Goal: Task Accomplishment & Management: Use online tool/utility

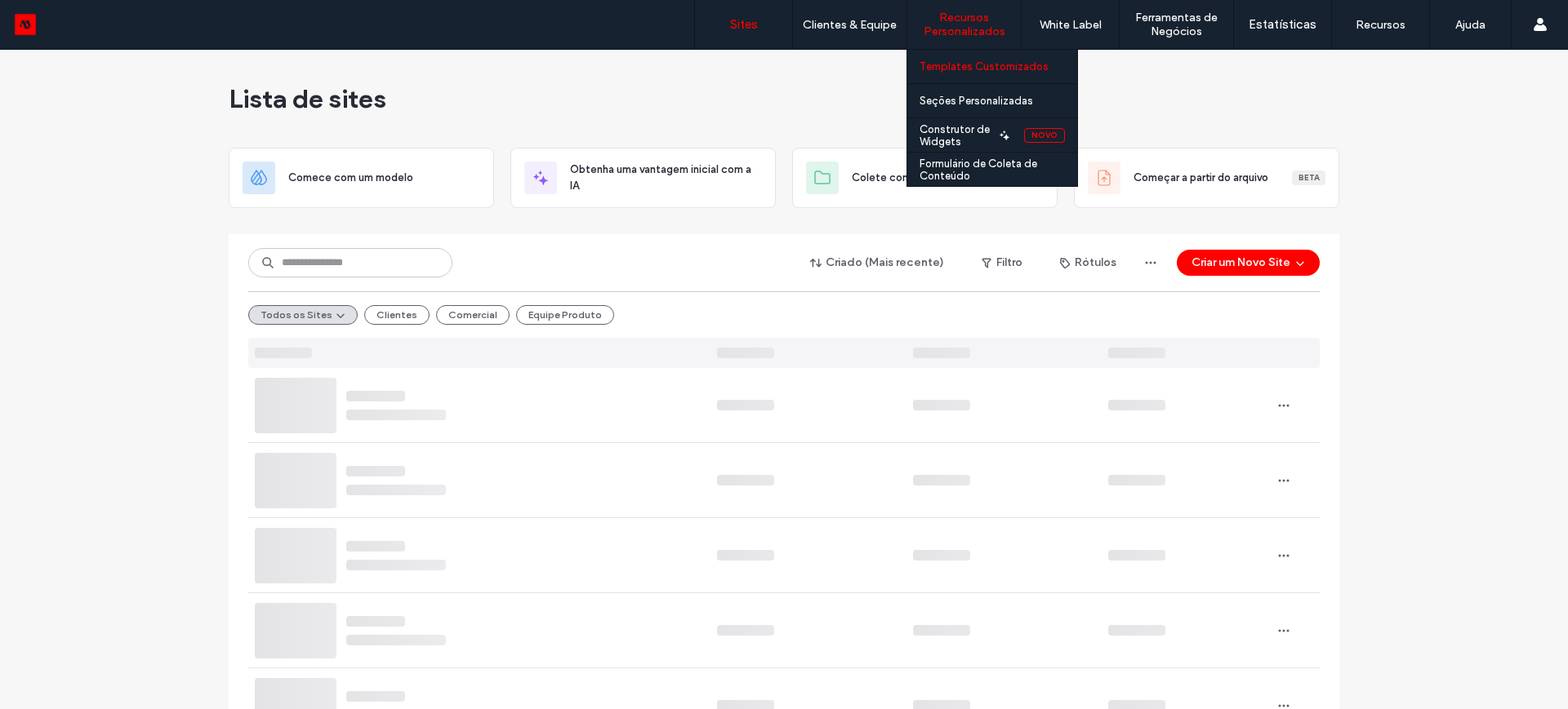
click at [960, 65] on label "Templates Customizados" at bounding box center [984, 66] width 129 height 12
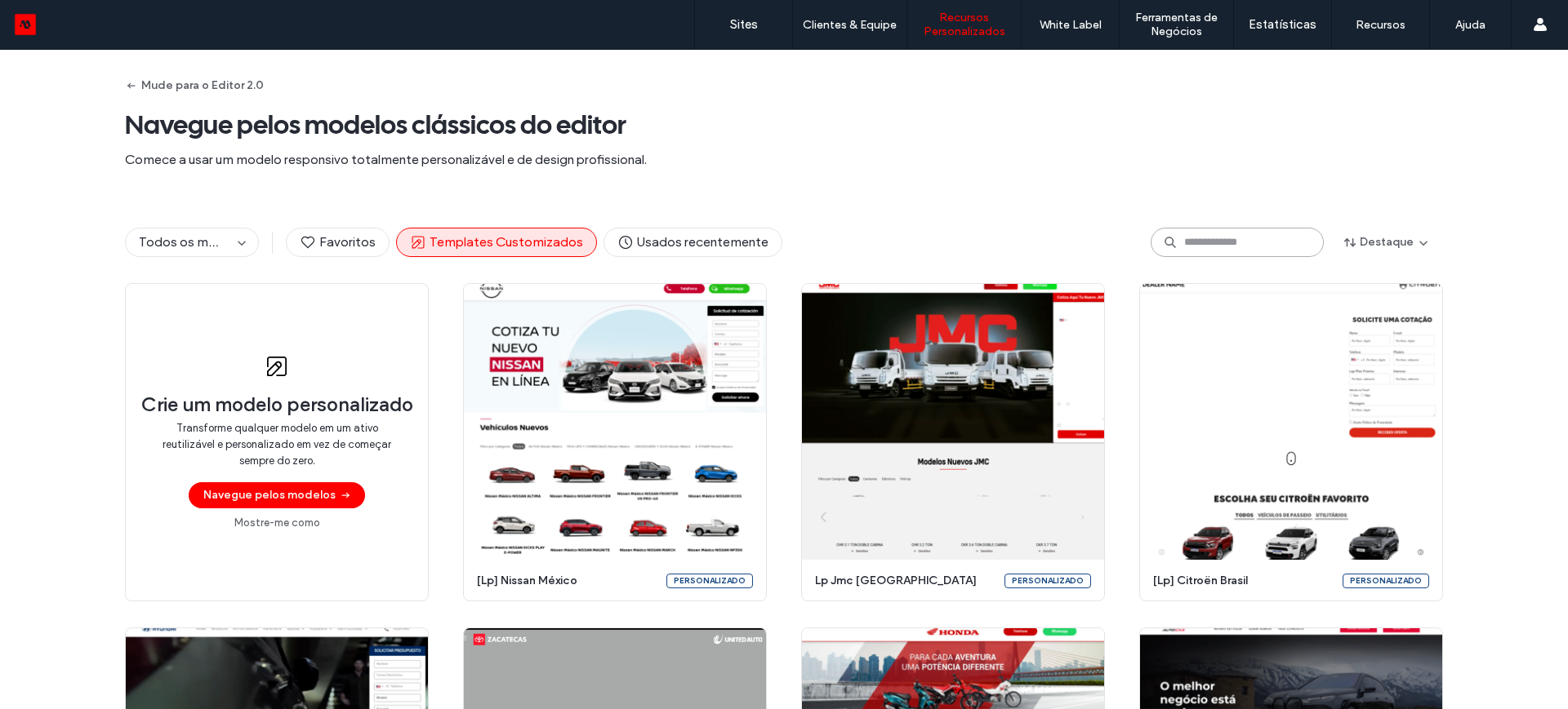
click at [1189, 239] on input at bounding box center [1237, 243] width 174 height 30
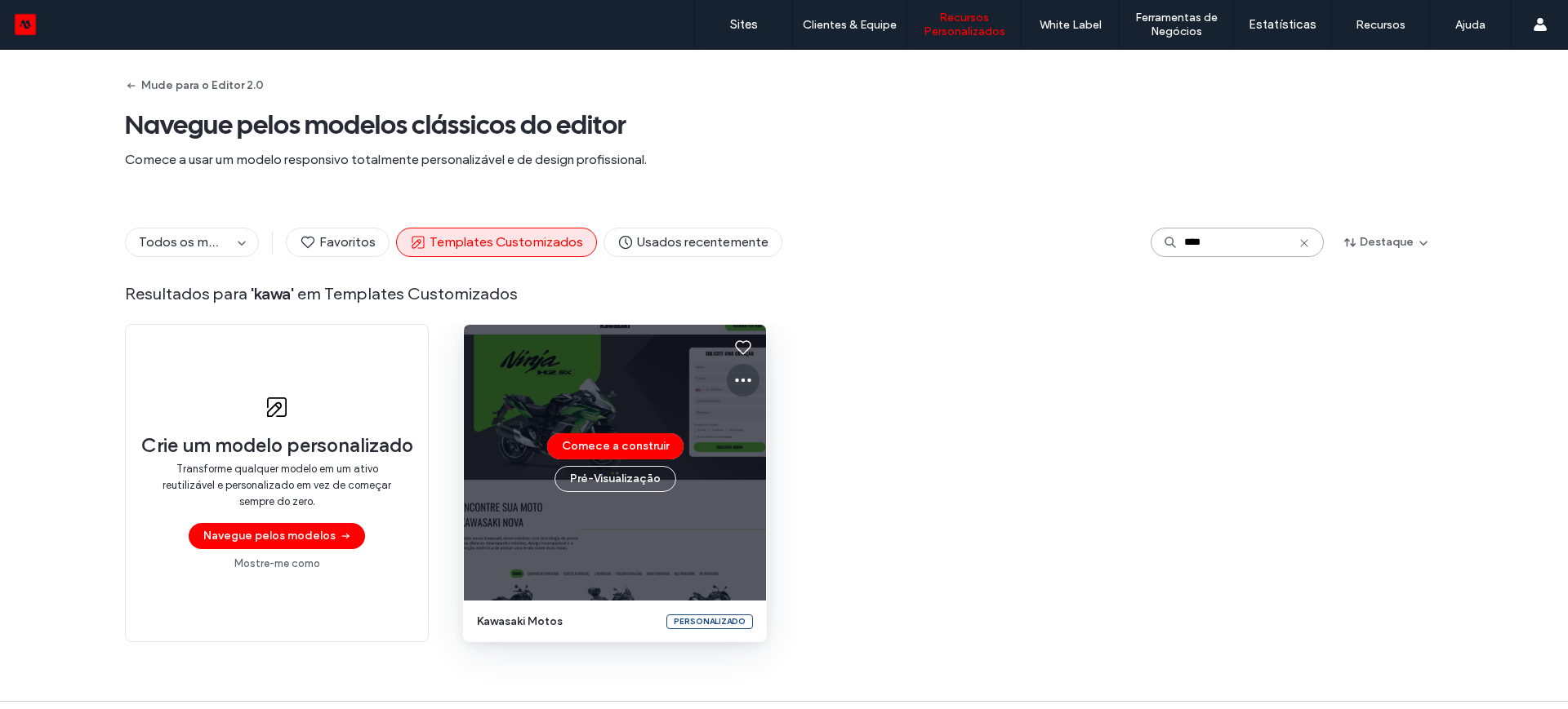
type input "****"
click at [733, 382] on icon at bounding box center [743, 381] width 20 height 20
click at [761, 456] on span "Editar modelo" at bounding box center [789, 457] width 69 height 17
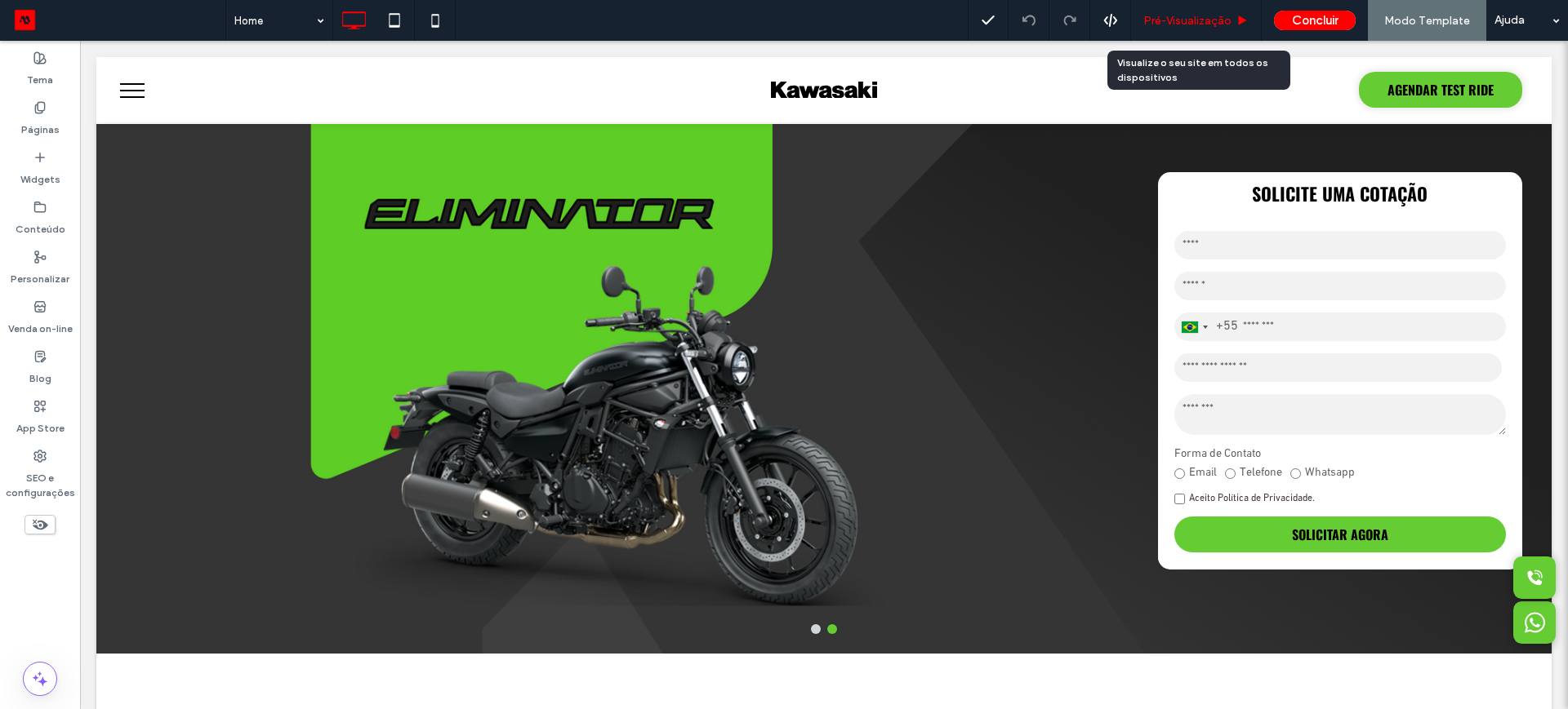
click at [1171, 20] on span "Pré-Visualizaçāo" at bounding box center [1187, 21] width 88 height 14
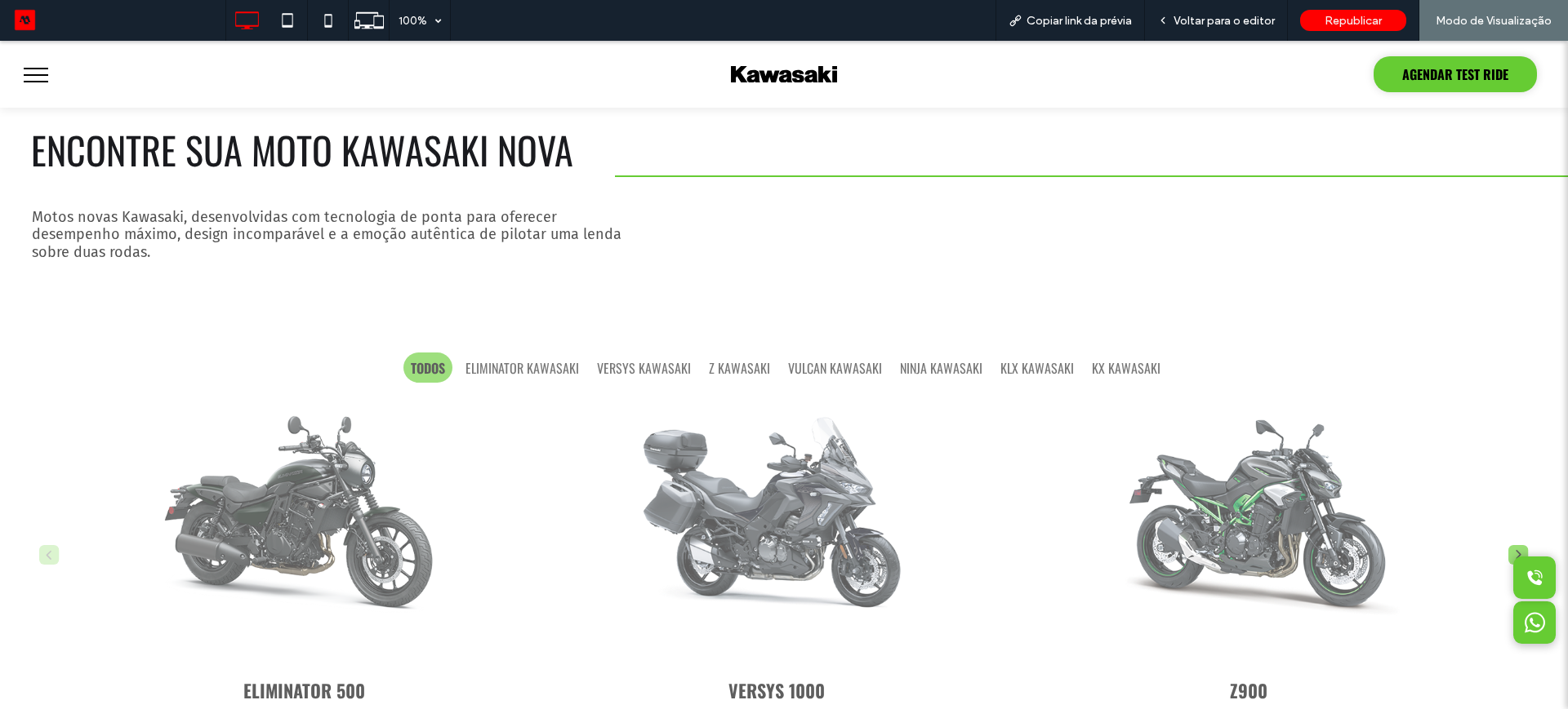
scroll to position [918, 0]
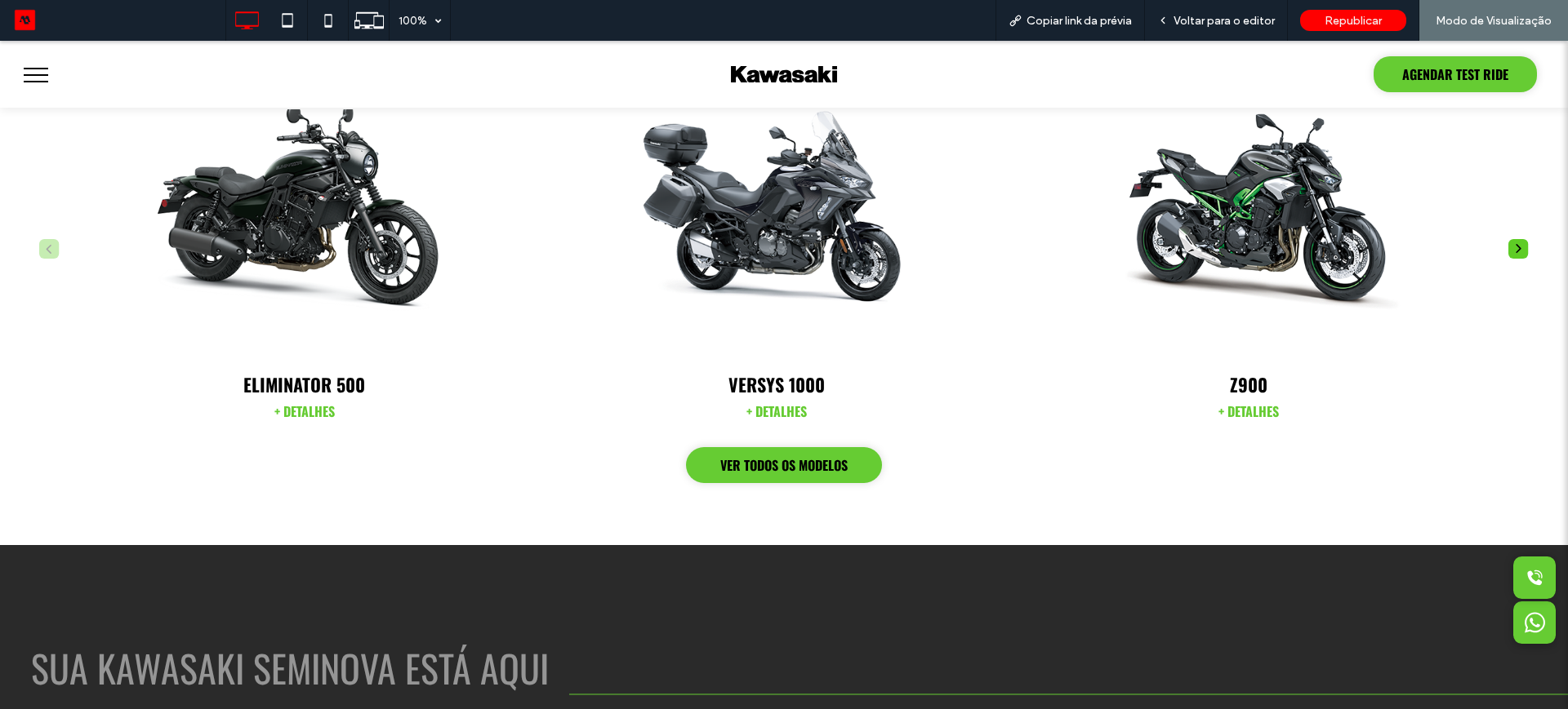
click at [332, 217] on img "1 / 26" at bounding box center [304, 222] width 487 height 305
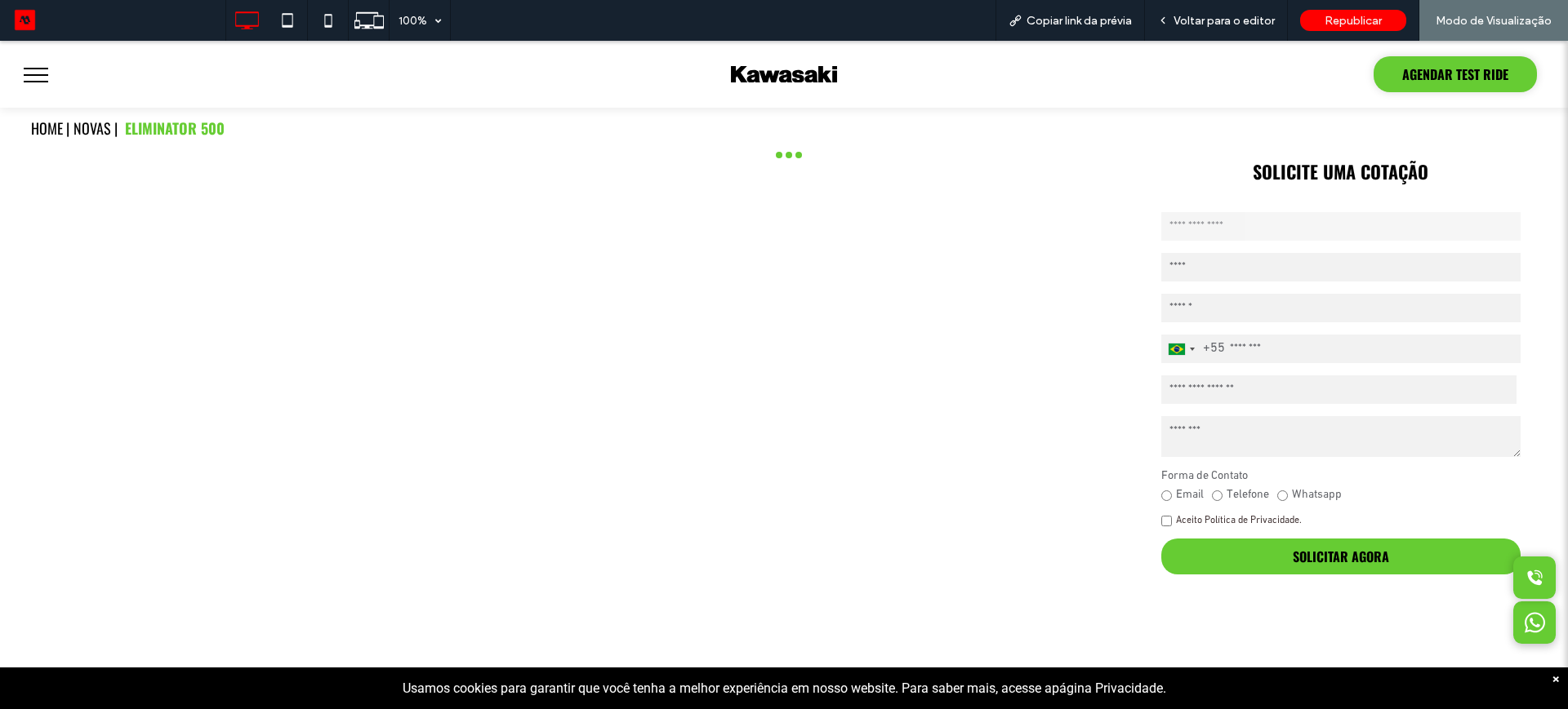
click at [1553, 679] on div "×" at bounding box center [1556, 679] width 7 height 16
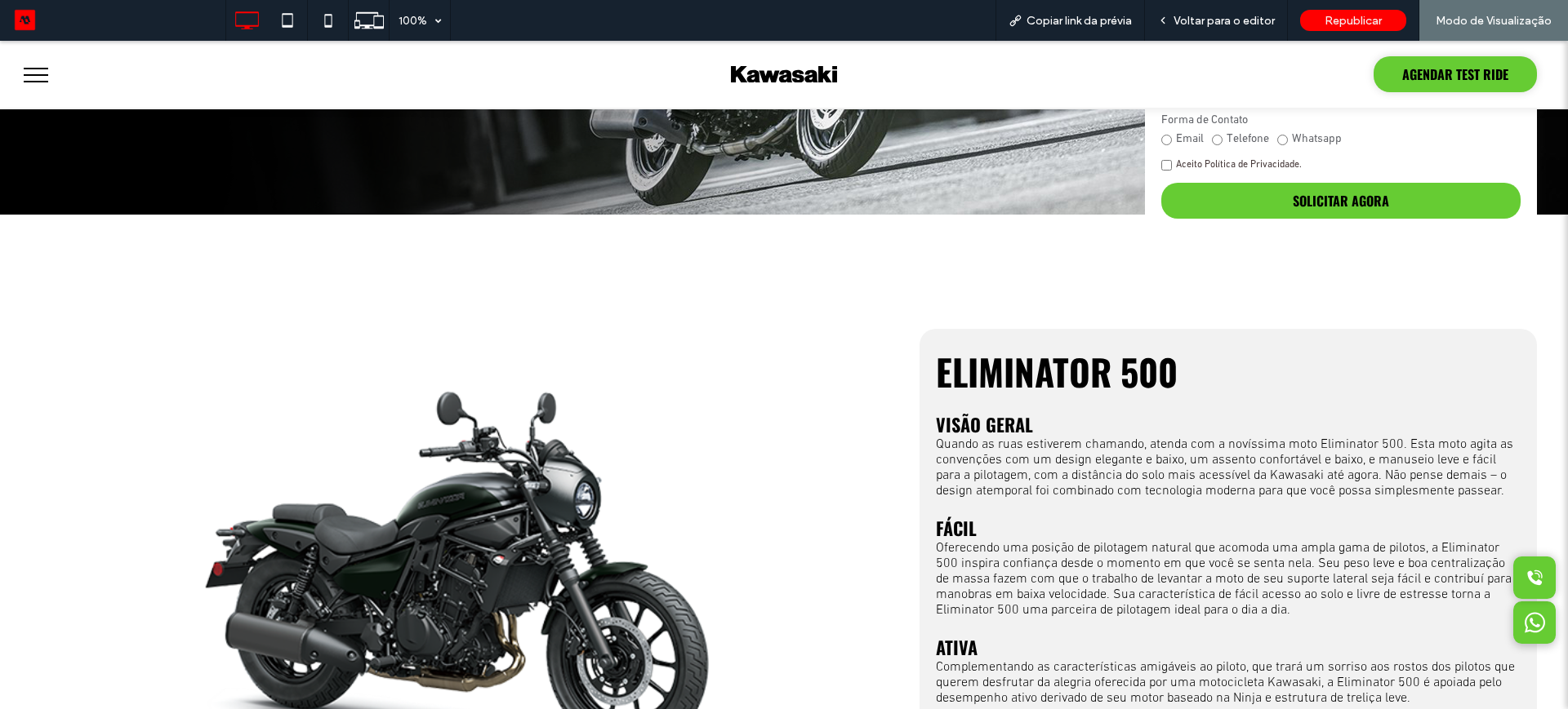
scroll to position [306, 0]
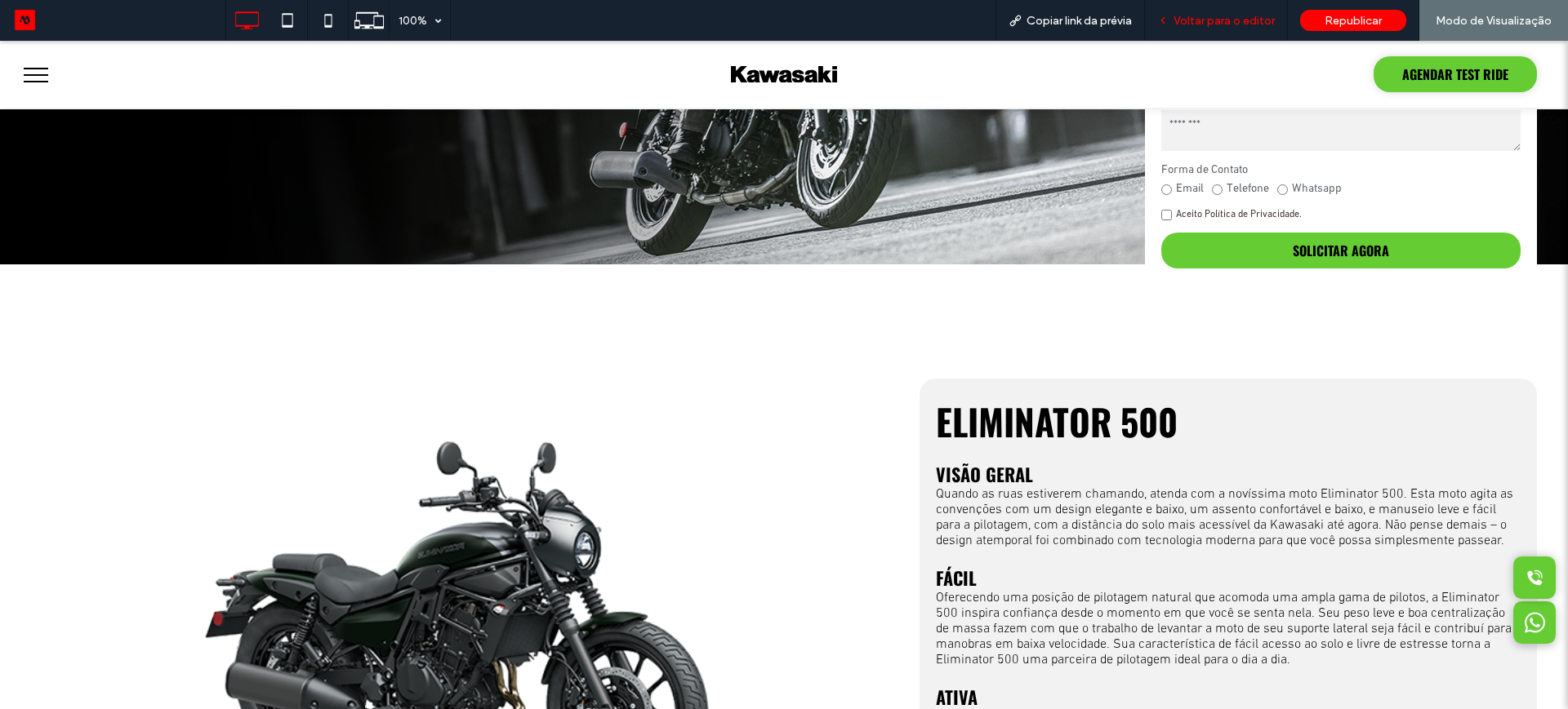
click at [1232, 21] on span "Voltar para o editor" at bounding box center [1225, 21] width 102 height 14
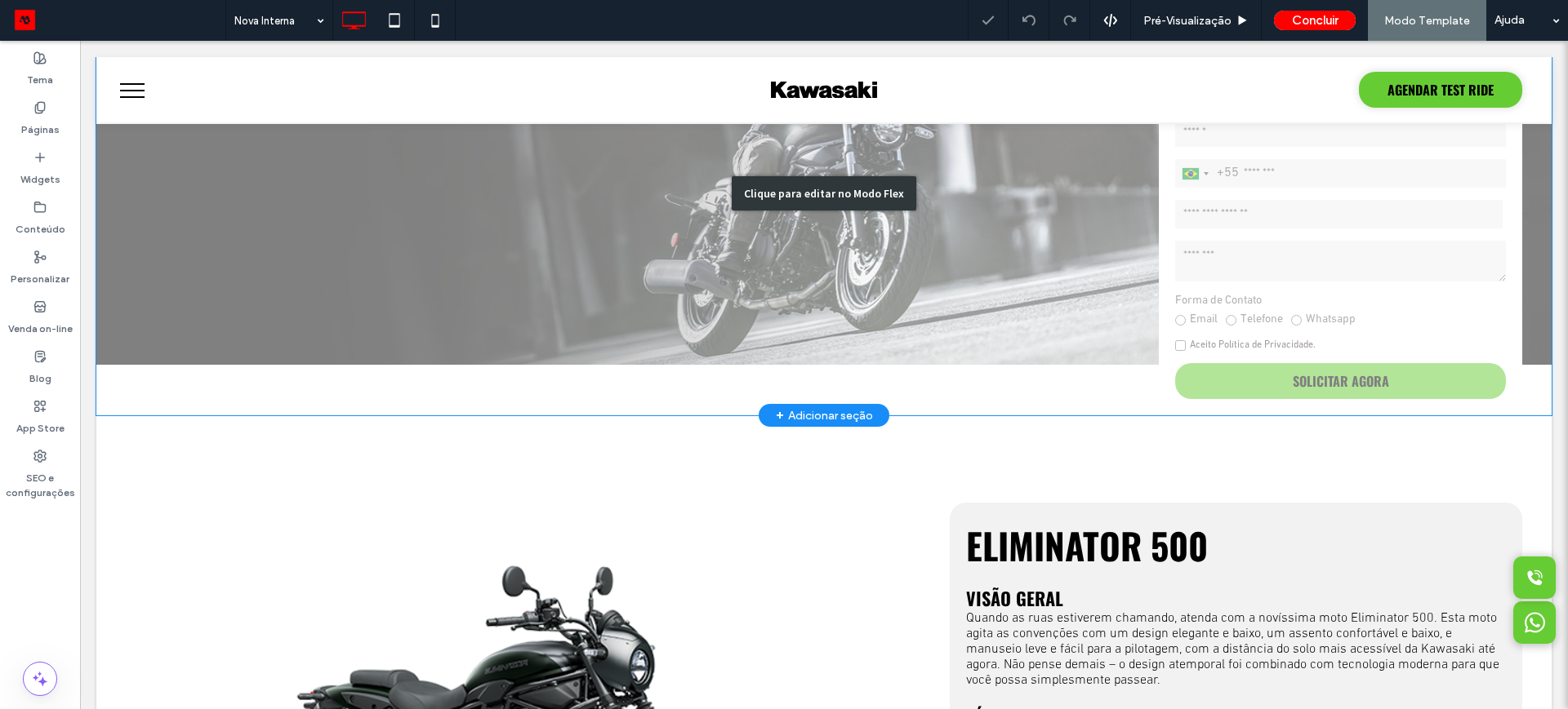
scroll to position [102, 0]
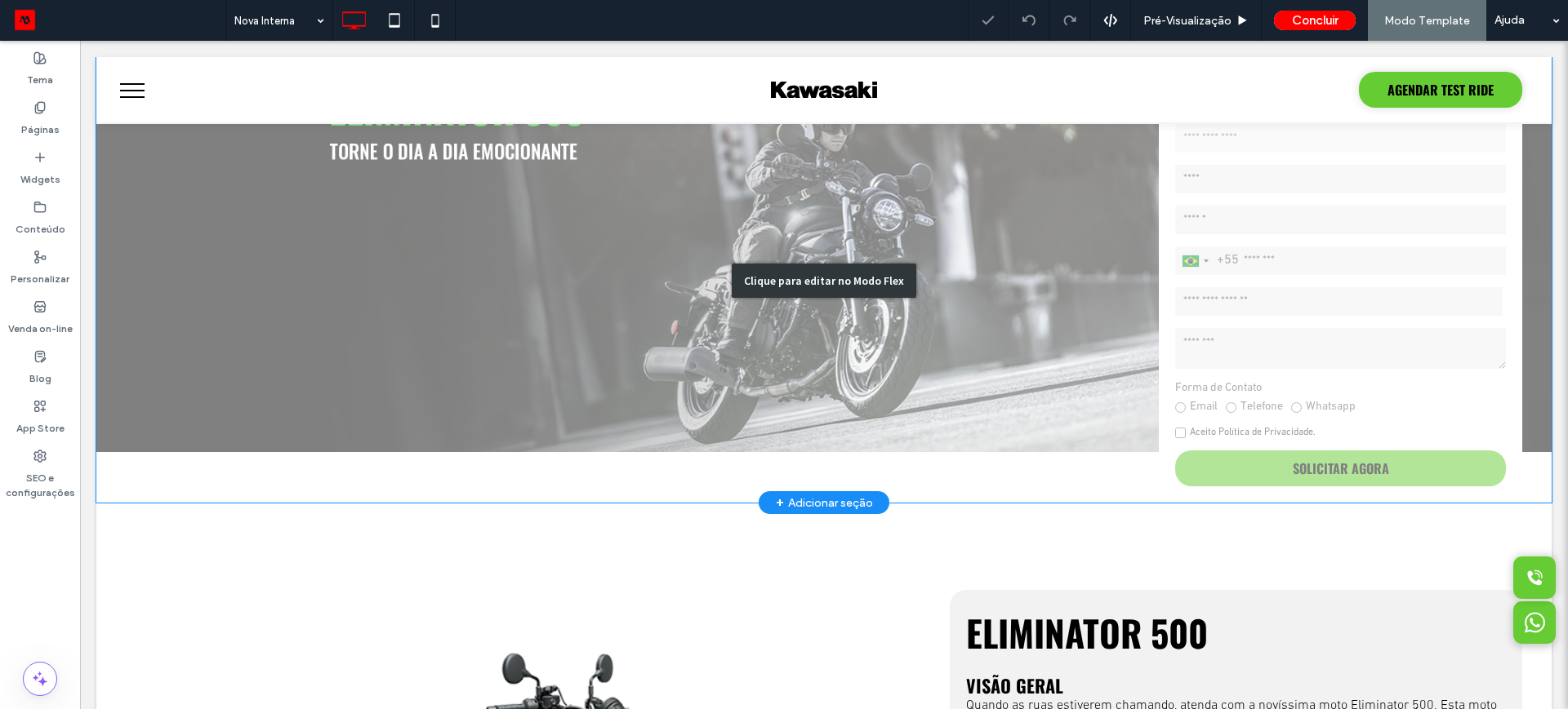
click at [788, 289] on div "Clique para editar no Modo Flex" at bounding box center [824, 280] width 185 height 35
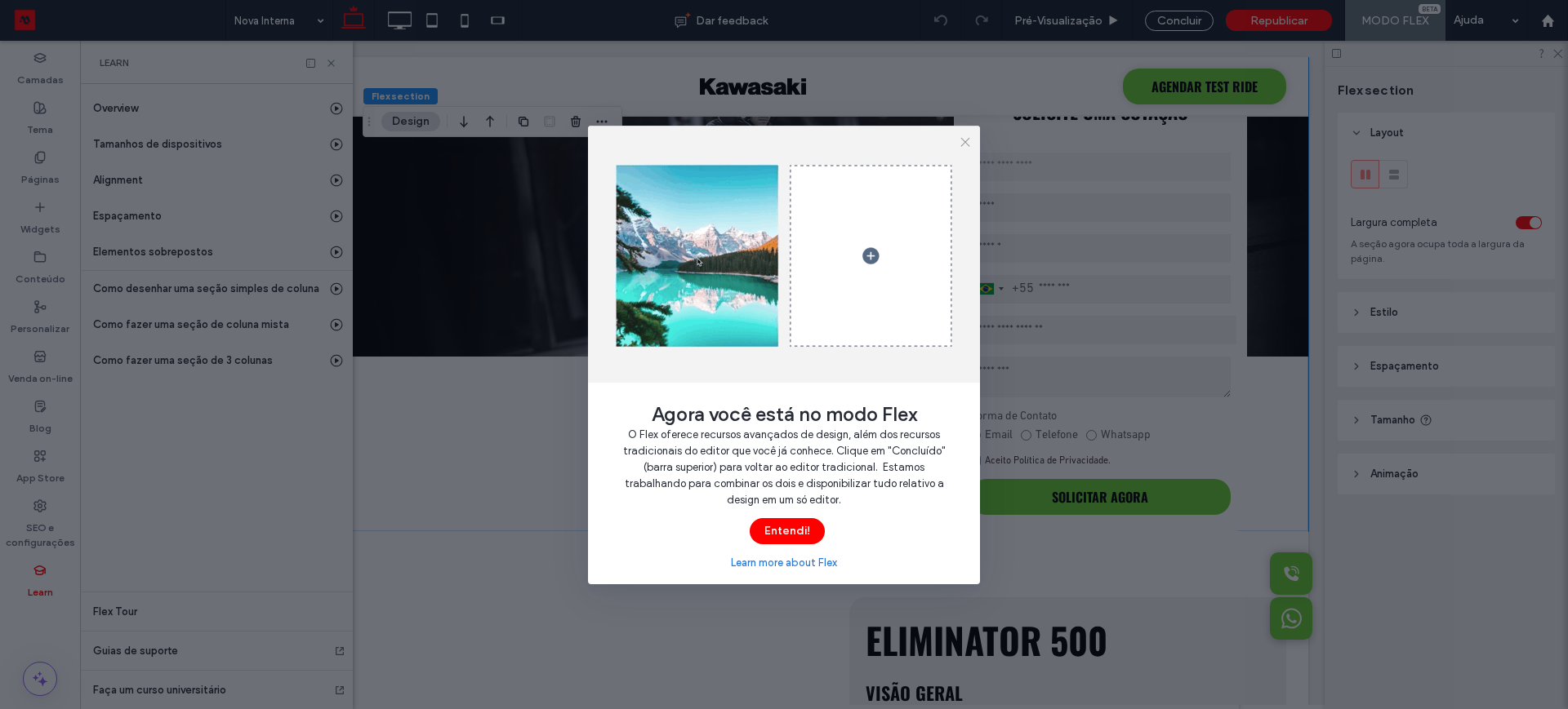
scroll to position [0, 86]
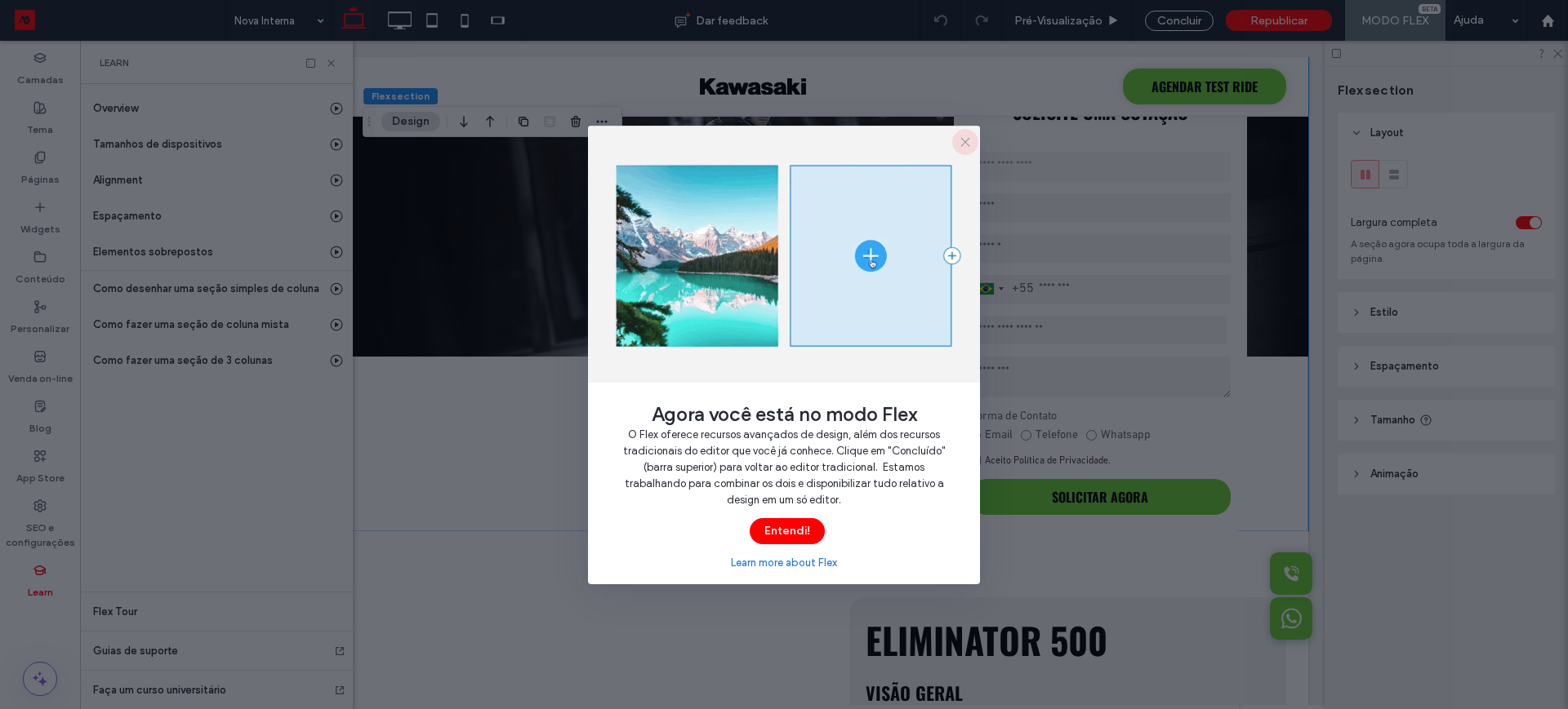
click at [966, 137] on icon "button" at bounding box center [965, 141] width 13 height 13
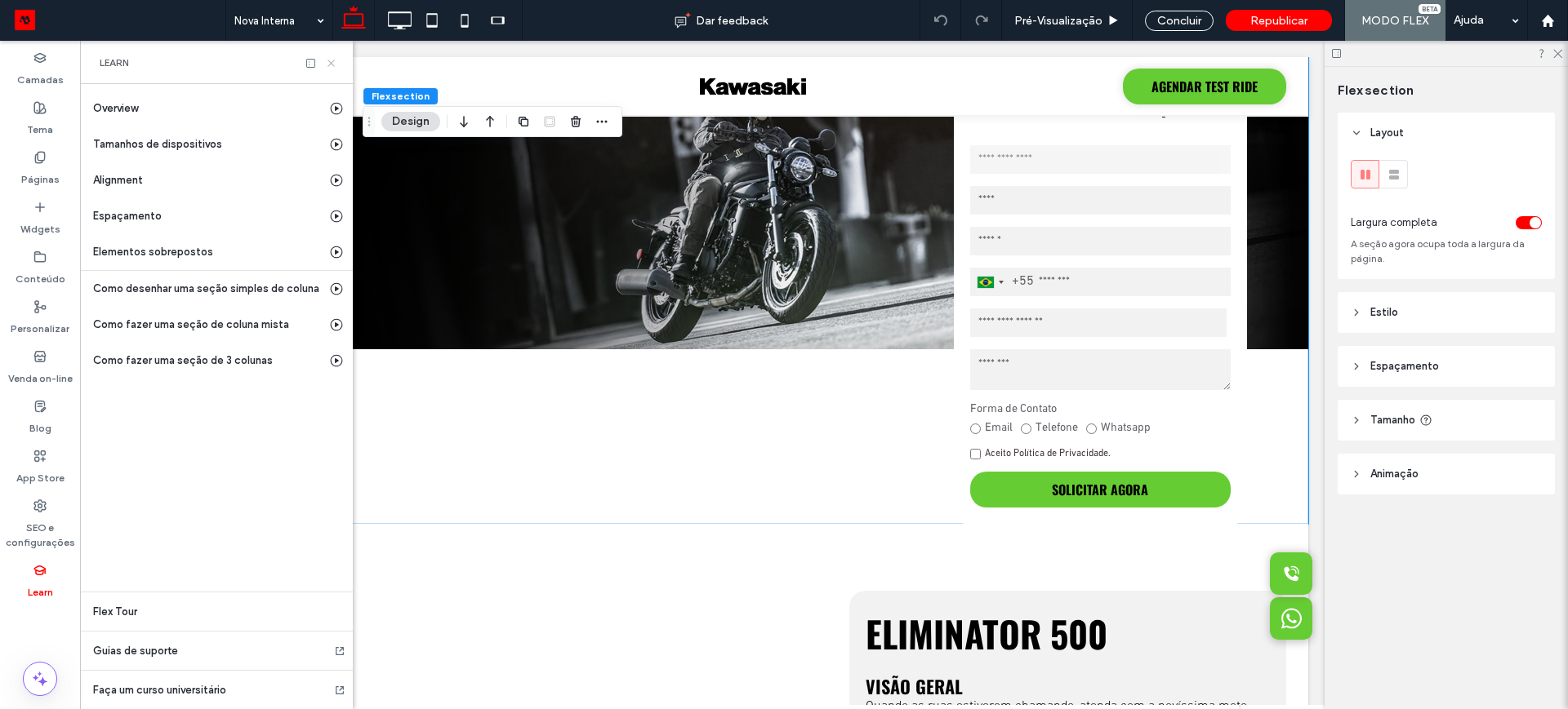
drag, startPoint x: 330, startPoint y: 65, endPoint x: 209, endPoint y: 43, distance: 123.0
click at [330, 65] on icon at bounding box center [331, 63] width 12 height 12
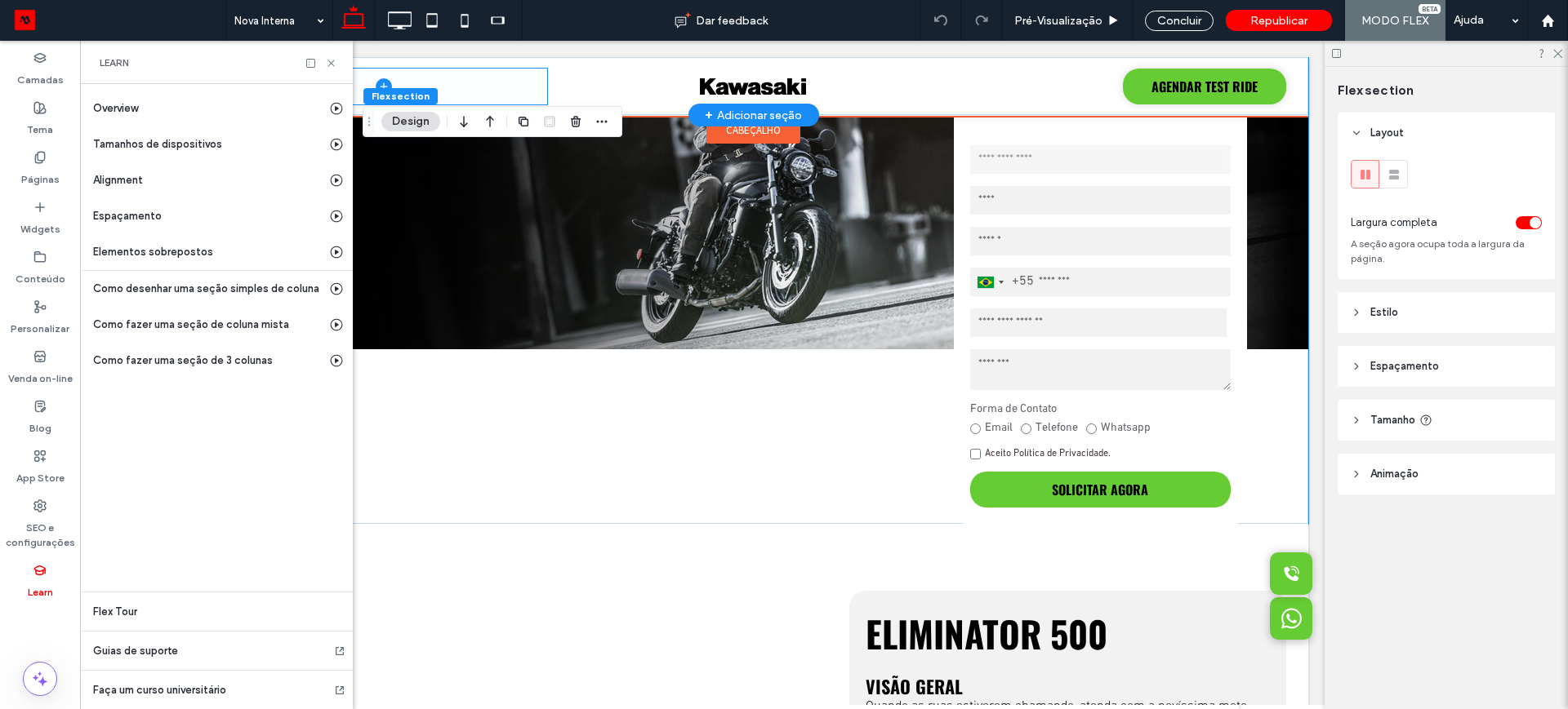
scroll to position [0, 0]
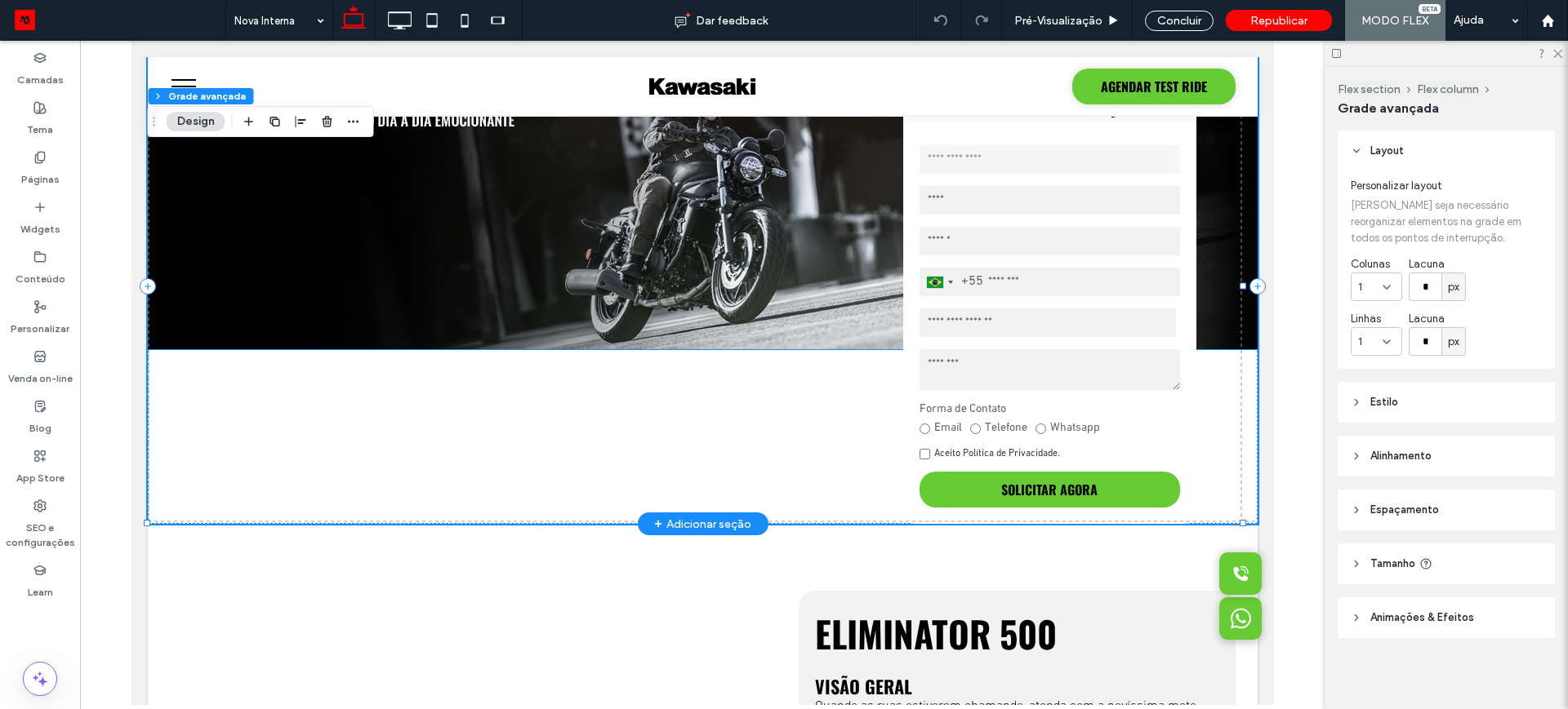
click at [511, 248] on img at bounding box center [702, 199] width 1110 height 301
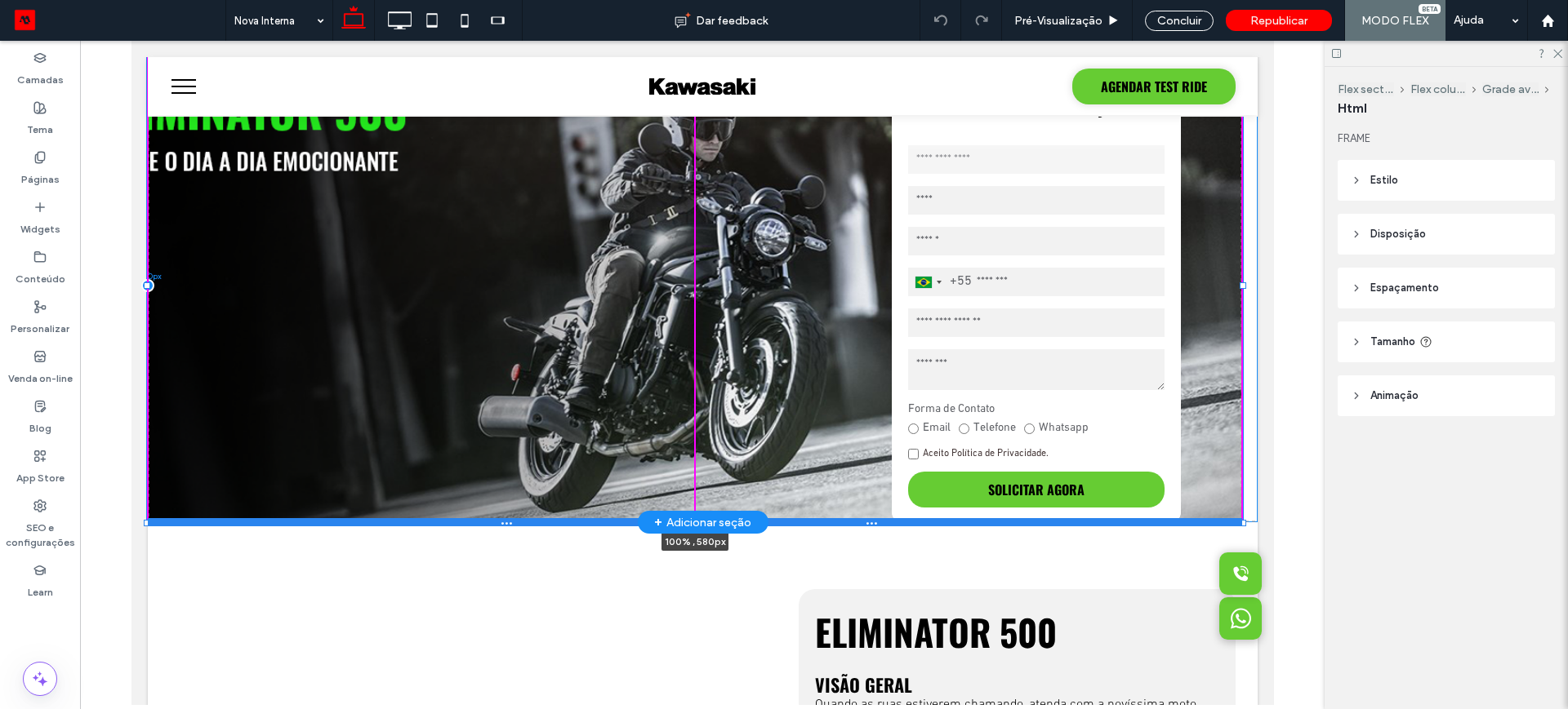
drag, startPoint x: 693, startPoint y: 348, endPoint x: 616, endPoint y: 524, distance: 192.1
click at [616, 523] on div "**********" at bounding box center [702, 286] width 1110 height 473
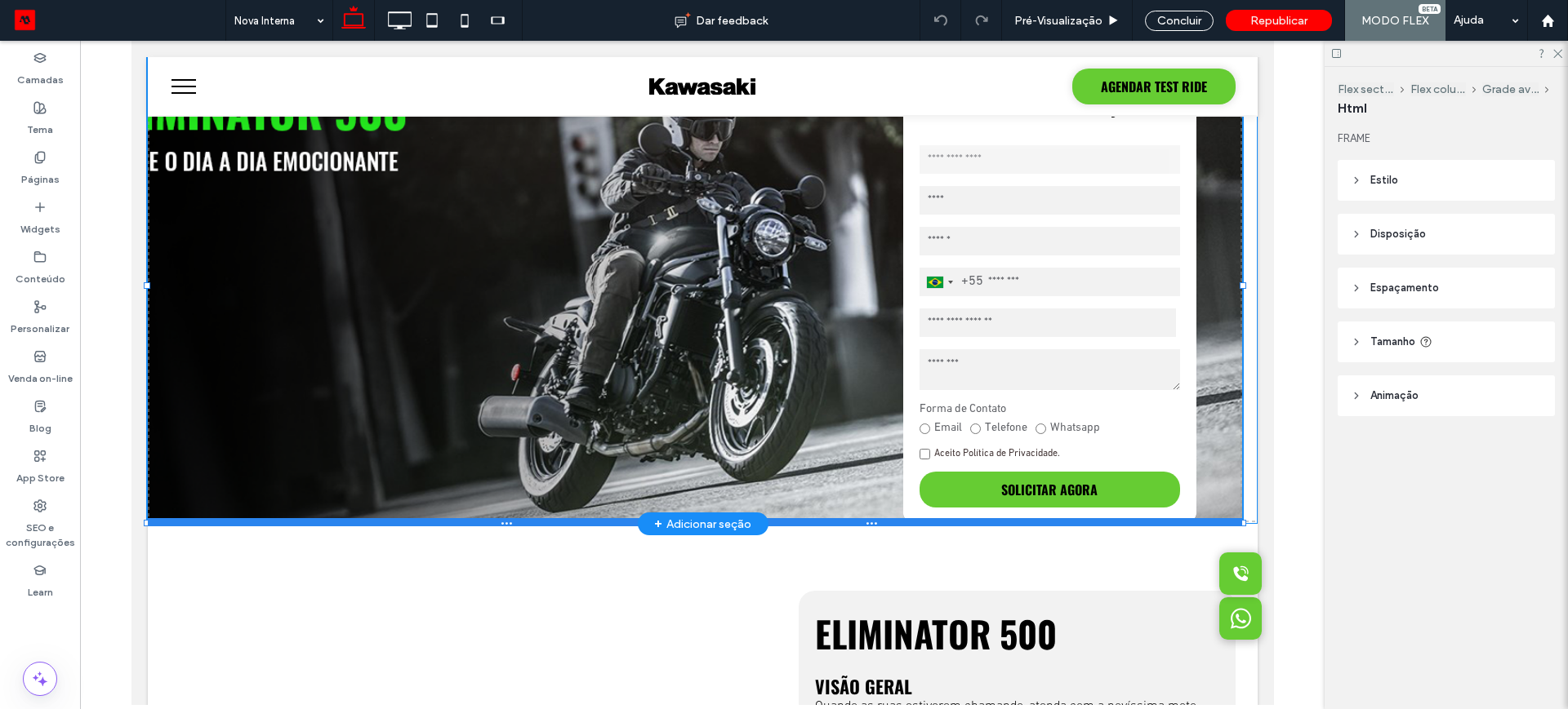
type input "***"
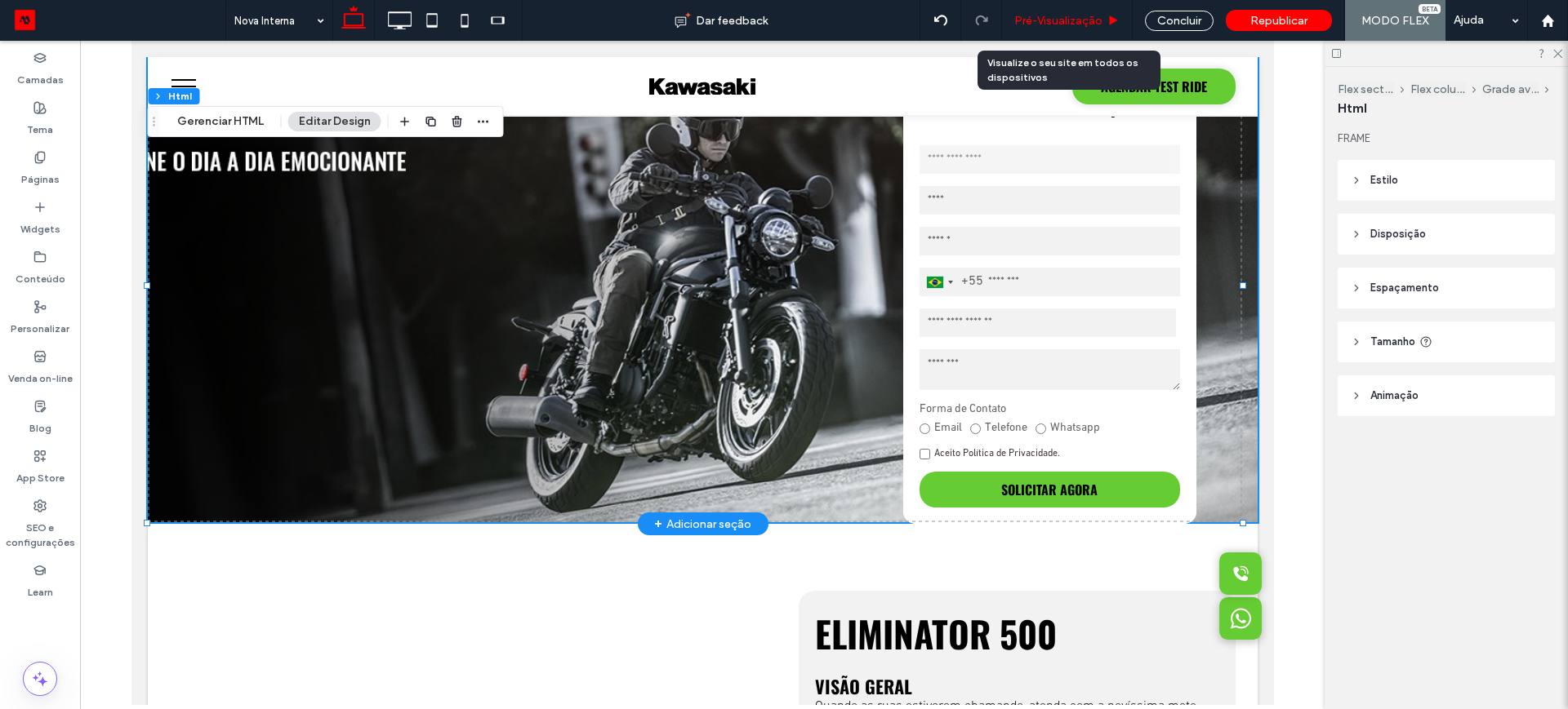
click at [1064, 24] on span "Pré-Visualizaçāo" at bounding box center [1058, 21] width 88 height 14
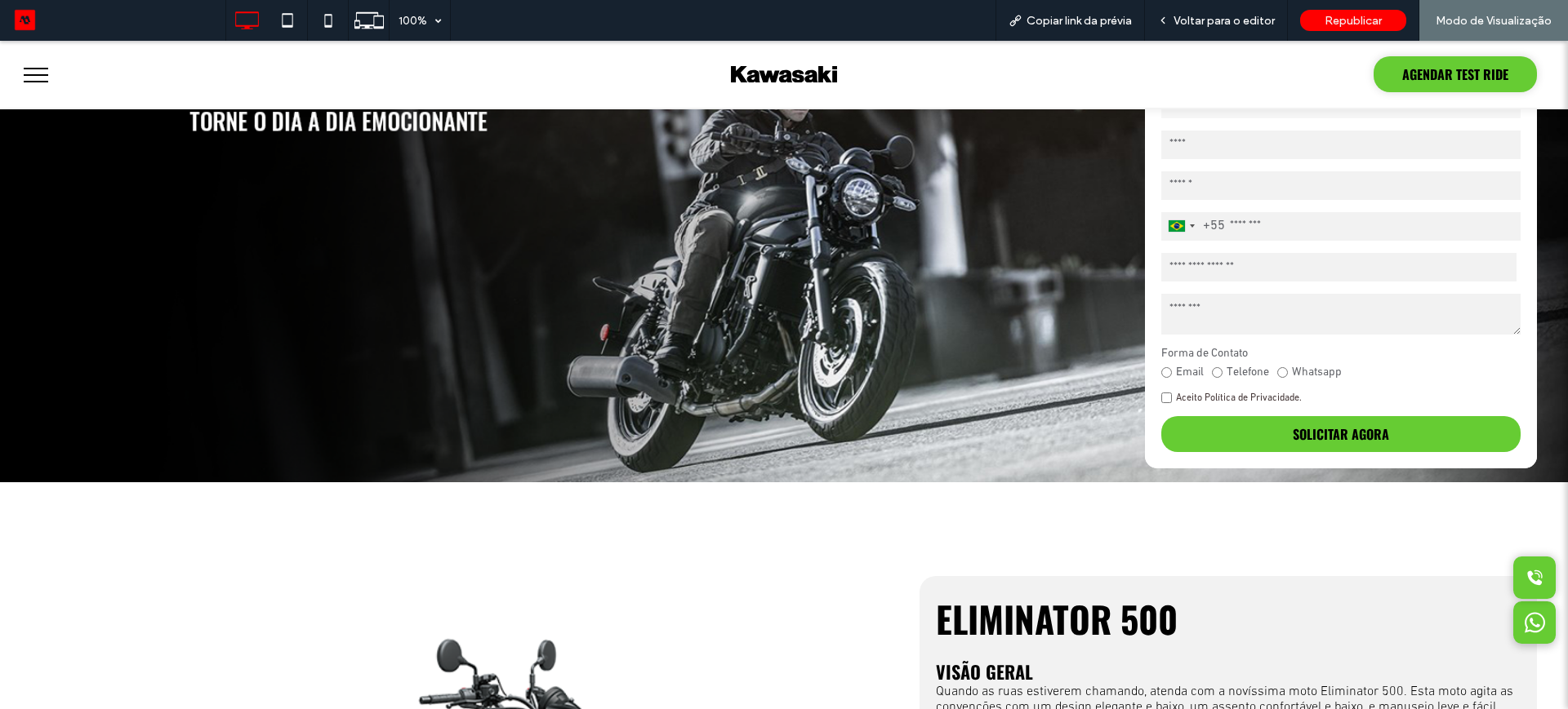
scroll to position [102, 0]
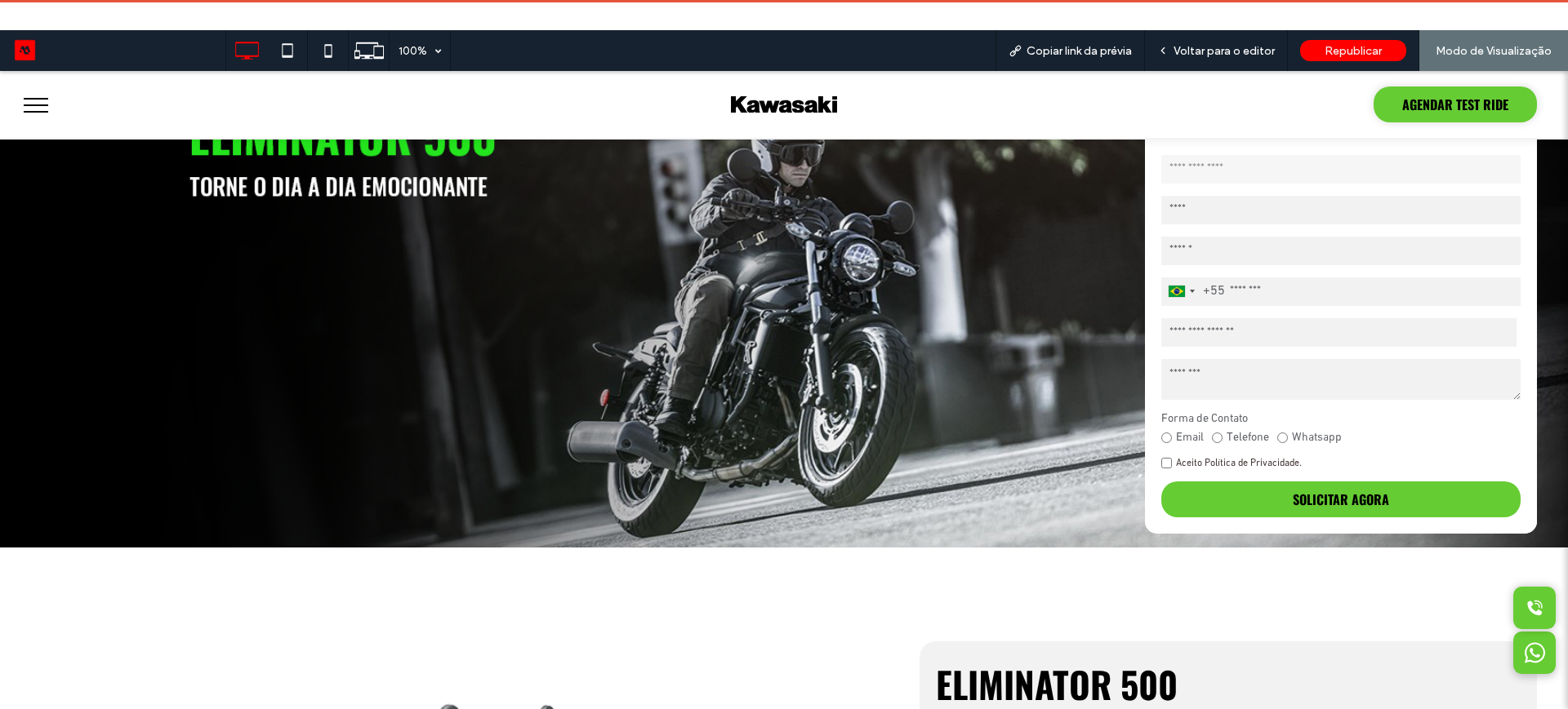
click at [1363, 18] on div "100% Copiar link da prévia Voltar para o editor Republicar Modo de Visualização…" at bounding box center [784, 354] width 1568 height 709
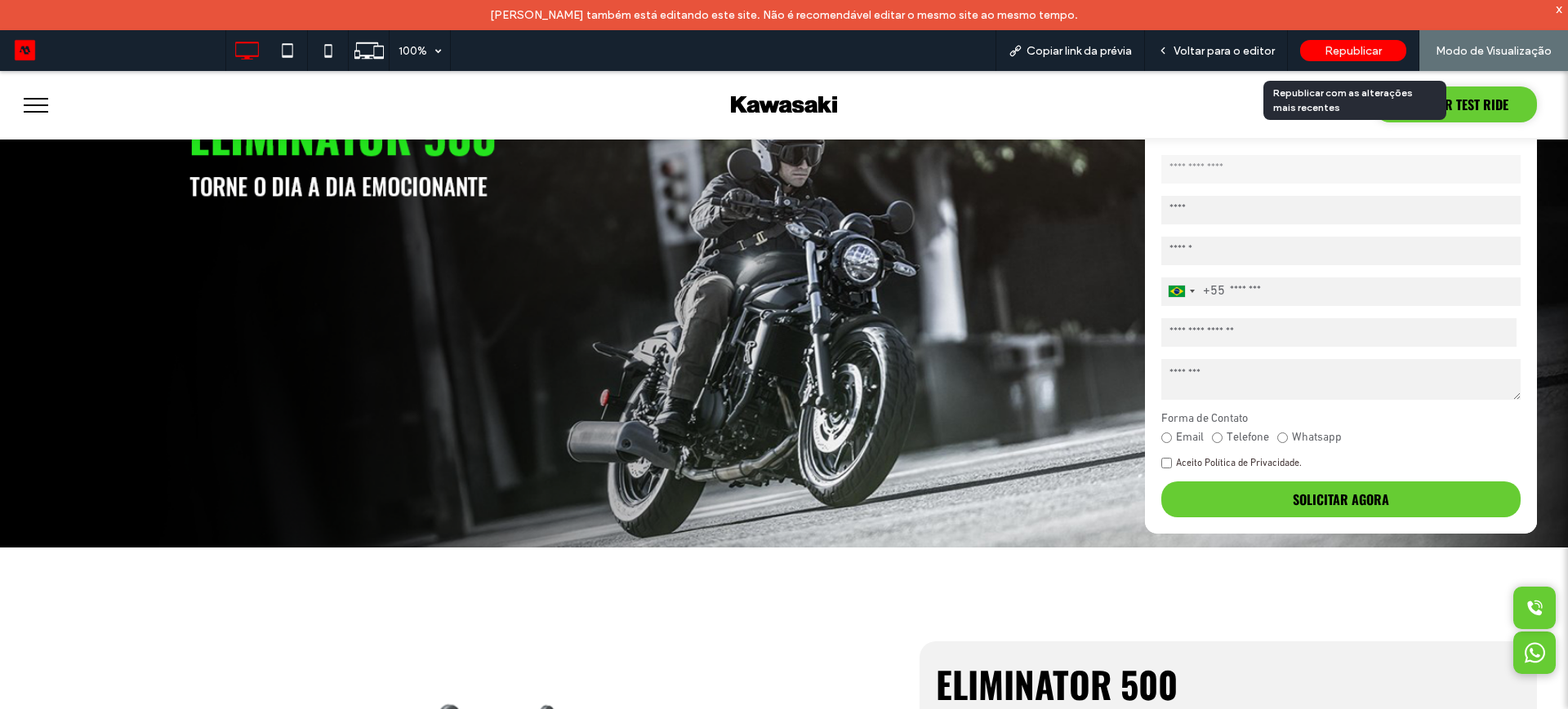
click at [1352, 41] on div "Republicar" at bounding box center [1354, 51] width 107 height 22
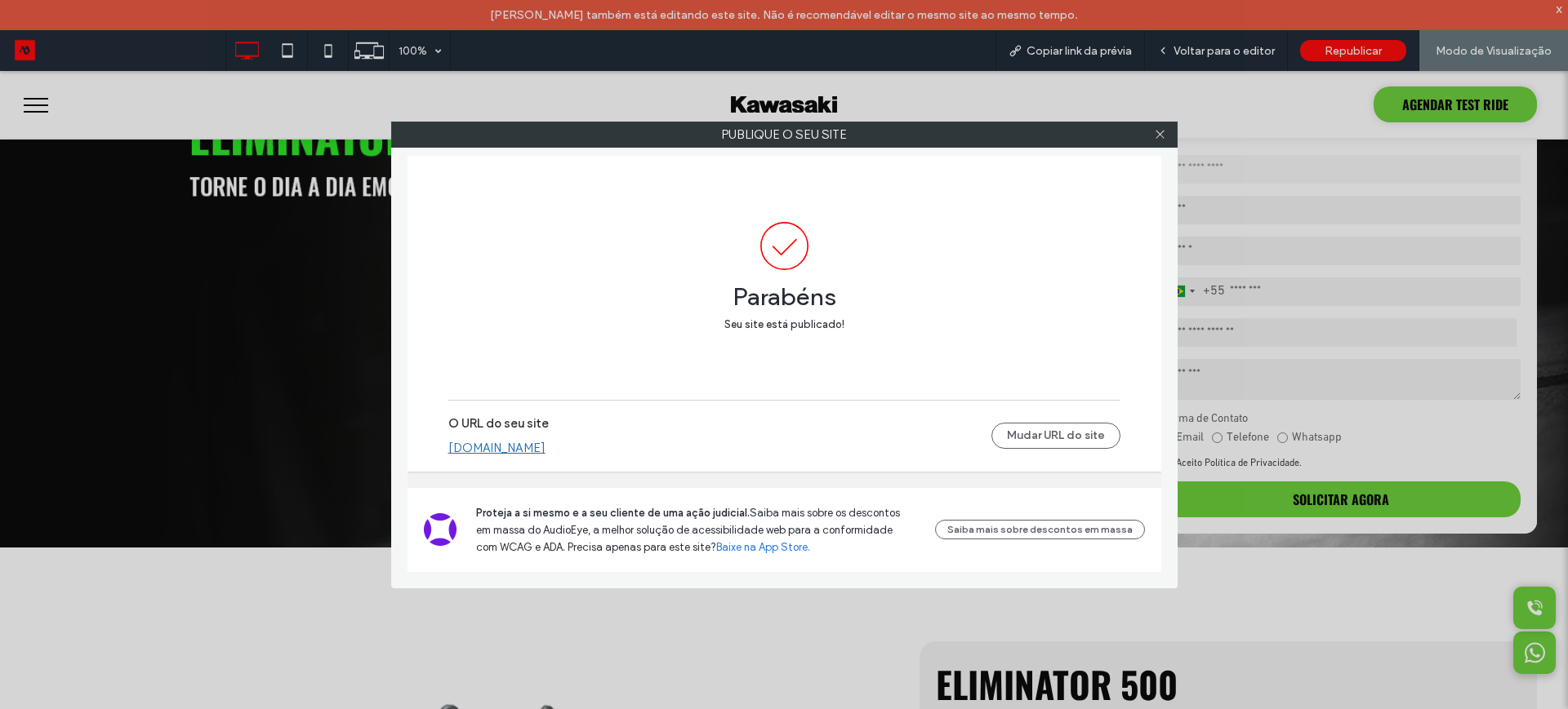
click at [497, 448] on link "kawasaki.motorleads.co" at bounding box center [496, 448] width 98 height 15
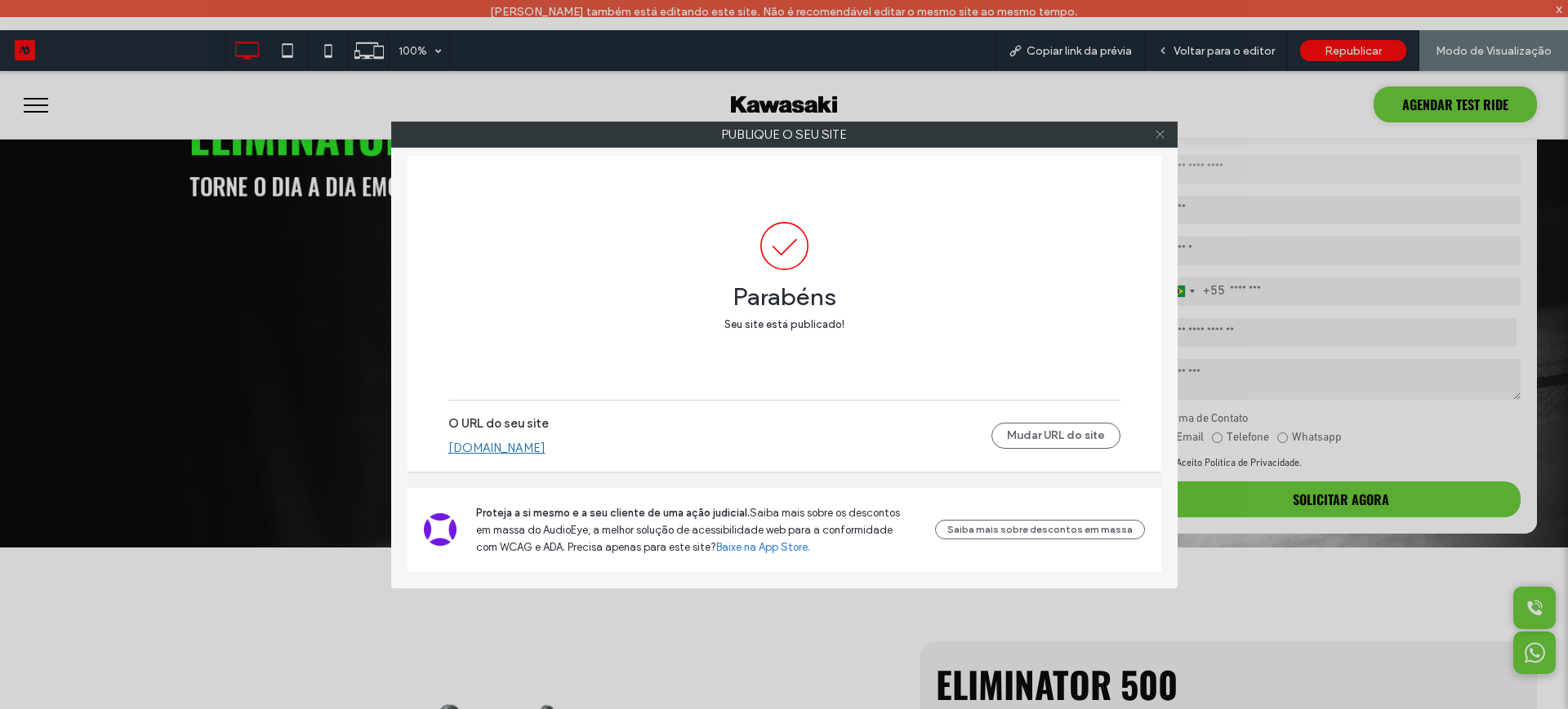
click at [1155, 136] on icon at bounding box center [1160, 134] width 12 height 12
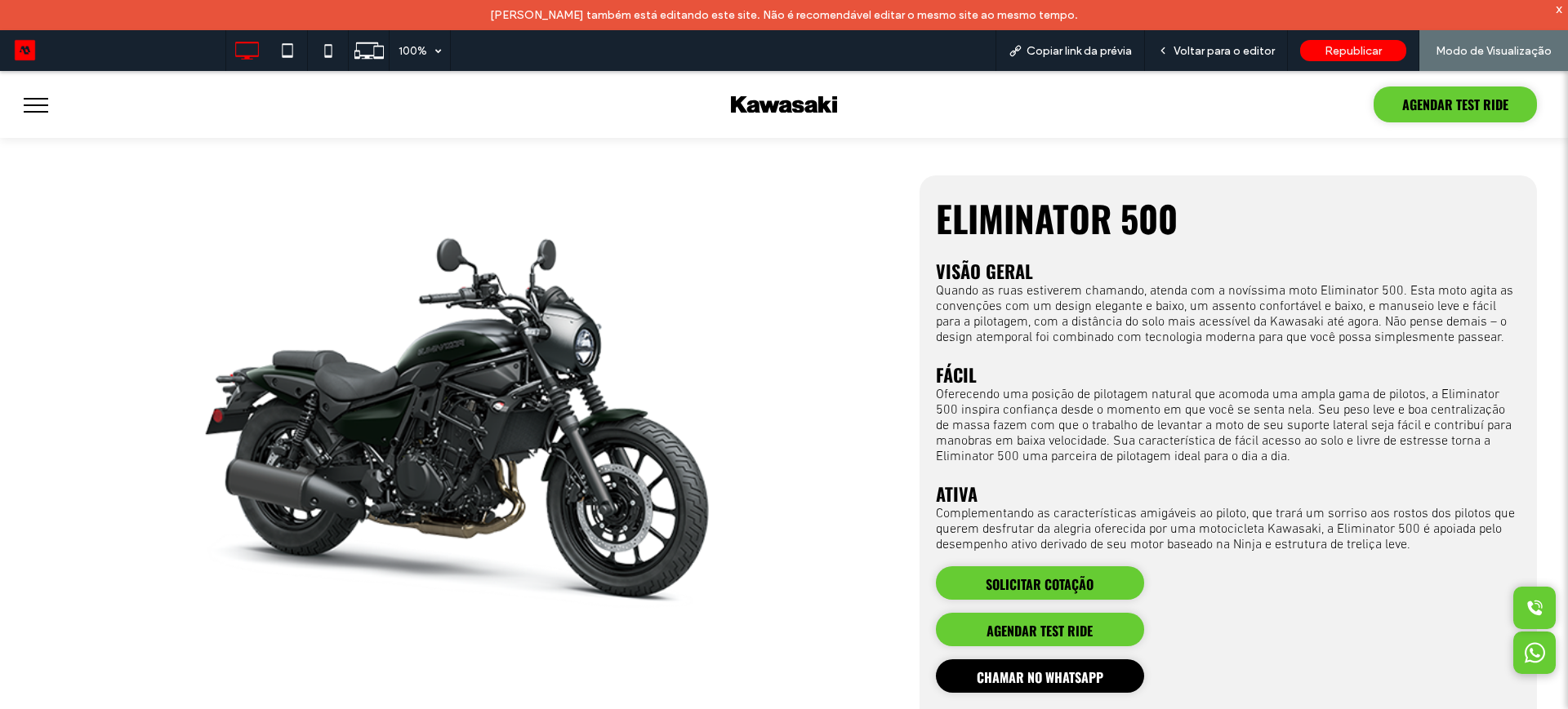
scroll to position [306, 0]
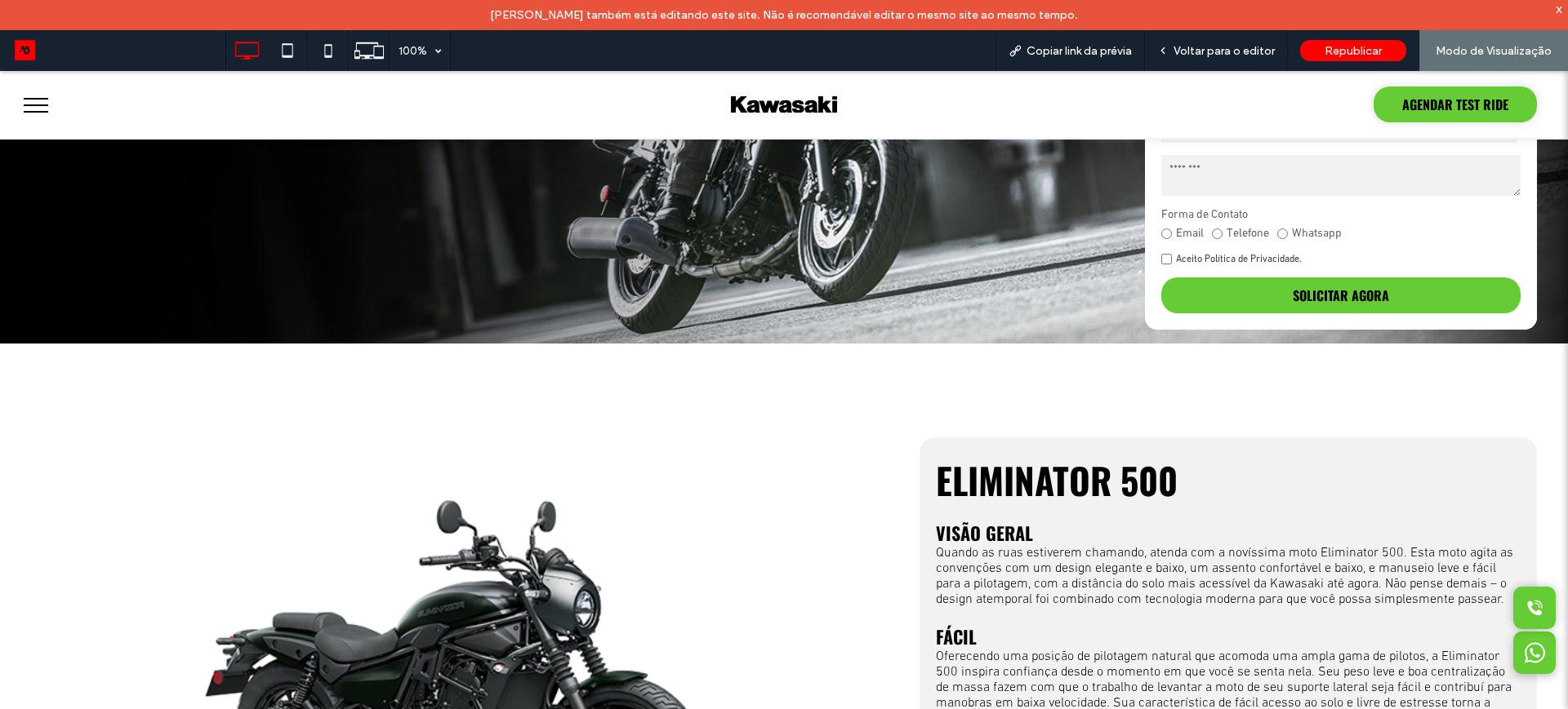
click at [30, 109] on button "menu" at bounding box center [36, 105] width 42 height 42
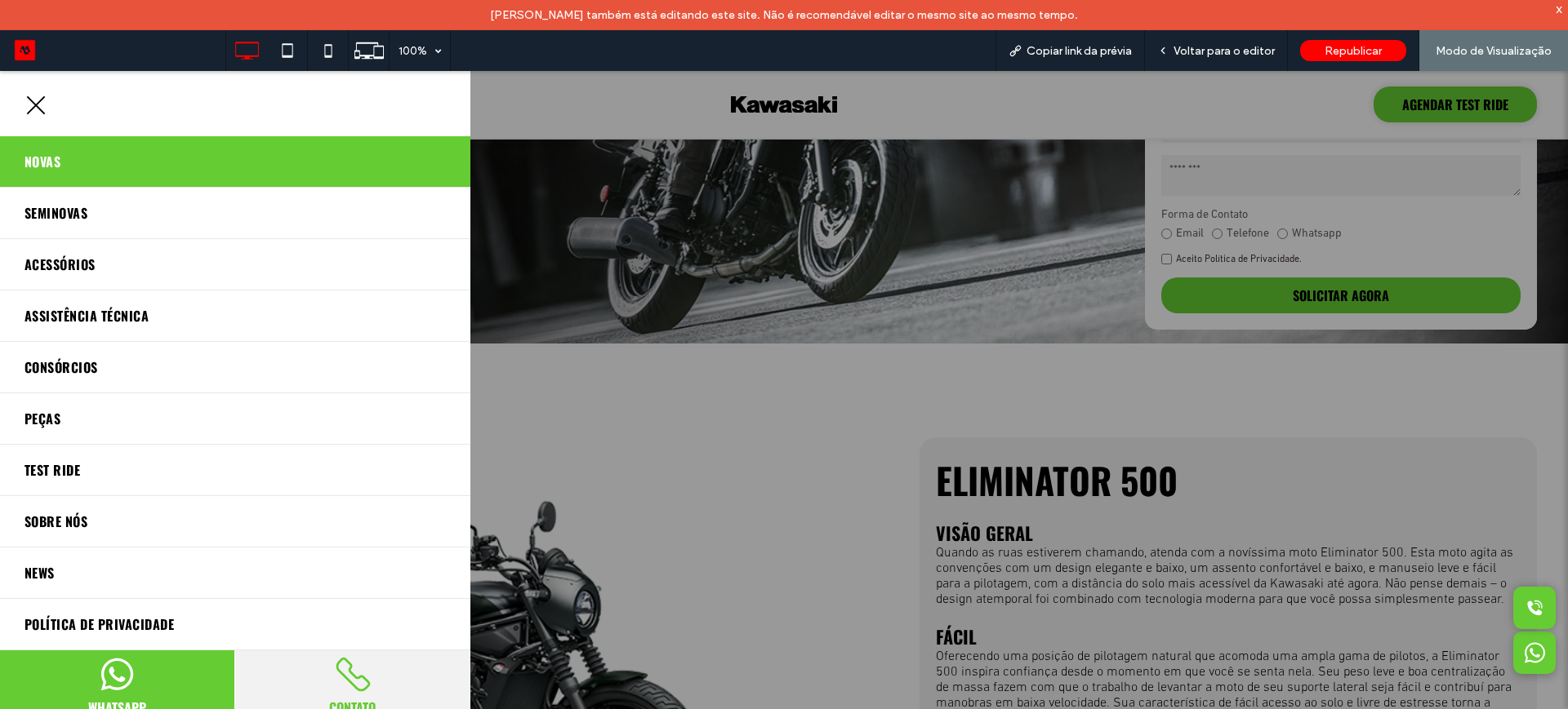
click at [57, 161] on span "Novas" at bounding box center [42, 162] width 36 height 26
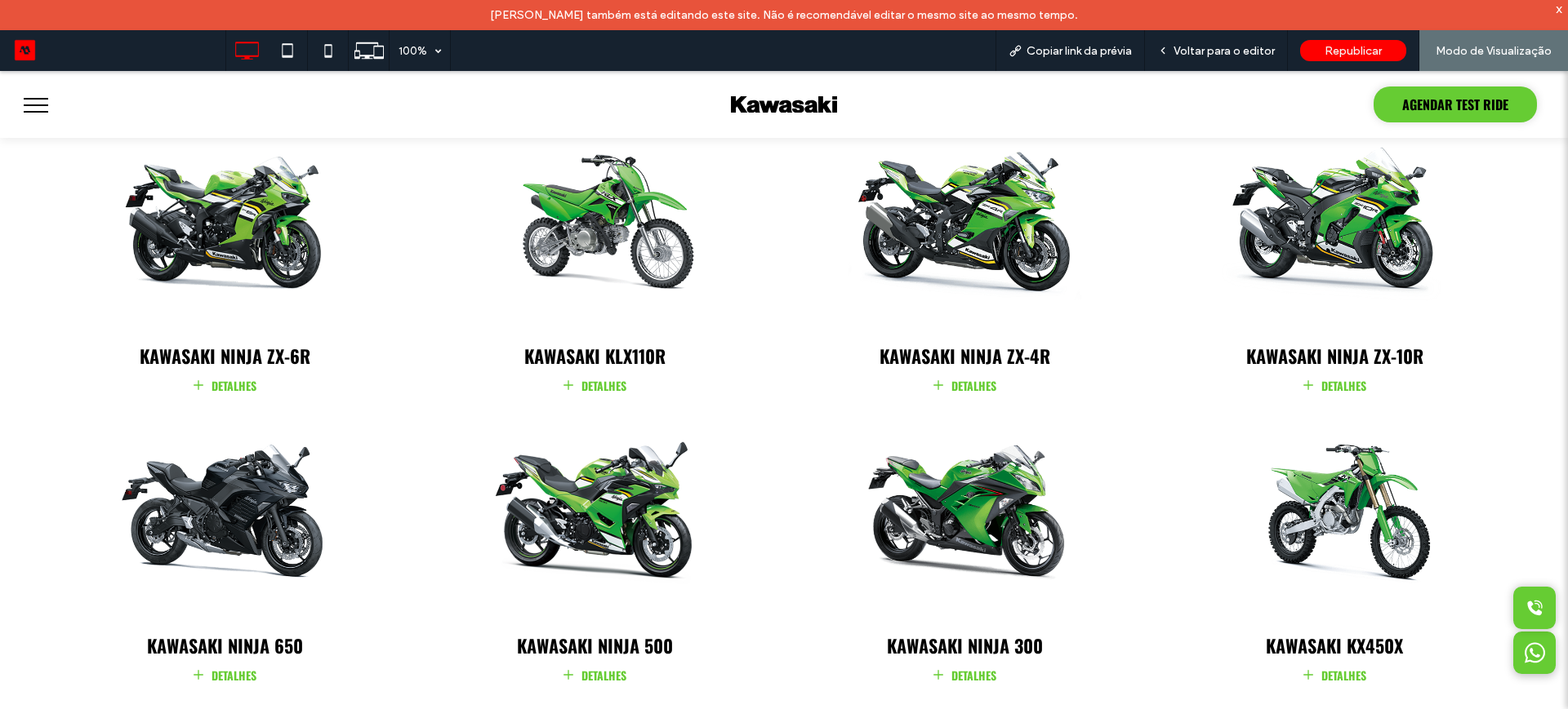
scroll to position [1429, 0]
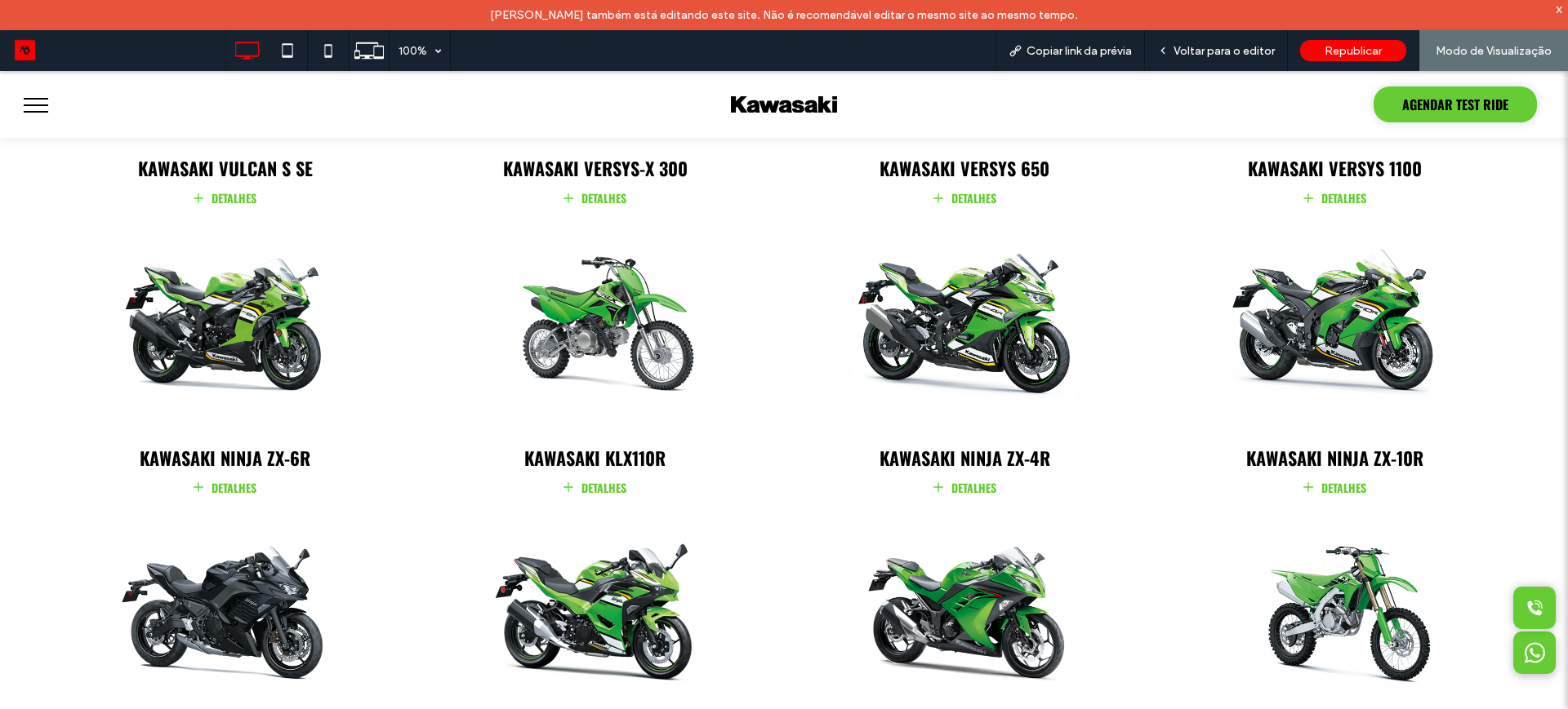
click at [956, 475] on link "DETALHES" at bounding box center [965, 486] width 362 height 22
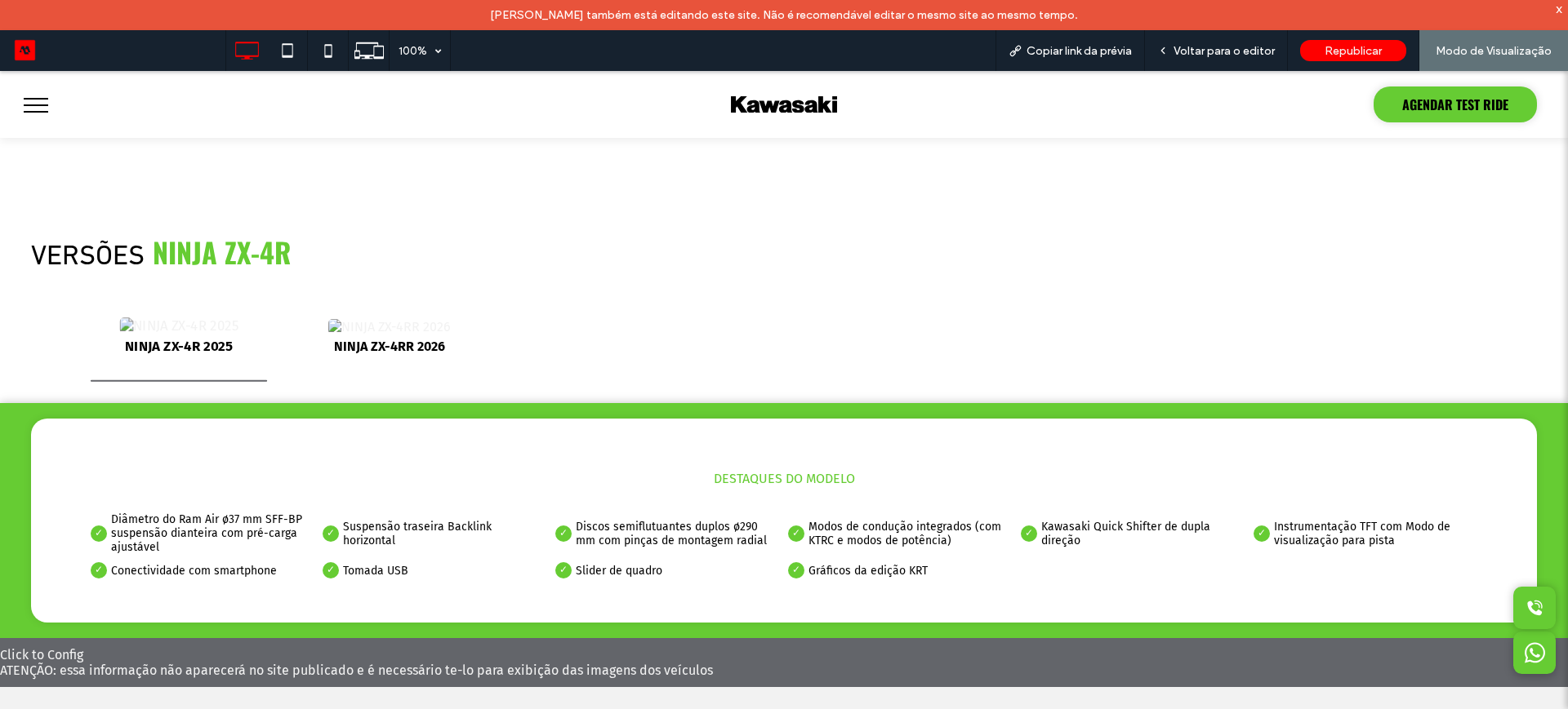
scroll to position [1939, 0]
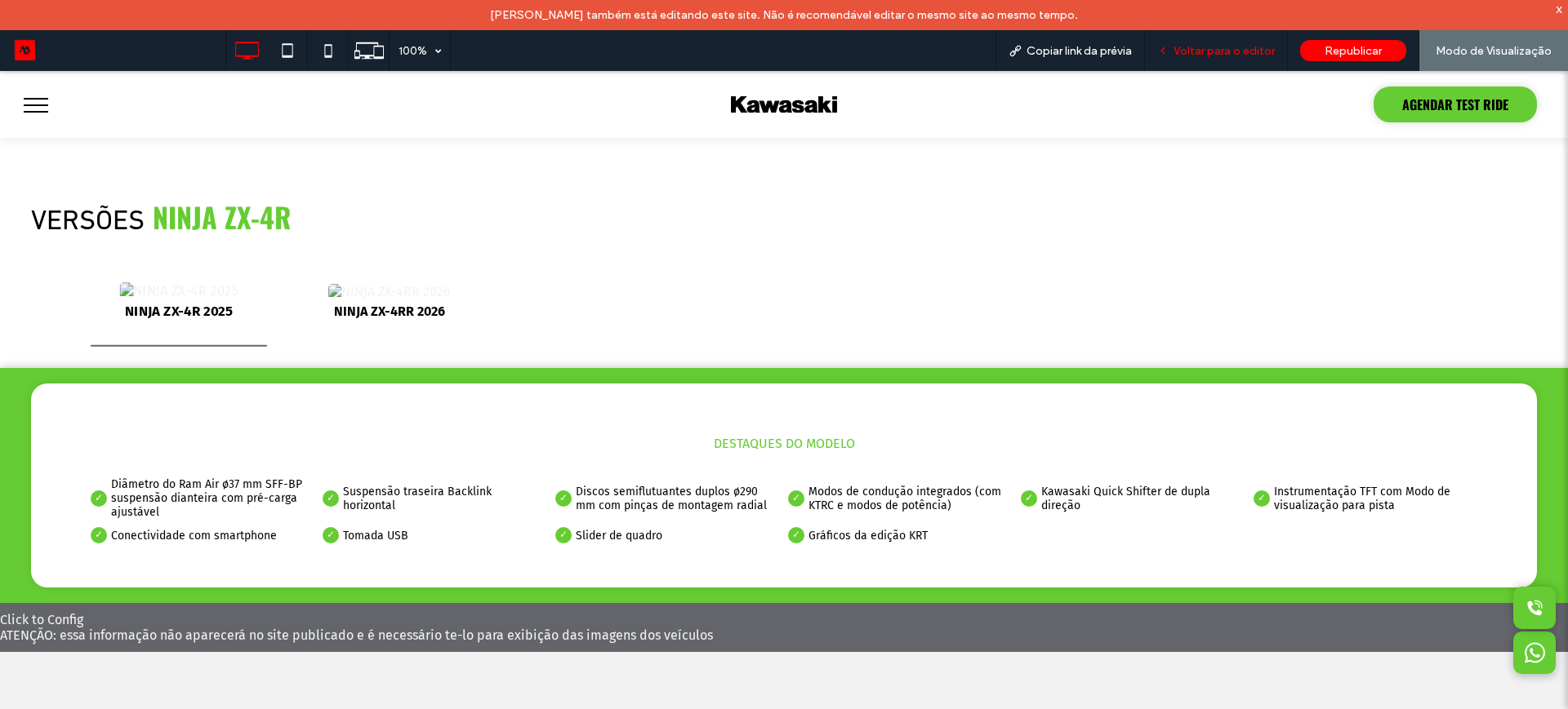
click at [1216, 51] on span "Voltar para o editor" at bounding box center [1225, 51] width 102 height 14
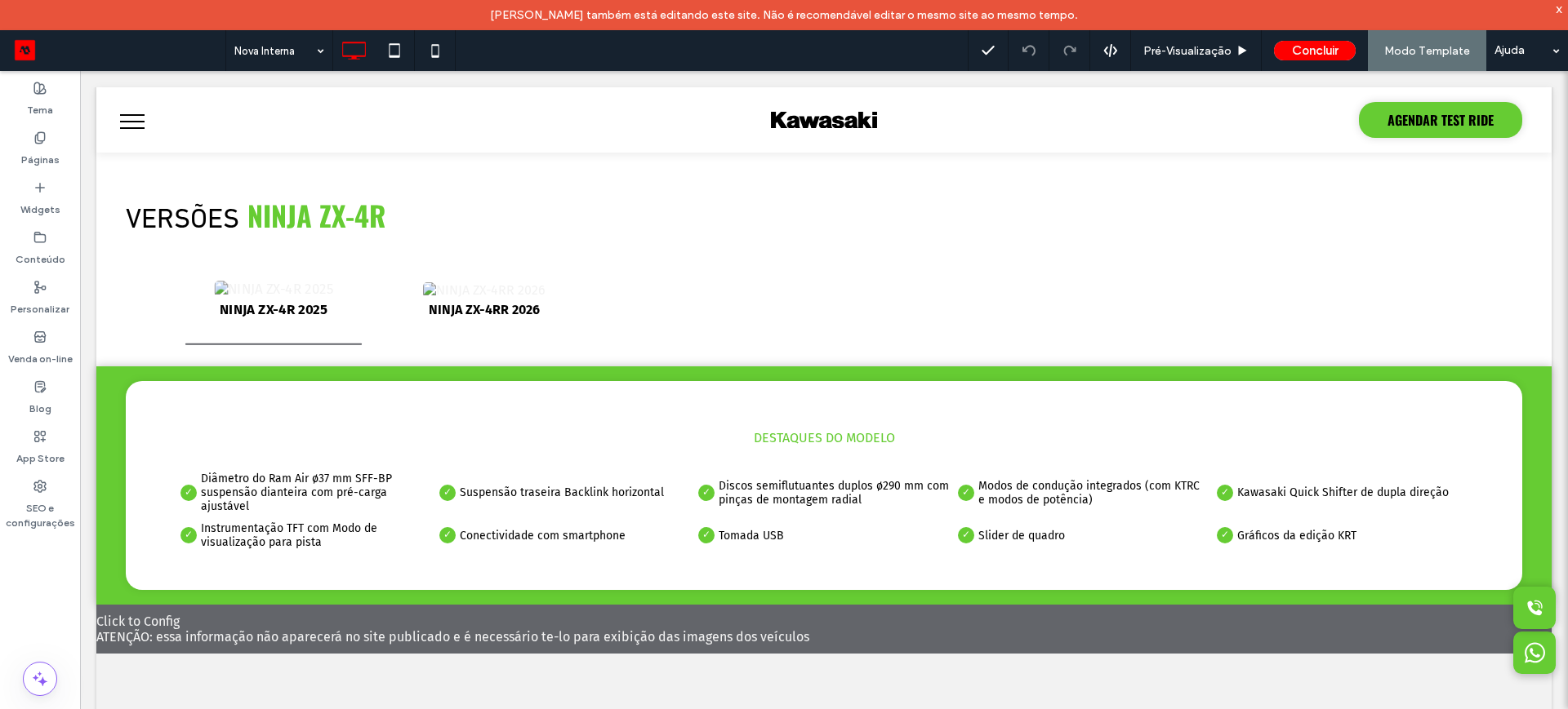
scroll to position [1945, 0]
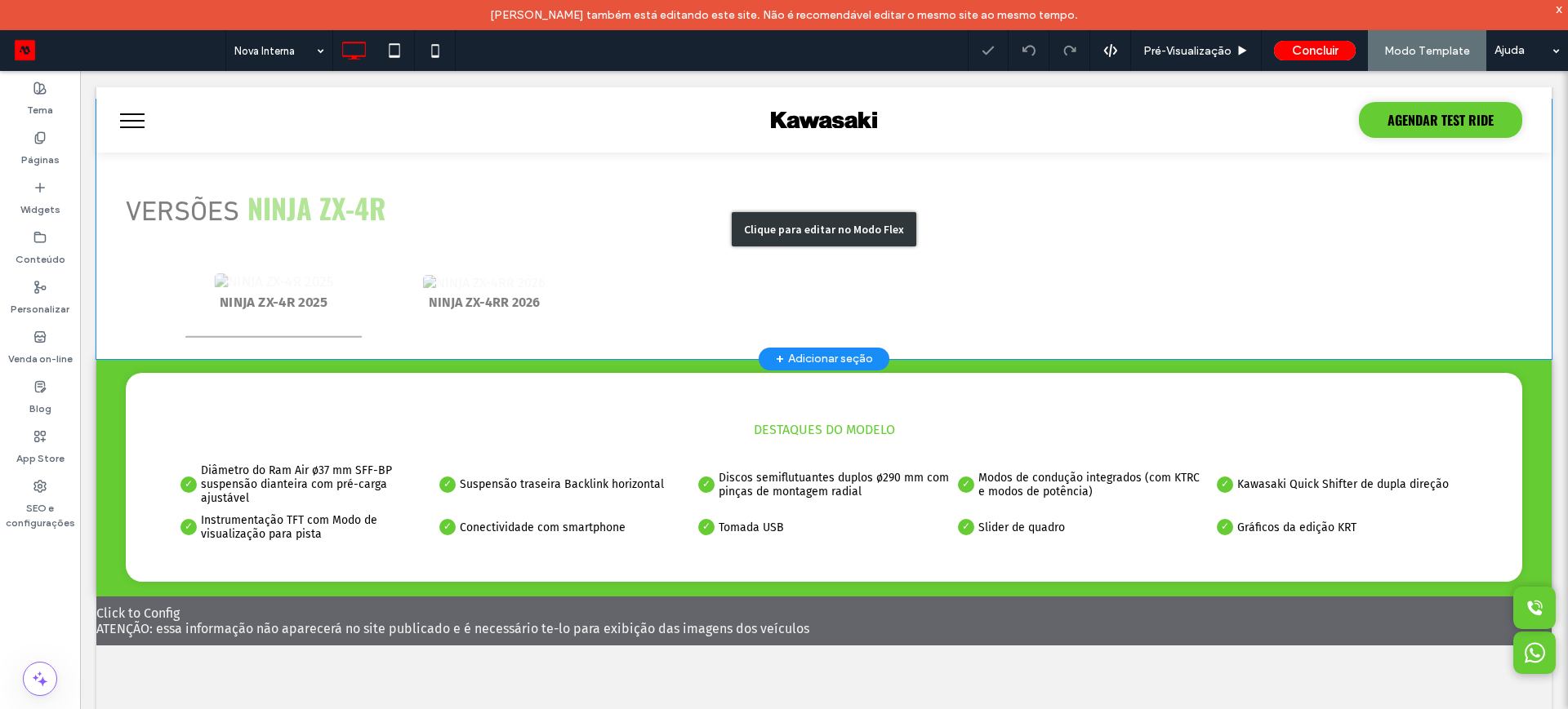
click at [259, 287] on div "Clique para editar no Modo Flex" at bounding box center [824, 229] width 1456 height 259
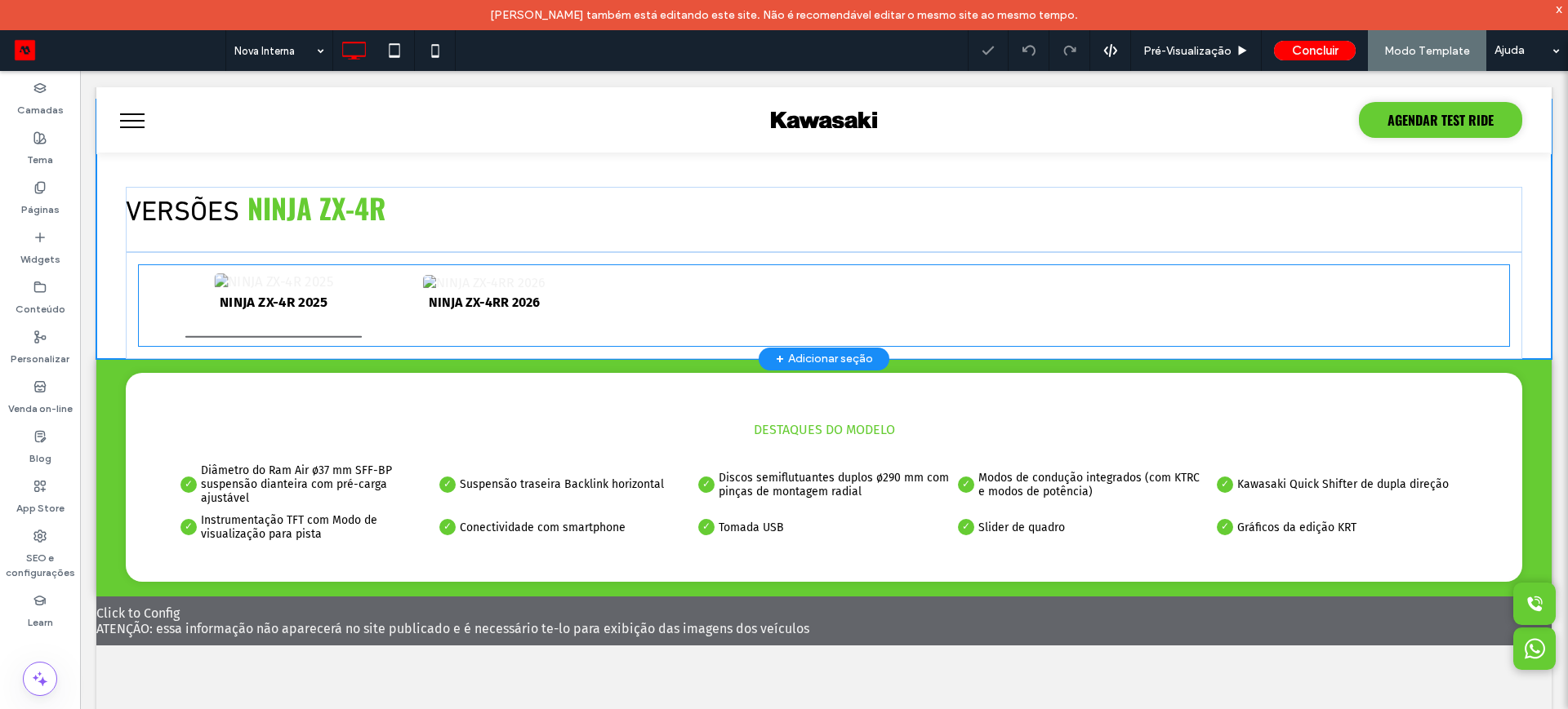
scroll to position [1998, 0]
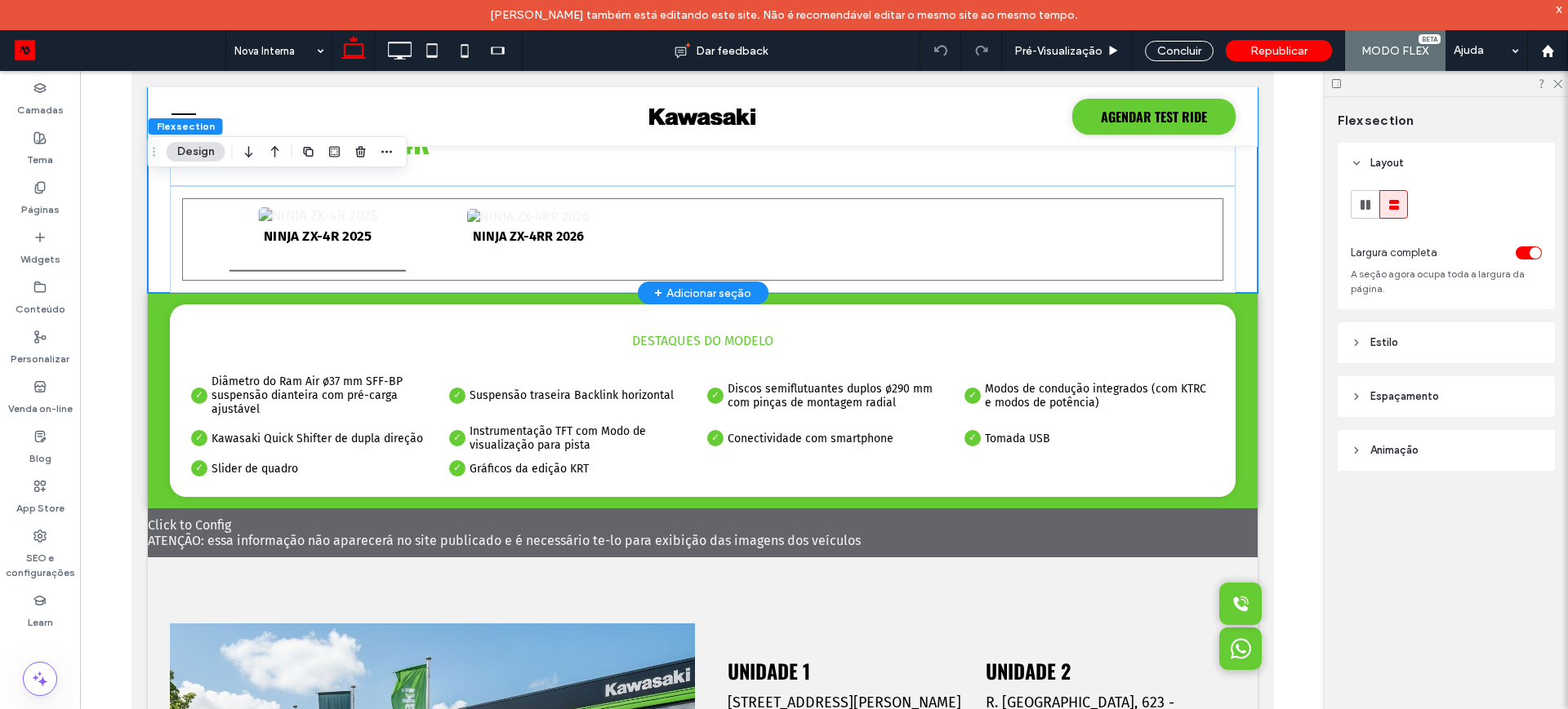
click at [305, 225] on img "1 / 2" at bounding box center [317, 216] width 119 height 17
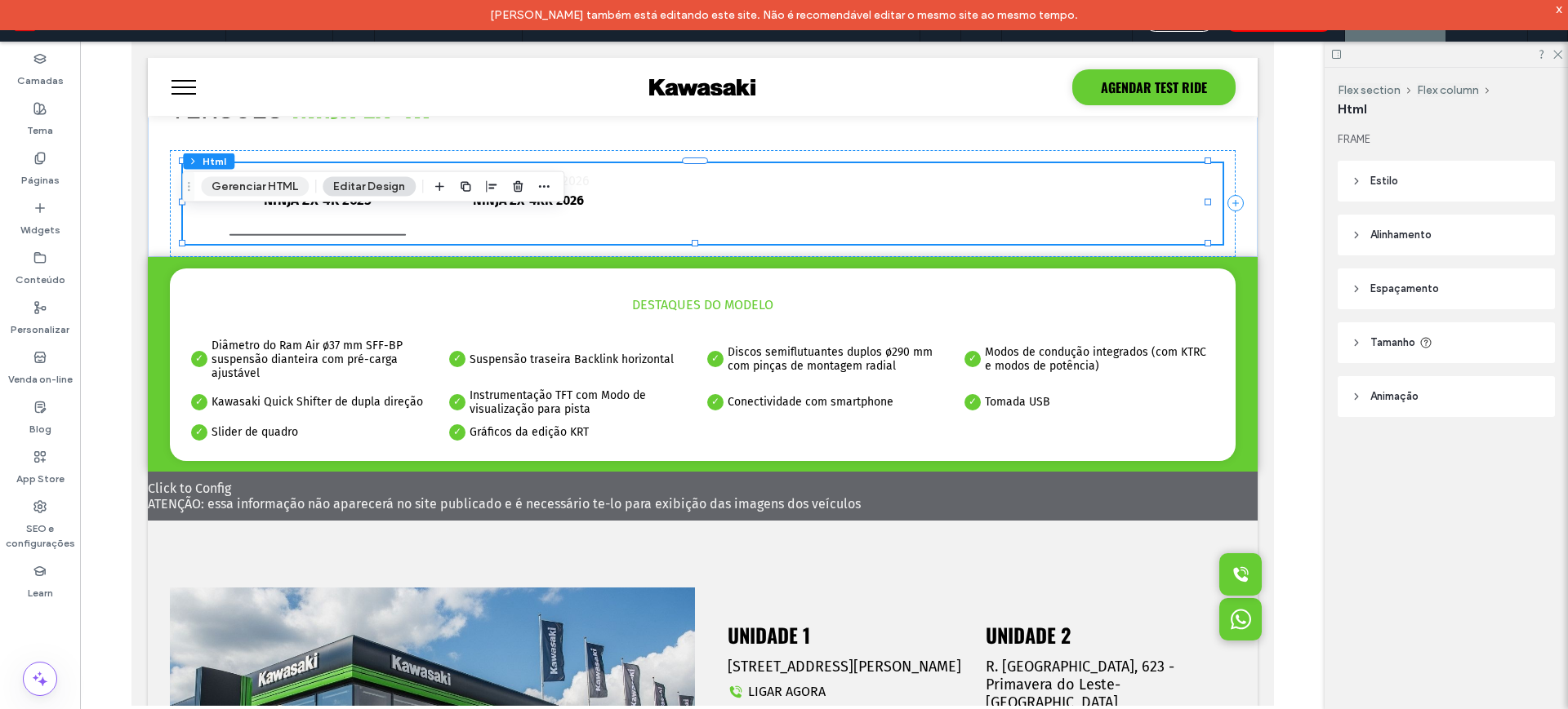
click at [248, 186] on button "Gerenciar HTML" at bounding box center [255, 187] width 108 height 20
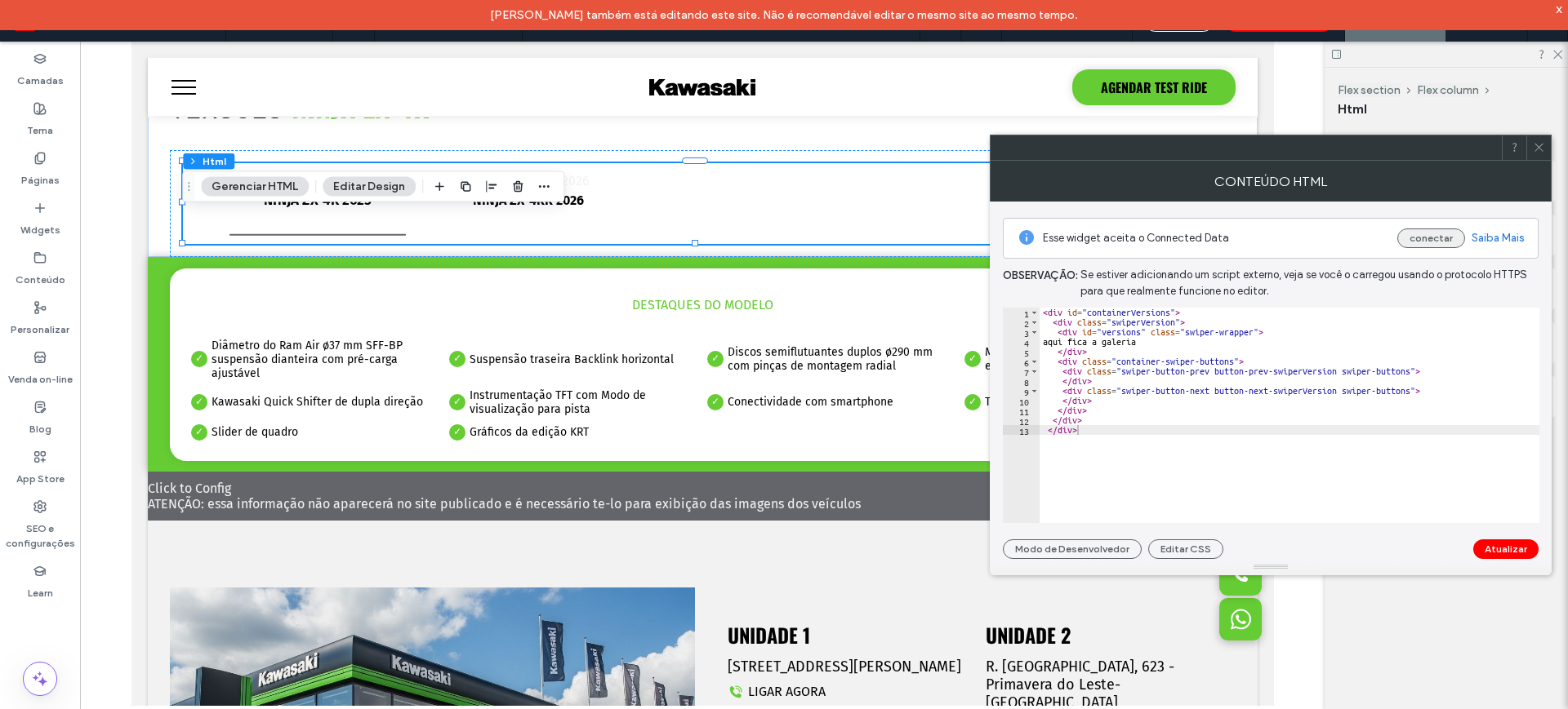
click at [1432, 236] on button "conectar" at bounding box center [1431, 239] width 68 height 20
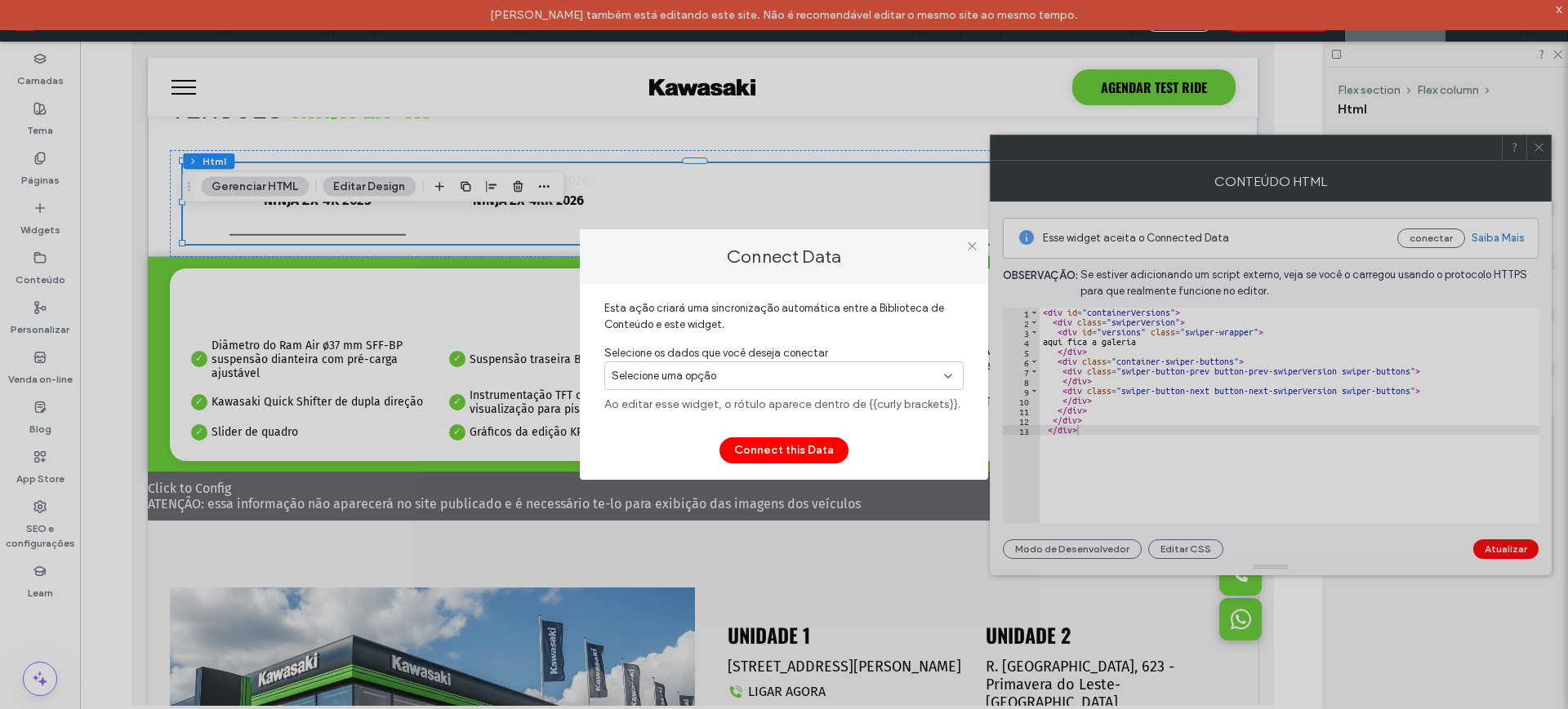
click at [743, 381] on div "Selecione uma opção" at bounding box center [774, 376] width 325 height 17
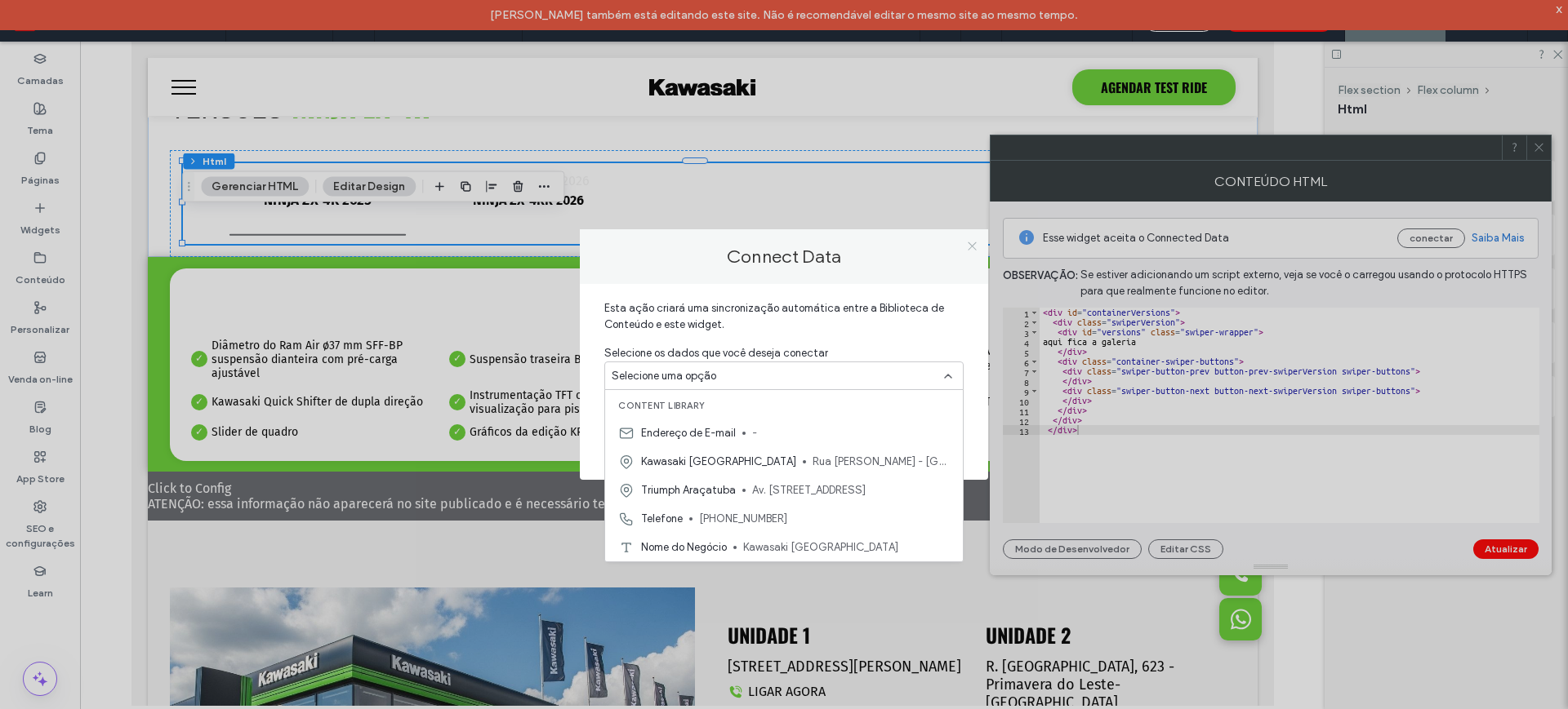
click at [972, 245] on use at bounding box center [972, 246] width 8 height 8
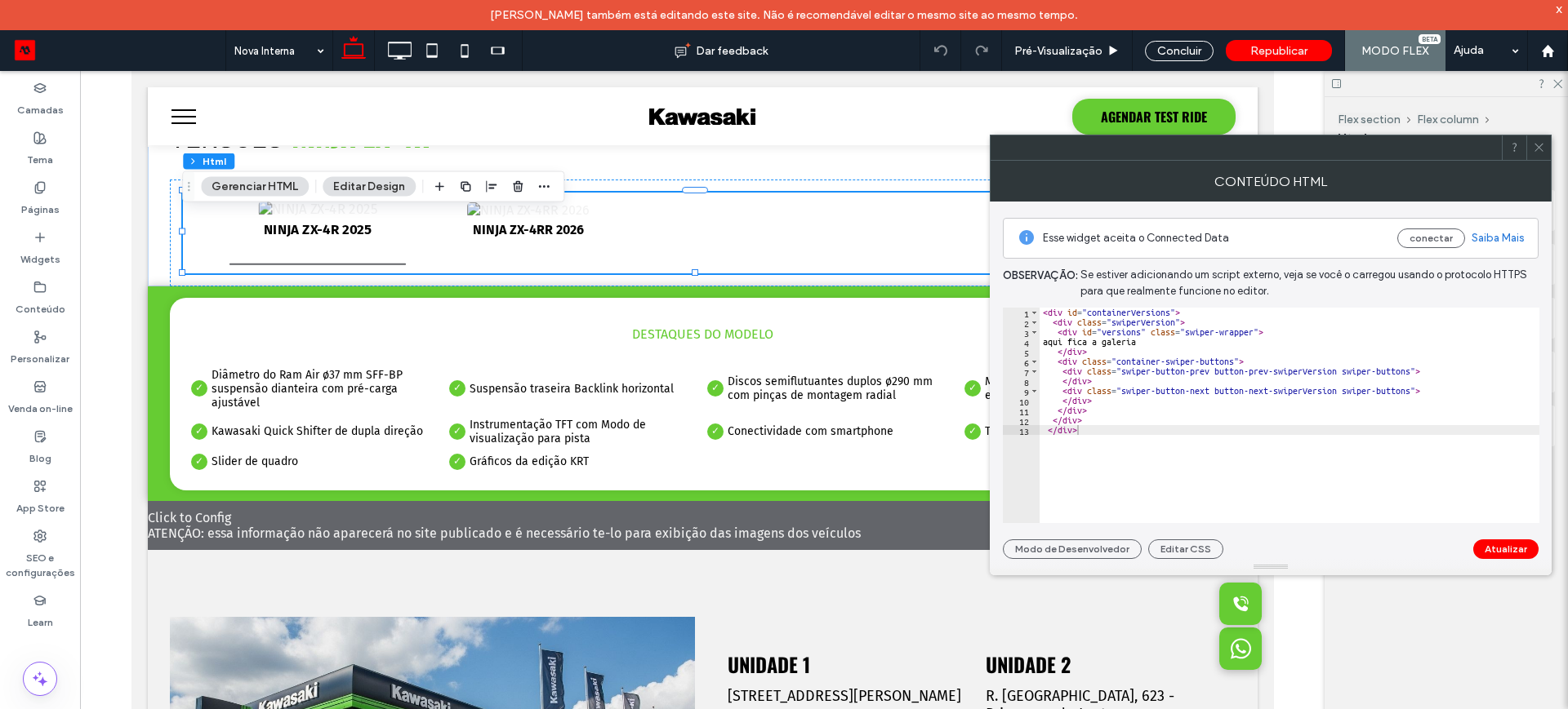
click at [1539, 144] on icon at bounding box center [1539, 147] width 12 height 12
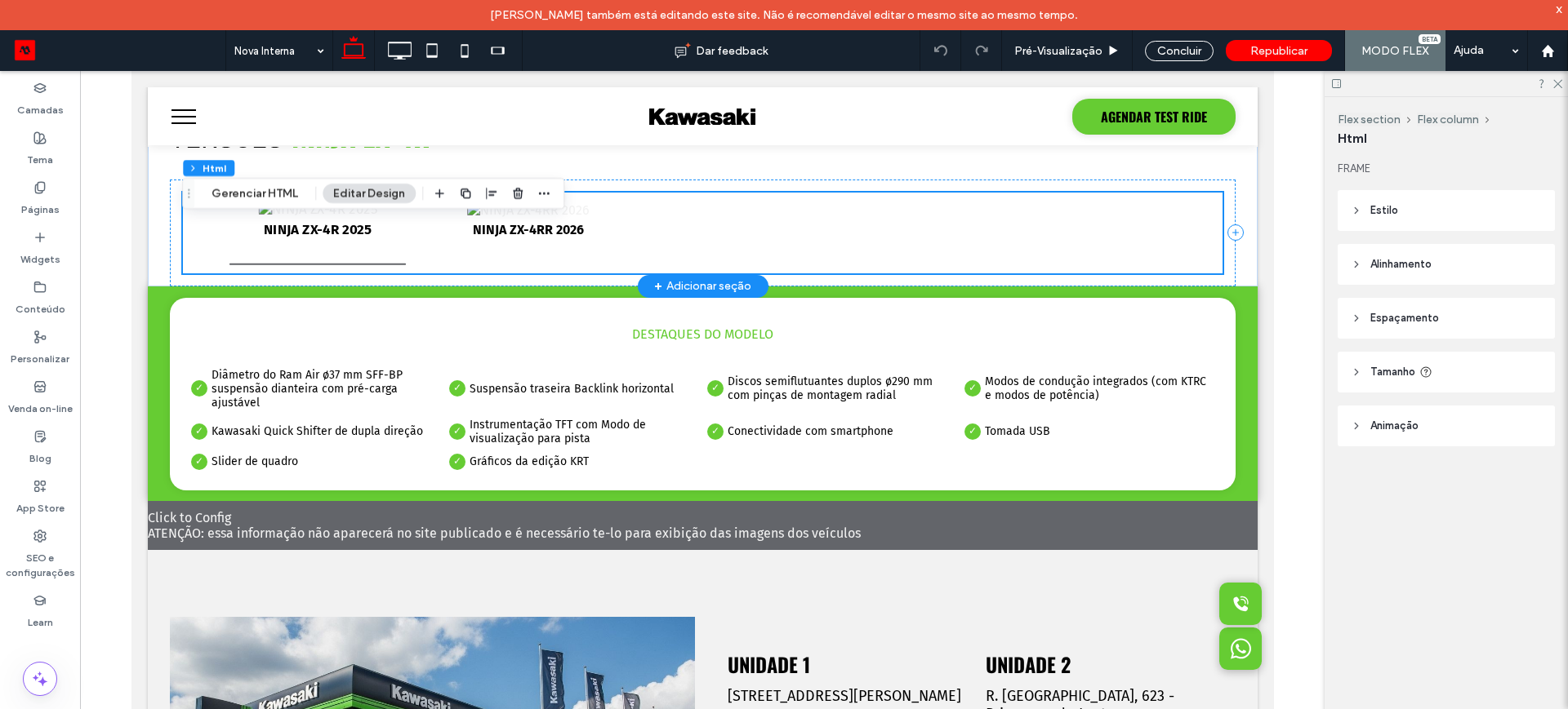
scroll to position [1895, 0]
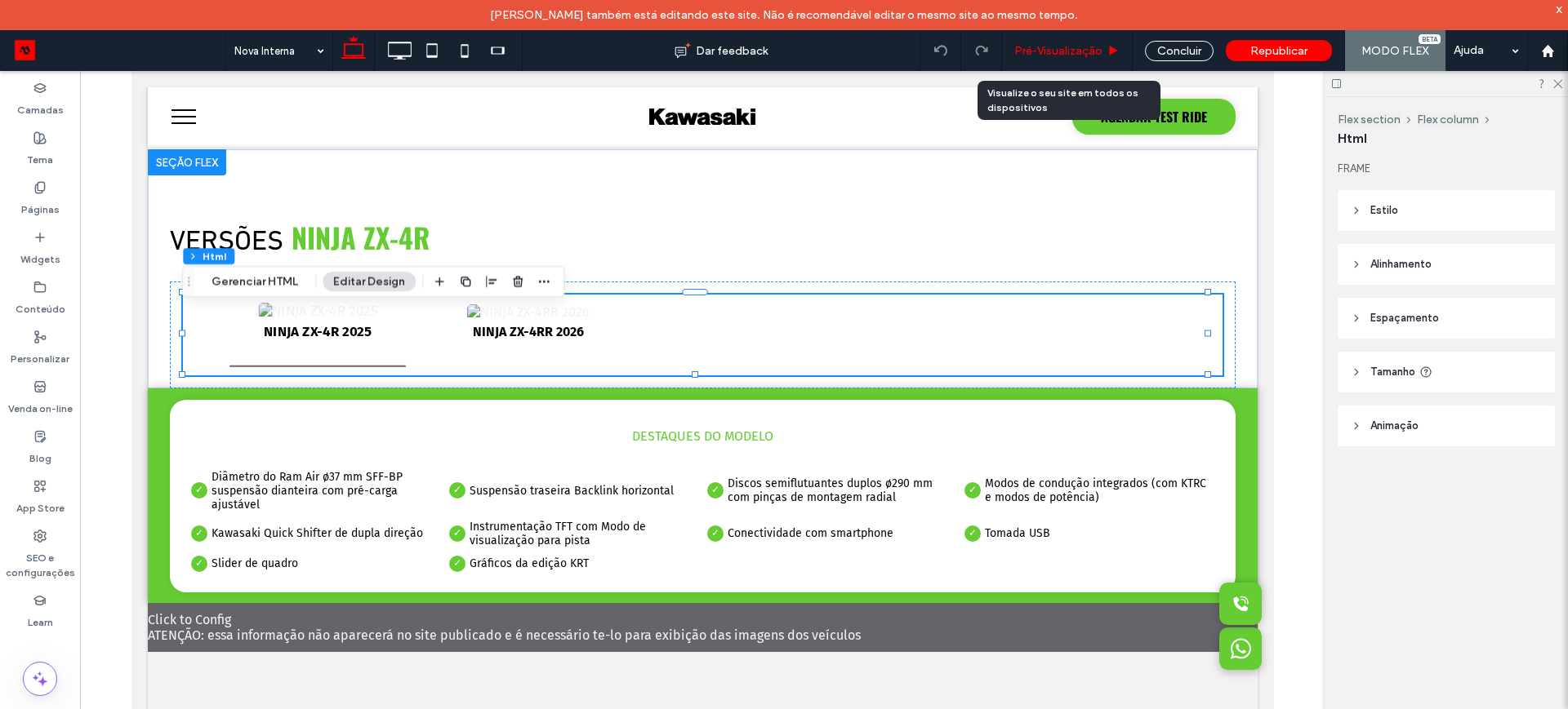
click at [1067, 47] on span "Pré-Visualizaçāo" at bounding box center [1058, 51] width 88 height 14
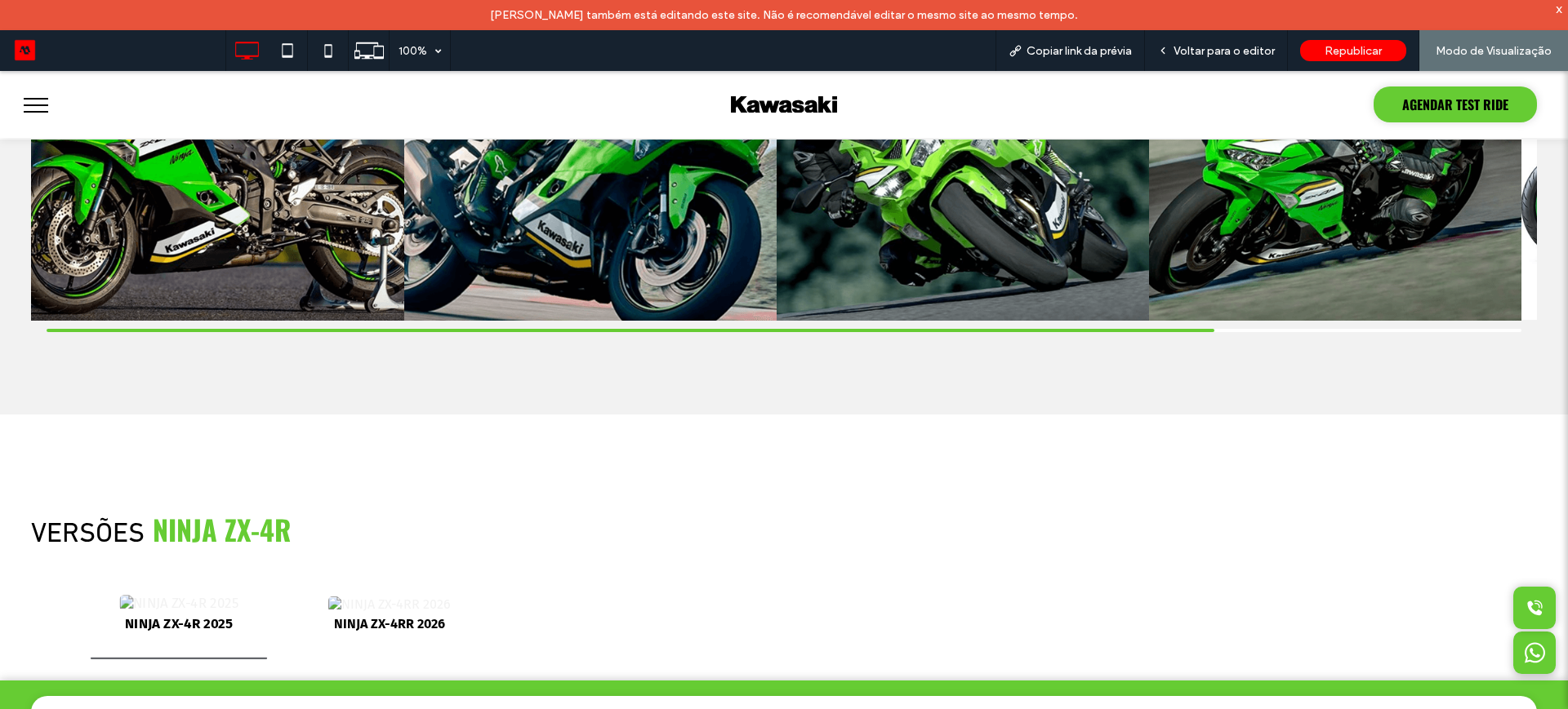
scroll to position [1464, 0]
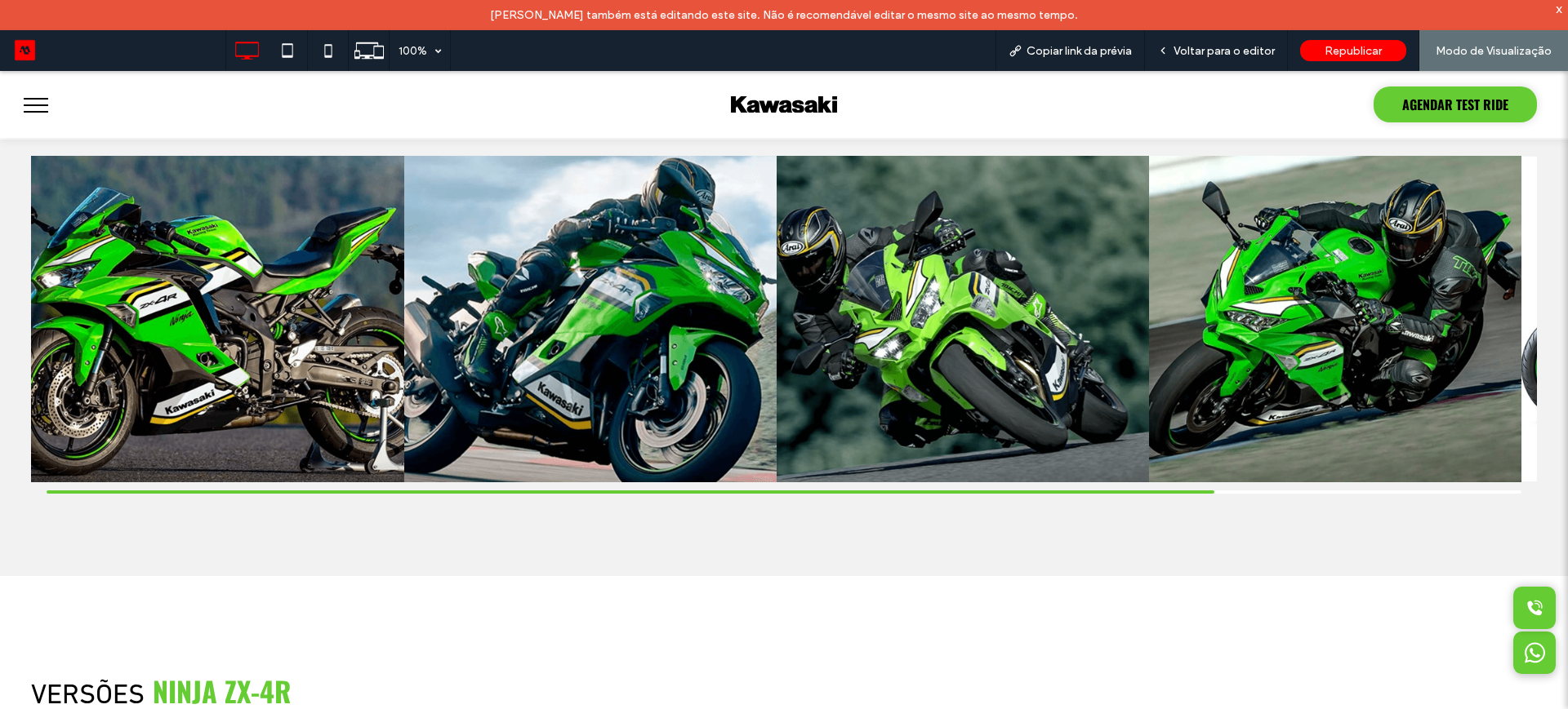
click at [36, 111] on span "menu" at bounding box center [36, 112] width 25 height 2
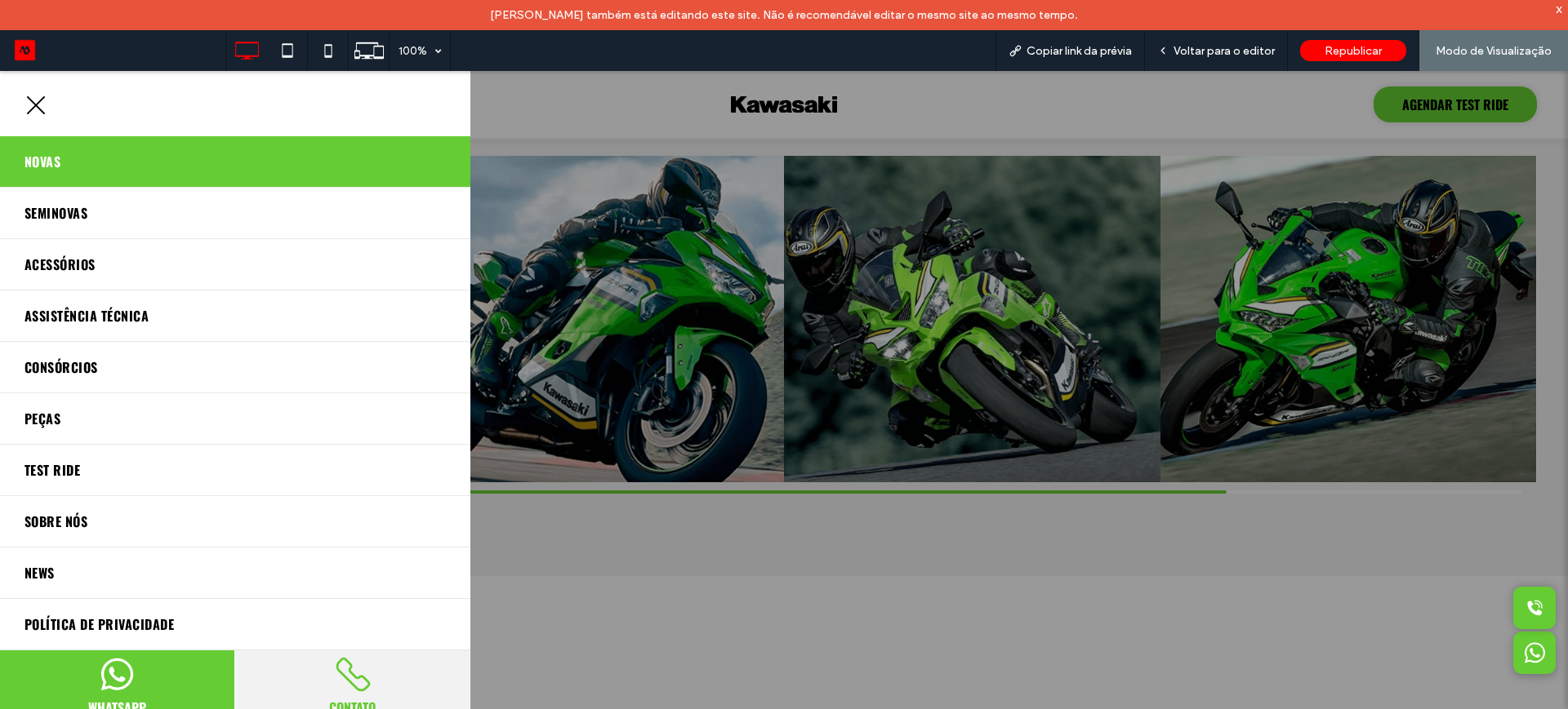
click at [43, 154] on span "Novas" at bounding box center [42, 162] width 36 height 26
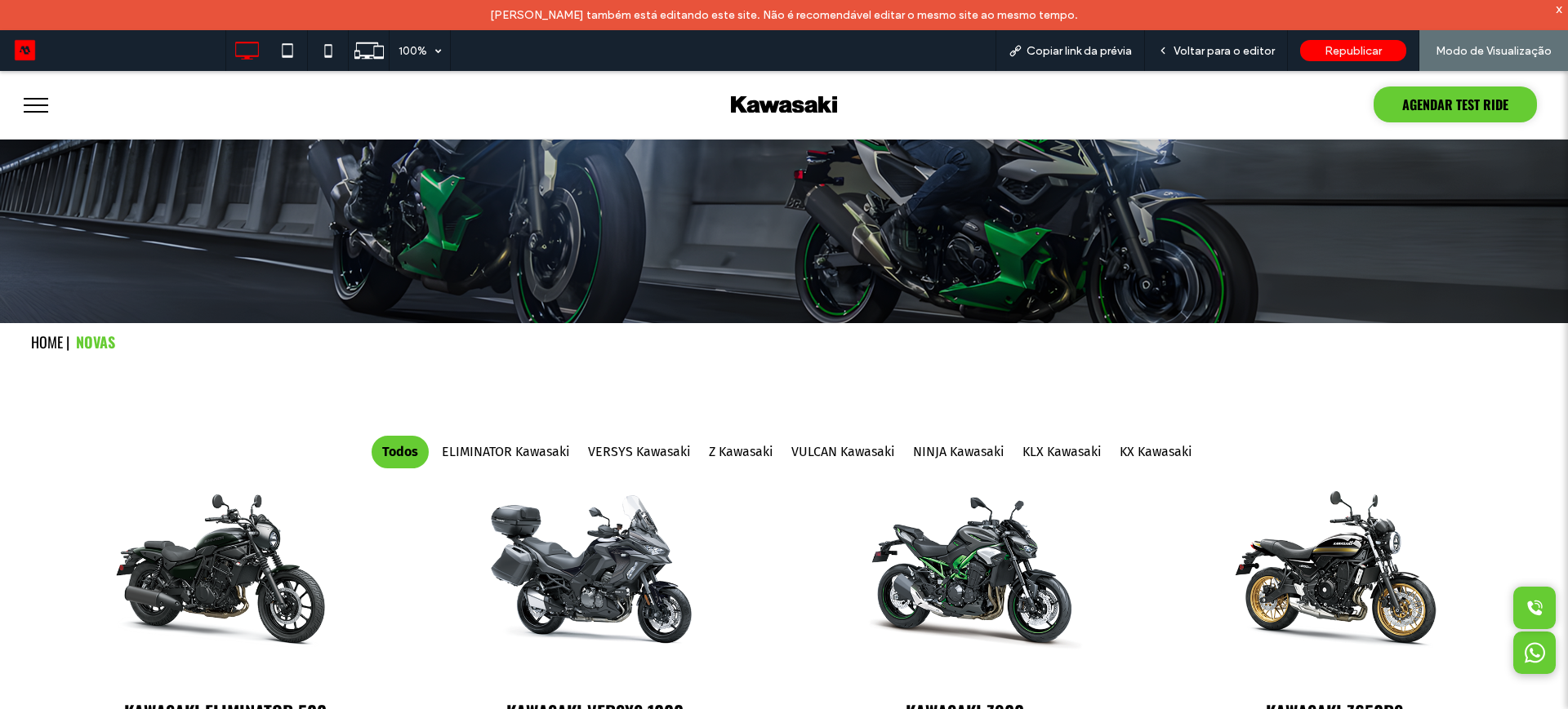
scroll to position [510, 0]
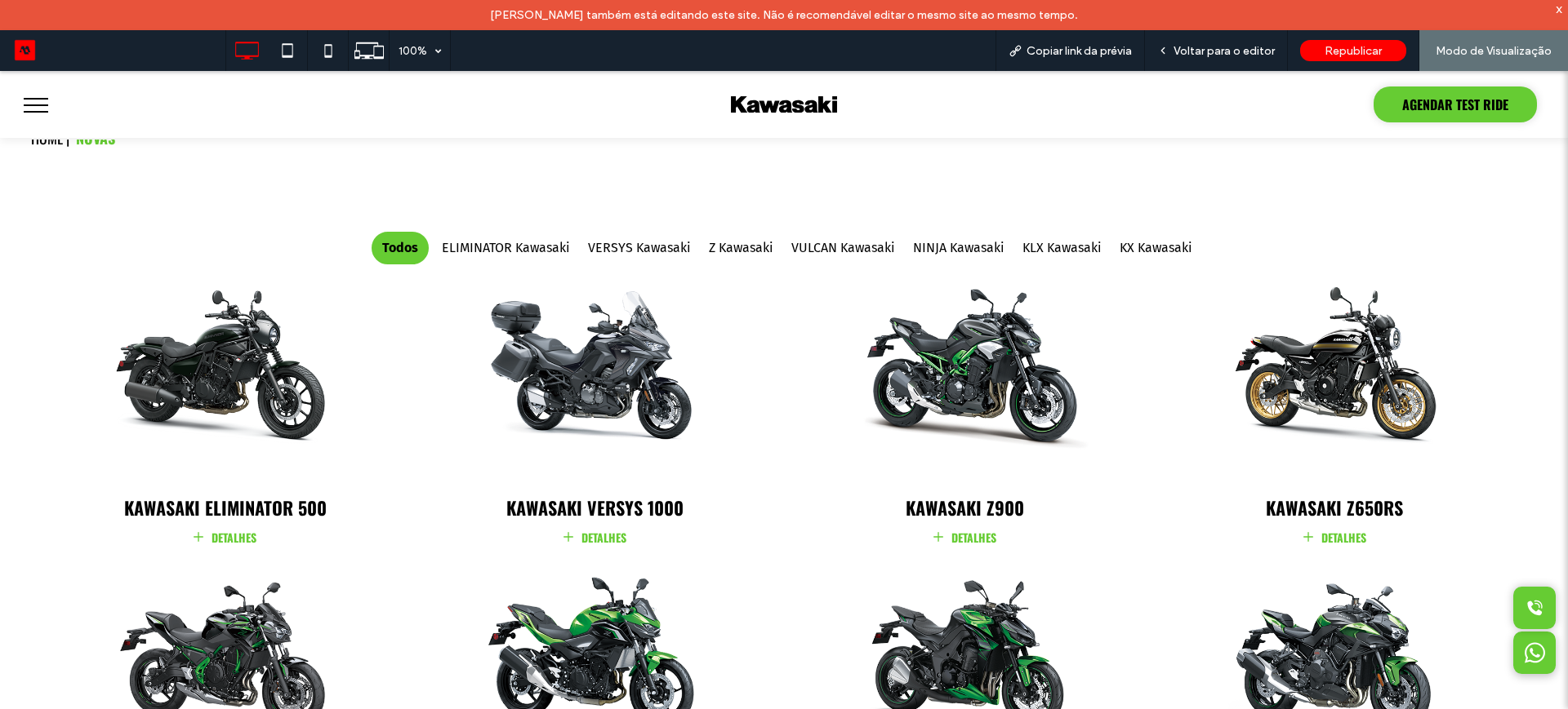
click at [974, 387] on img at bounding box center [965, 377] width 380 height 238
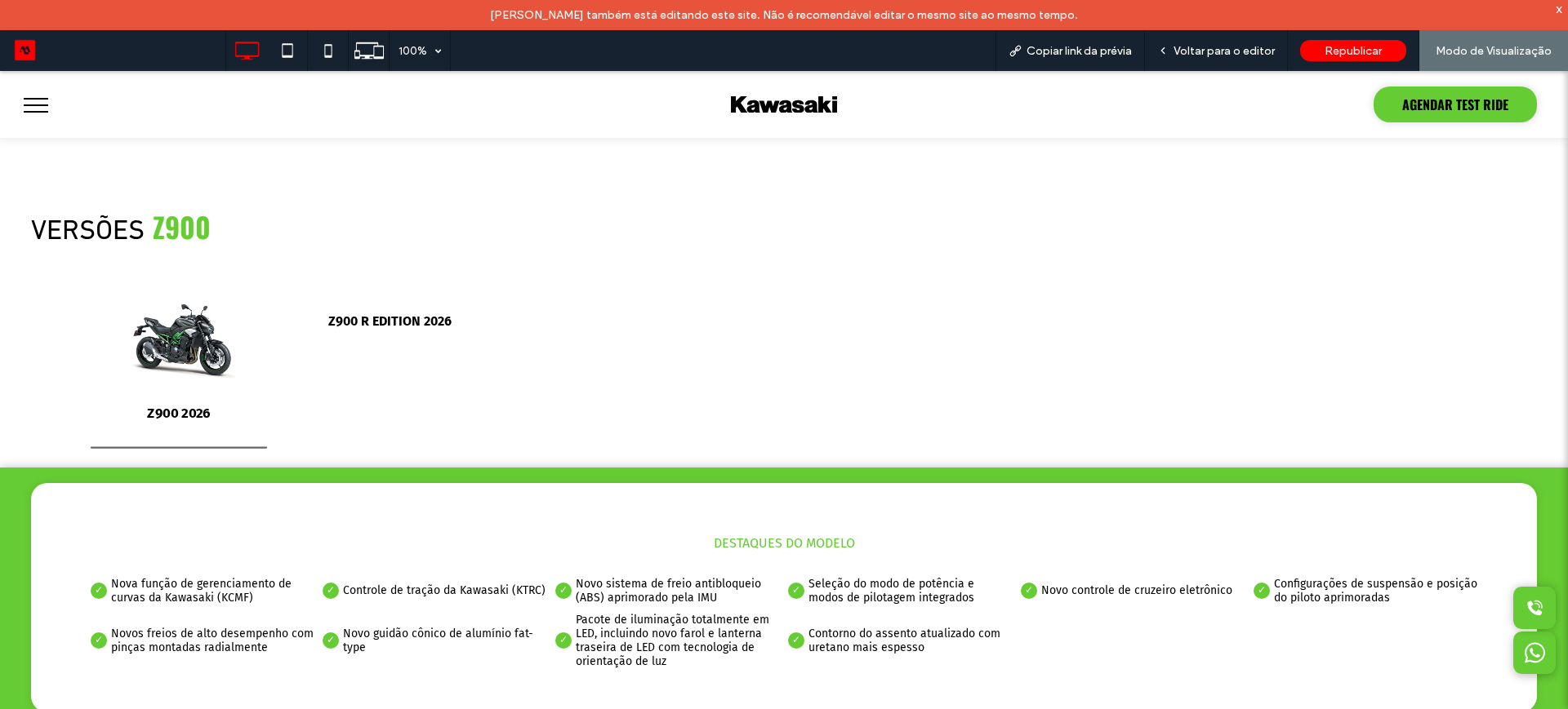
scroll to position [2041, 0]
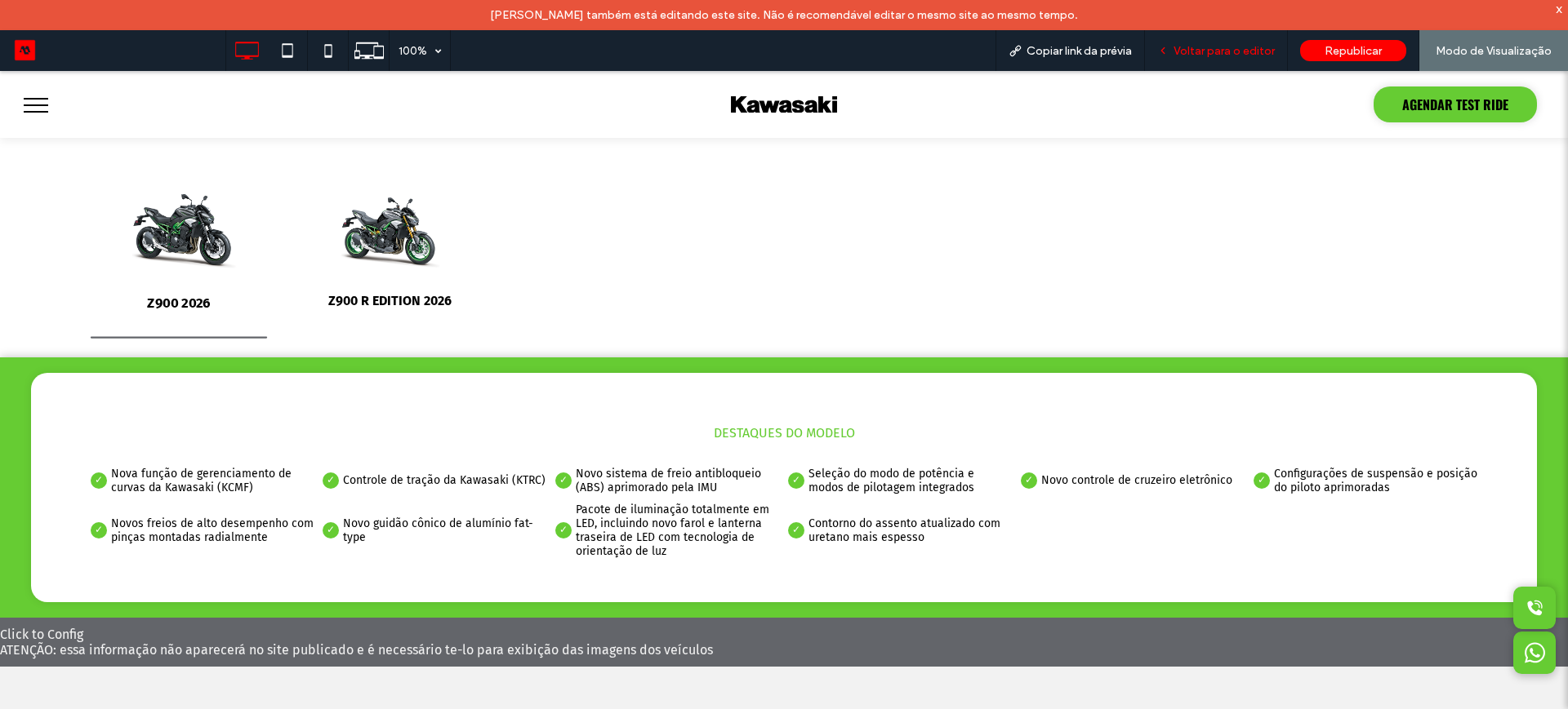
click at [1215, 51] on span "Voltar para o editor" at bounding box center [1225, 51] width 102 height 14
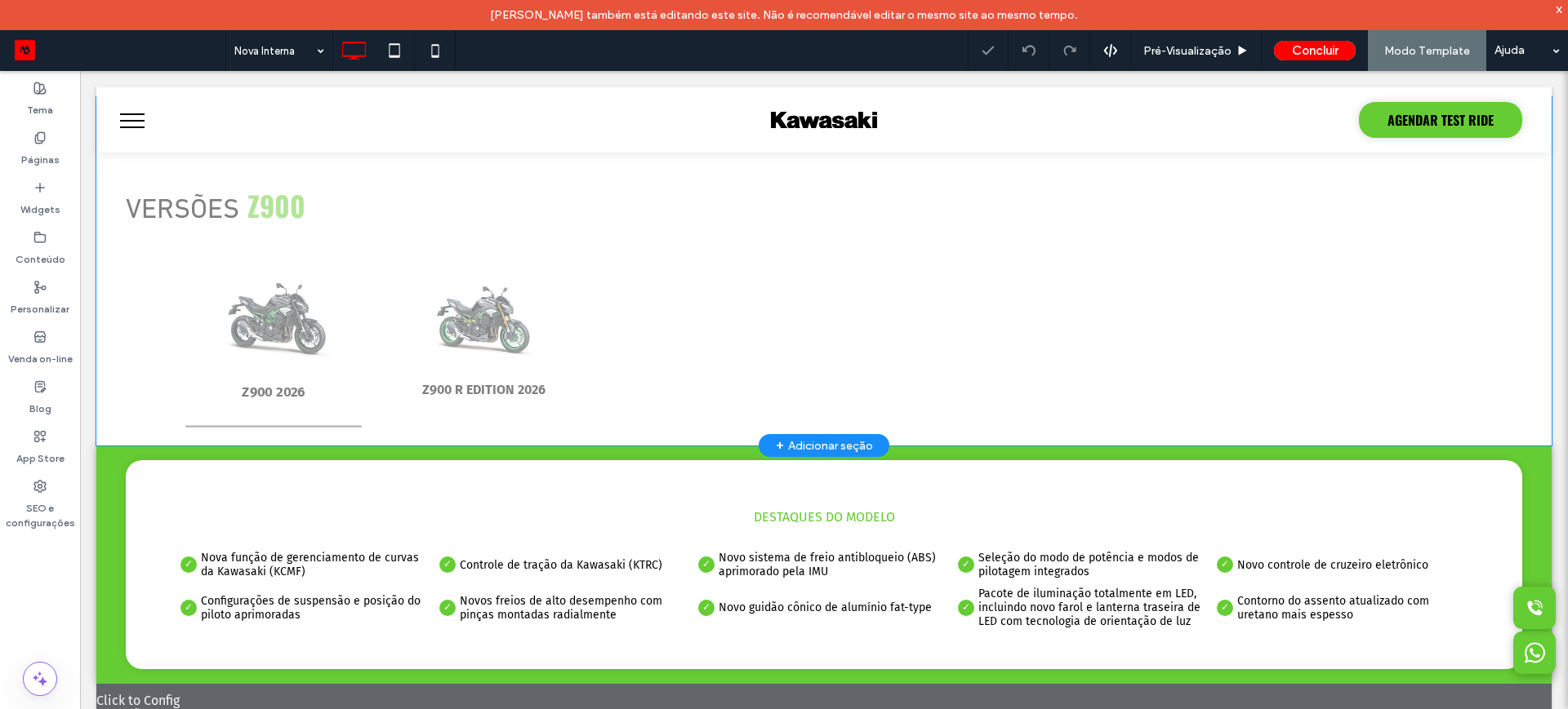
scroll to position [1811, 0]
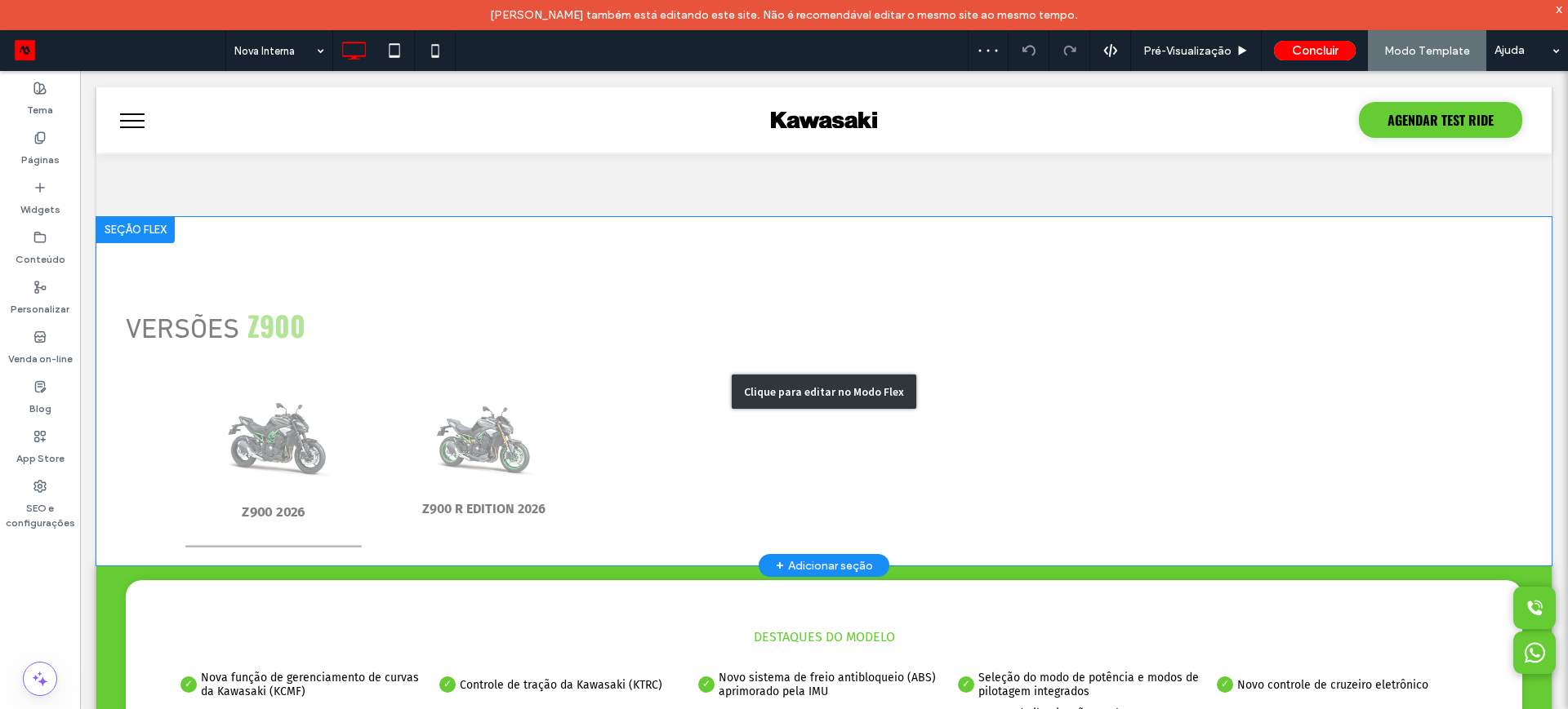
click at [295, 363] on div "Clique para editar no Modo Flex" at bounding box center [824, 391] width 1456 height 349
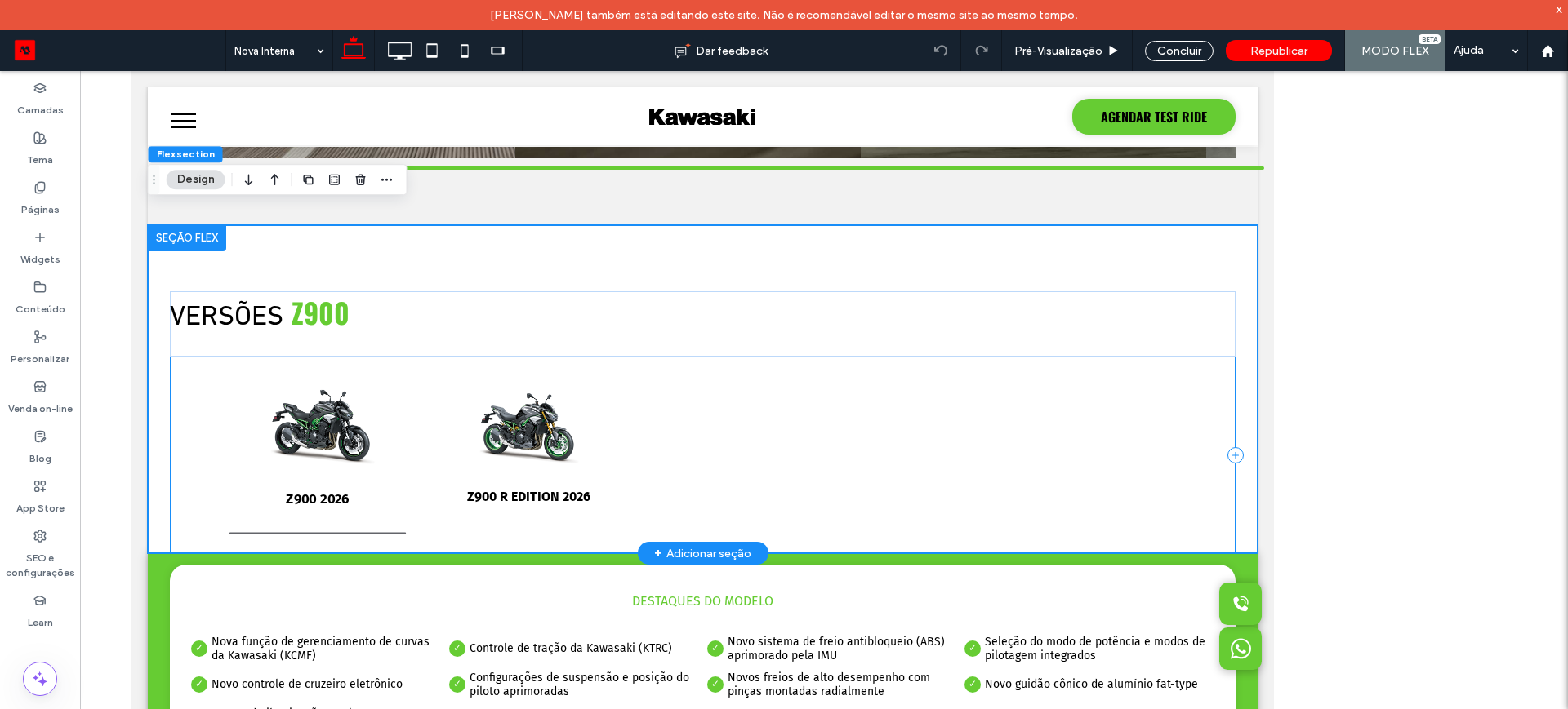
scroll to position [1844, 0]
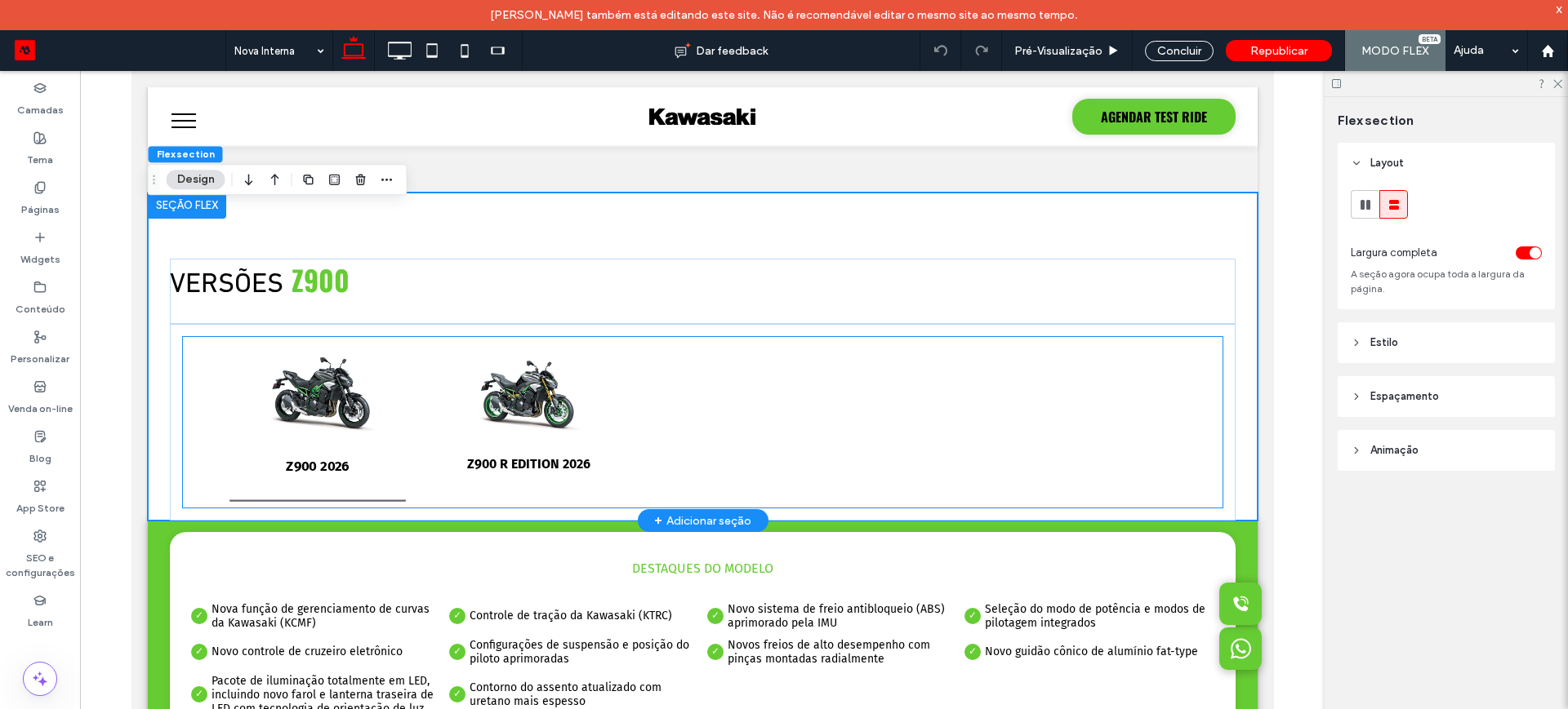
click at [240, 387] on img "1 / 2" at bounding box center [317, 399] width 177 height 110
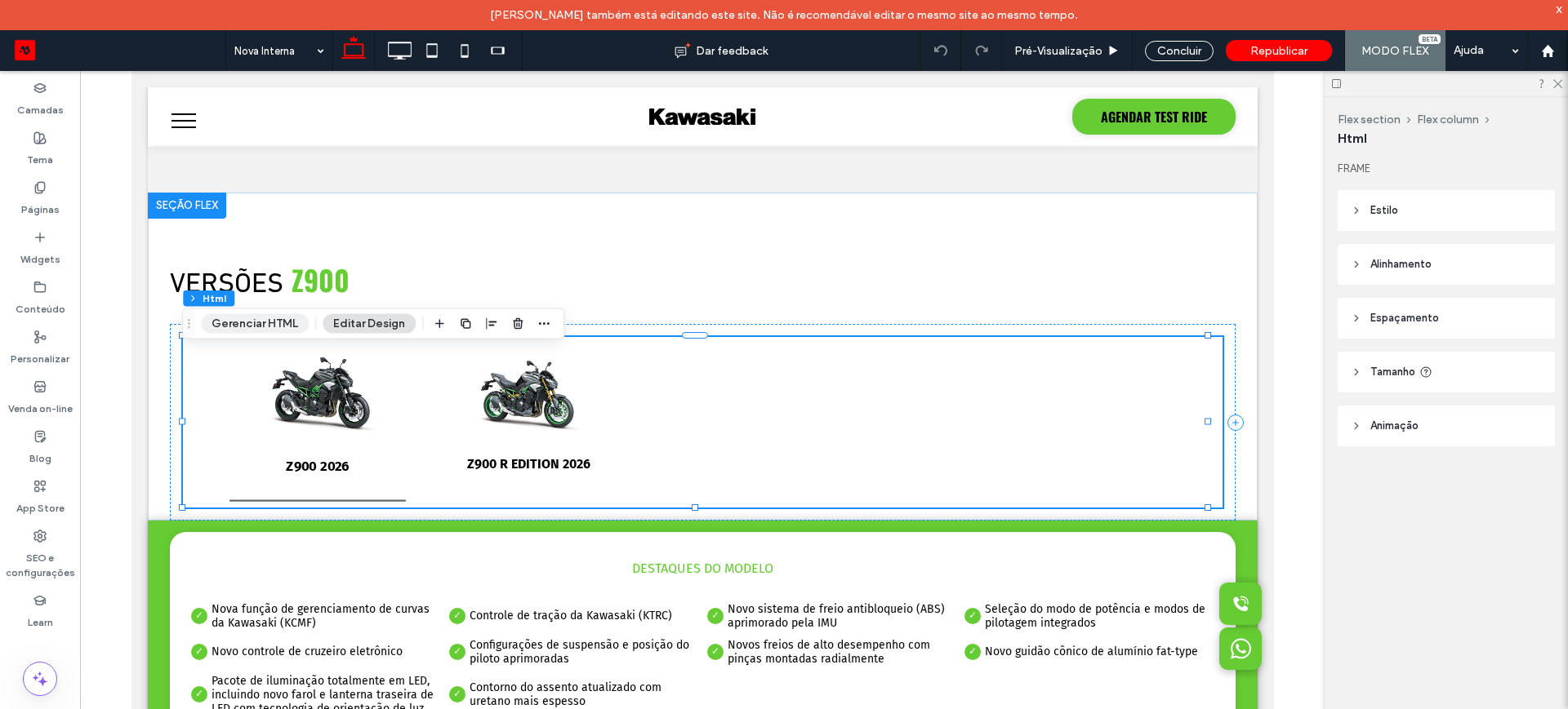
click at [224, 324] on button "Gerenciar HTML" at bounding box center [255, 324] width 108 height 20
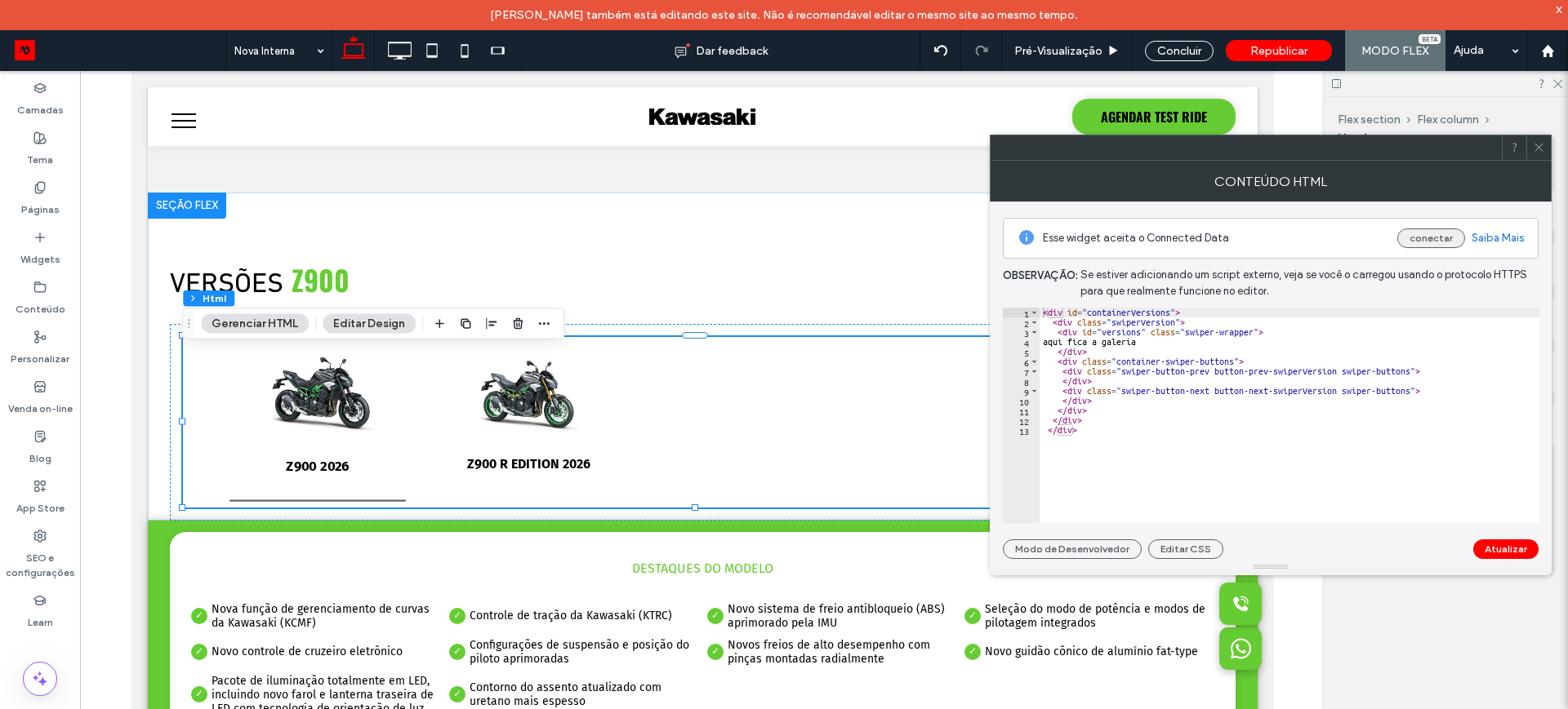
click at [1444, 235] on button "conectar" at bounding box center [1431, 239] width 68 height 20
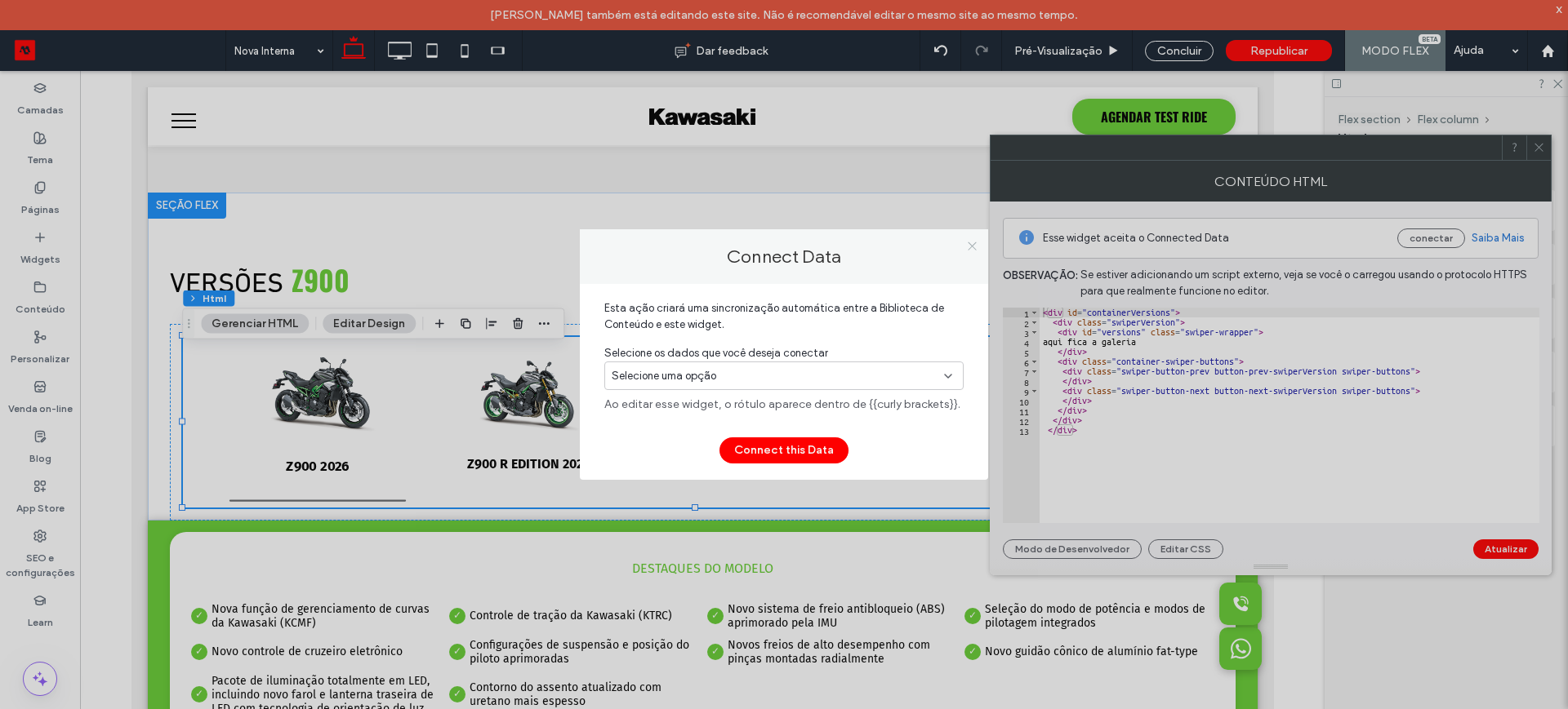
click at [966, 247] on icon at bounding box center [972, 246] width 12 height 12
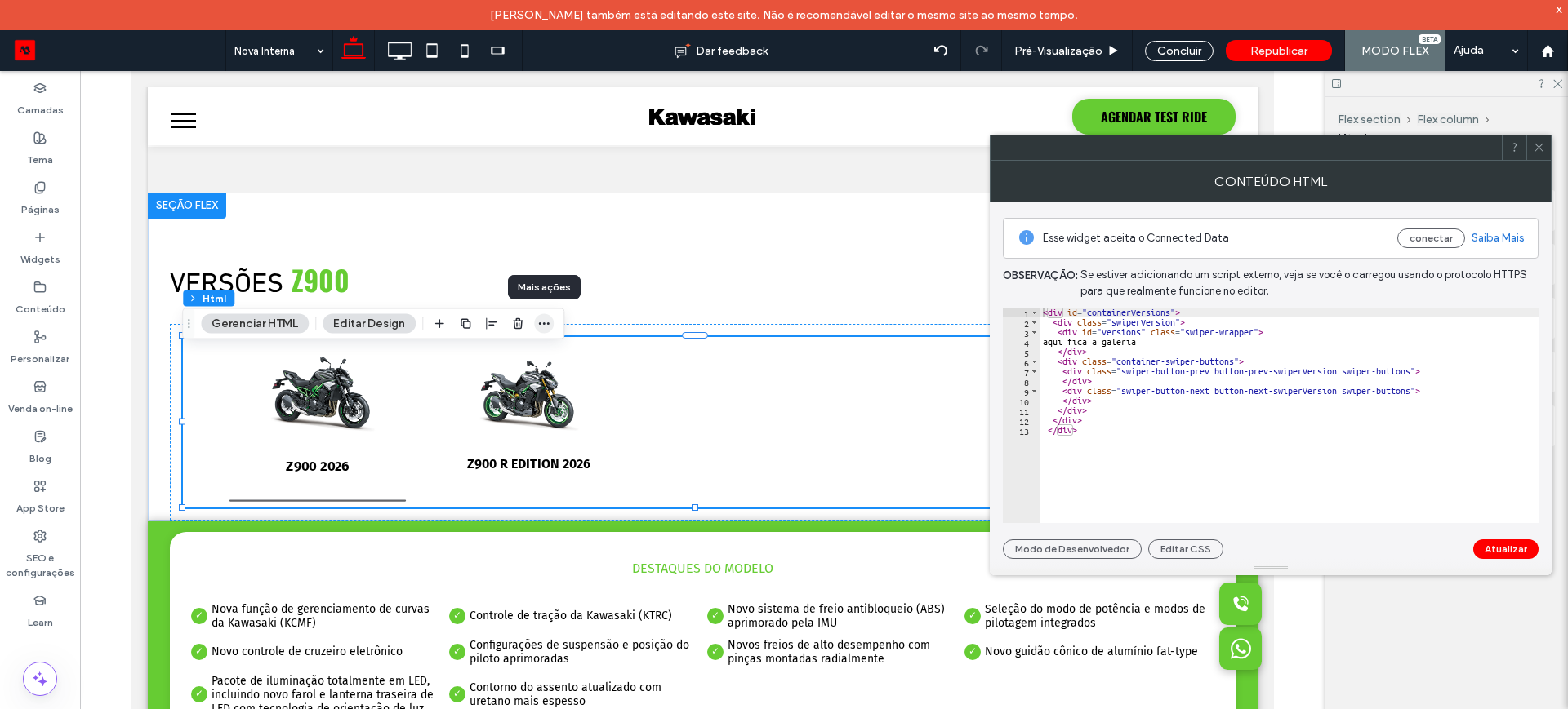
click at [541, 325] on icon "button" at bounding box center [544, 323] width 13 height 13
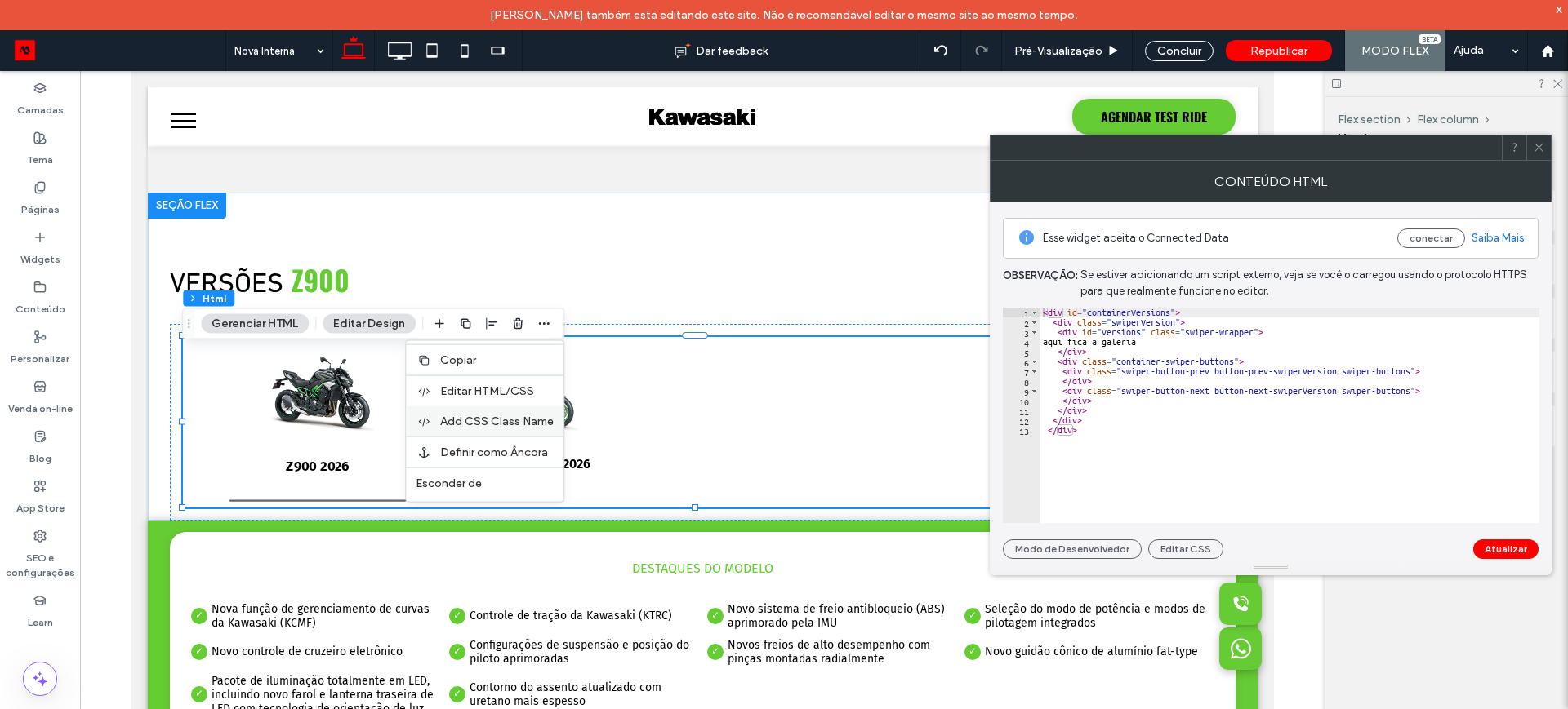
click at [481, 422] on span "Add CSS Class Name" at bounding box center [496, 422] width 113 height 14
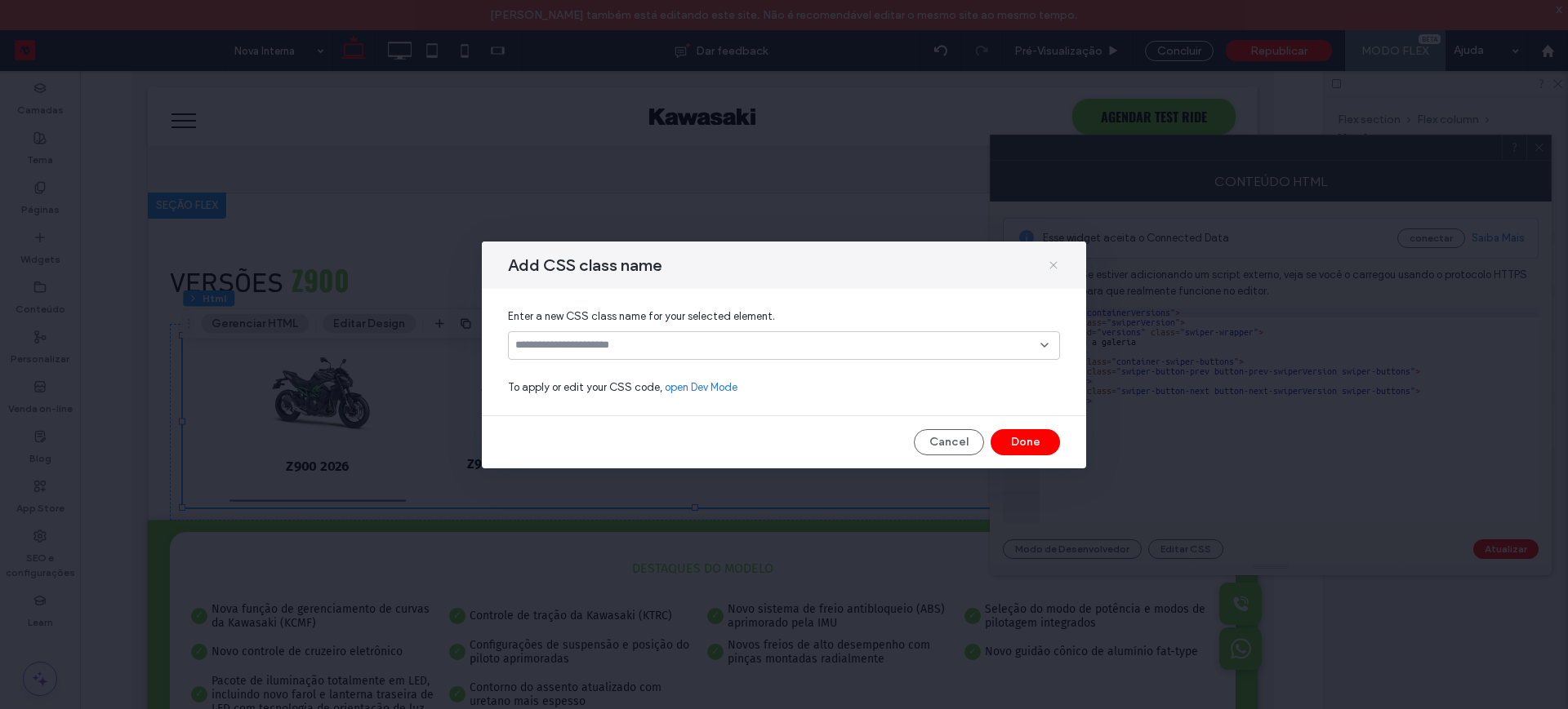
click at [1054, 258] on icon at bounding box center [1053, 264] width 13 height 13
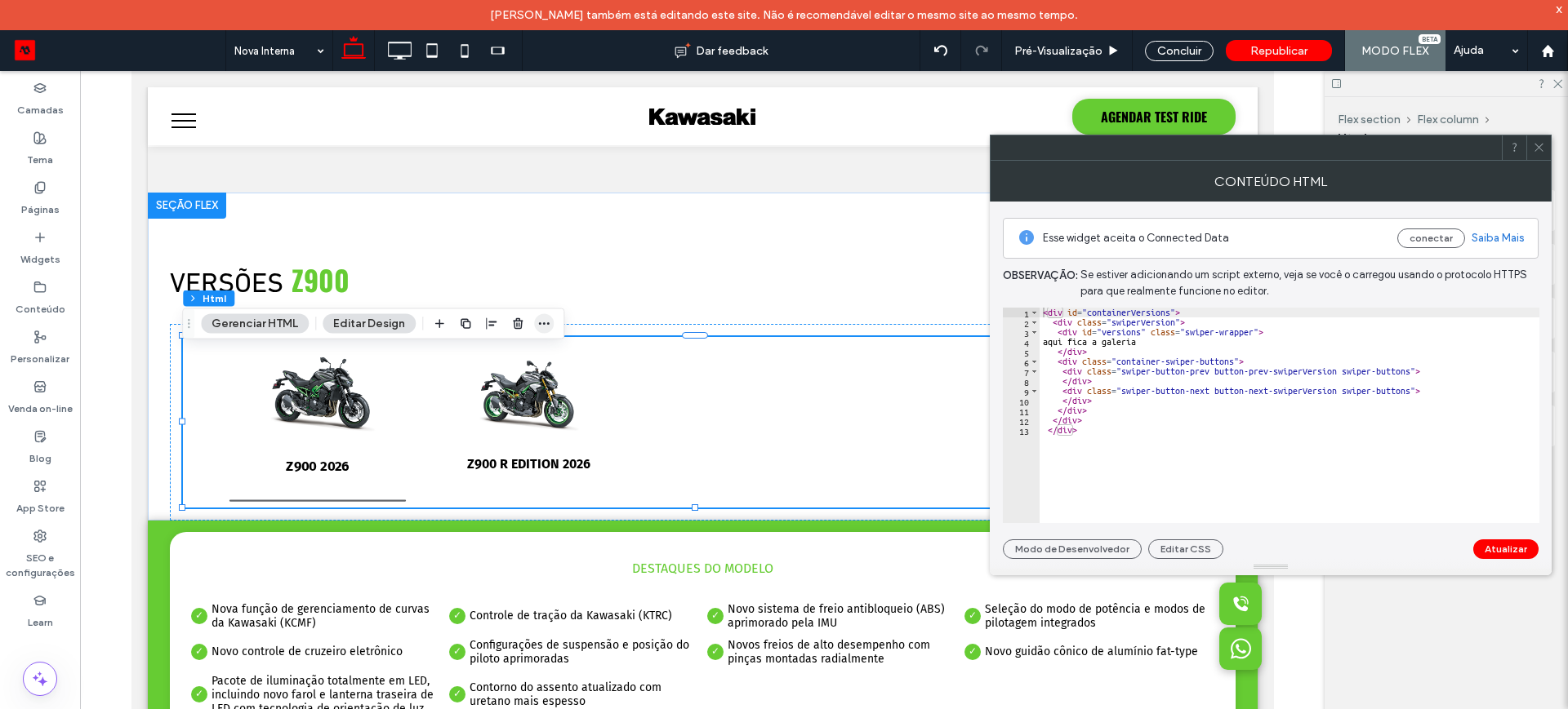
click at [544, 319] on icon "button" at bounding box center [544, 323] width 13 height 13
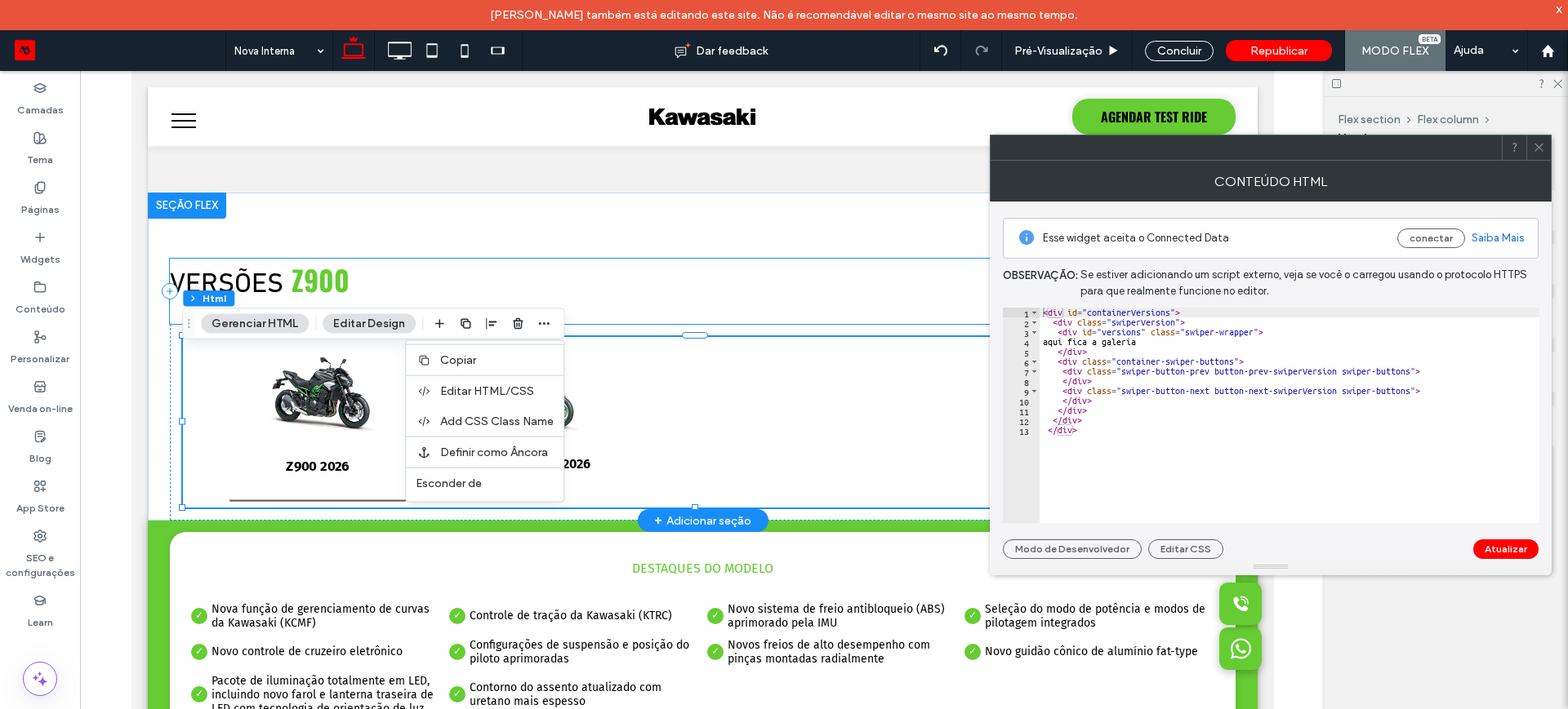
click at [687, 286] on div "Versões Z900" at bounding box center [702, 291] width 1066 height 65
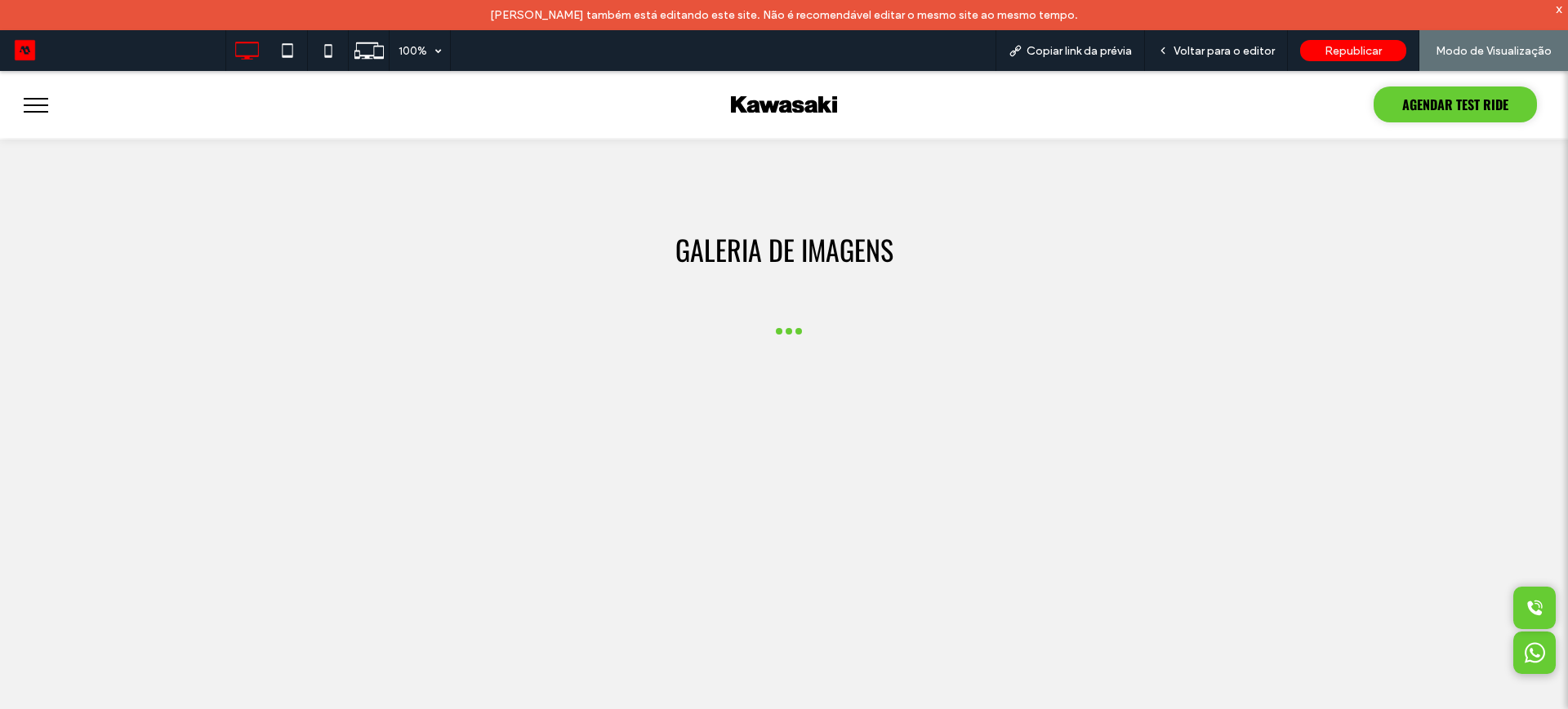
scroll to position [1122, 0]
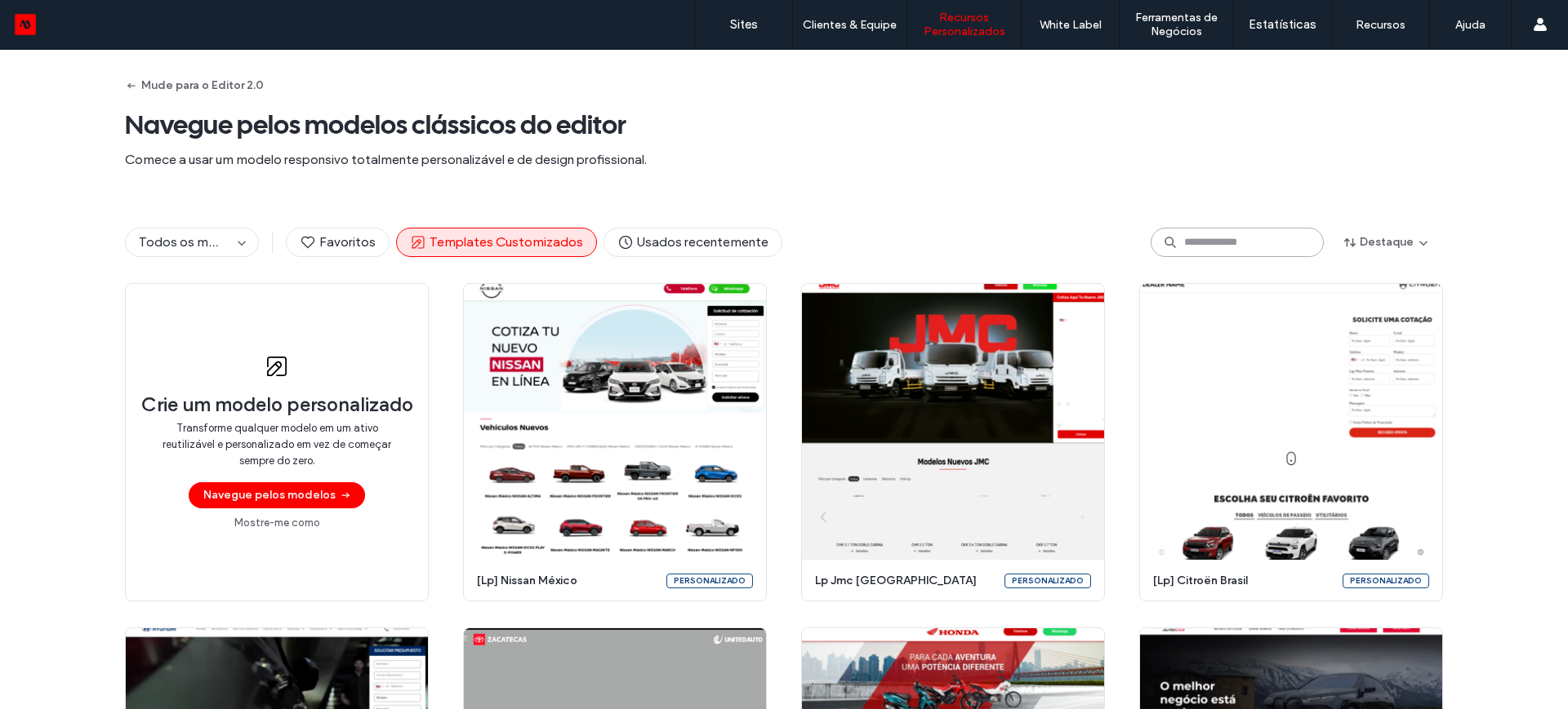
click at [1199, 241] on input at bounding box center [1237, 243] width 174 height 30
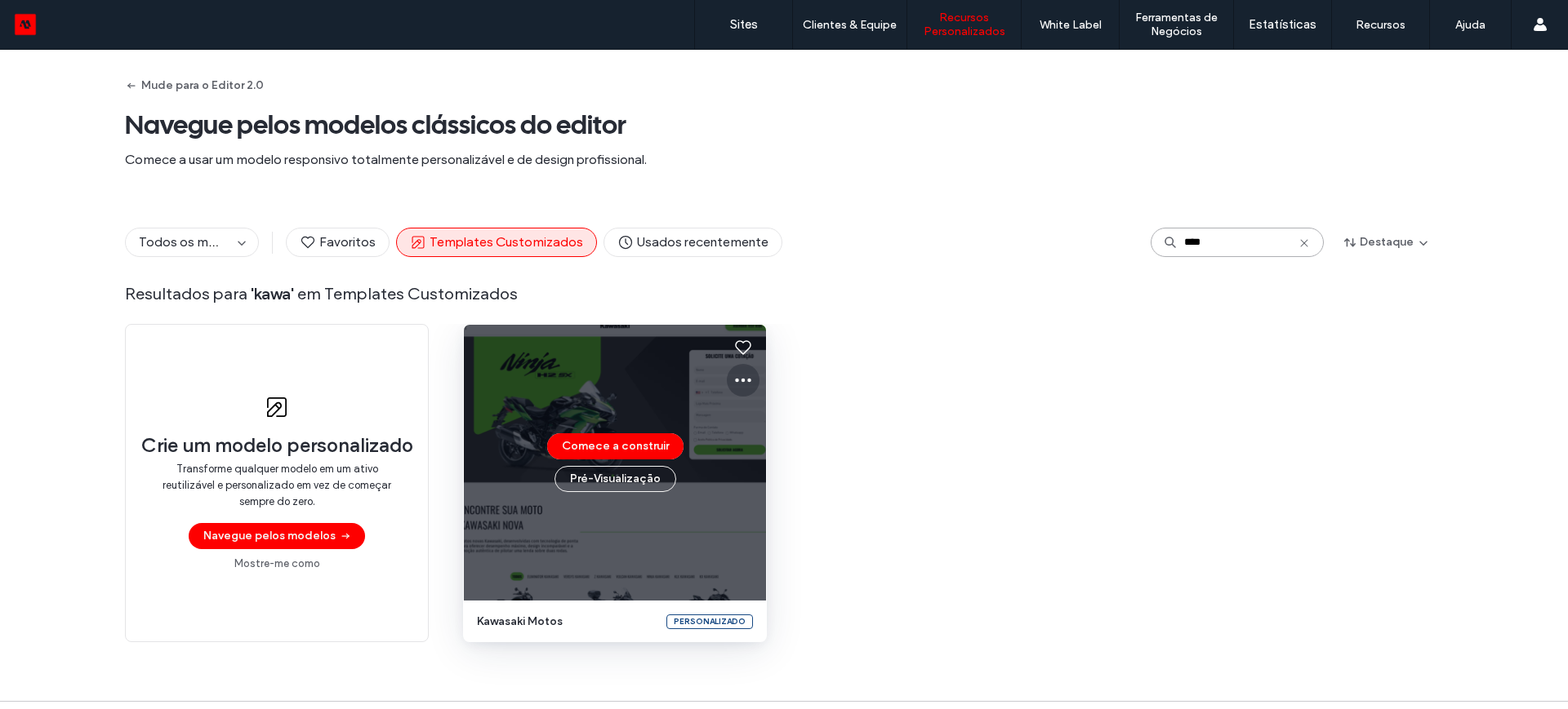
type input "****"
click at [734, 376] on icon at bounding box center [743, 381] width 20 height 20
click at [776, 458] on span "Editar modelo" at bounding box center [789, 457] width 69 height 17
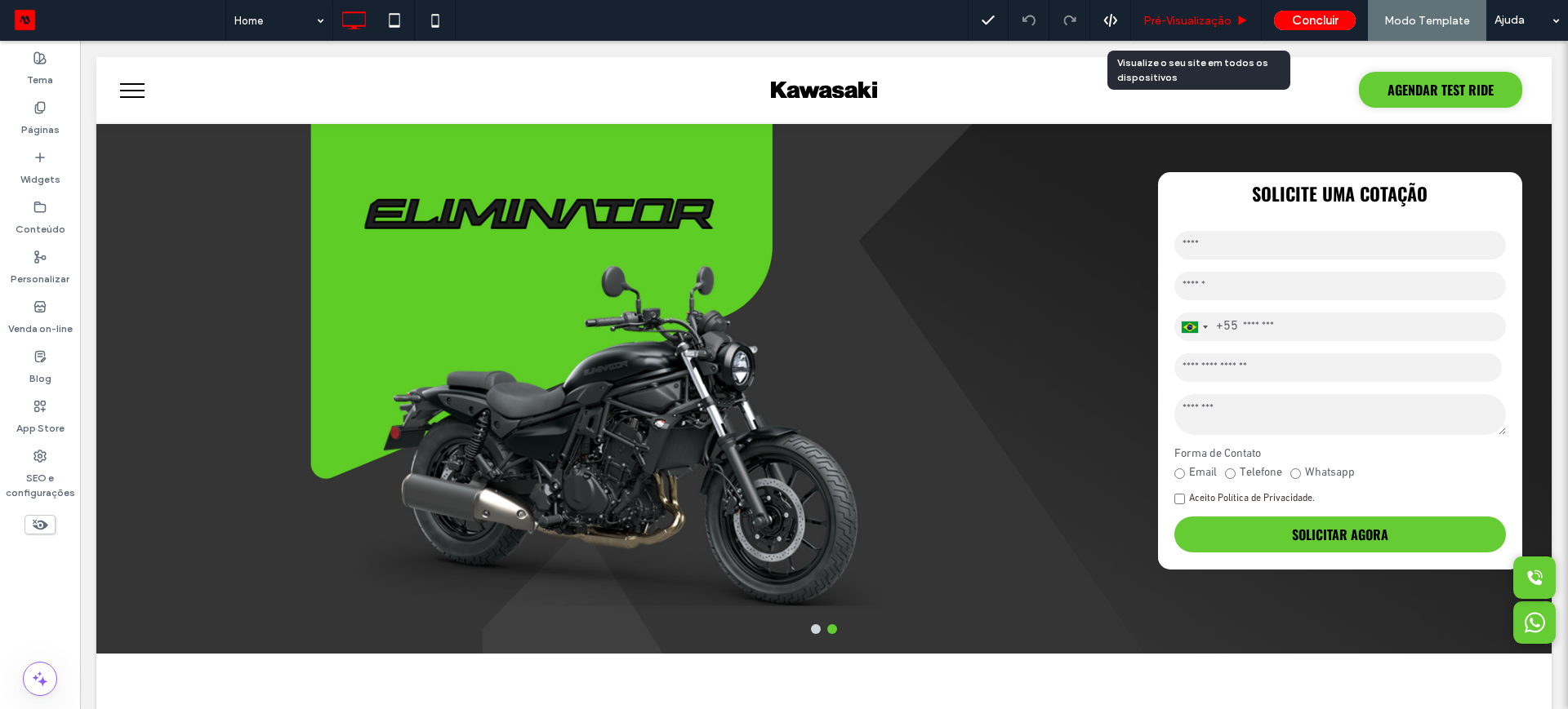
click at [1170, 17] on span "Pré-Visualizaçāo" at bounding box center [1187, 21] width 88 height 14
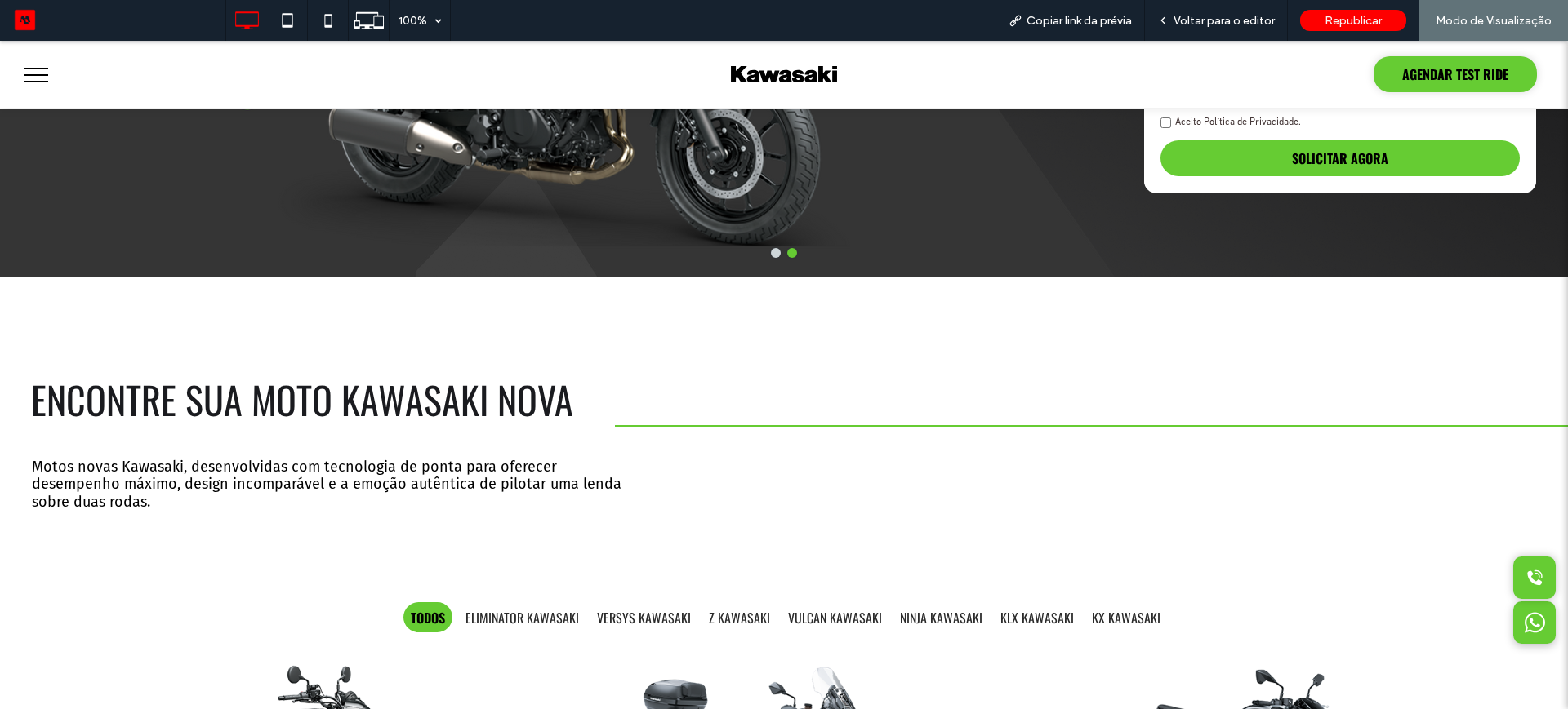
scroll to position [306, 0]
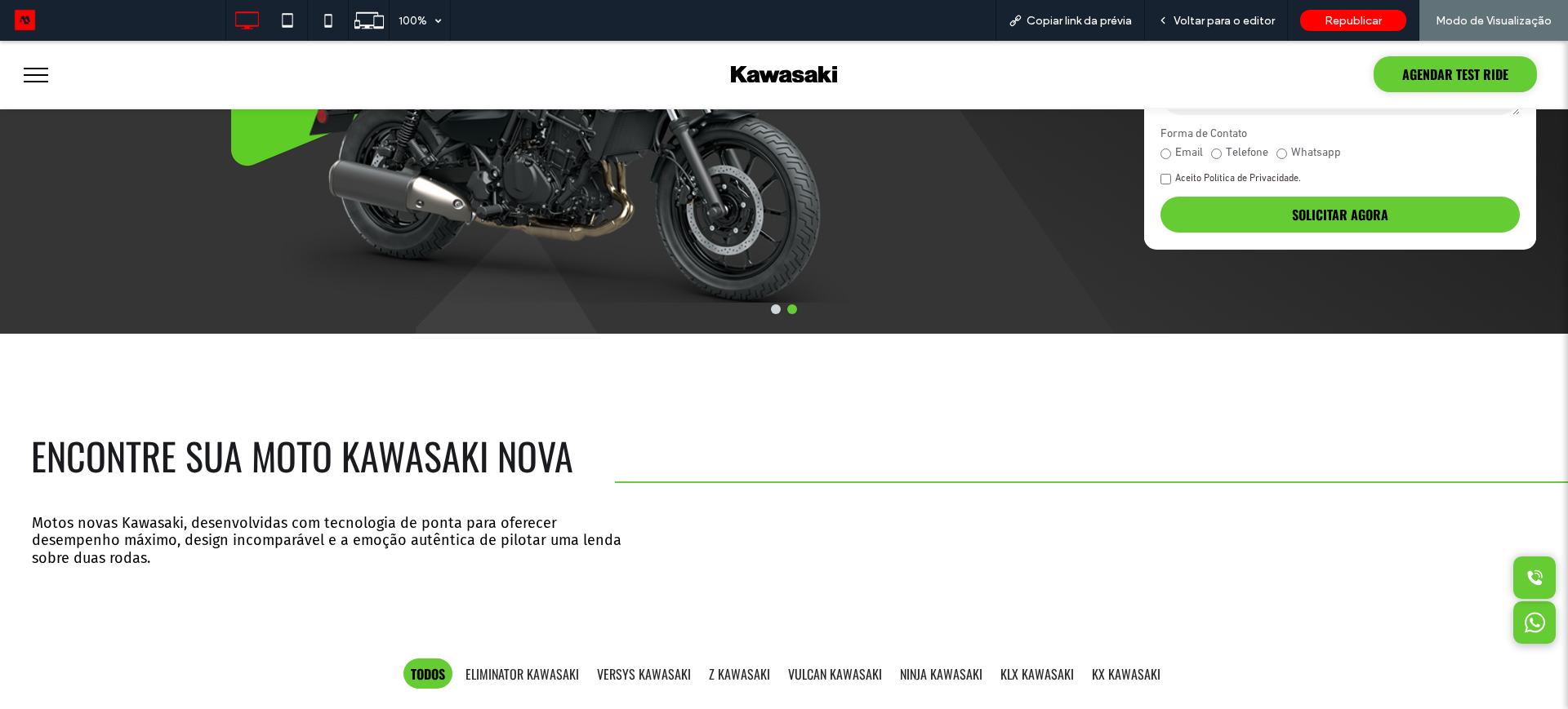
click at [20, 76] on button "menu" at bounding box center [36, 75] width 42 height 42
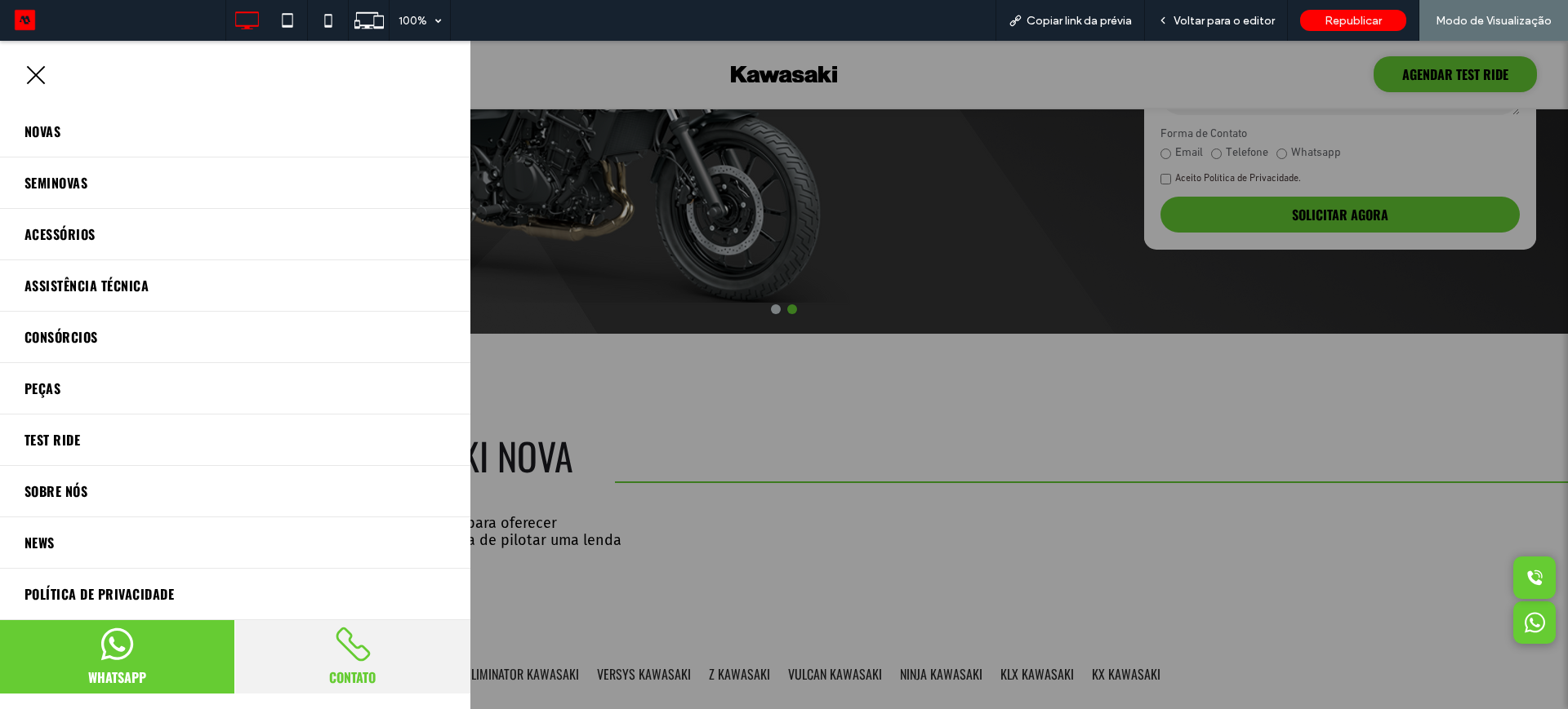
click at [784, 90] on div at bounding box center [784, 375] width 1568 height 669
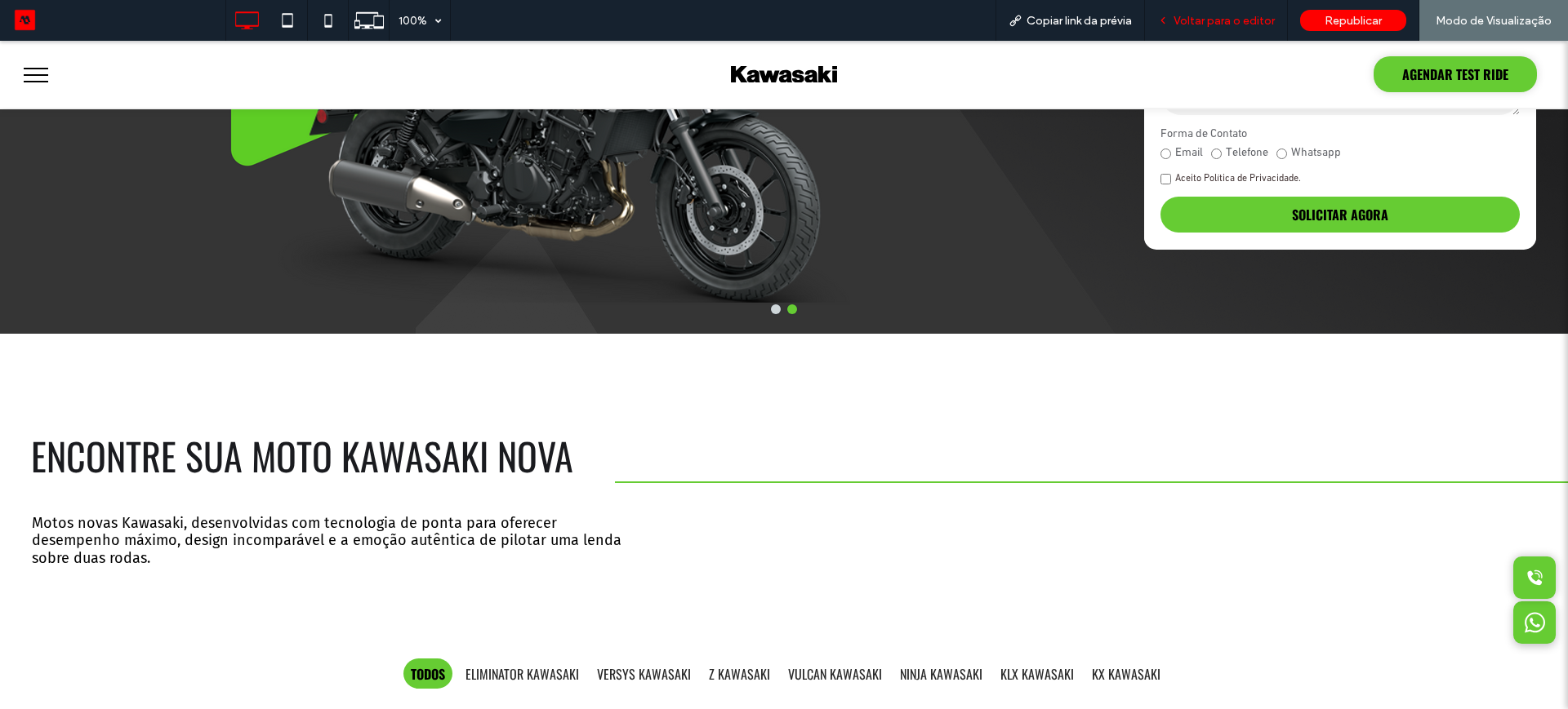
click at [1232, 25] on span "Voltar para o editor" at bounding box center [1225, 21] width 102 height 14
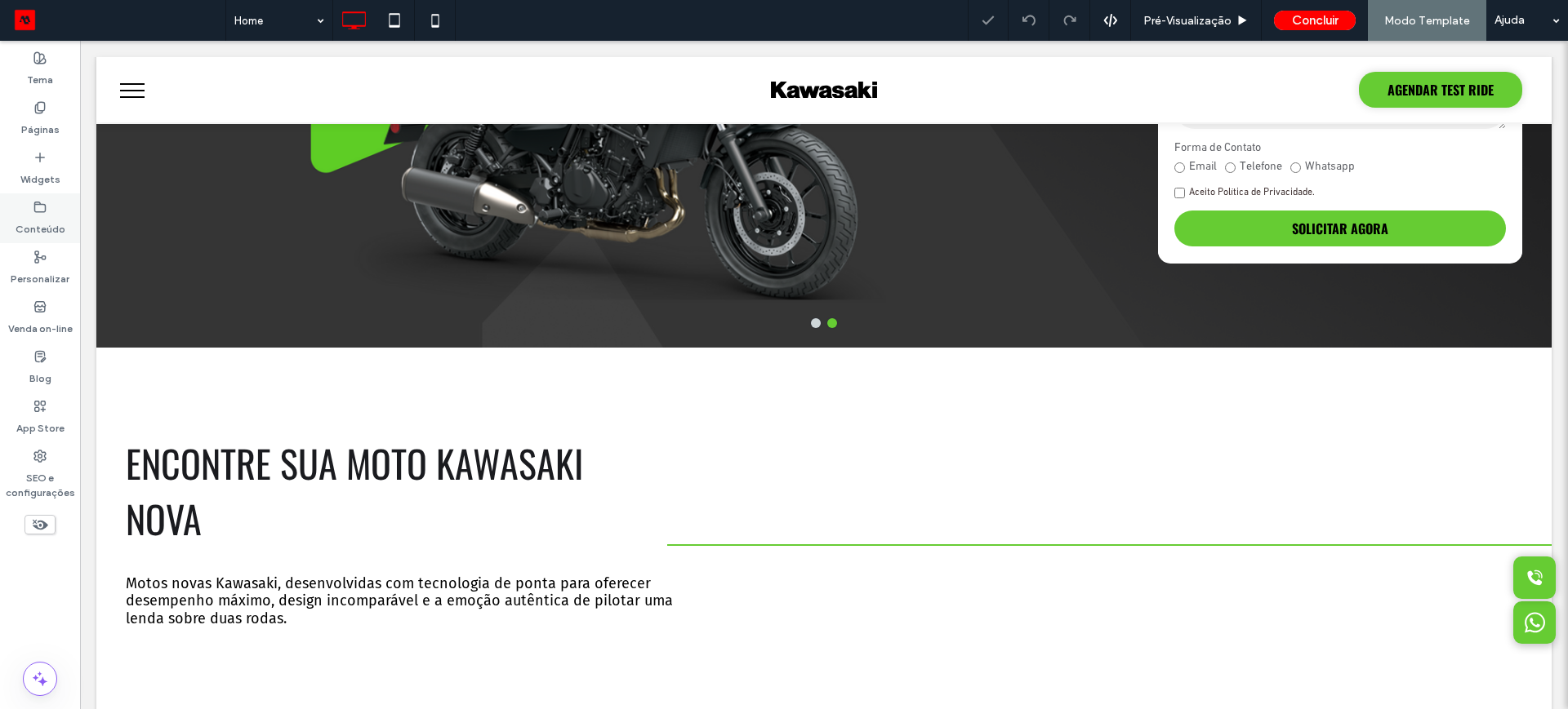
click at [33, 225] on label "Conteúdo" at bounding box center [40, 225] width 49 height 23
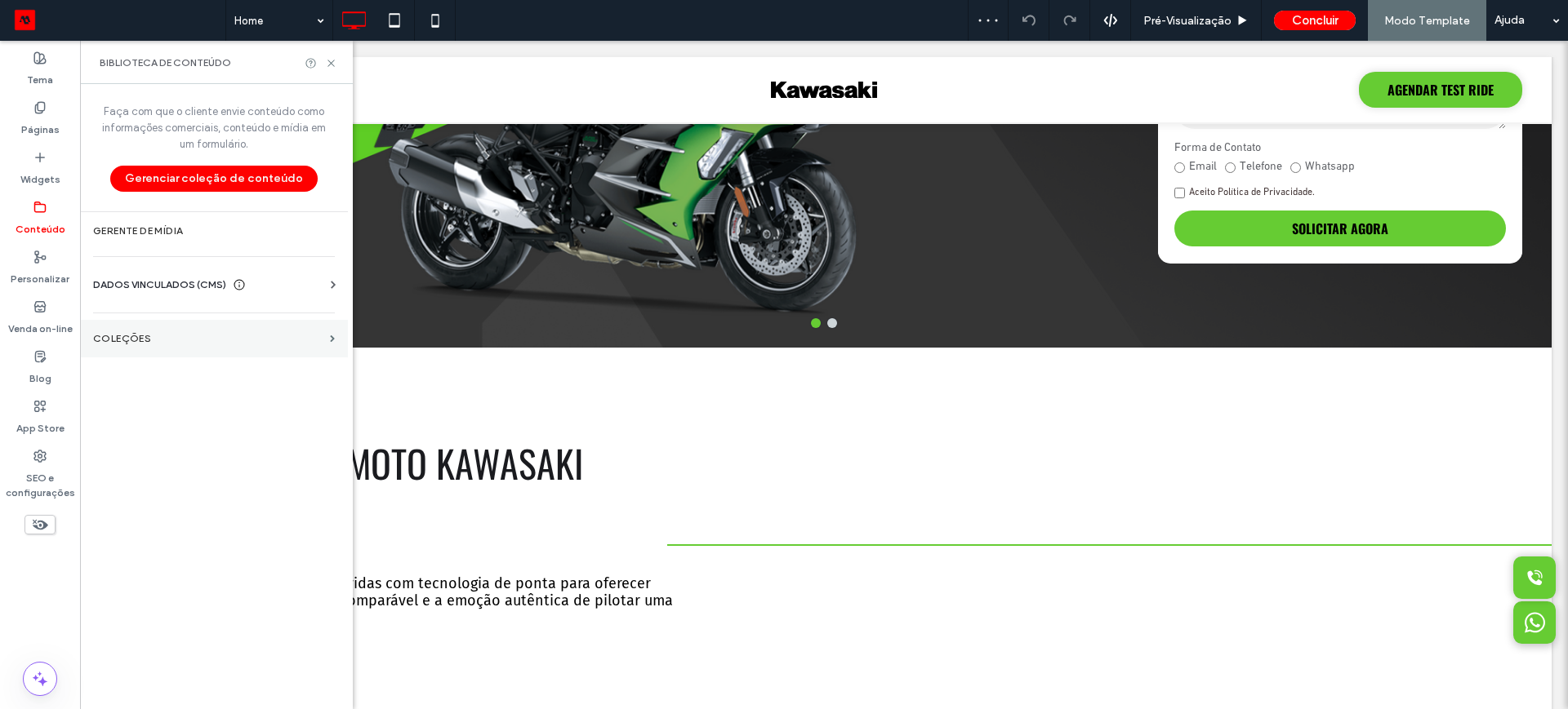
click at [115, 334] on label "COLEÇÕES" at bounding box center [207, 339] width 230 height 12
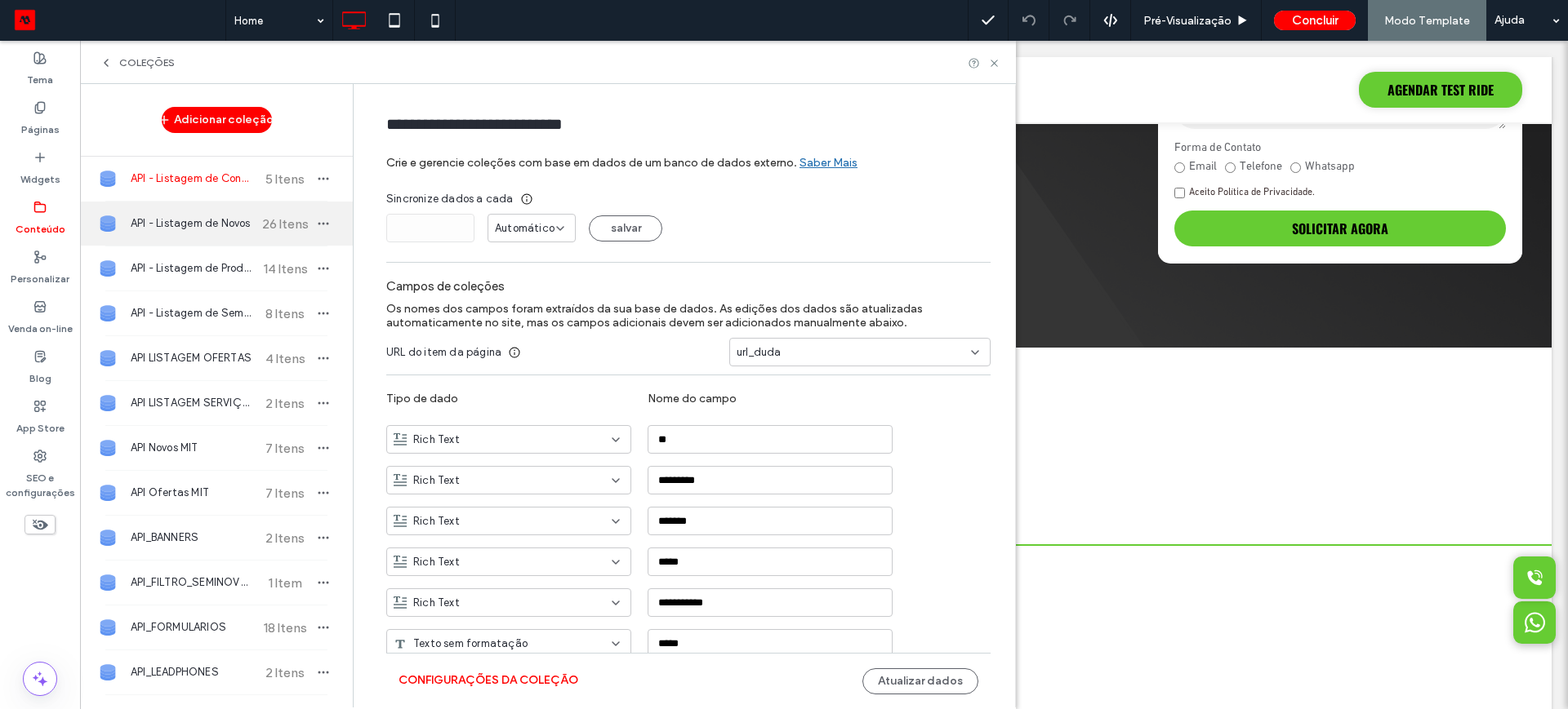
click at [184, 223] on span "API - Listagem de Novos" at bounding box center [190, 224] width 121 height 17
type input "**********"
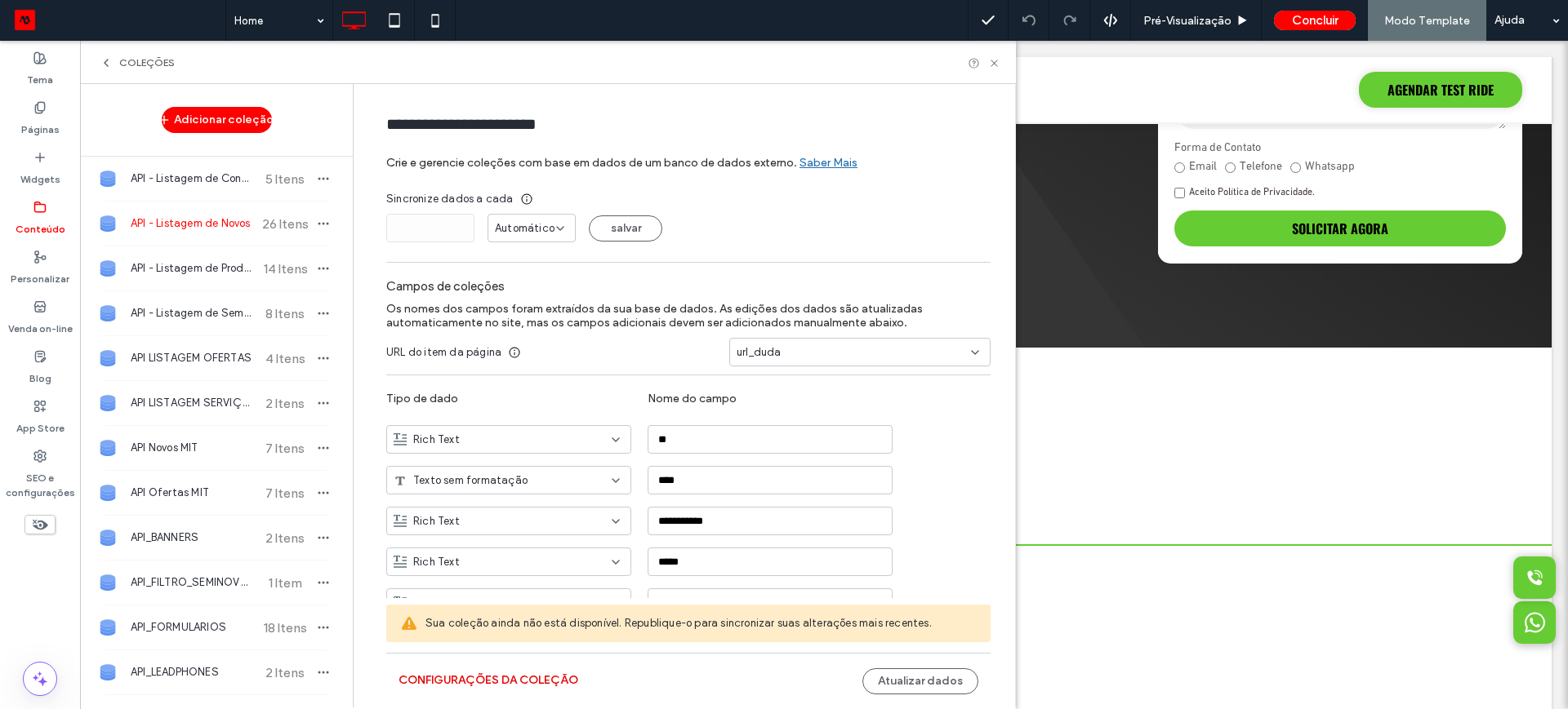
click at [437, 675] on button "Configurações da coleção" at bounding box center [488, 680] width 180 height 26
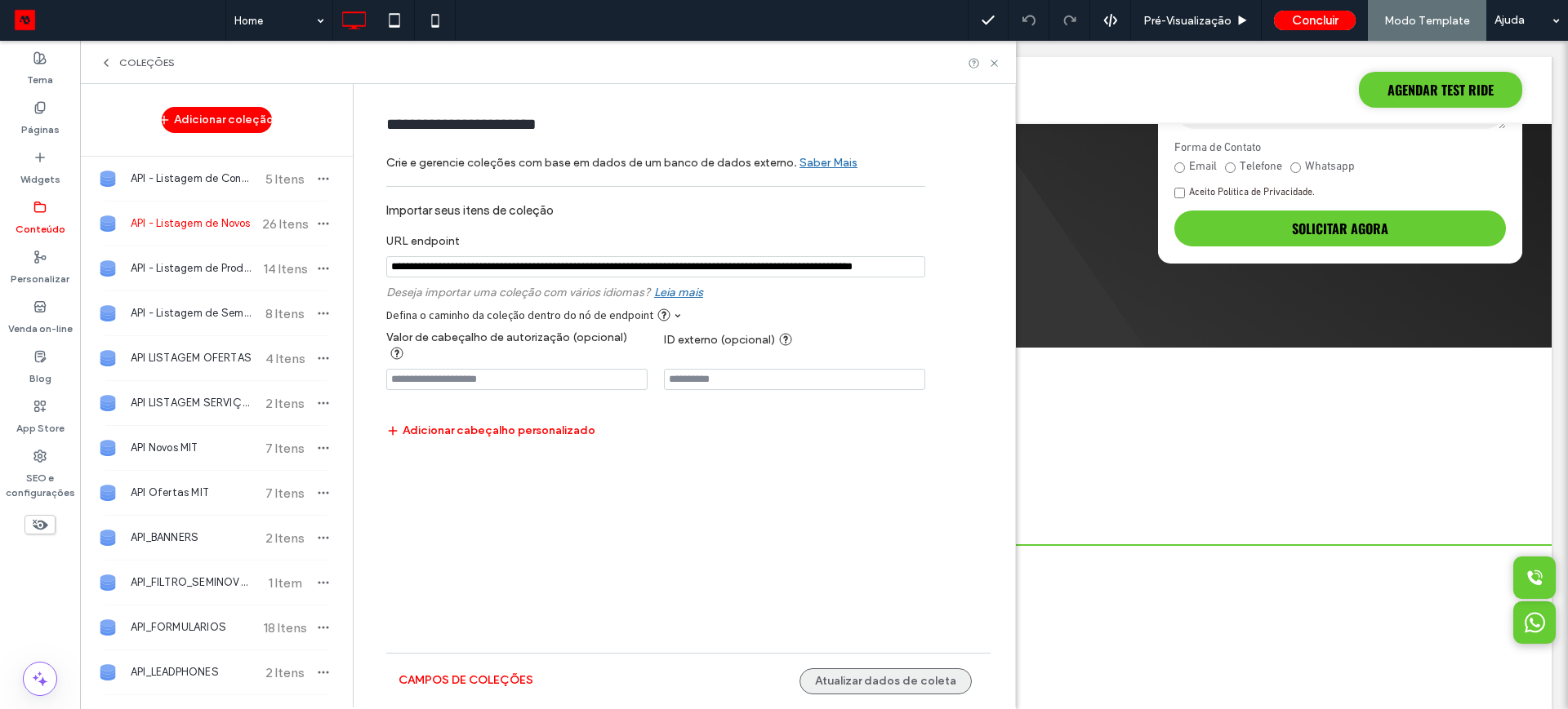
click at [841, 671] on button "Atualizar dados de coleta" at bounding box center [885, 681] width 173 height 26
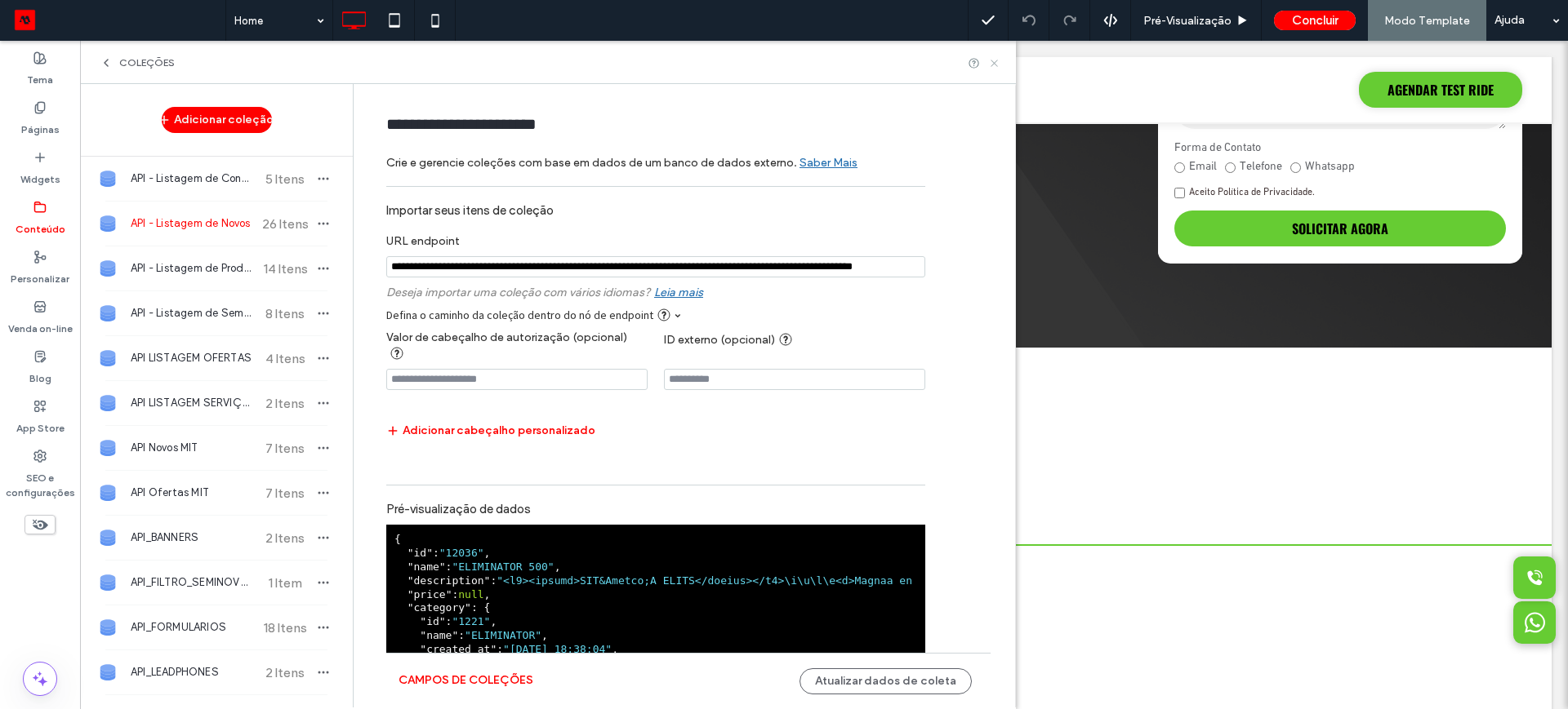
drag, startPoint x: 914, startPoint y: 19, endPoint x: 994, endPoint y: 59, distance: 89.4
click at [994, 59] on icon at bounding box center [995, 63] width 12 height 12
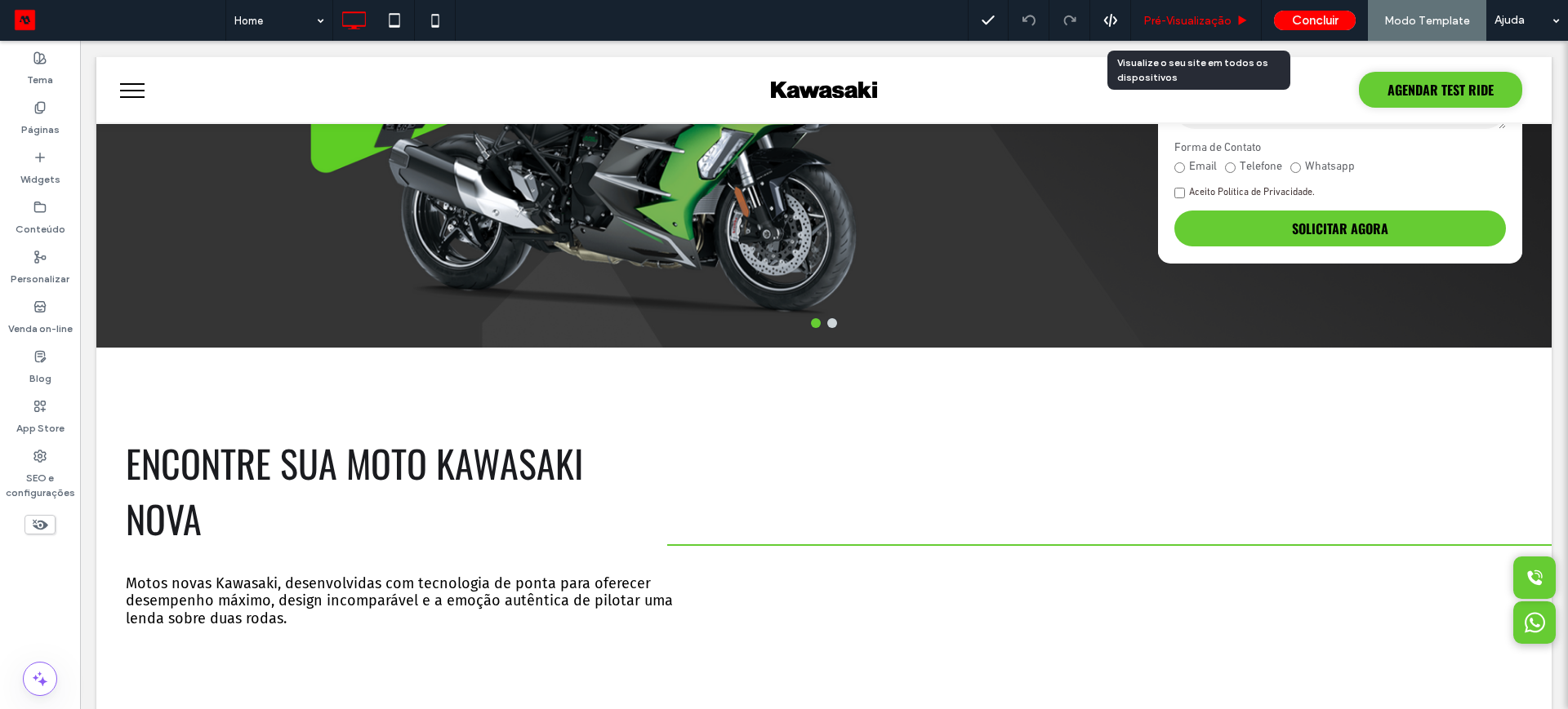
click at [1198, 16] on span "Pré-Visualizaçāo" at bounding box center [1187, 21] width 88 height 14
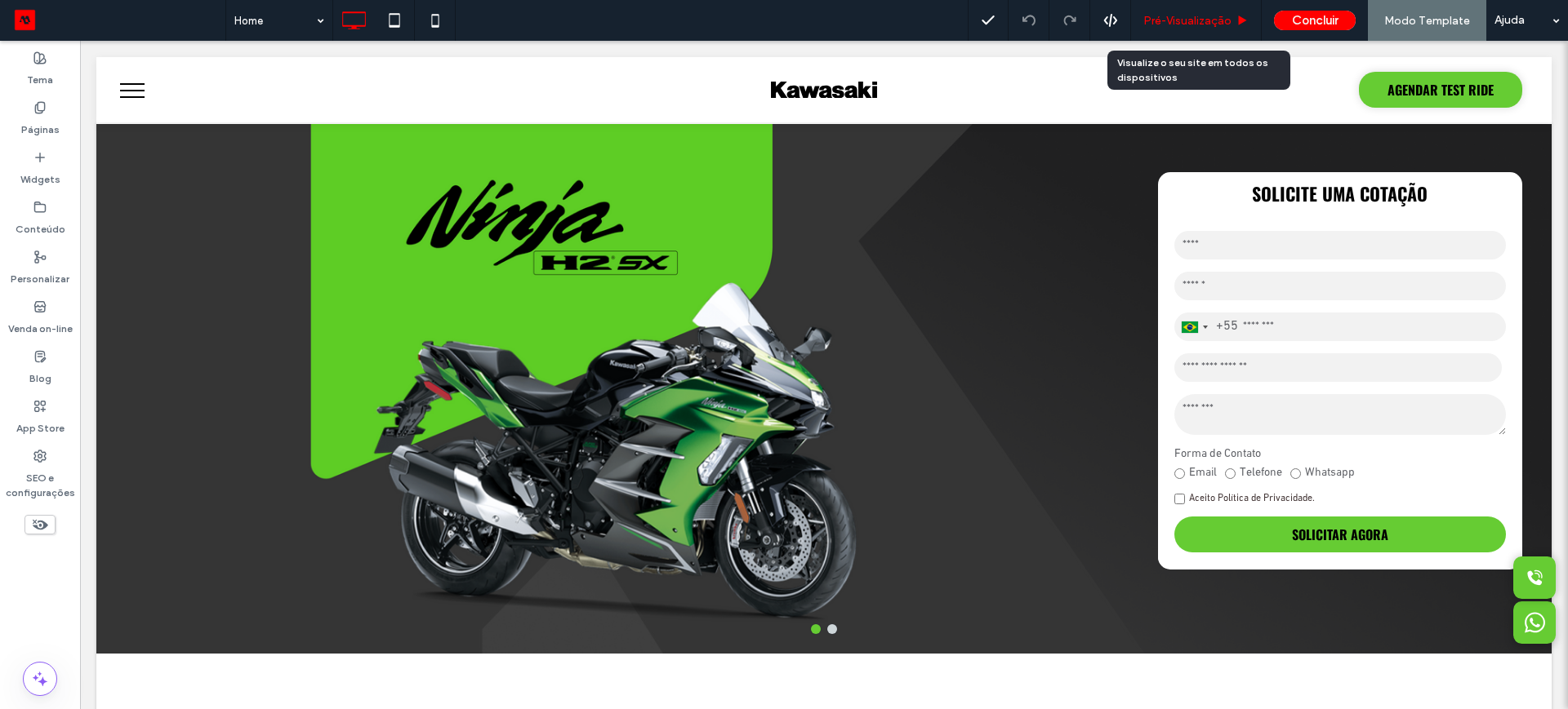
click at [1176, 17] on span "Pré-Visualizaçāo" at bounding box center [1187, 21] width 88 height 14
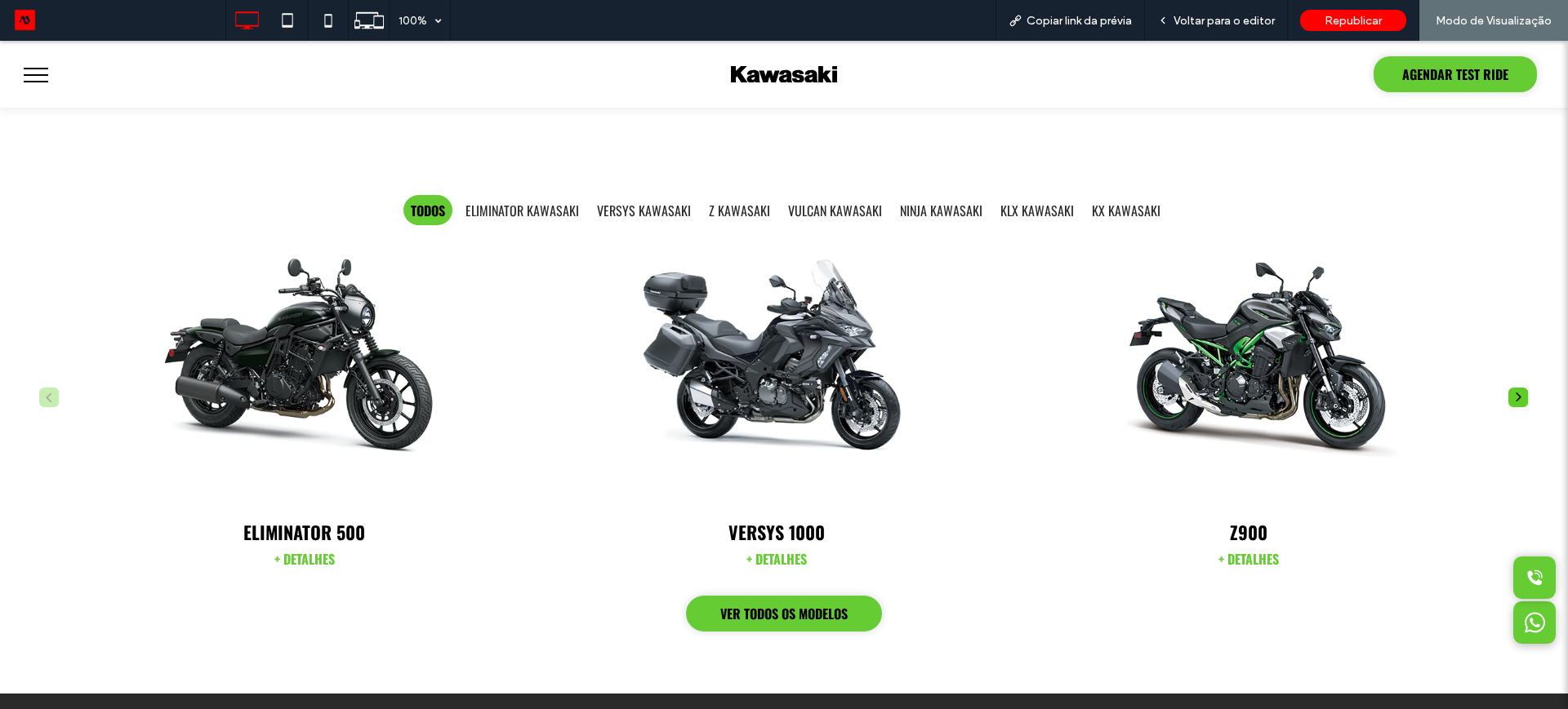
scroll to position [612, 0]
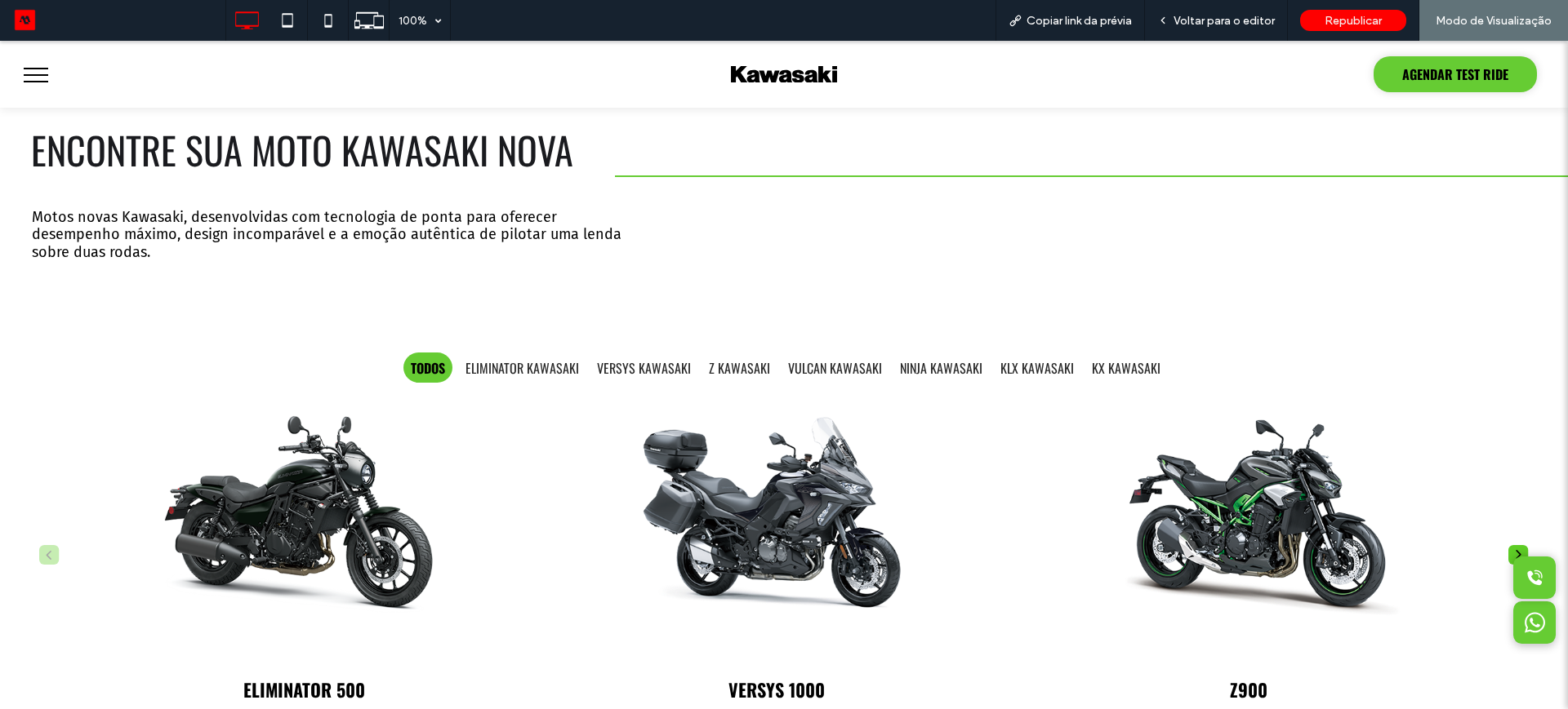
click at [44, 71] on button "menu" at bounding box center [36, 75] width 42 height 42
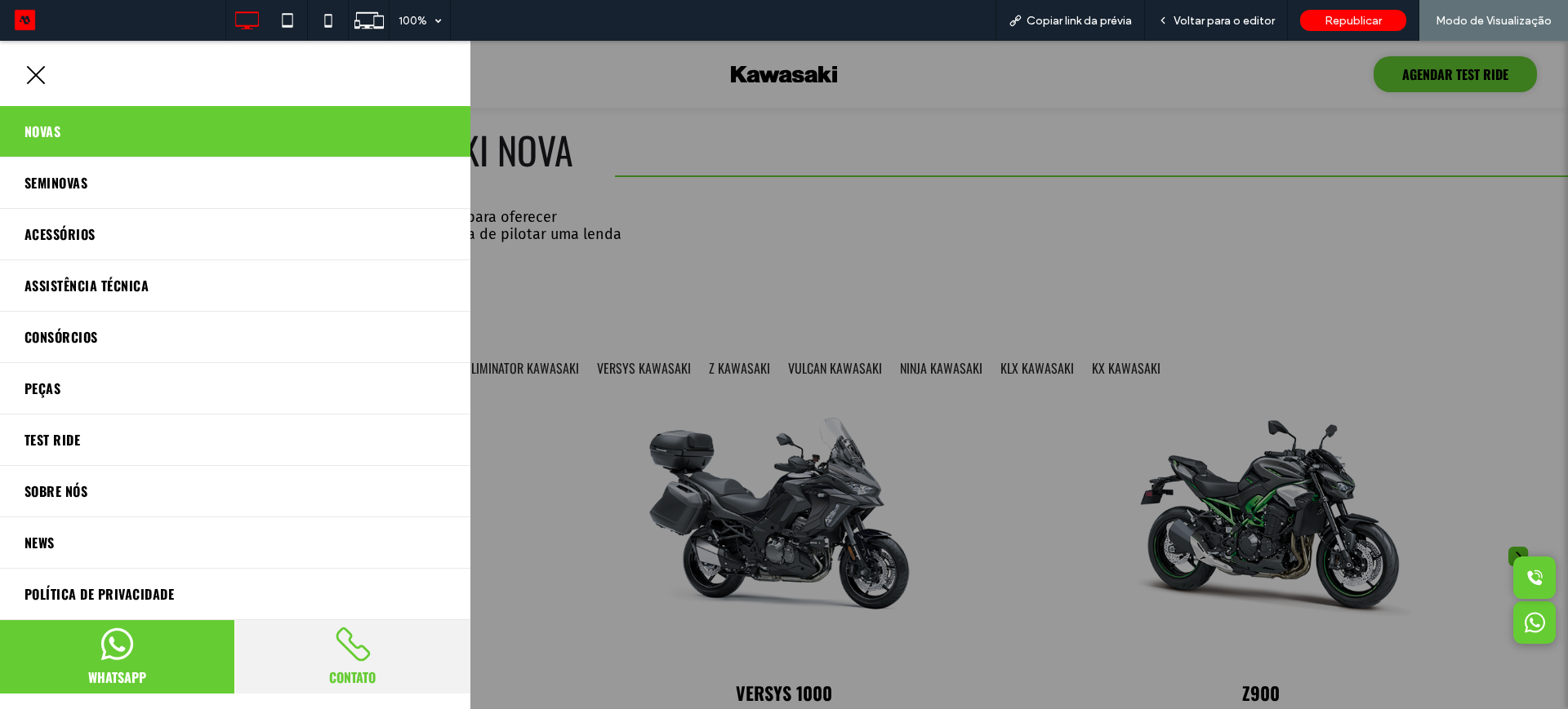
click at [43, 130] on span "Novas" at bounding box center [42, 131] width 36 height 26
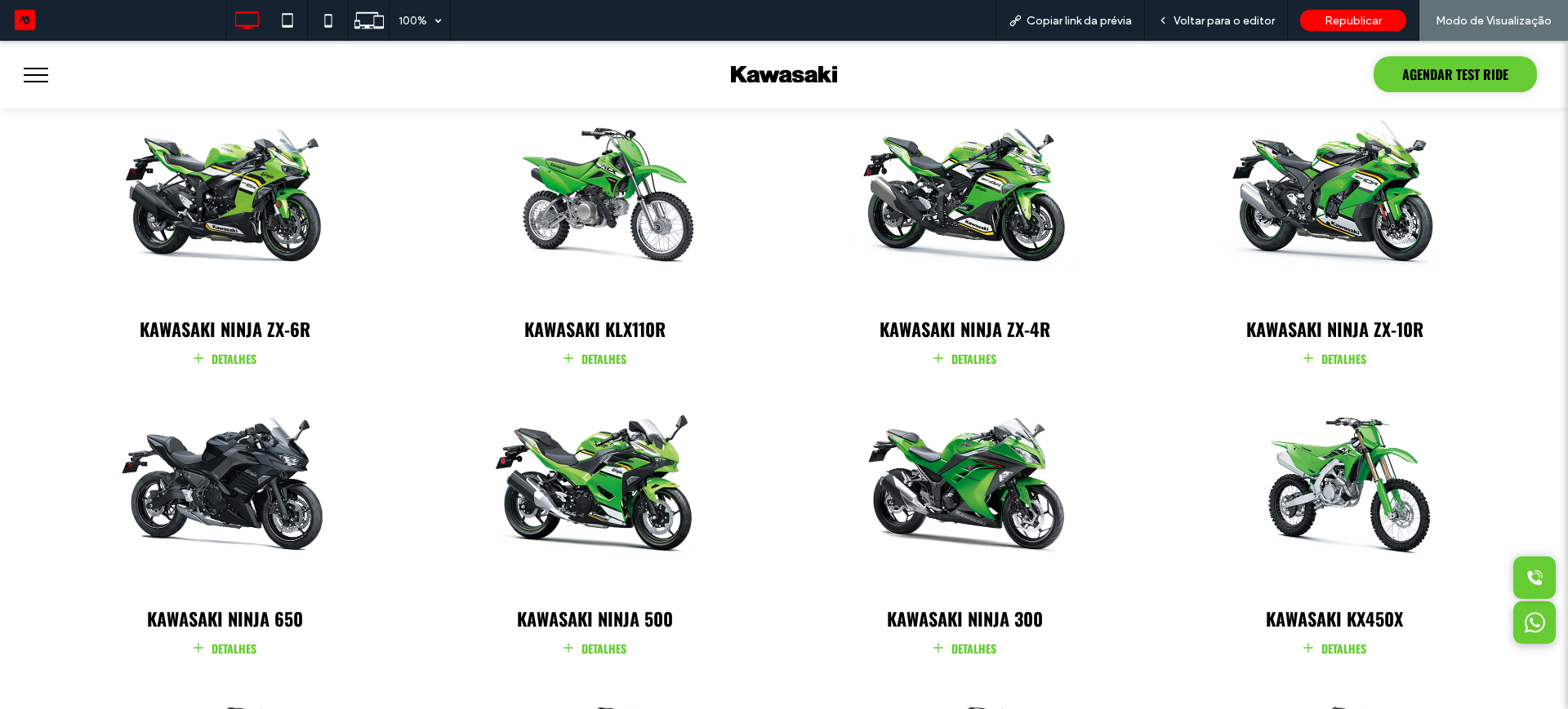
scroll to position [1530, 0]
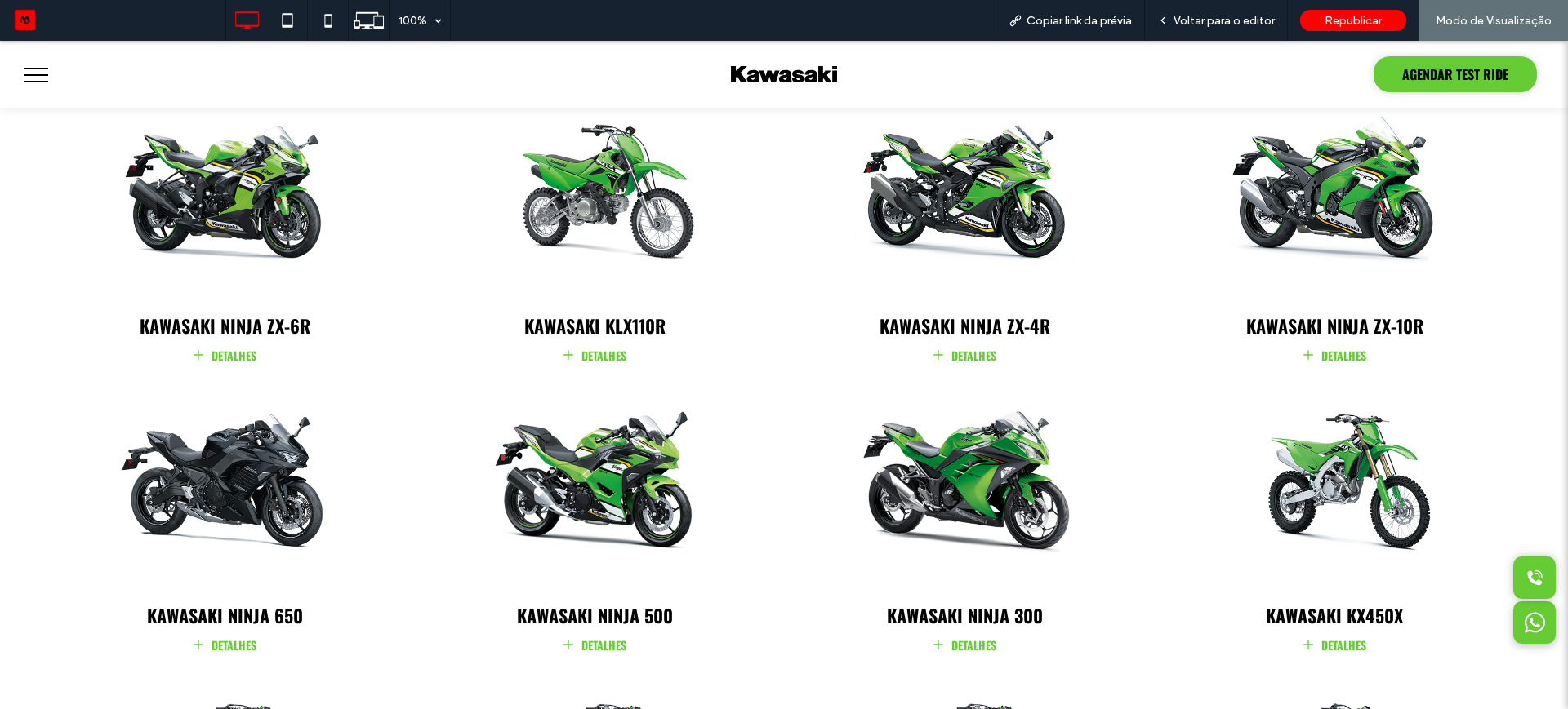
click at [958, 633] on link "DETALHES" at bounding box center [965, 644] width 362 height 22
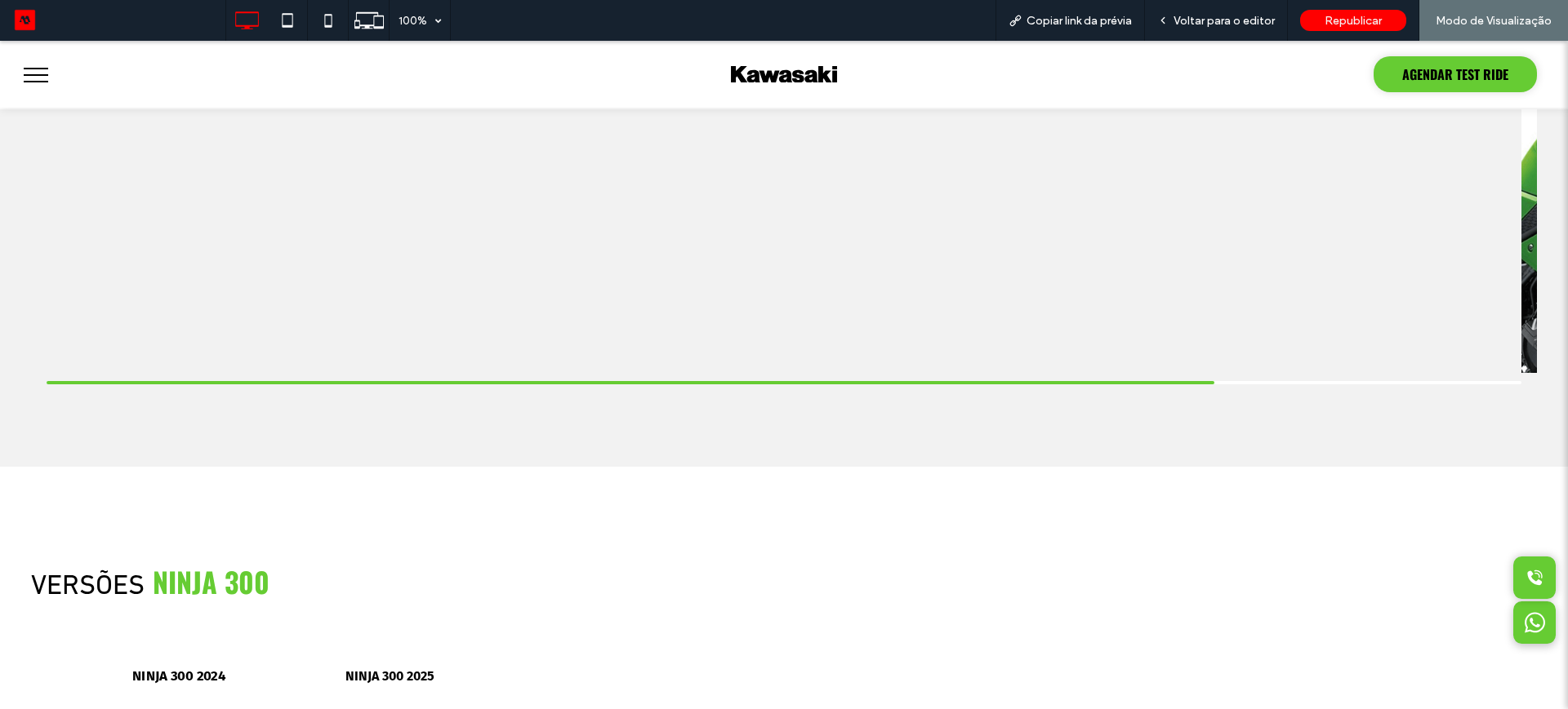
scroll to position [1837, 0]
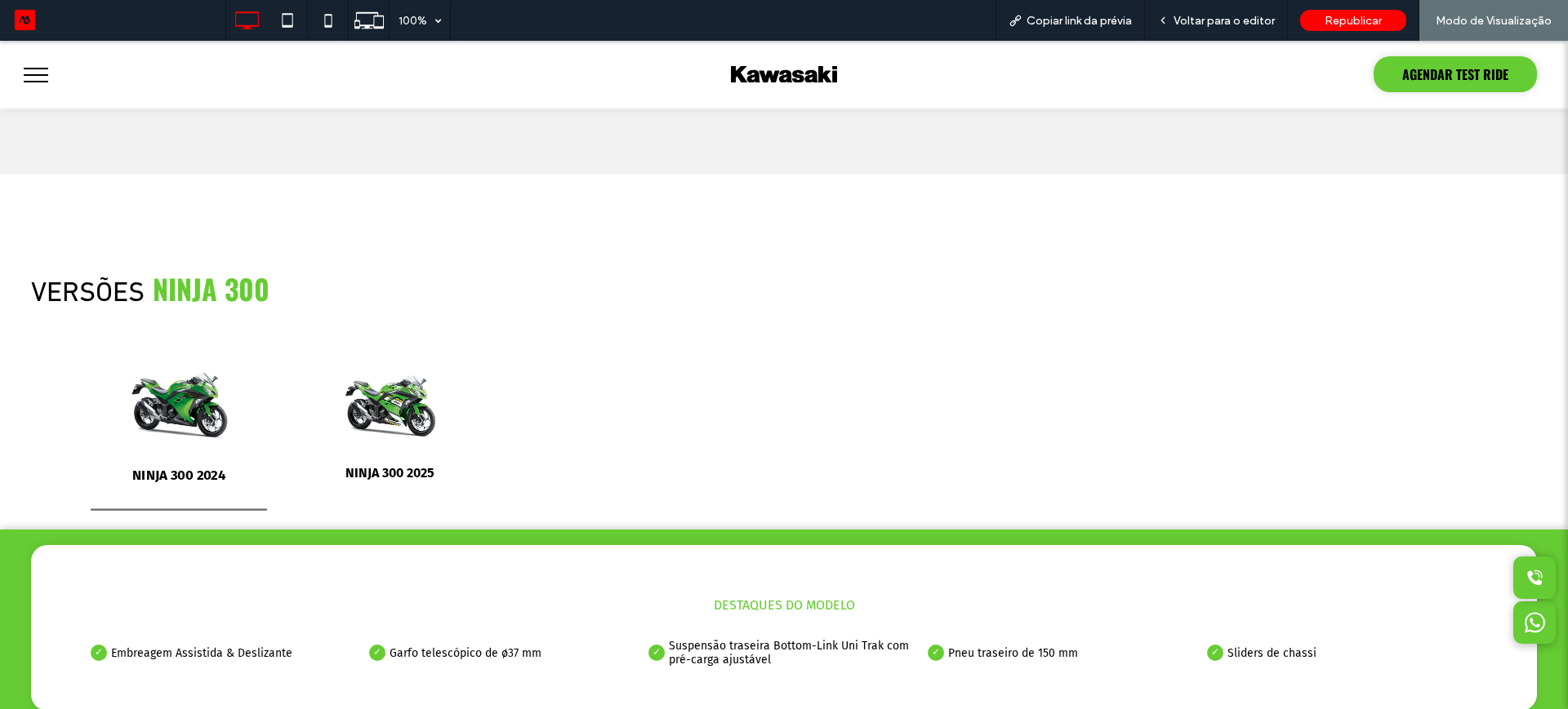
click at [749, 77] on img at bounding box center [784, 74] width 107 height 17
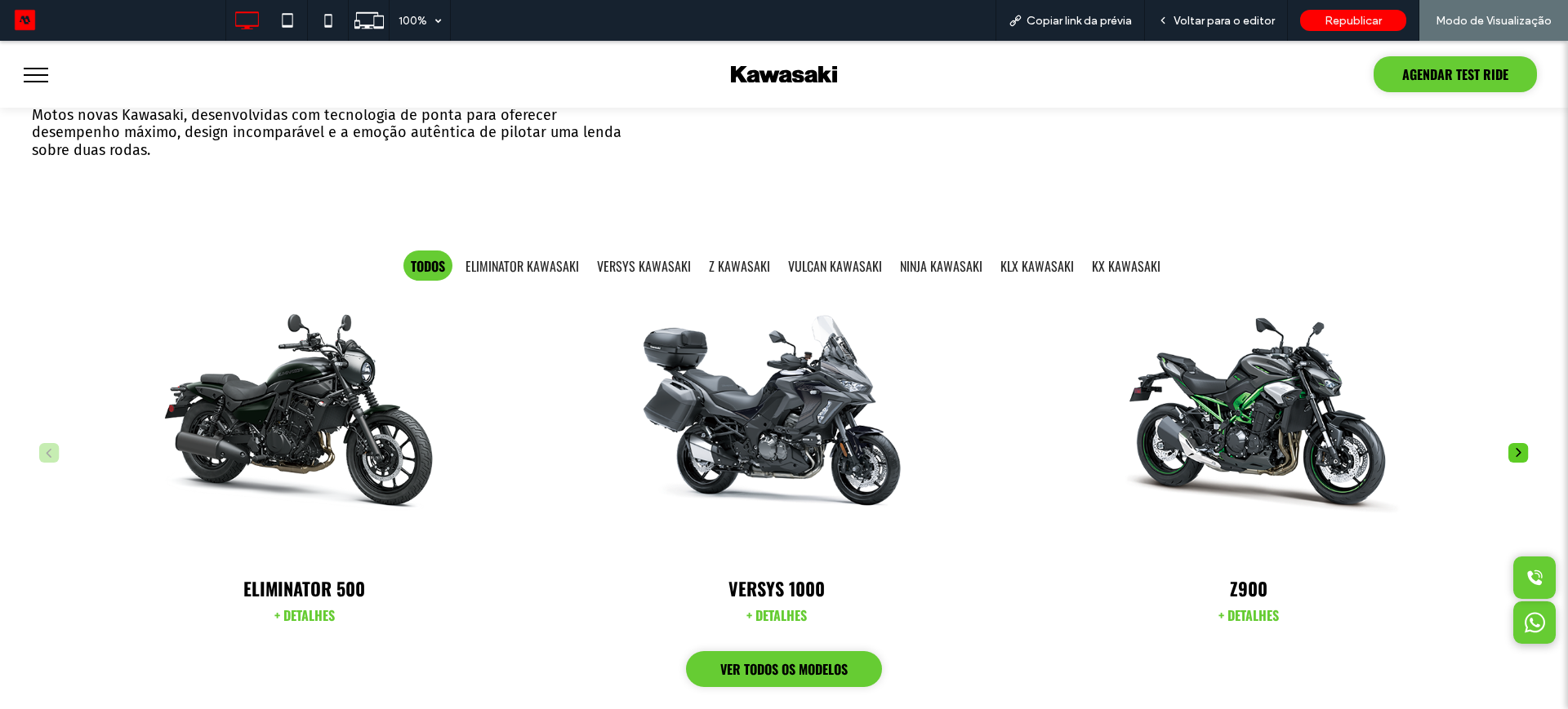
scroll to position [408, 0]
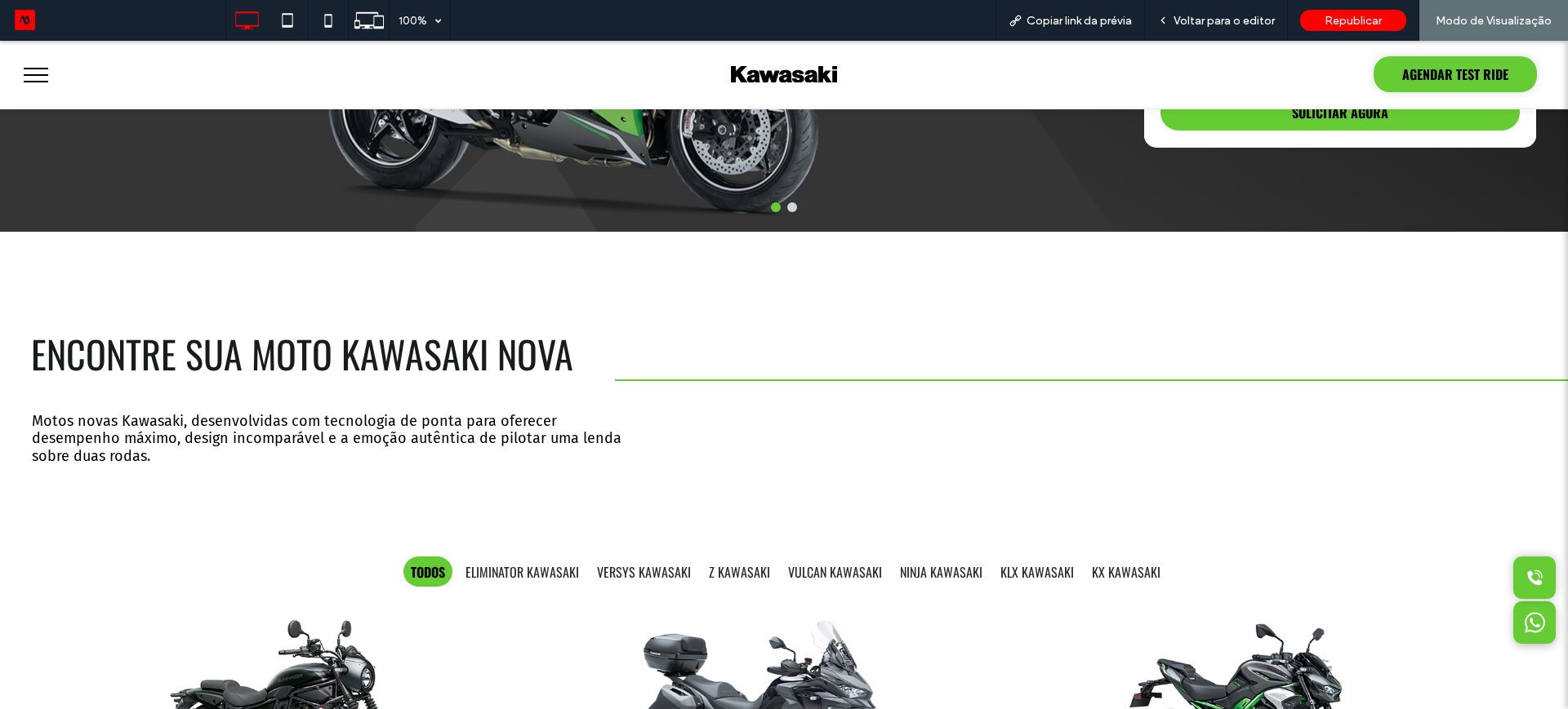
click at [37, 71] on button "menu" at bounding box center [36, 75] width 42 height 42
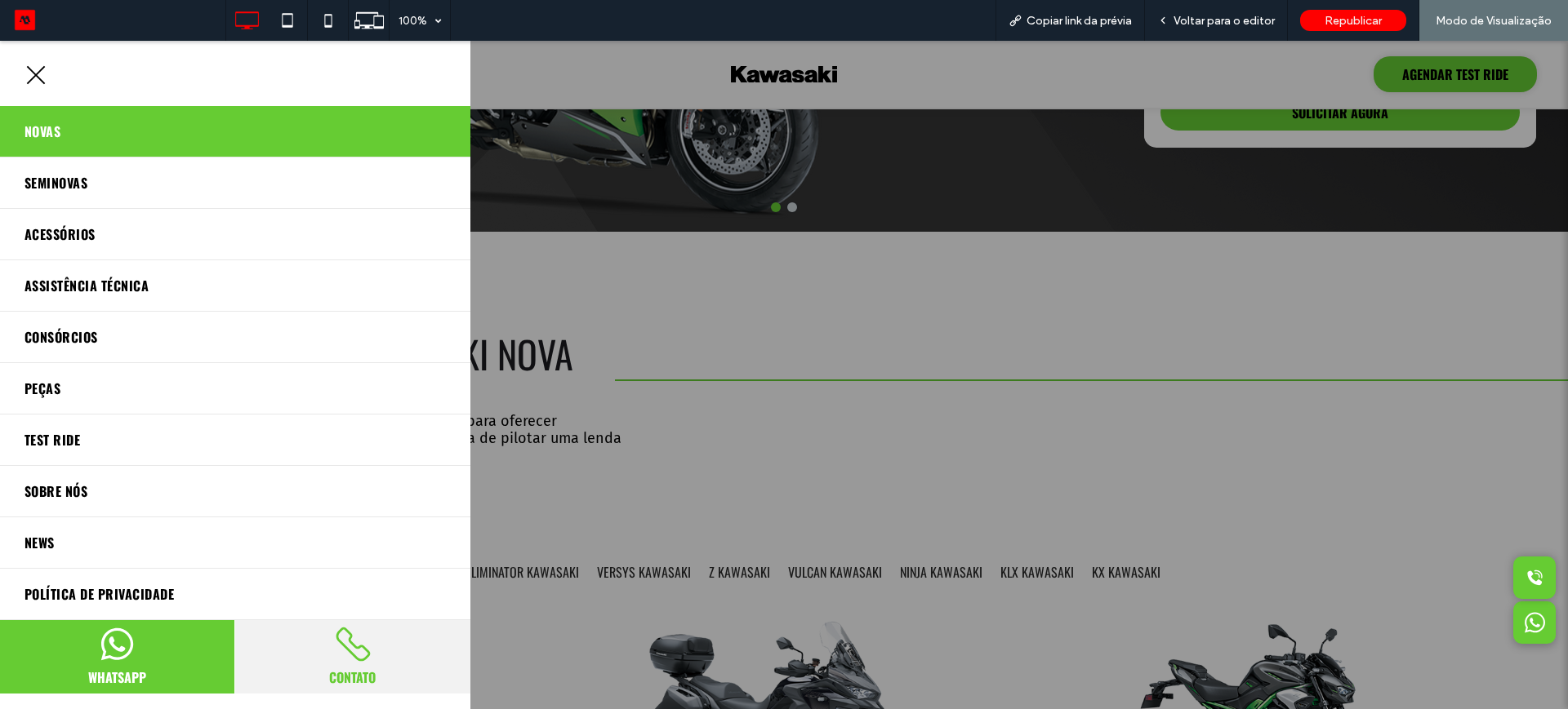
click at [49, 134] on span "Novas" at bounding box center [42, 131] width 36 height 26
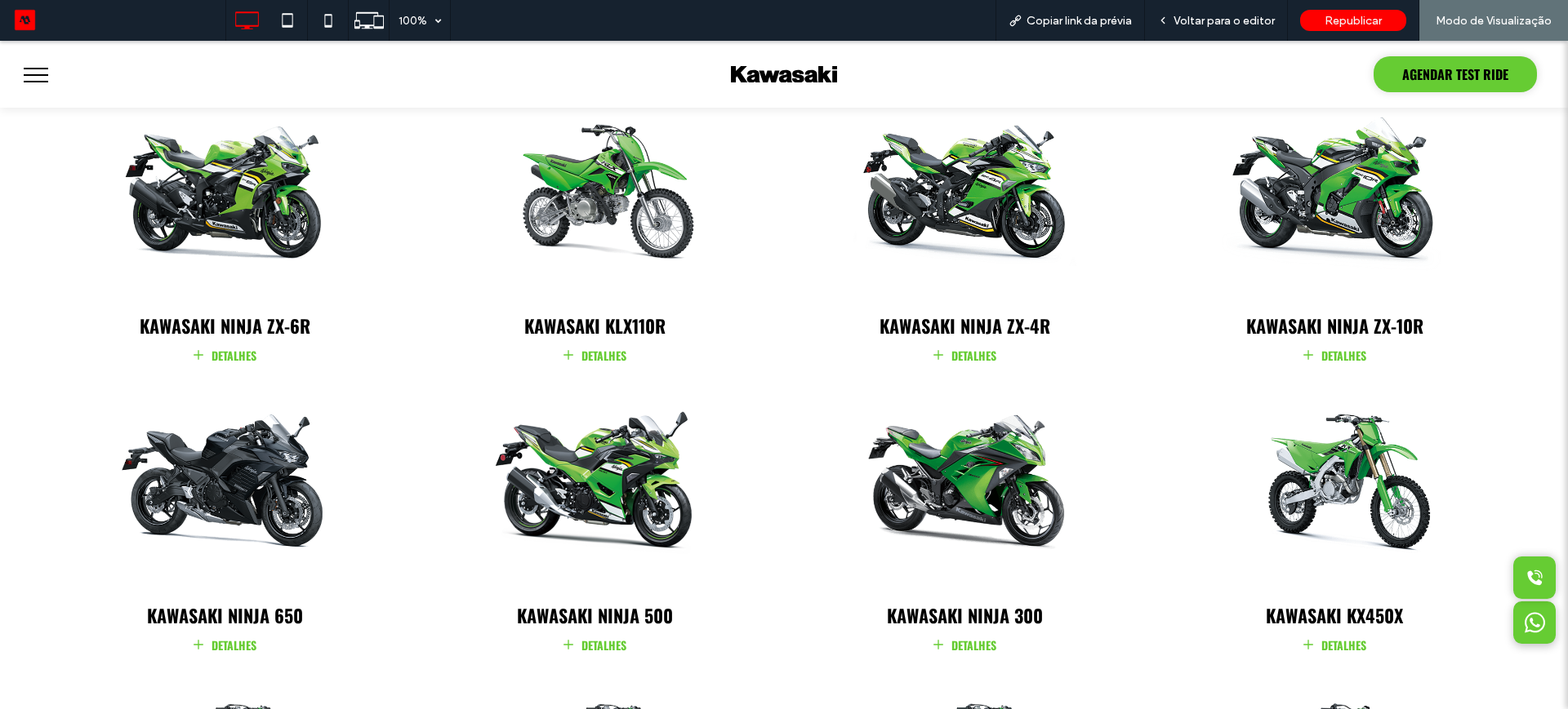
scroll to position [1735, 0]
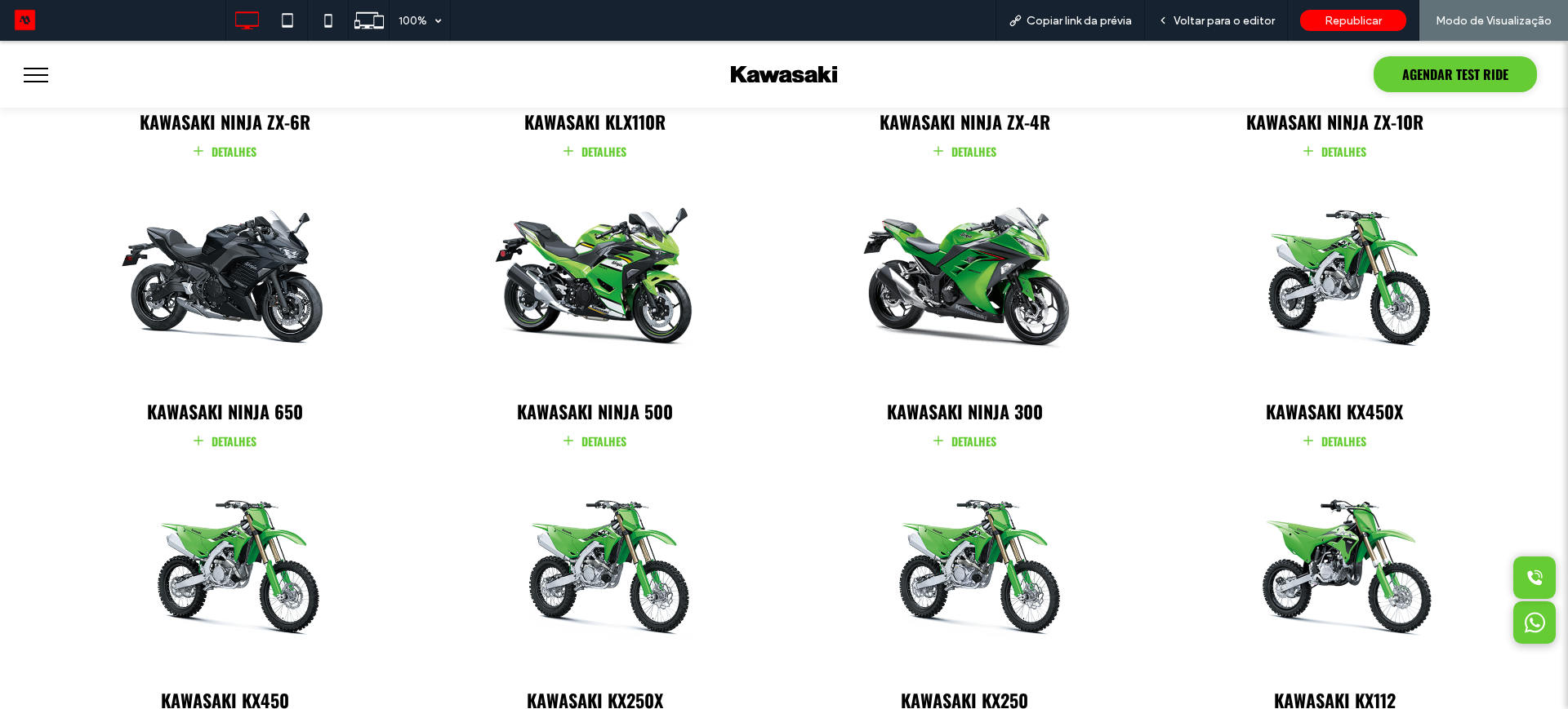
drag, startPoint x: 966, startPoint y: 429, endPoint x: 966, endPoint y: 469, distance: 40.0
click at [966, 429] on link "DETALHES" at bounding box center [965, 440] width 362 height 22
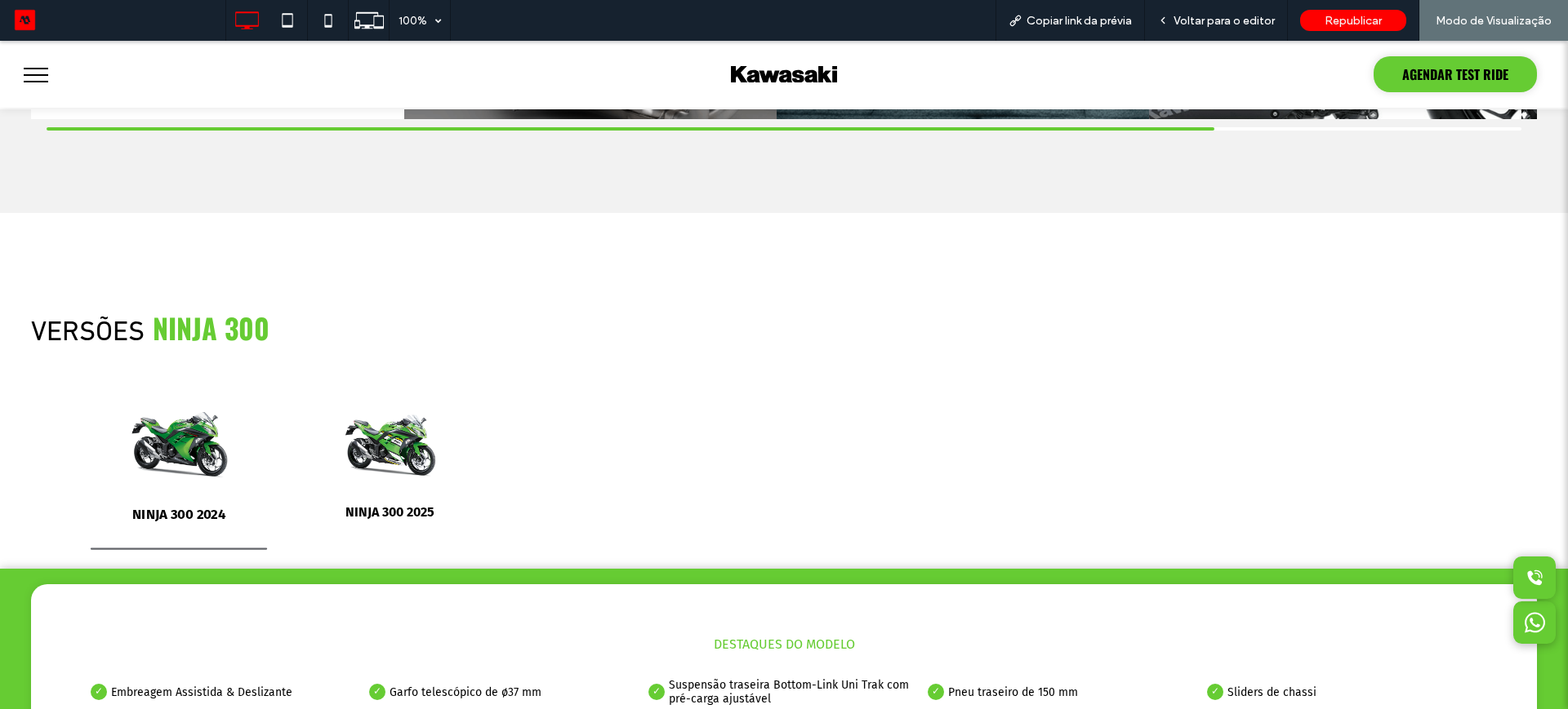
scroll to position [1939, 0]
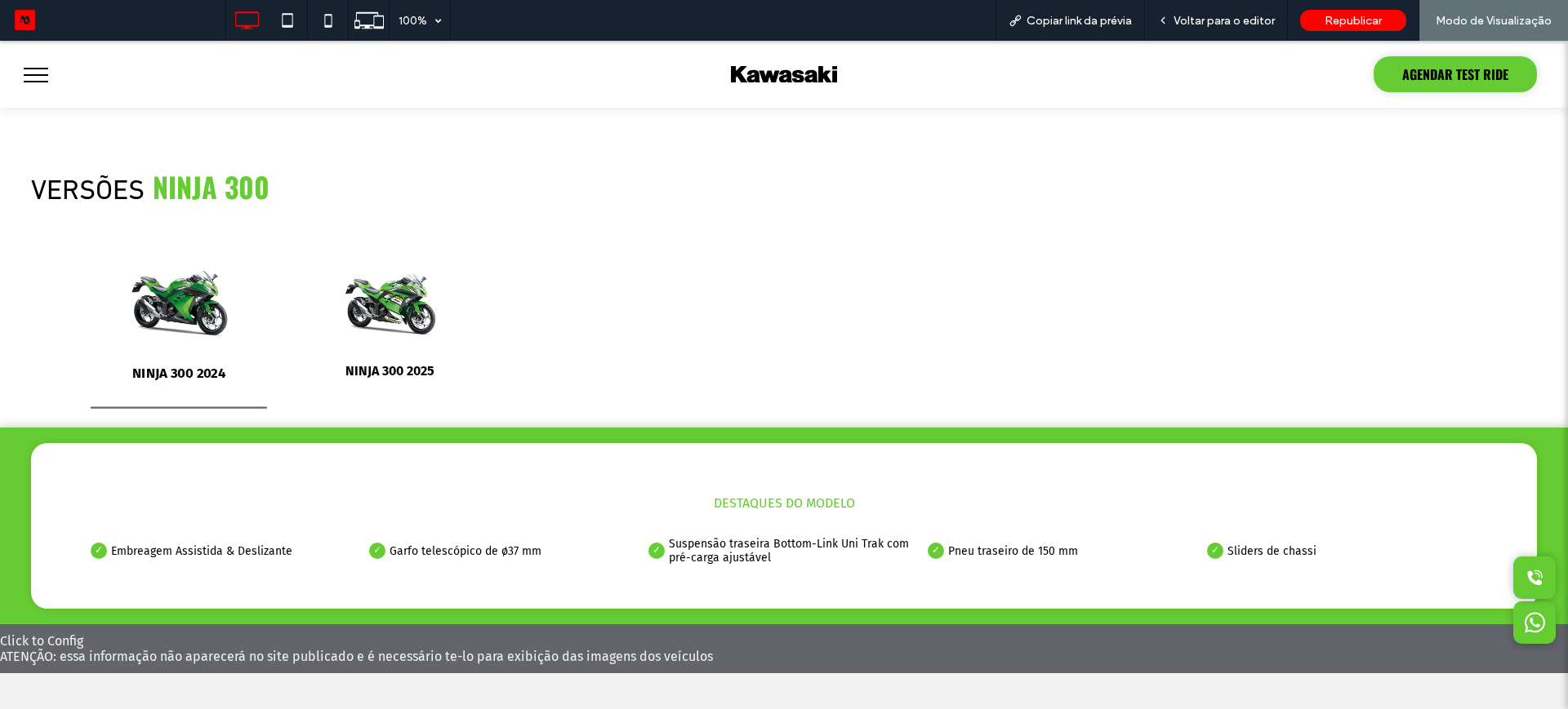
click at [27, 83] on button "menu" at bounding box center [36, 75] width 42 height 42
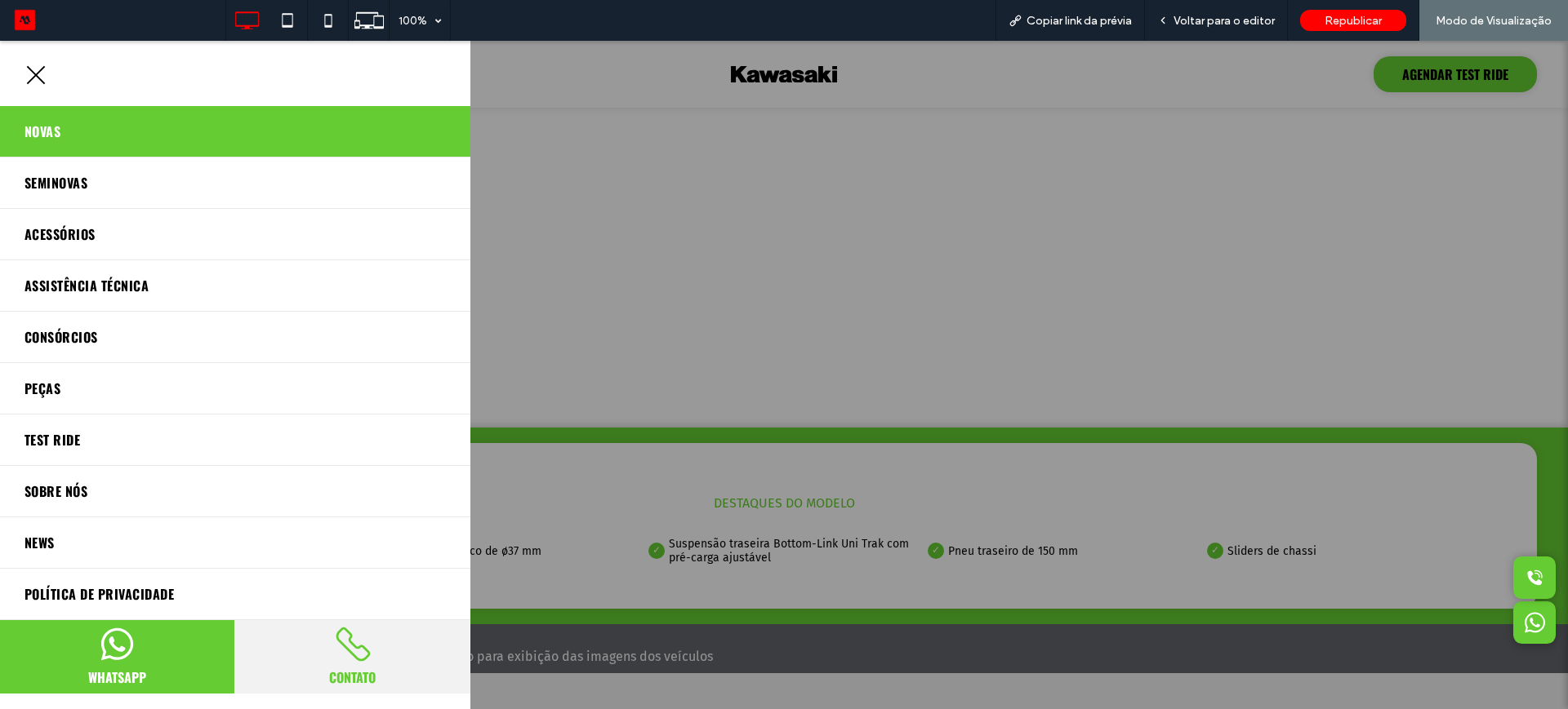
click at [84, 130] on link "Novas" at bounding box center [235, 131] width 471 height 50
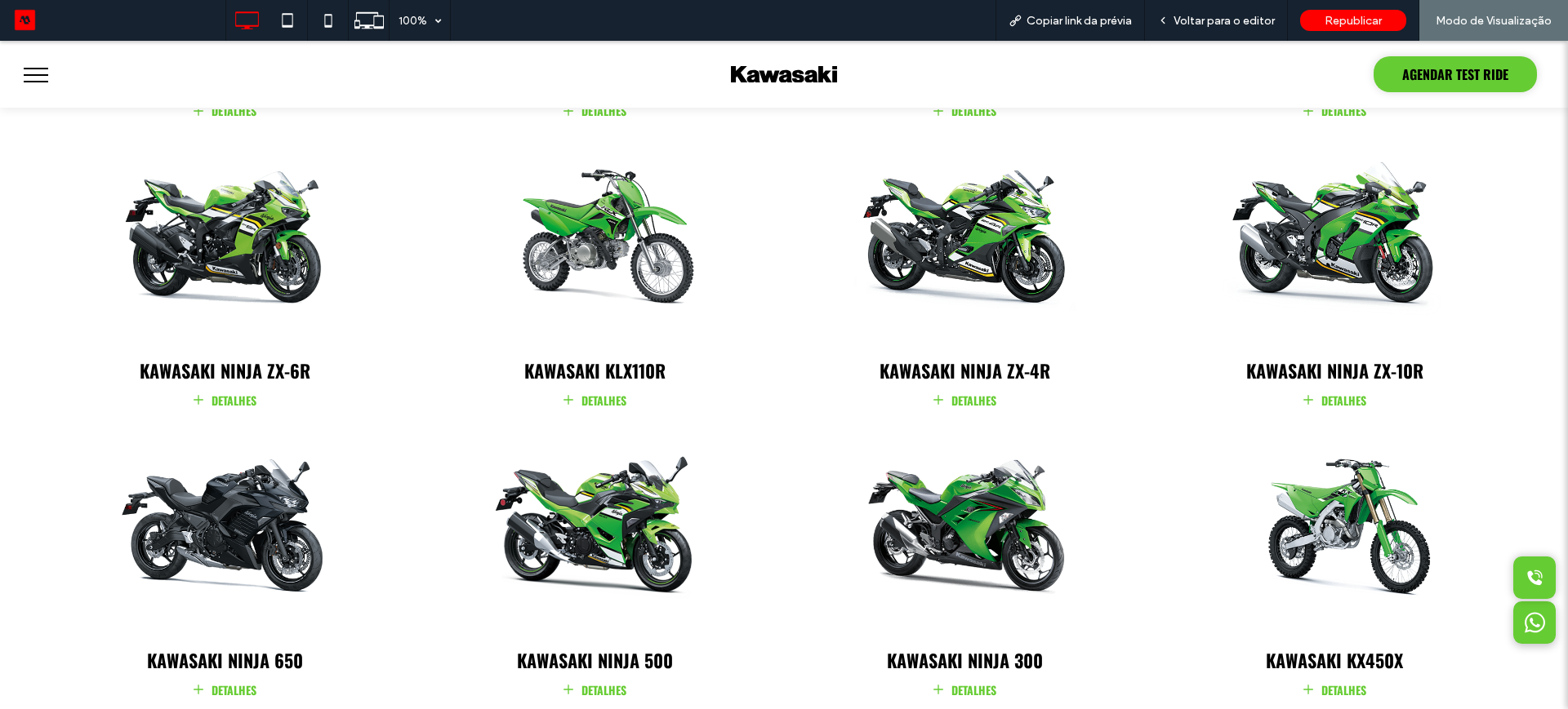
scroll to position [1530, 0]
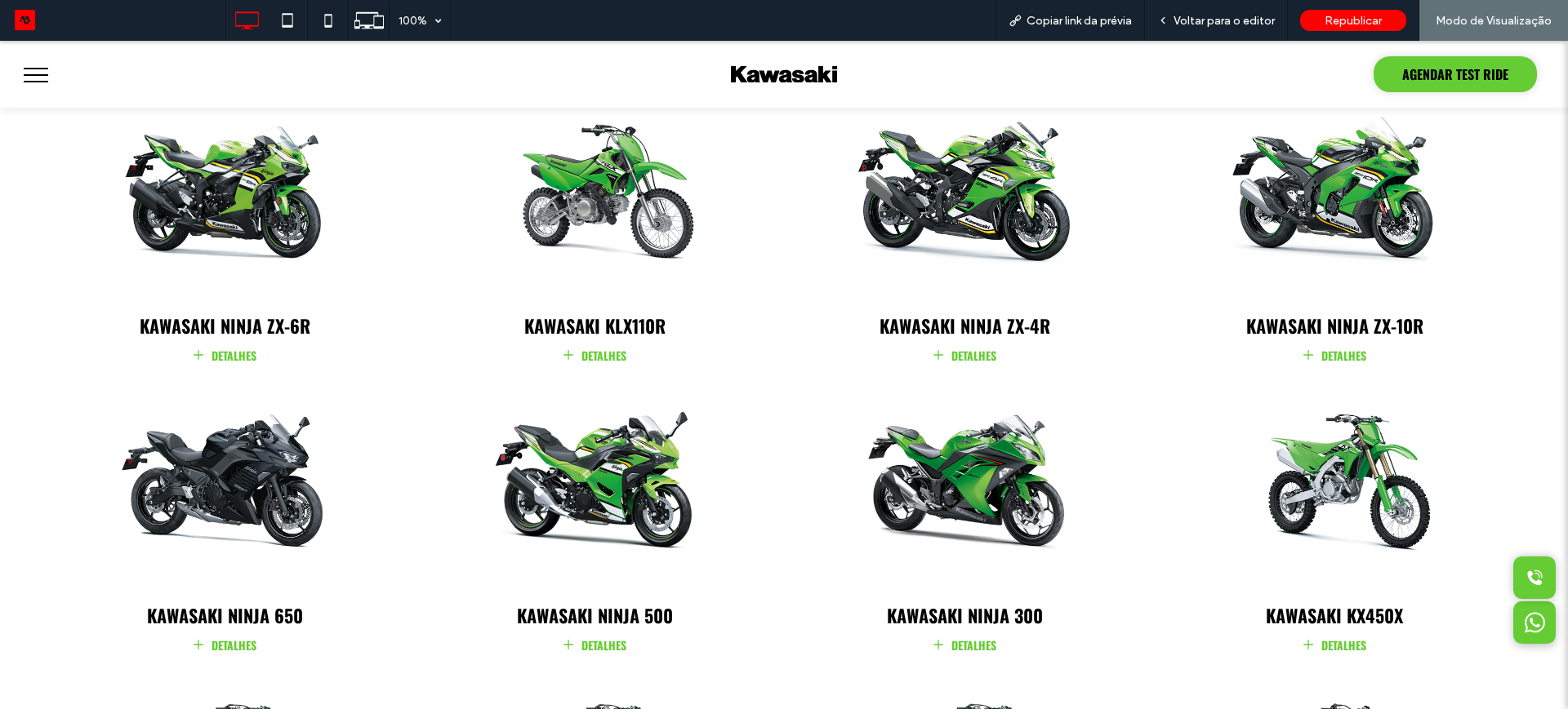
click at [962, 346] on link "DETALHES" at bounding box center [965, 354] width 362 height 22
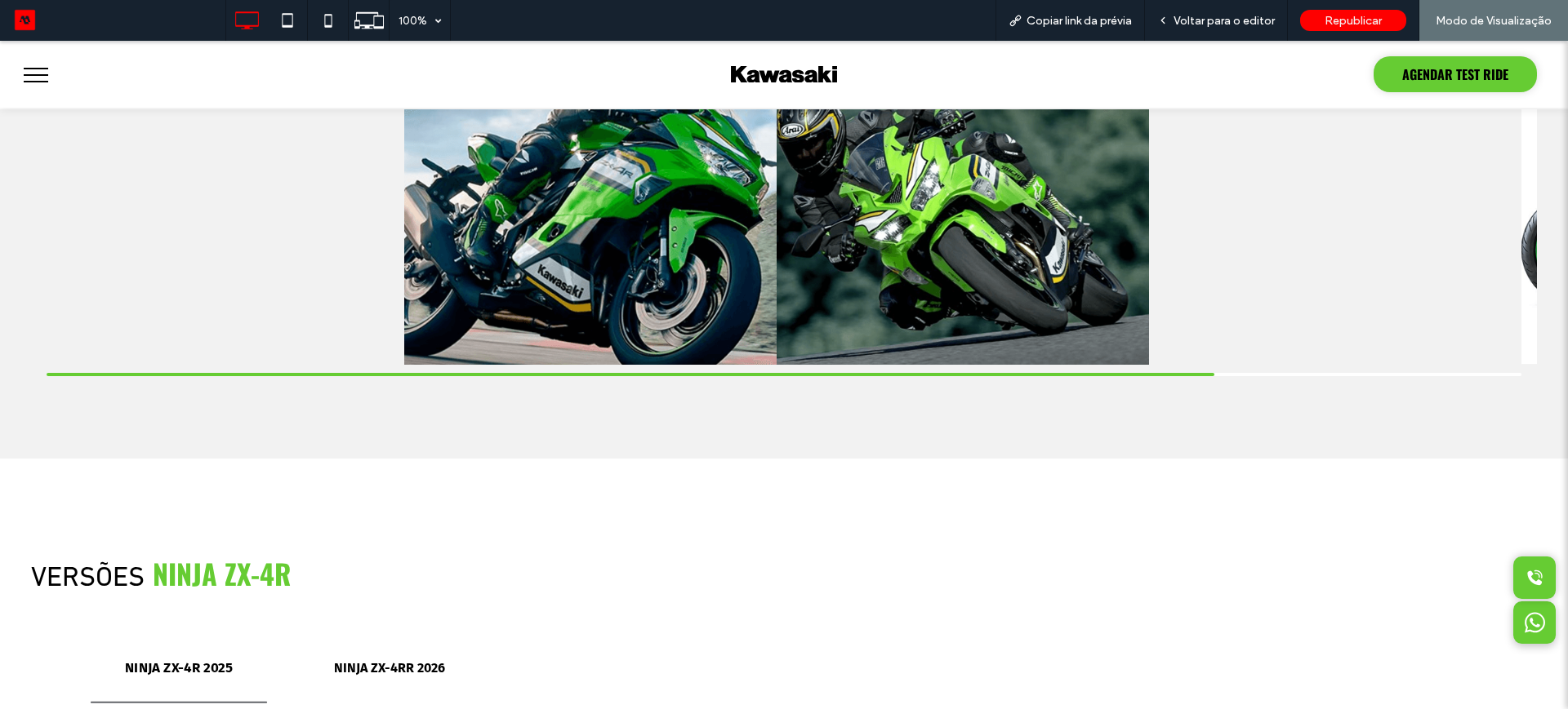
scroll to position [1837, 0]
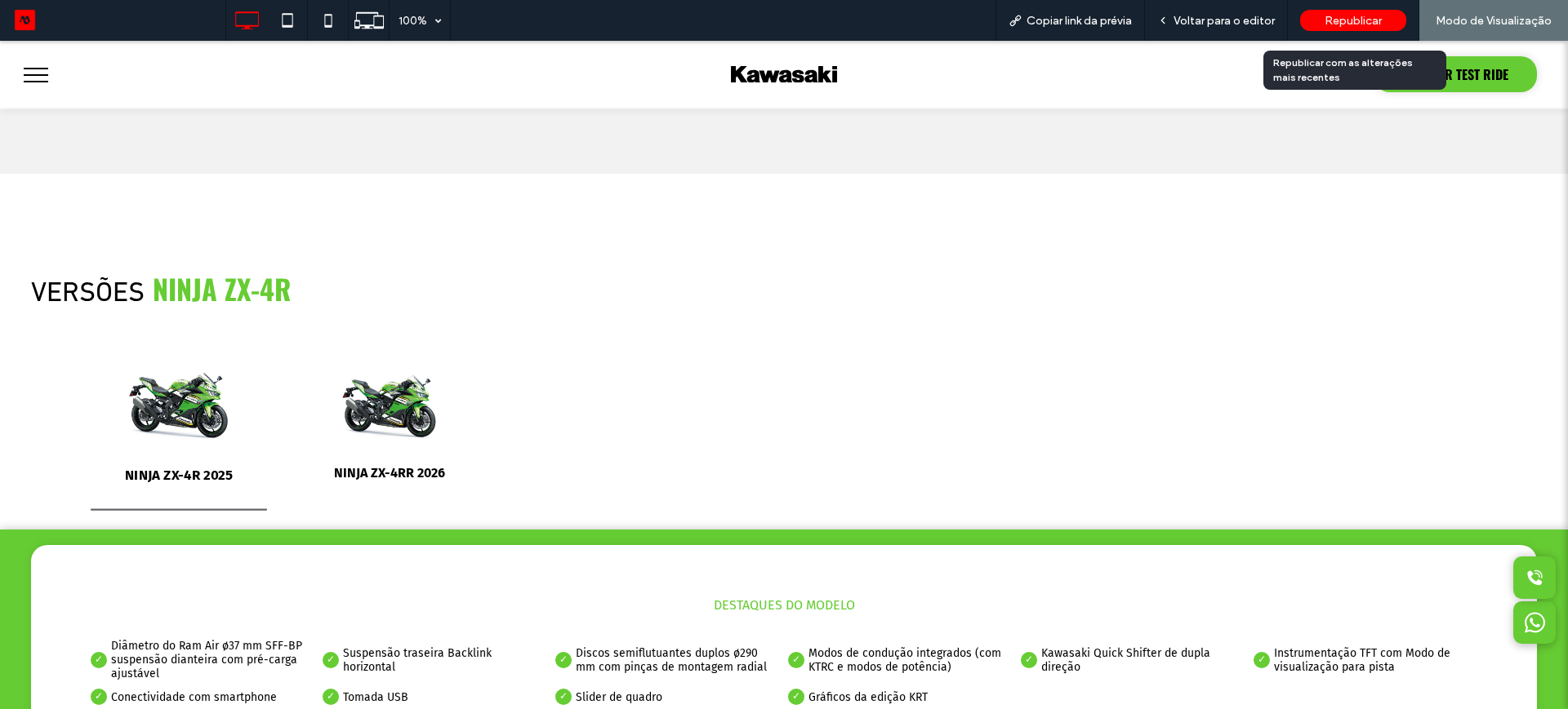
click at [1328, 21] on span "Republicar" at bounding box center [1354, 21] width 57 height 14
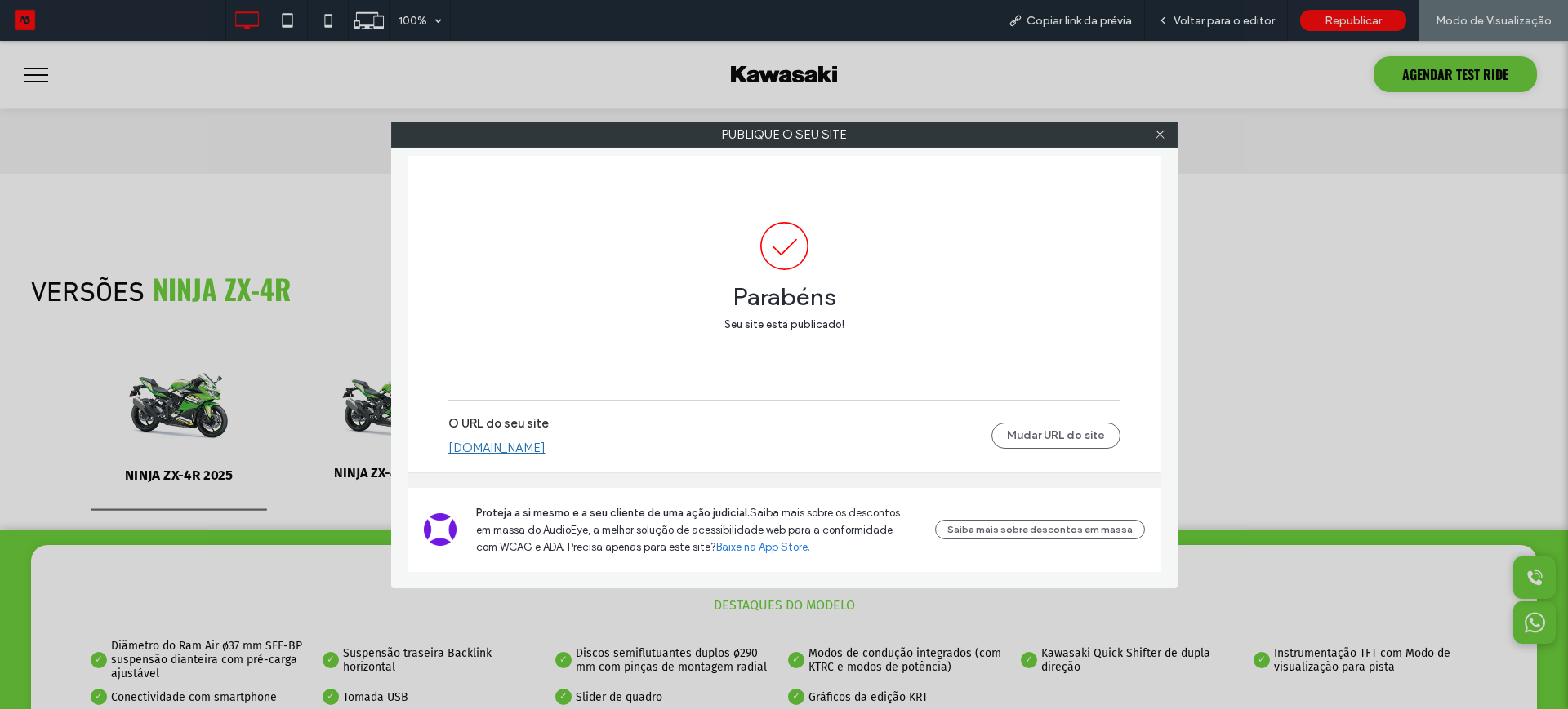
click at [478, 453] on link "kawasaki.motorleads.co" at bounding box center [496, 448] width 98 height 15
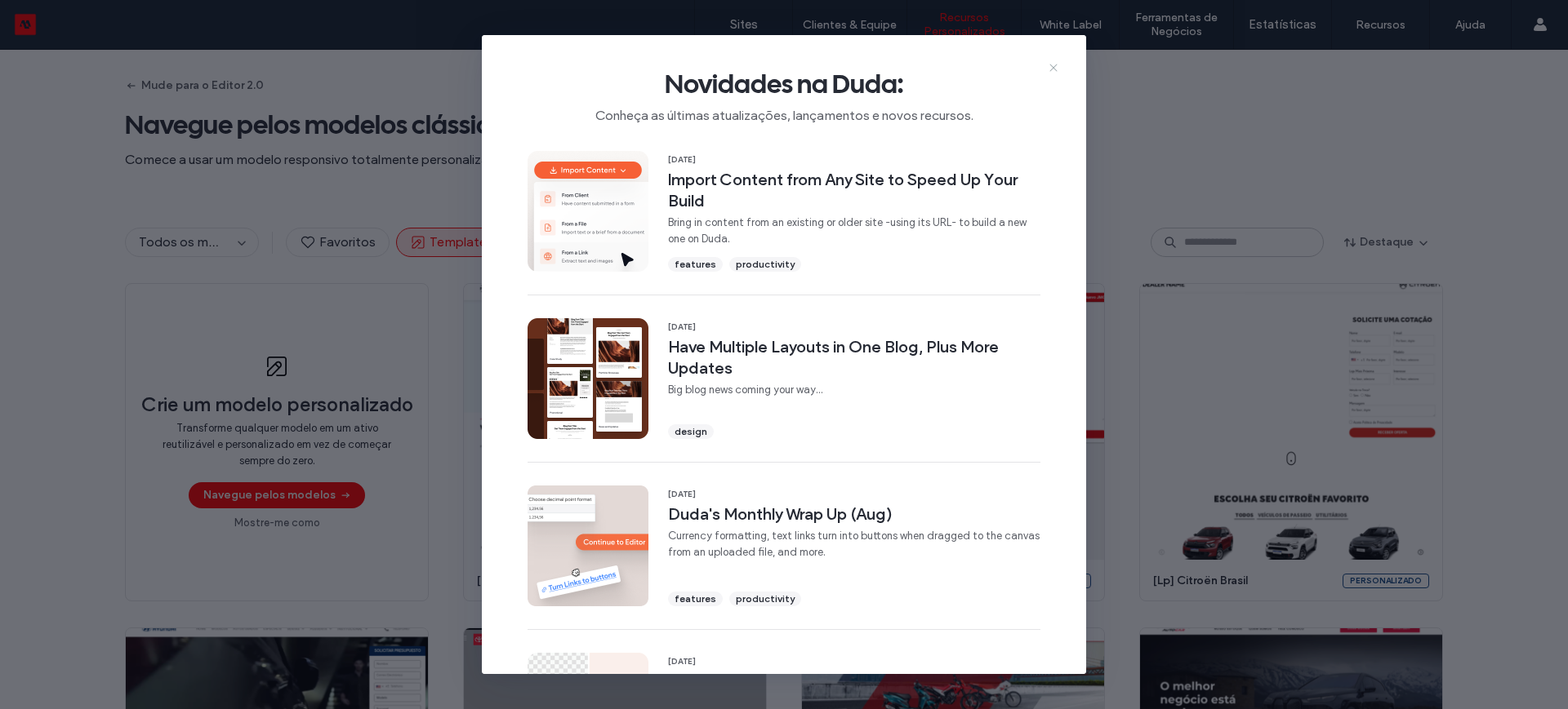
click at [1051, 61] on icon at bounding box center [1053, 67] width 13 height 13
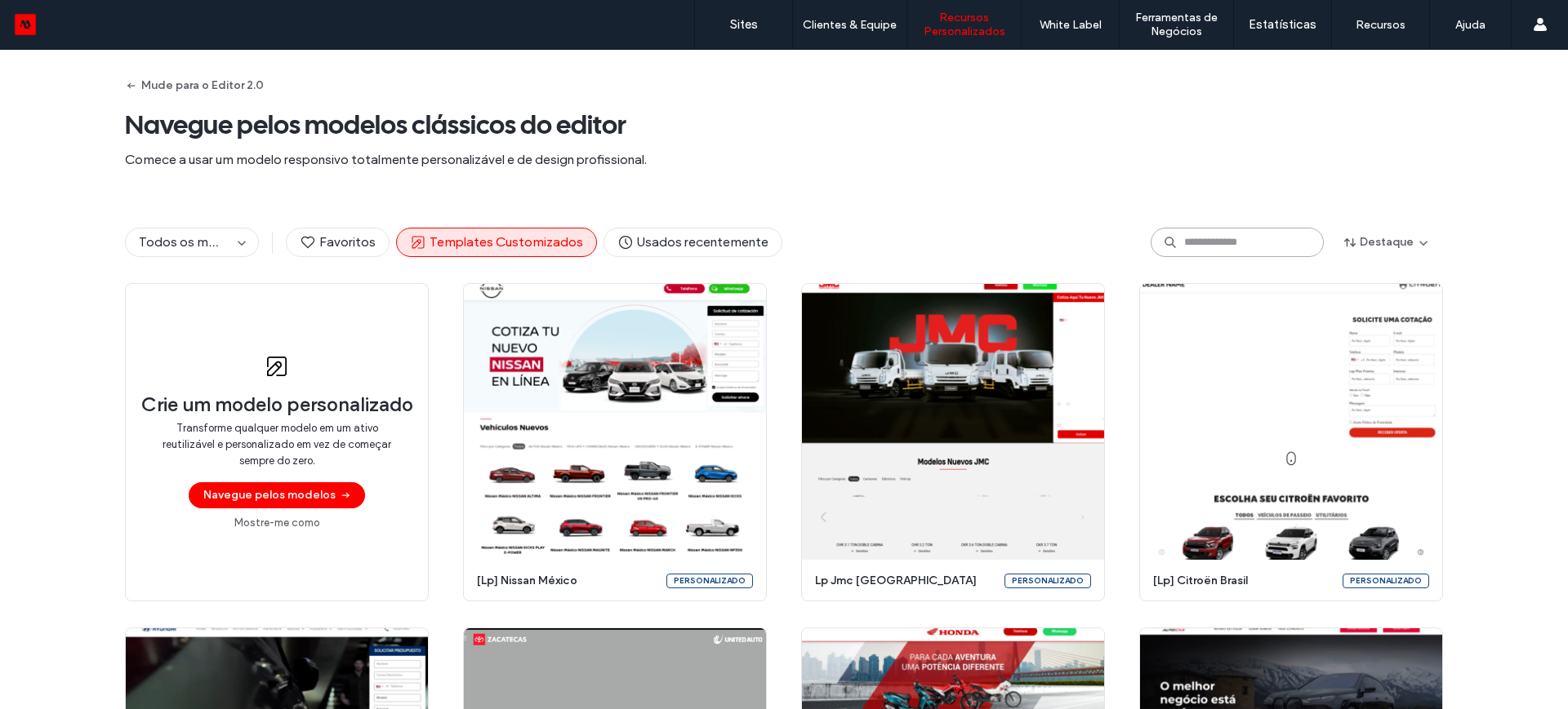
click at [1178, 244] on input at bounding box center [1237, 243] width 174 height 30
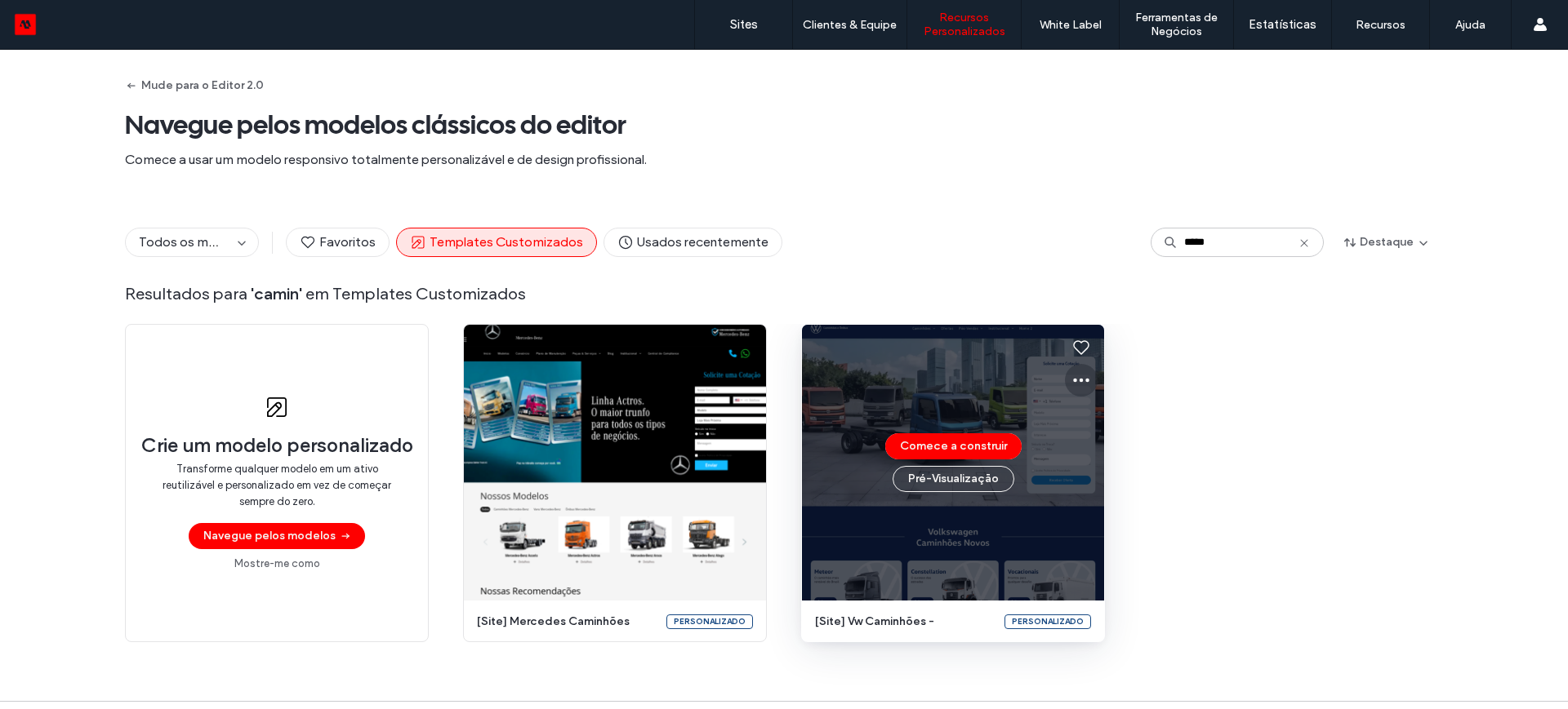
click at [1077, 381] on use at bounding box center [1082, 381] width 17 height 4
click at [1095, 456] on span "Editar modelo" at bounding box center [1128, 457] width 69 height 17
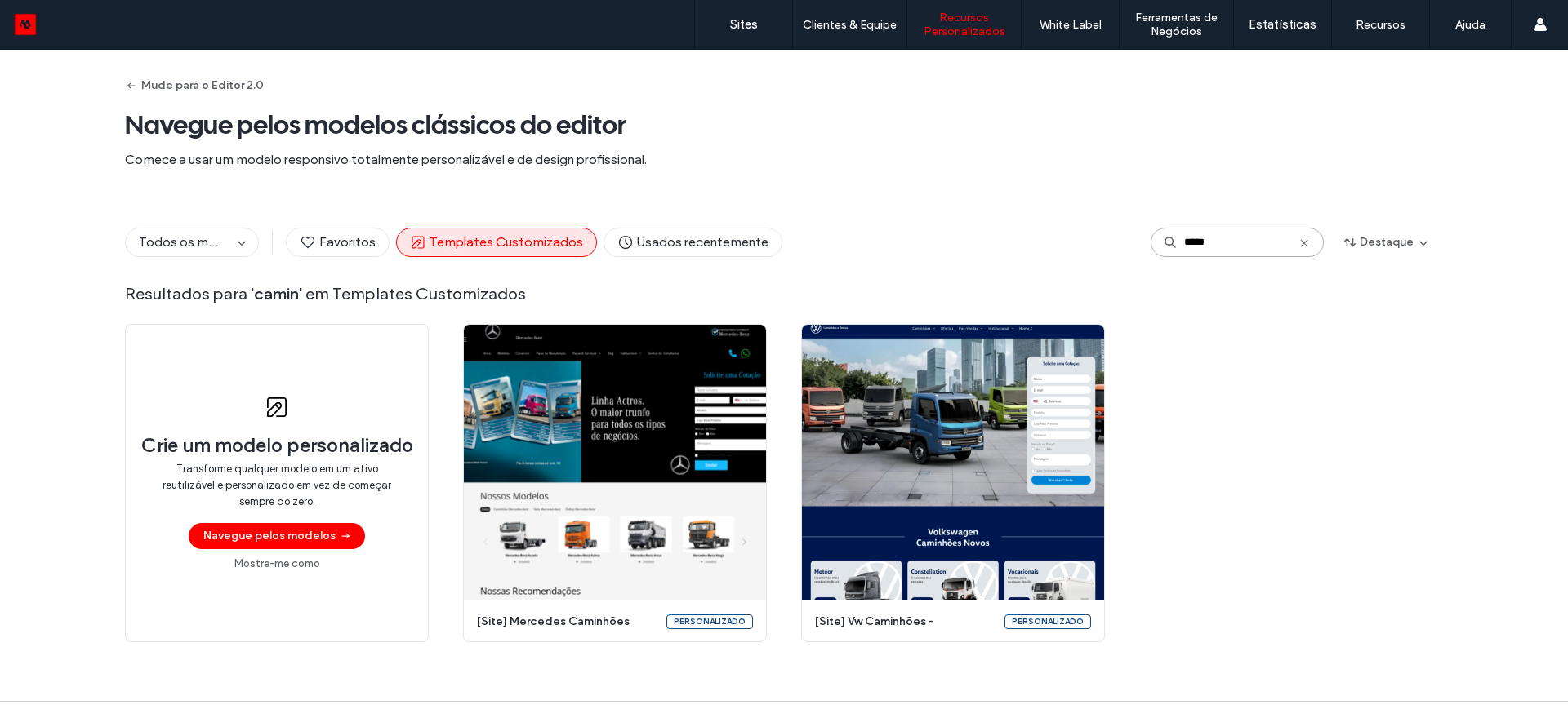
drag, startPoint x: 1210, startPoint y: 235, endPoint x: 1130, endPoint y: 245, distance: 80.6
click at [1130, 245] on div "Todos os modelos Favoritos Templates Customizados Usados recentemente ***** Des…" at bounding box center [784, 243] width 1318 height 30
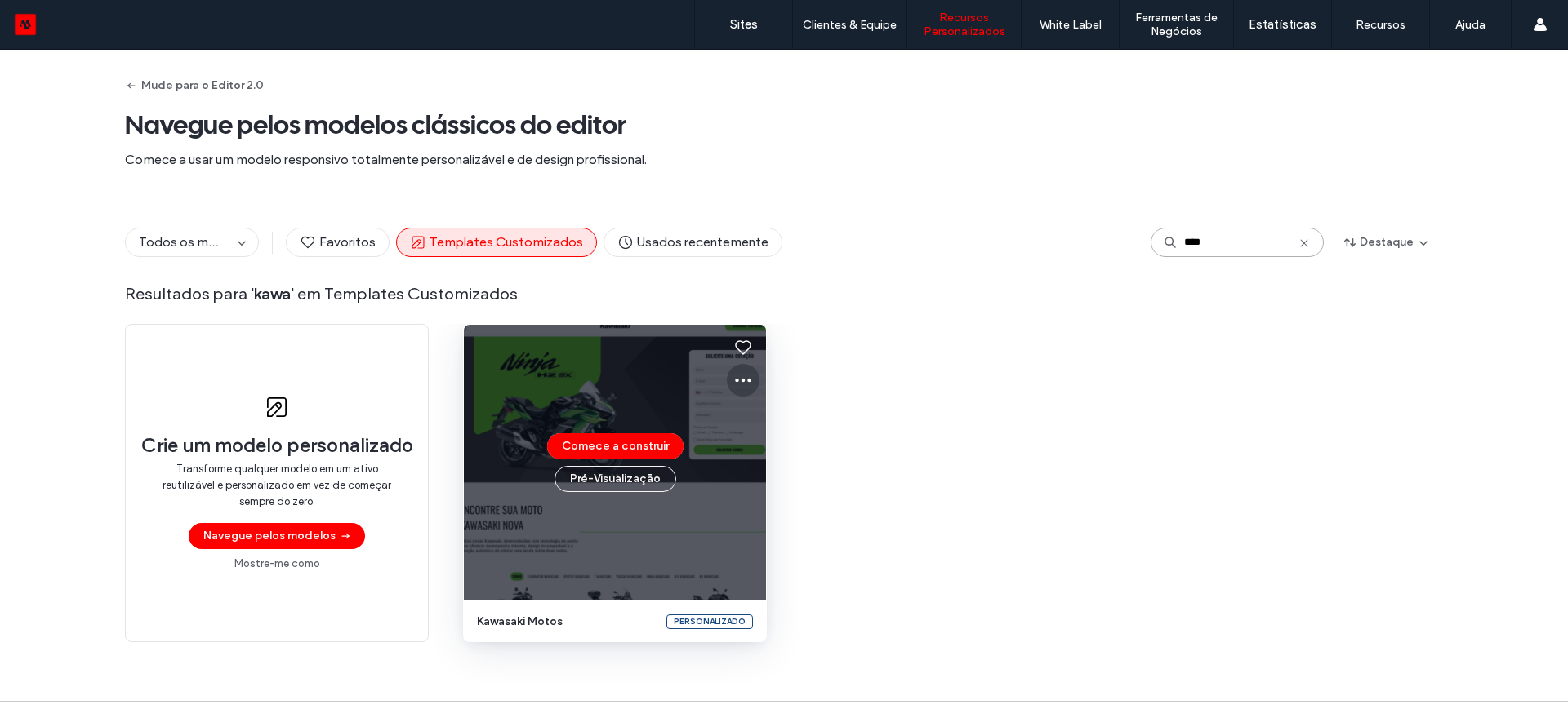
type input "****"
click at [739, 377] on icon at bounding box center [743, 381] width 20 height 20
click at [757, 460] on span "Editar modelo" at bounding box center [789, 457] width 69 height 17
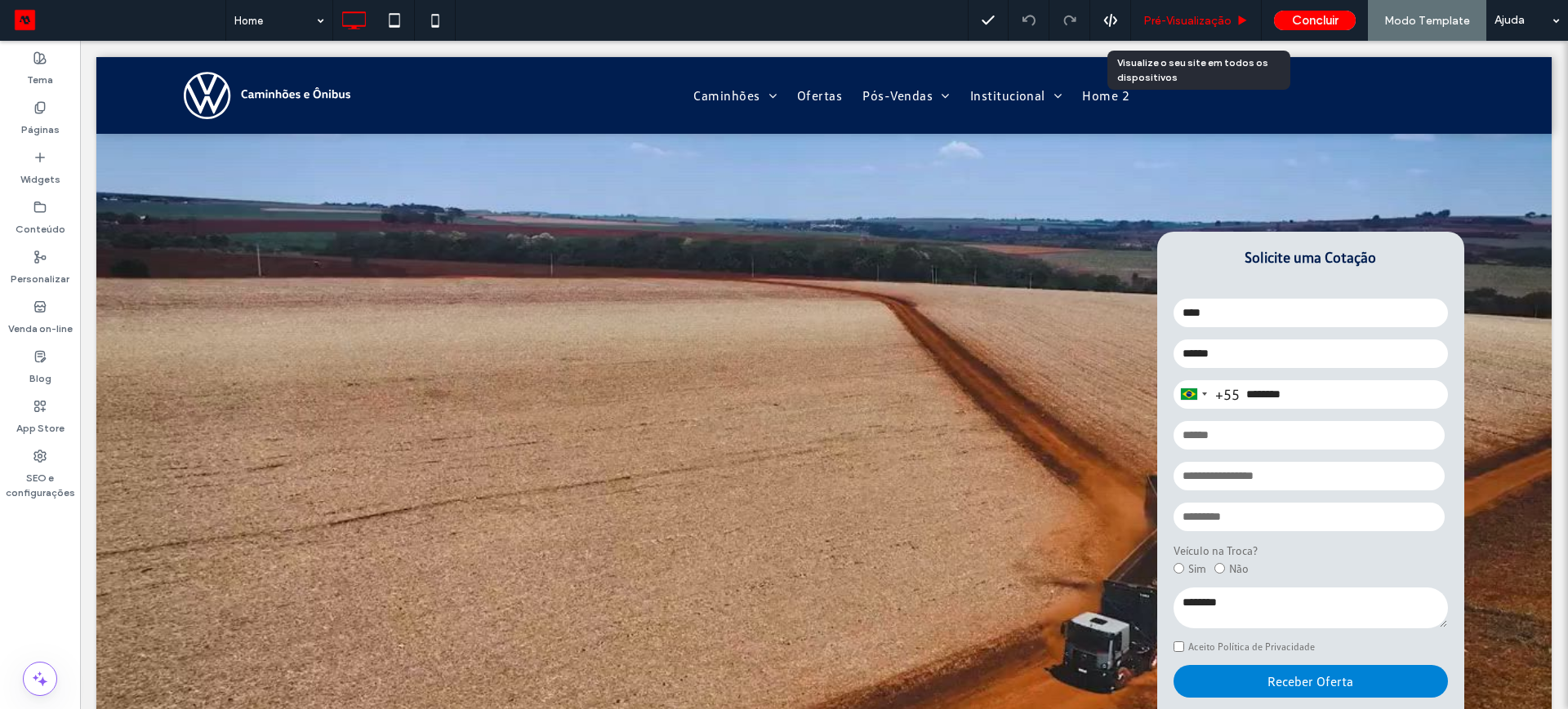
click at [1156, 16] on span "Pré-Visualizaçāo" at bounding box center [1187, 21] width 88 height 14
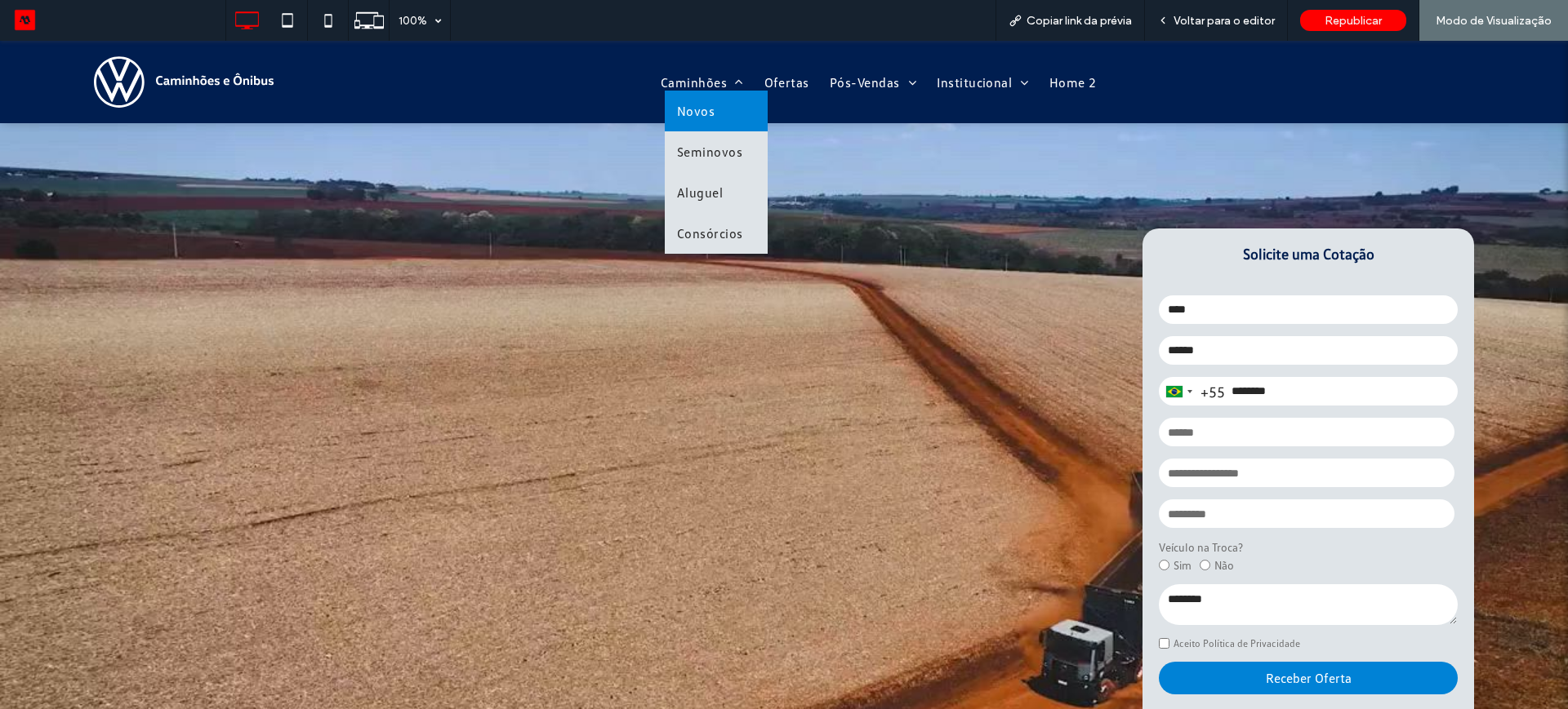
click at [690, 110] on span "Novos" at bounding box center [696, 110] width 37 height 17
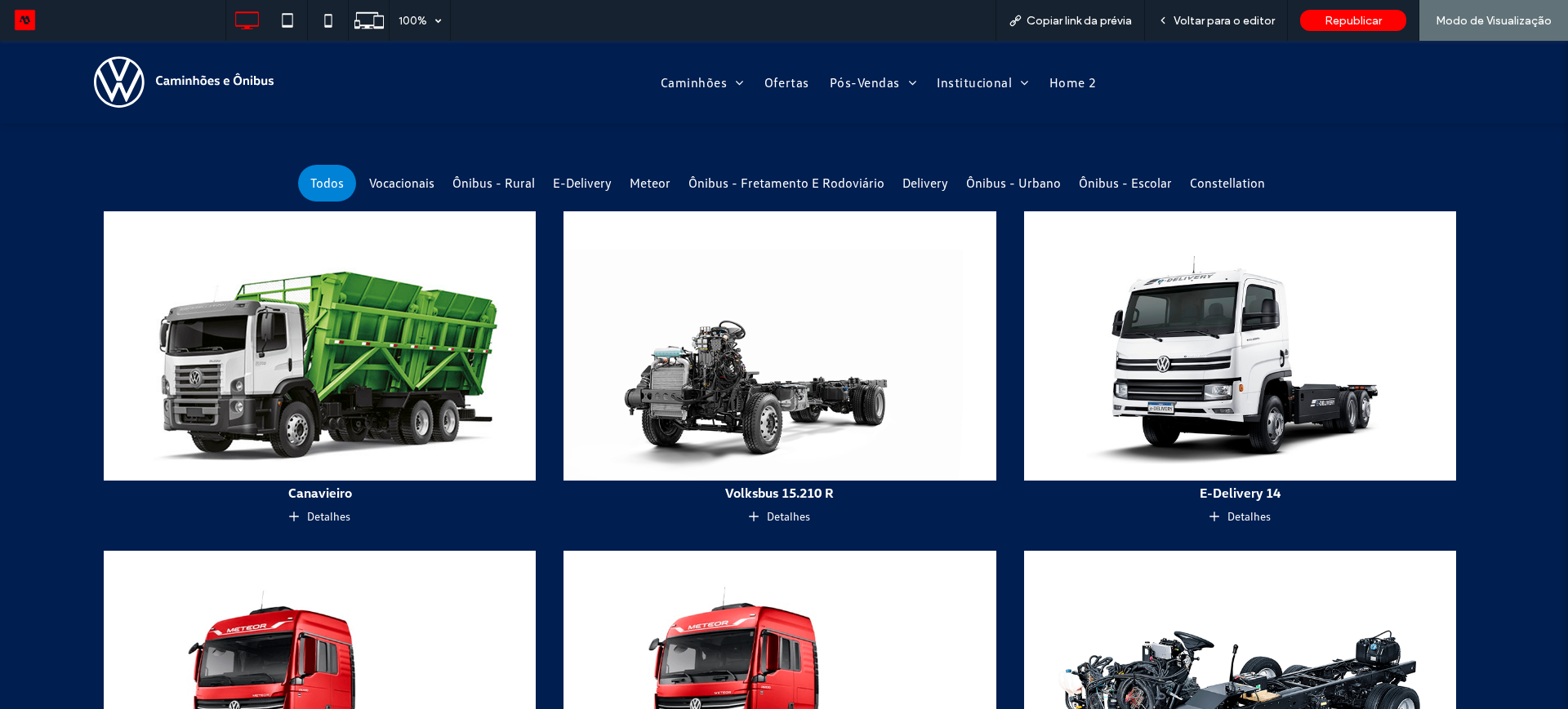
scroll to position [918, 0]
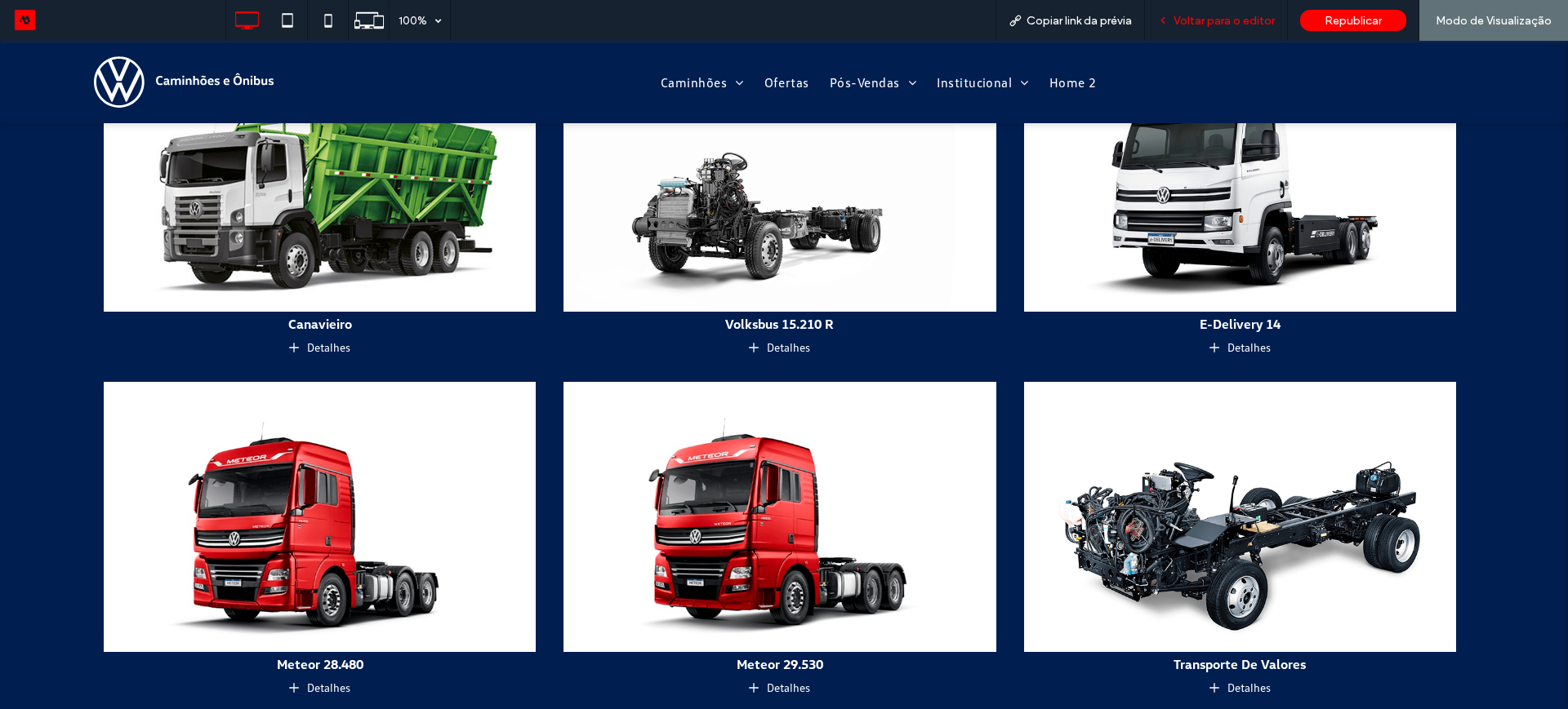
drag, startPoint x: 832, startPoint y: 298, endPoint x: 1213, endPoint y: 17, distance: 473.4
click at [1213, 17] on span "Voltar para o editor" at bounding box center [1225, 21] width 102 height 14
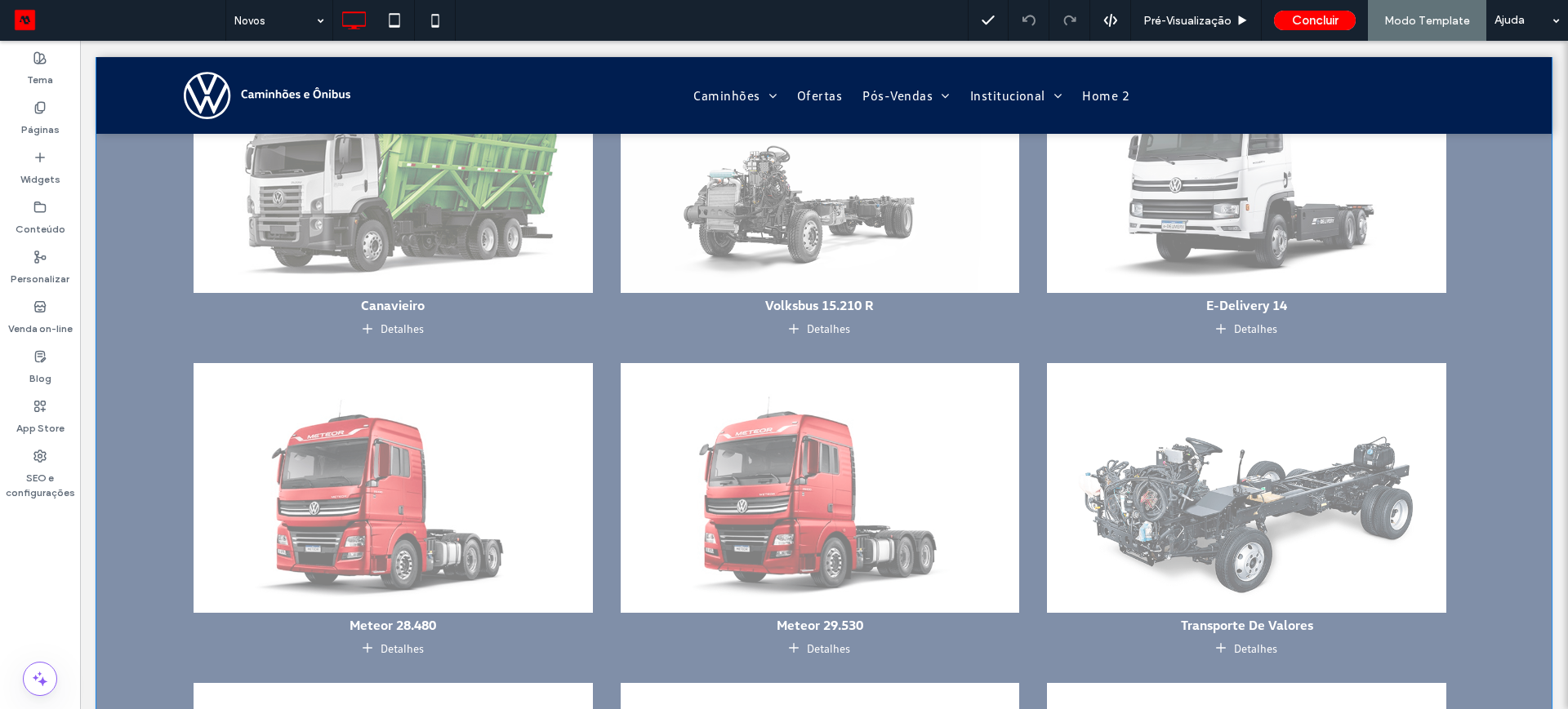
scroll to position [908, 0]
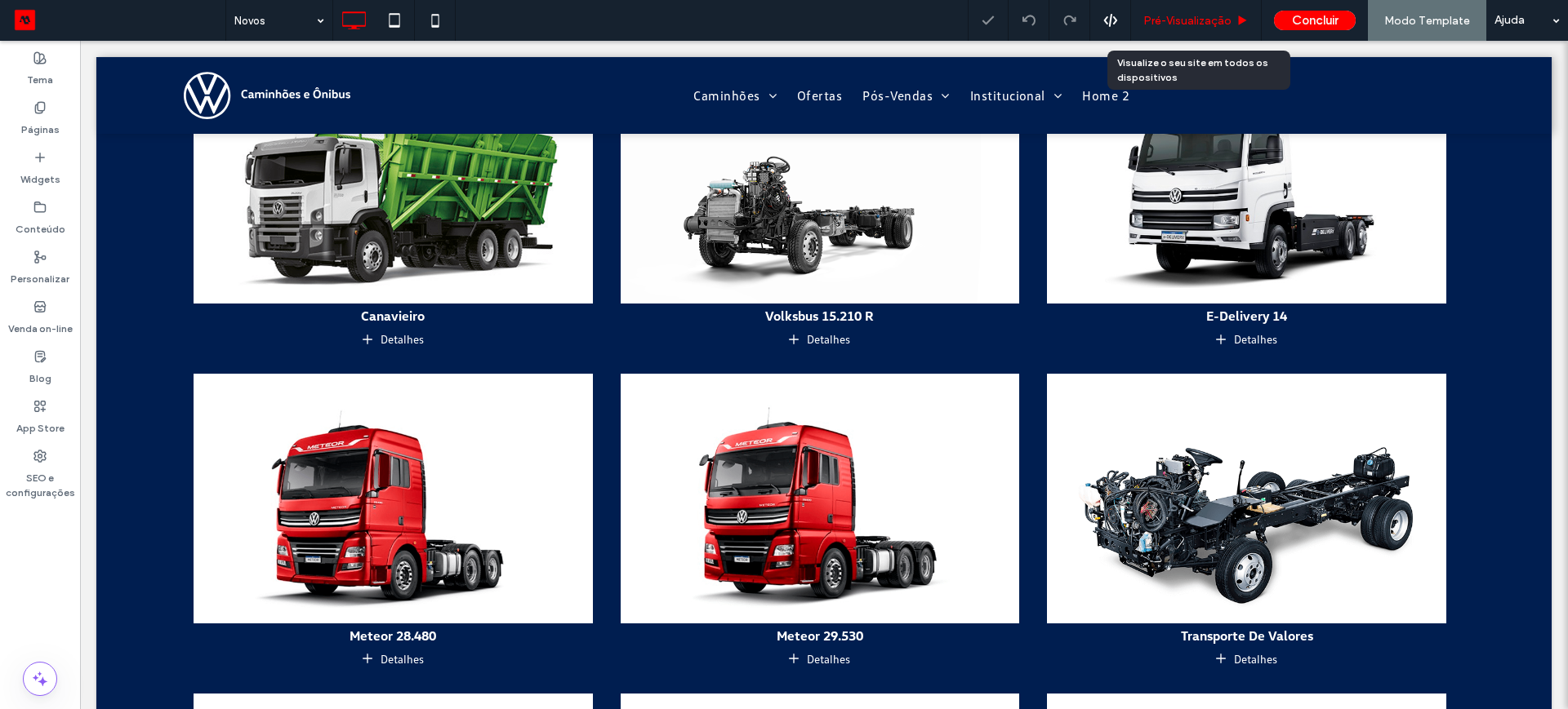
click at [1211, 28] on div "Pré-Visualizaçāo" at bounding box center [1197, 20] width 130 height 40
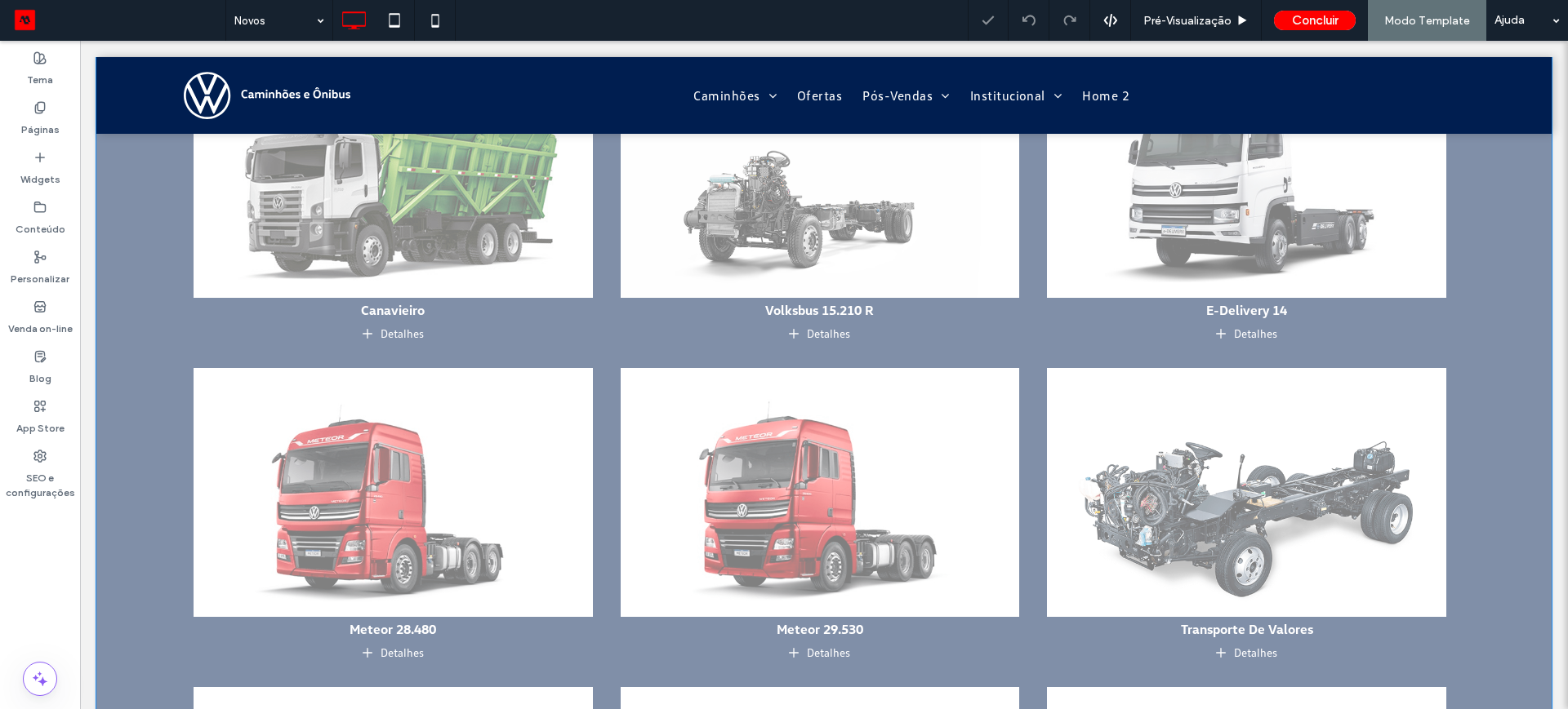
scroll to position [902, 0]
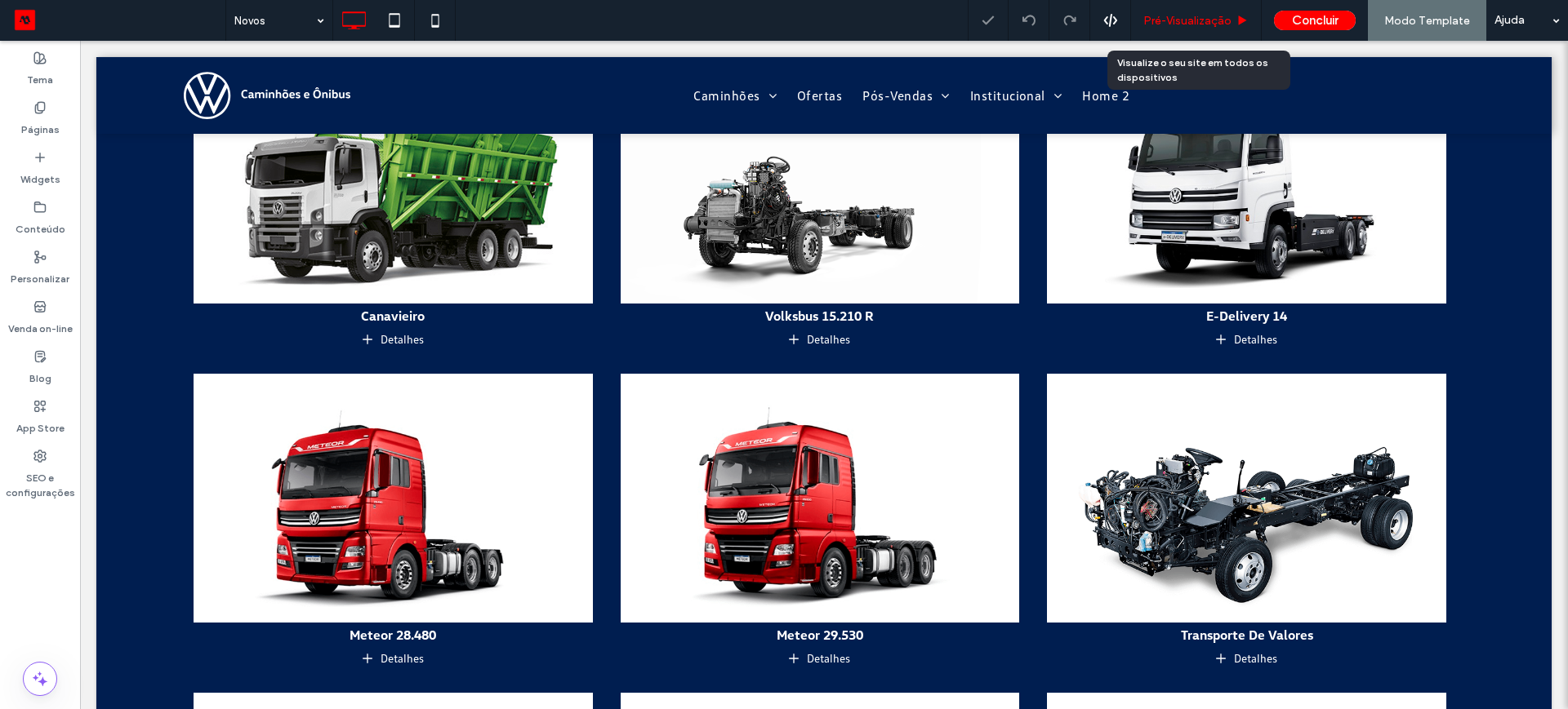
click at [1211, 9] on div "Pré-Visualizaçāo" at bounding box center [1197, 20] width 130 height 40
click at [1186, 17] on span "Pré-Visualizaçāo" at bounding box center [1187, 21] width 88 height 14
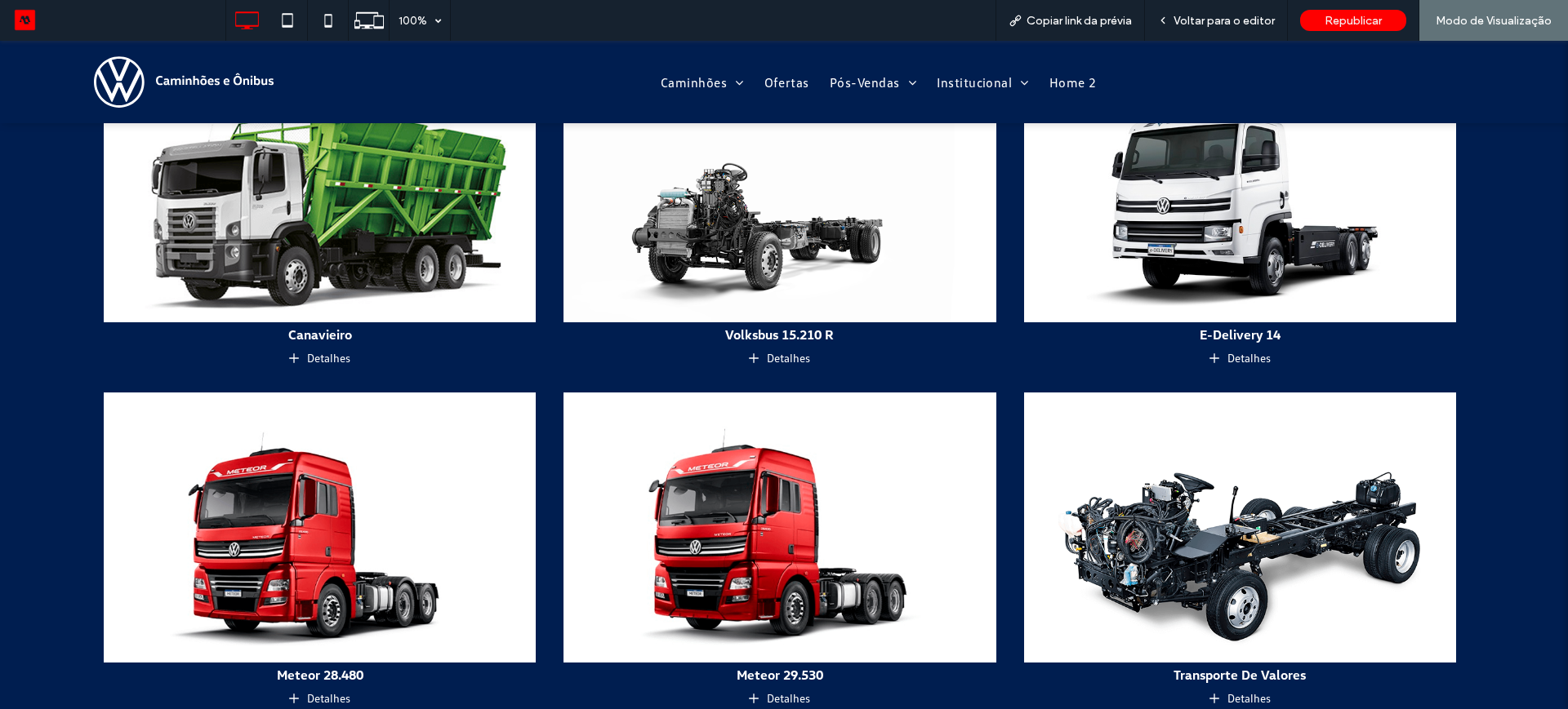
scroll to position [913, 0]
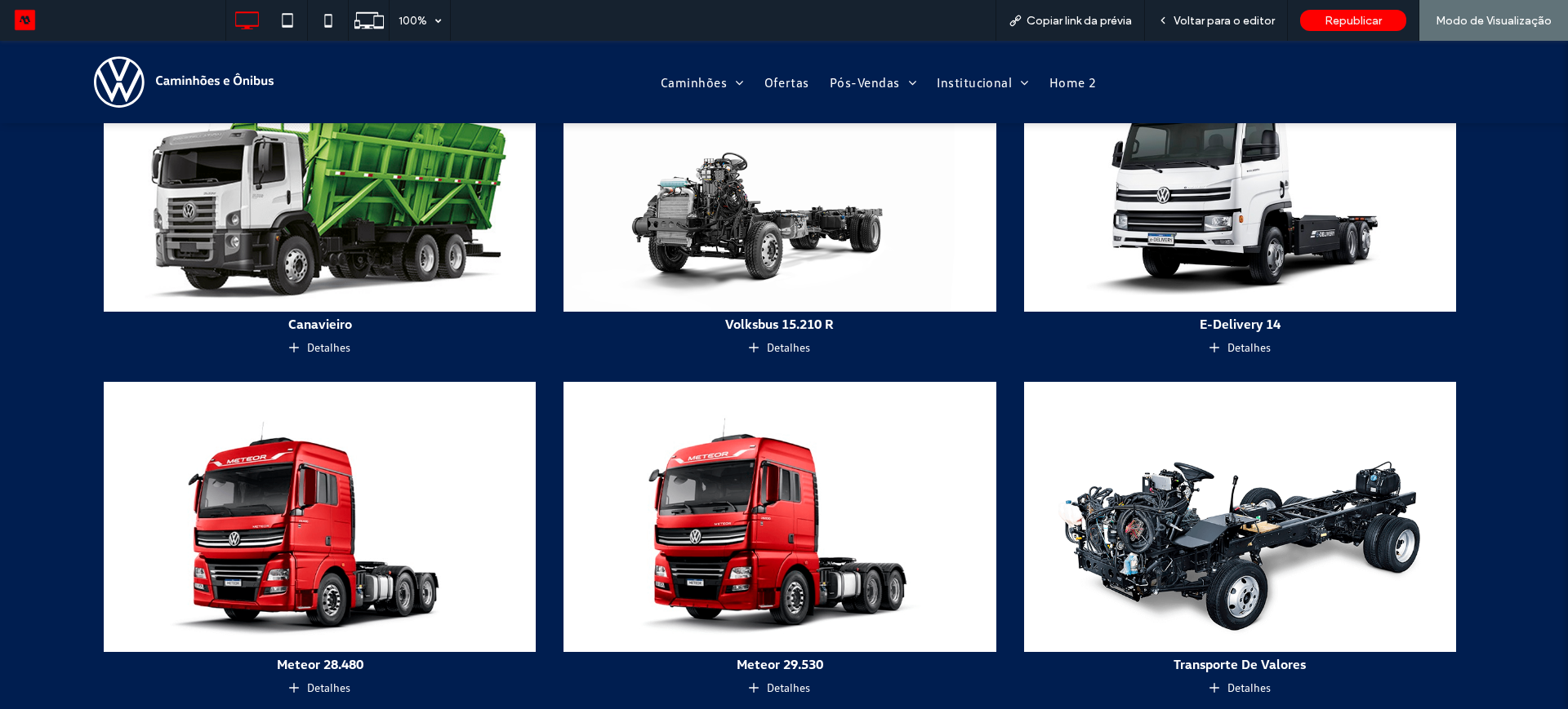
click at [385, 225] on img at bounding box center [320, 177] width 454 height 283
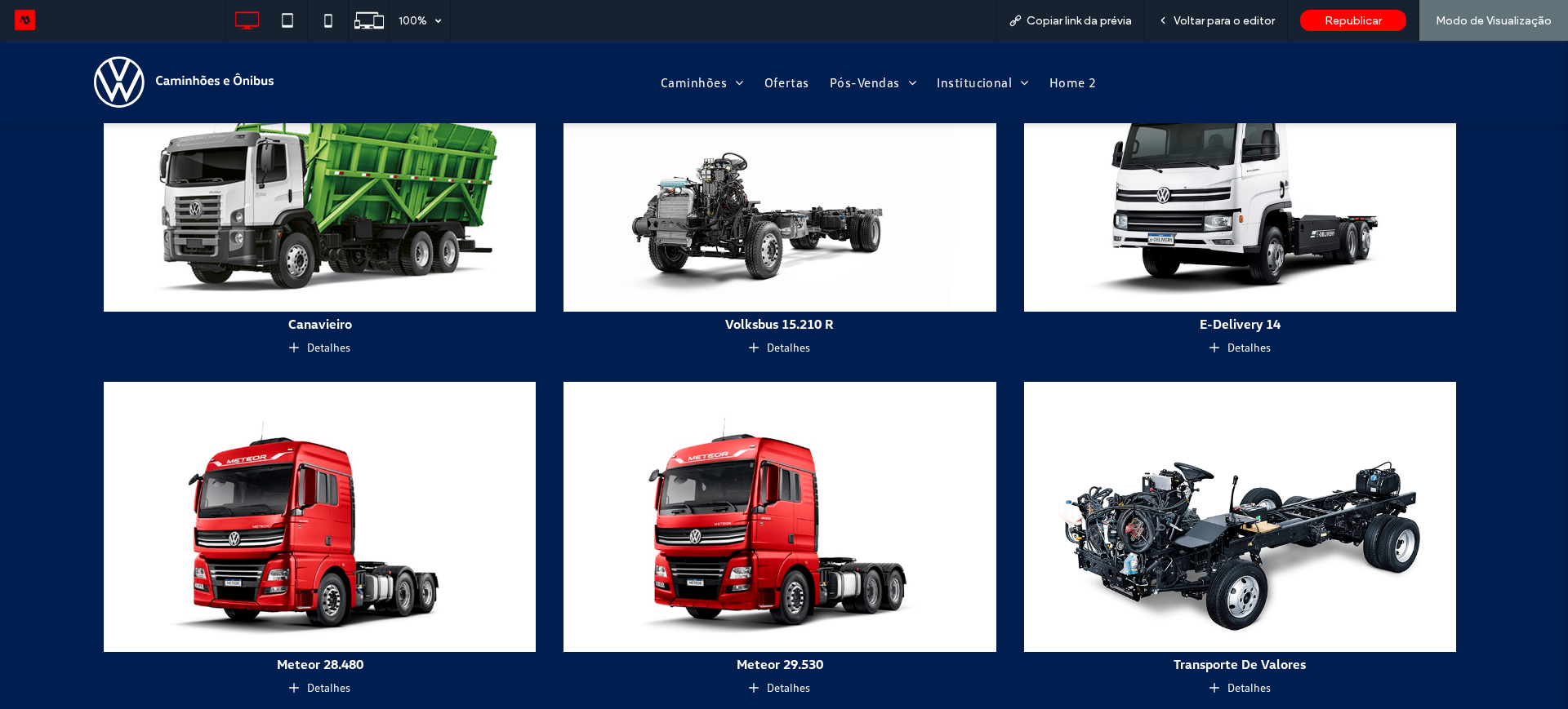
scroll to position [918, 0]
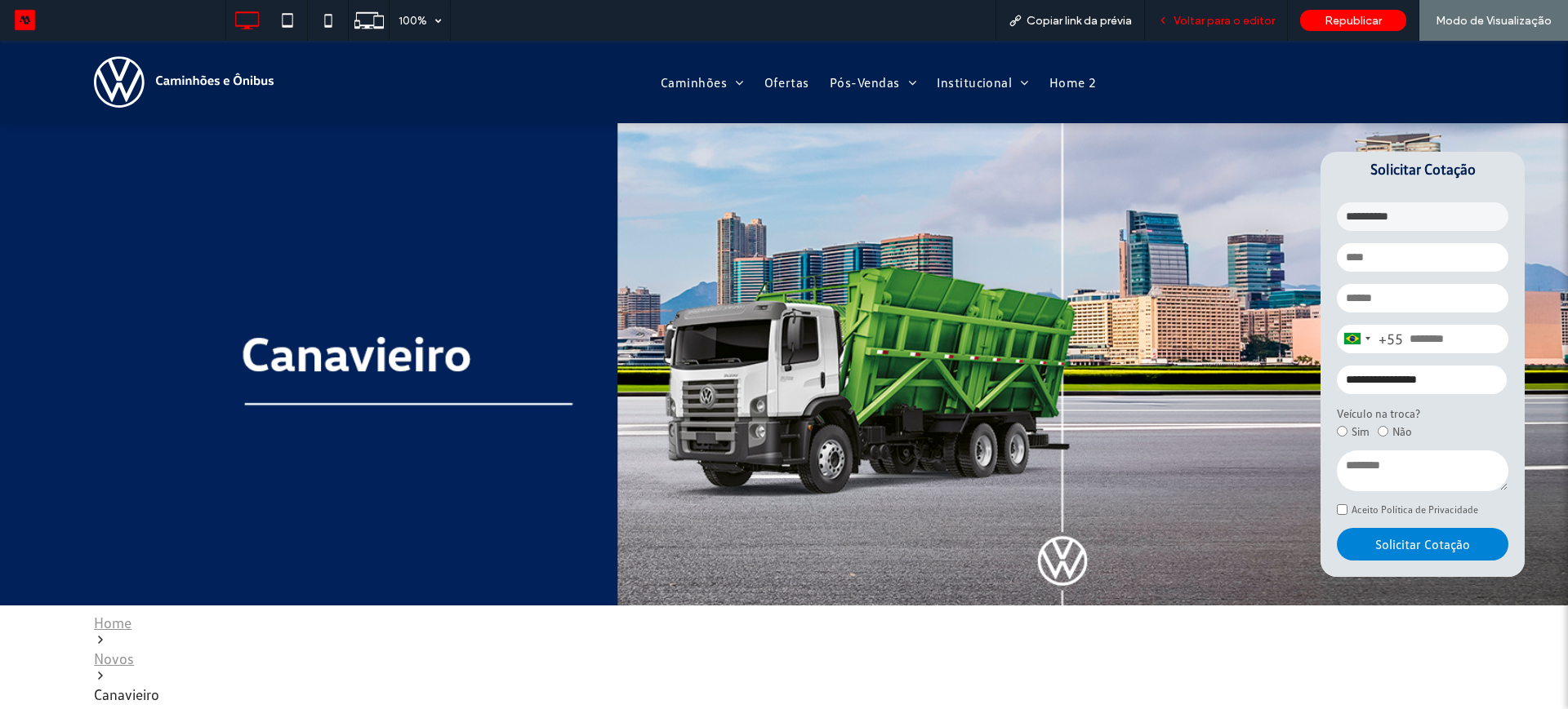
click at [1214, 22] on span "Voltar para o editor" at bounding box center [1225, 21] width 102 height 14
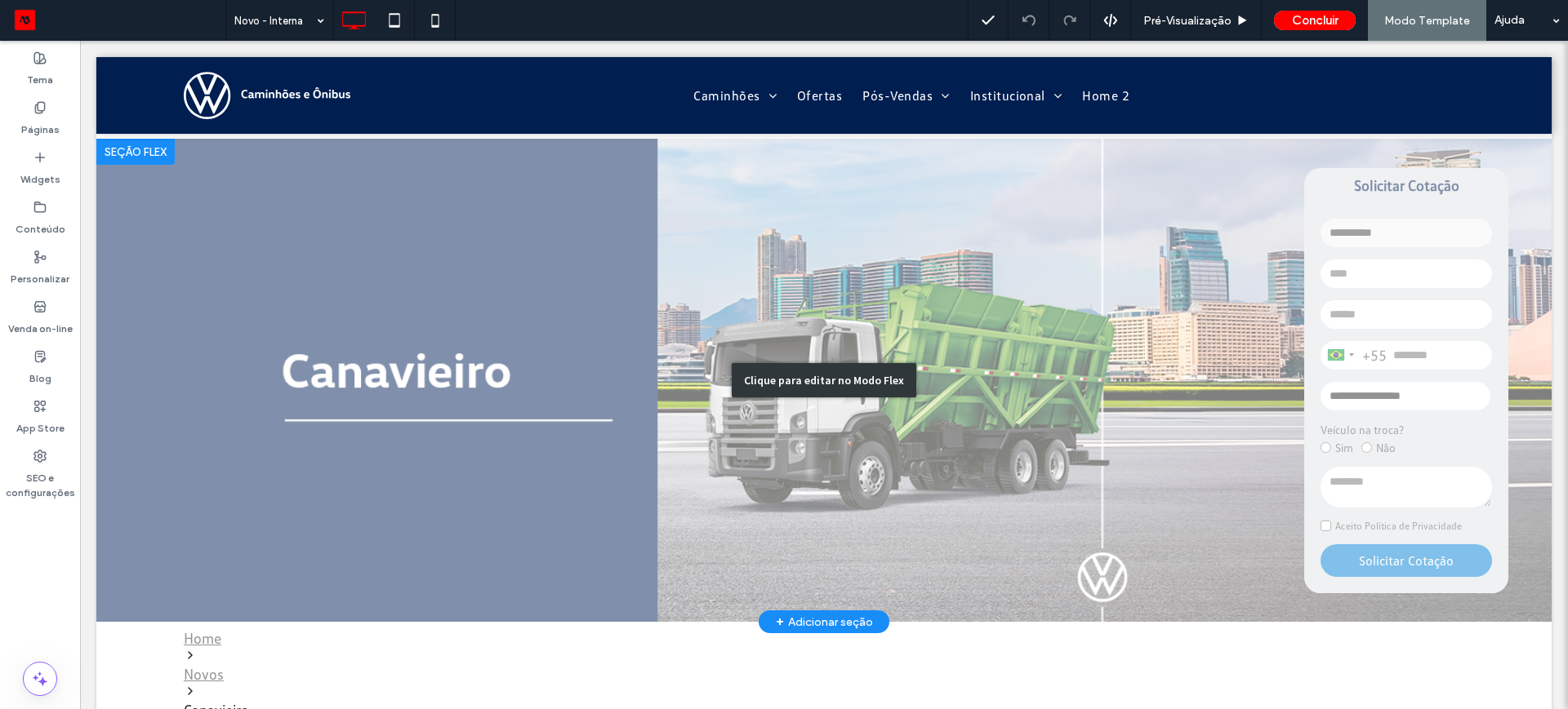
click at [407, 230] on div "Clique para editar no Modo Flex" at bounding box center [824, 381] width 1456 height 483
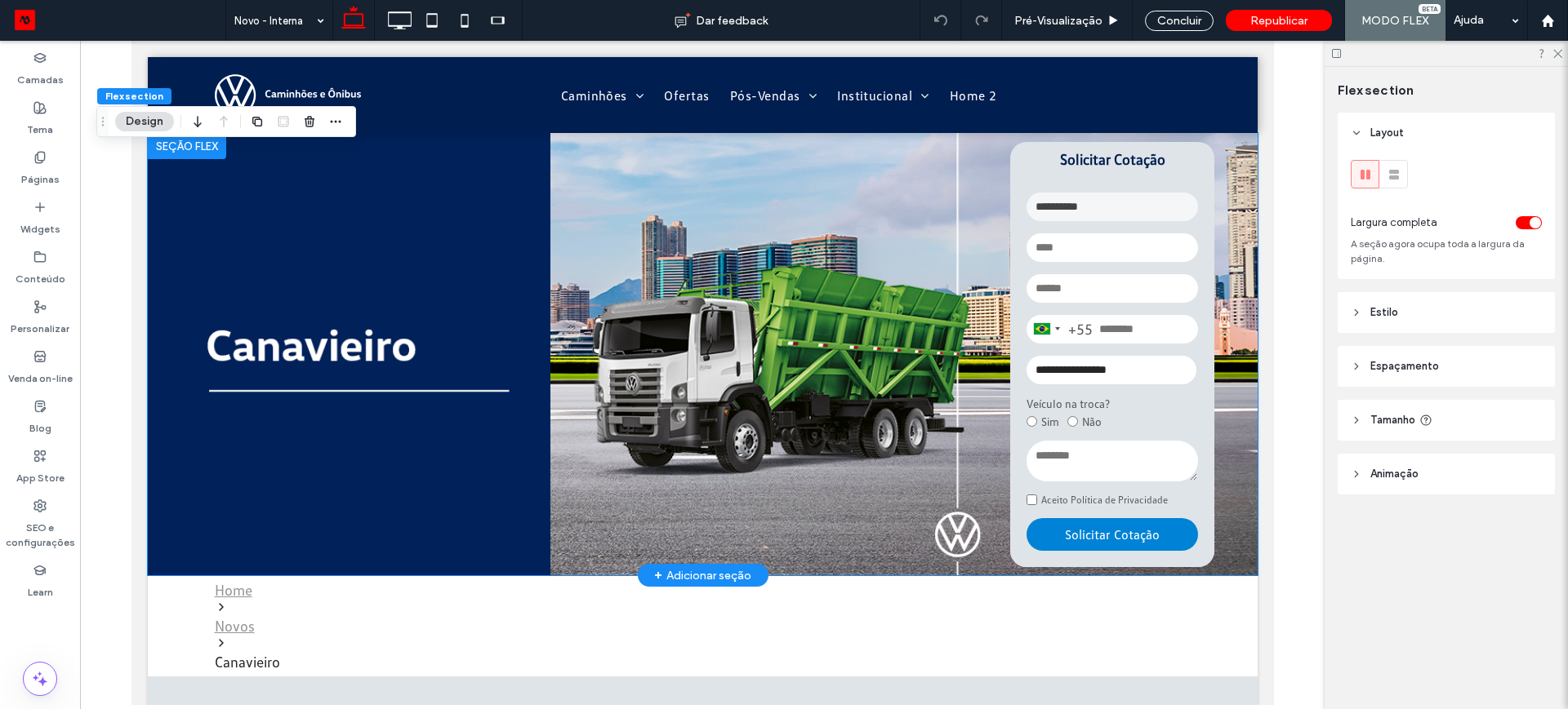
click at [303, 268] on img at bounding box center [702, 354] width 1110 height 443
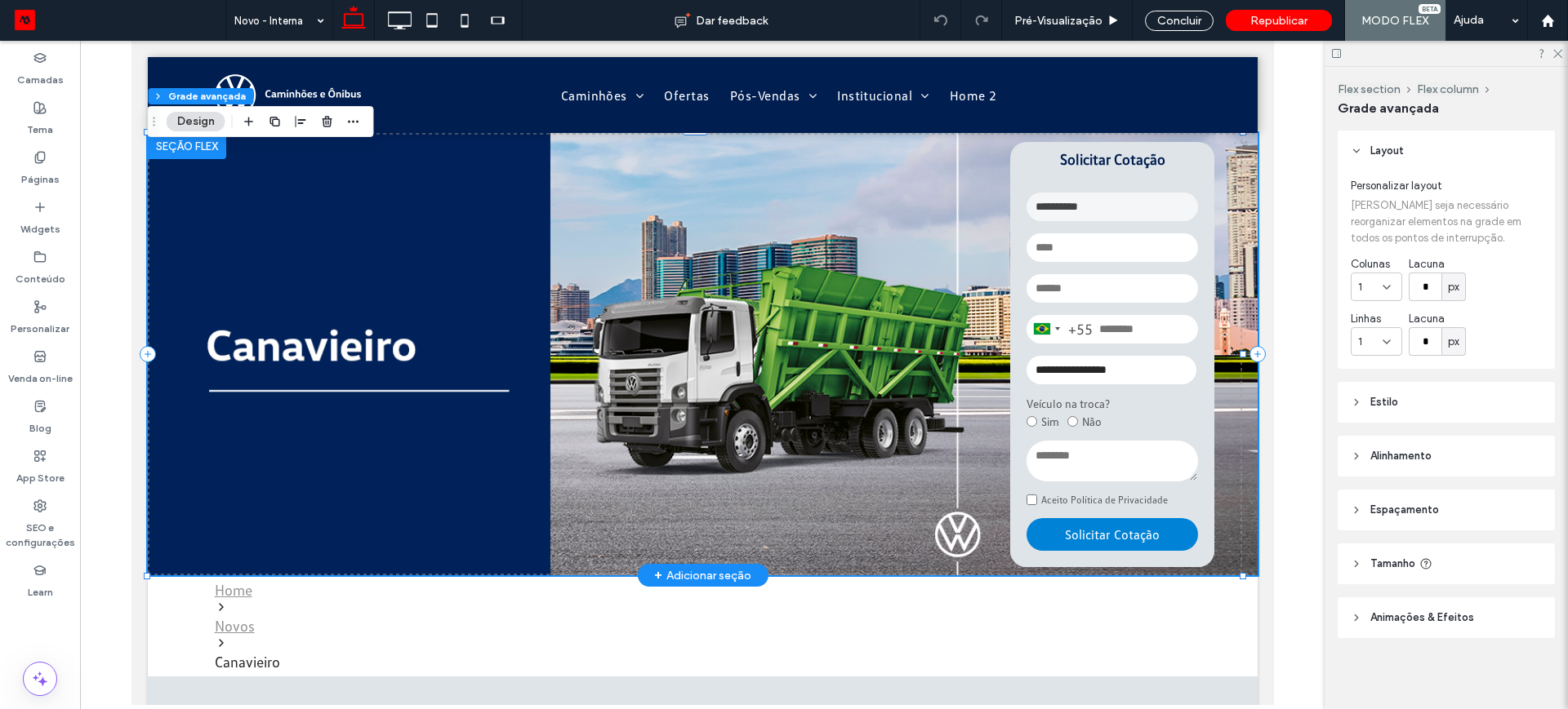
click at [303, 268] on img at bounding box center [702, 354] width 1110 height 443
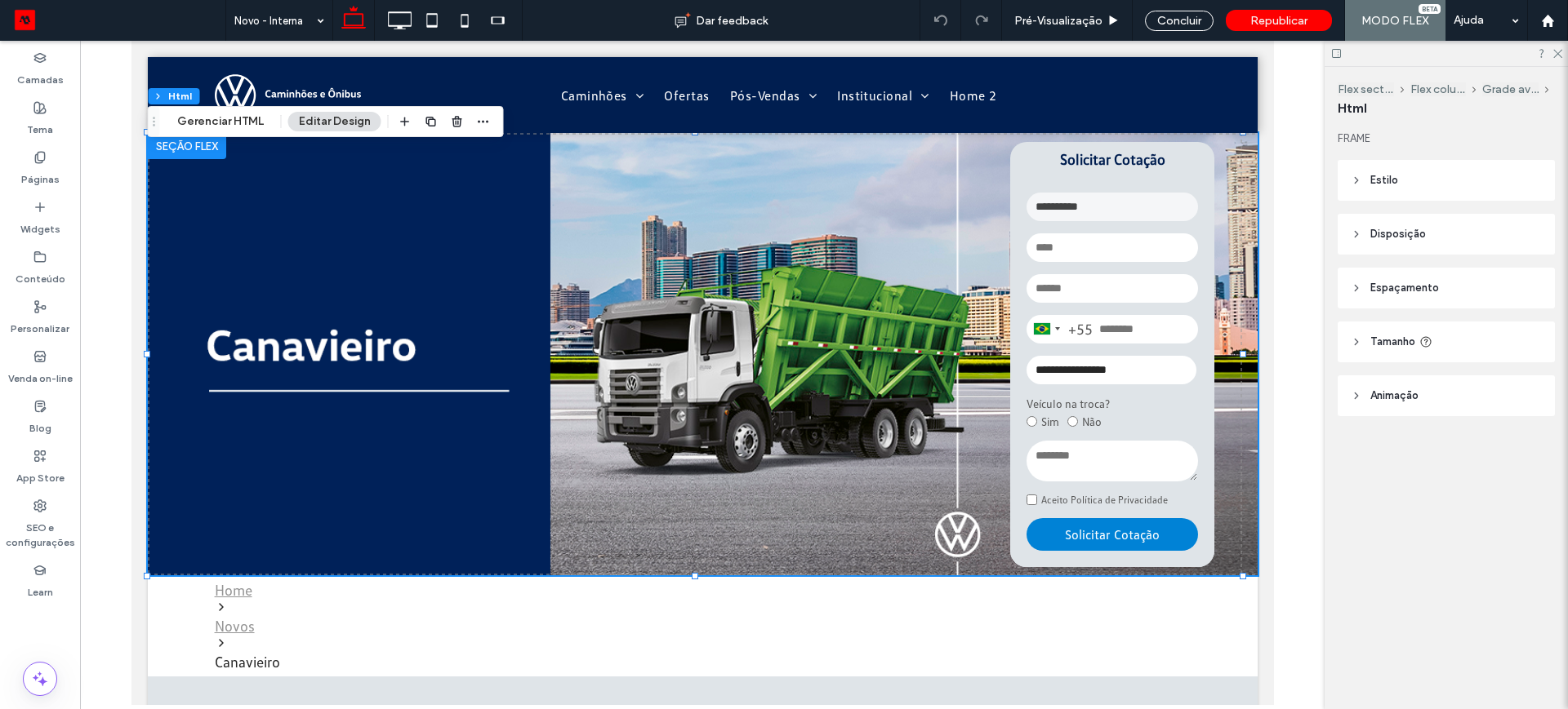
drag, startPoint x: 201, startPoint y: 106, endPoint x: 337, endPoint y: 116, distance: 136.4
click at [337, 116] on button "Editar Design" at bounding box center [335, 121] width 93 height 20
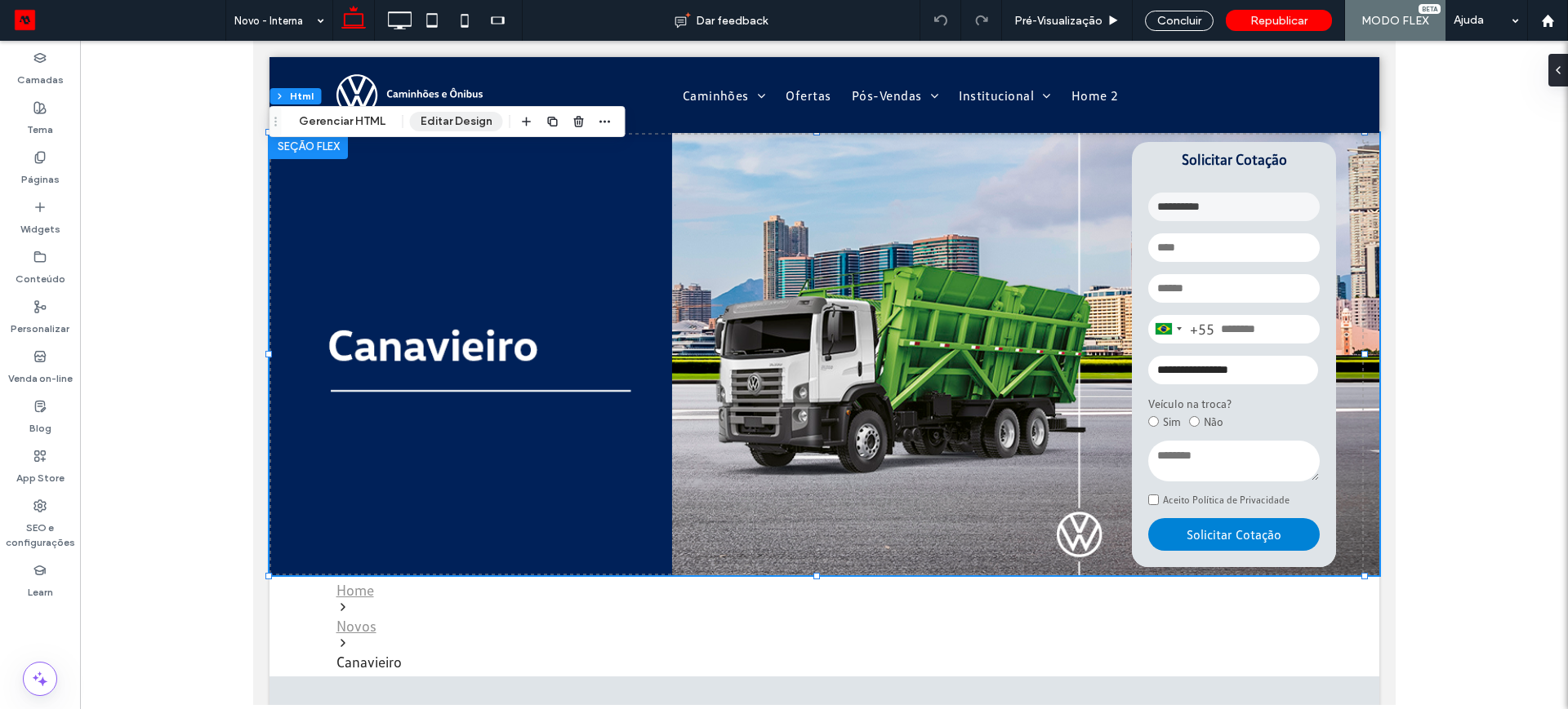
click at [337, 117] on button "Gerenciar HTML" at bounding box center [341, 121] width 108 height 20
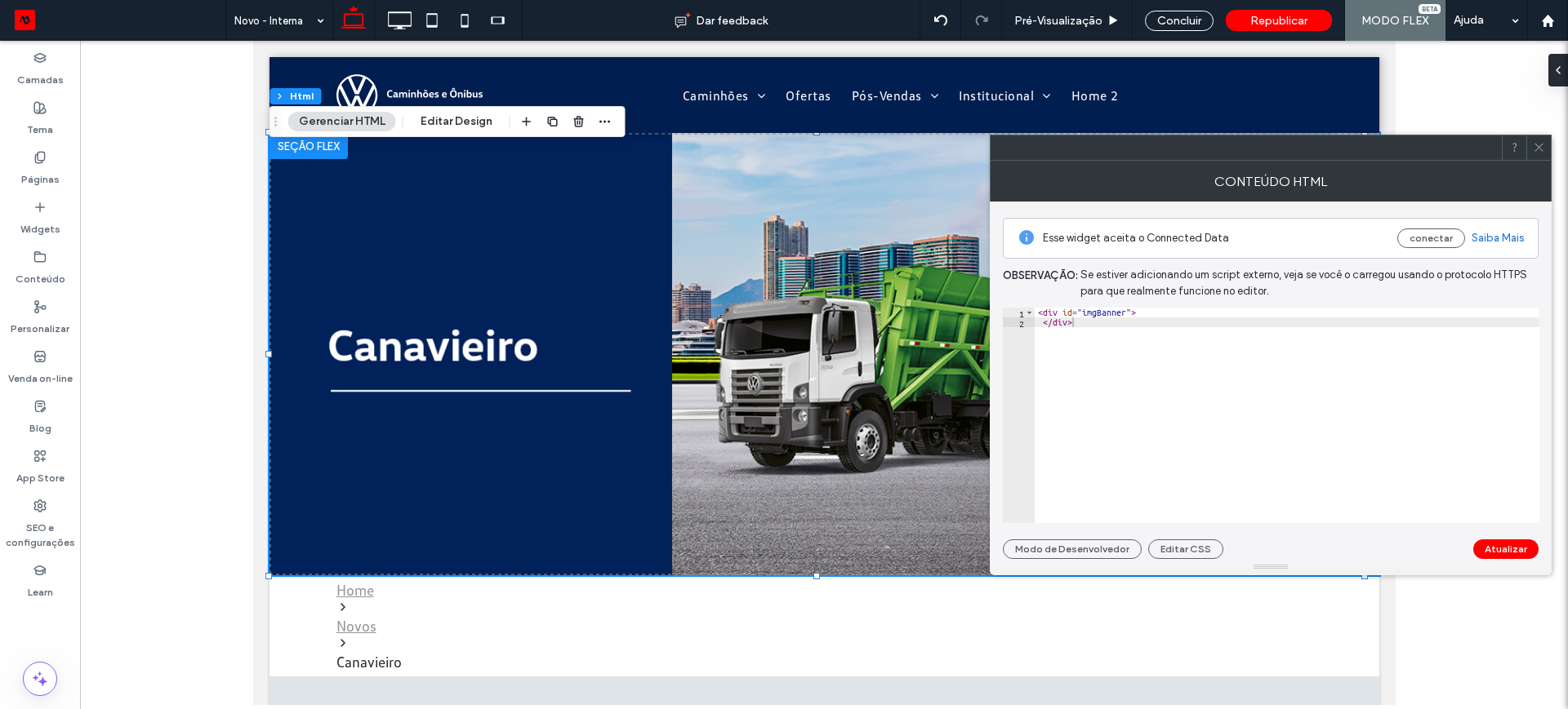
click at [1535, 147] on icon at bounding box center [1539, 147] width 12 height 12
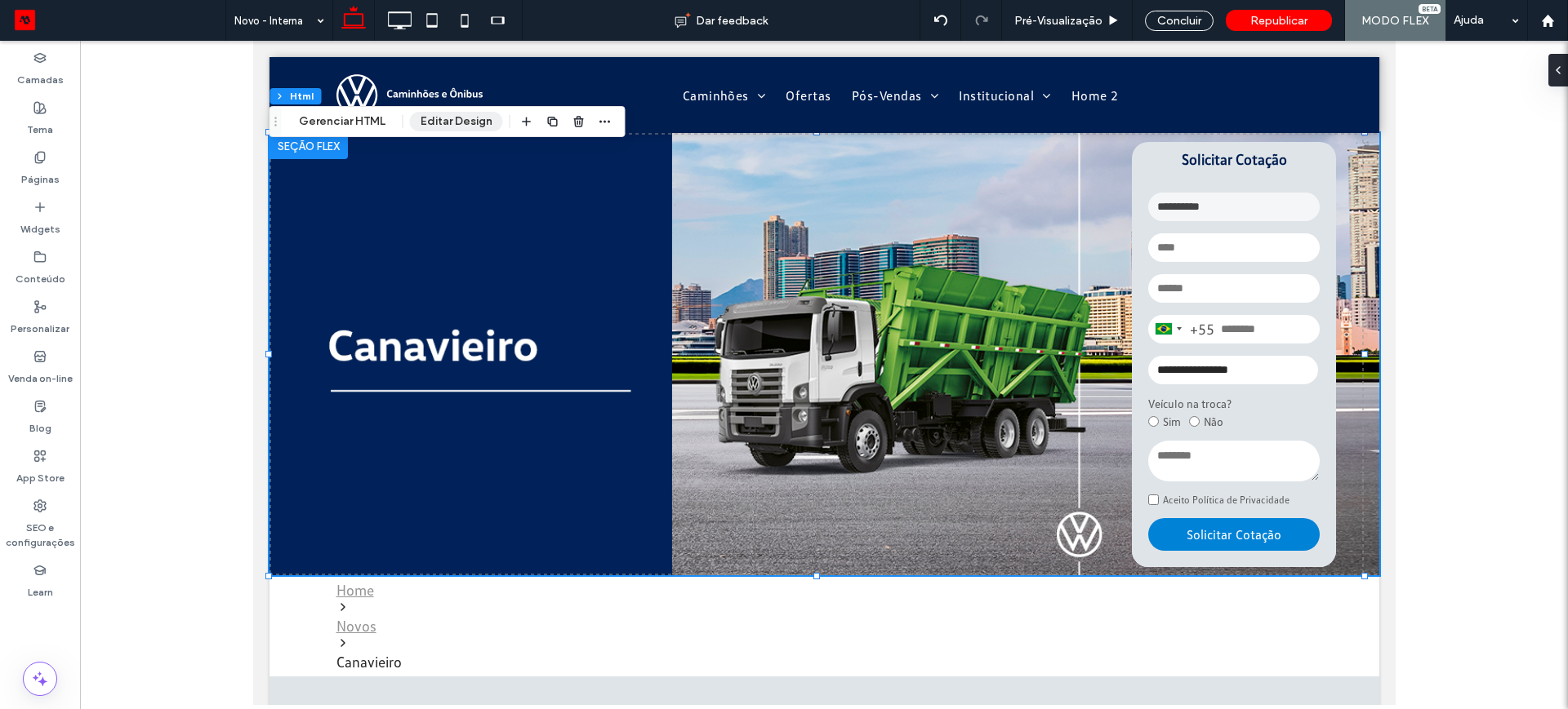
click at [448, 124] on button "Editar Design" at bounding box center [457, 121] width 93 height 20
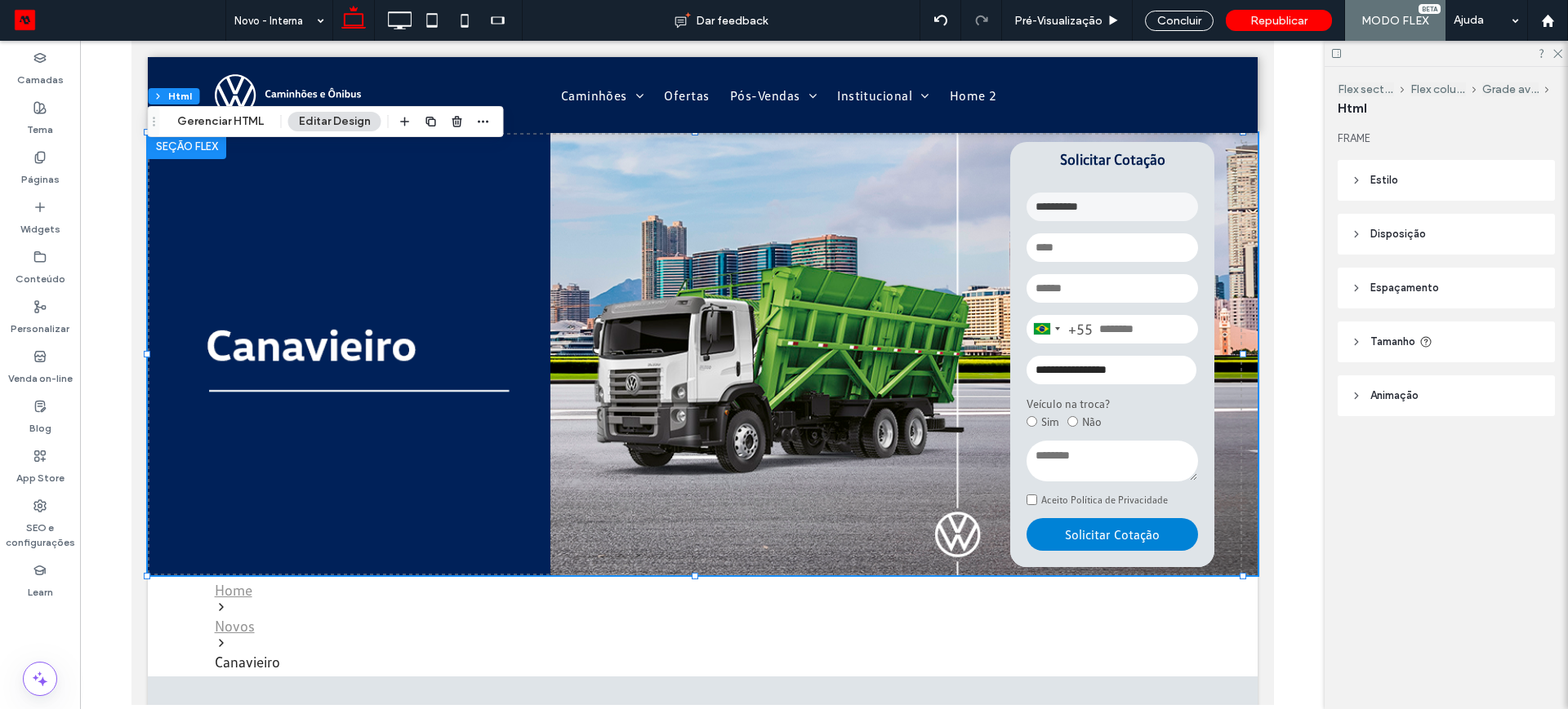
click at [1407, 338] on span "Tamanho" at bounding box center [1393, 342] width 45 height 17
click at [1397, 231] on span "Disposição" at bounding box center [1398, 234] width 55 height 17
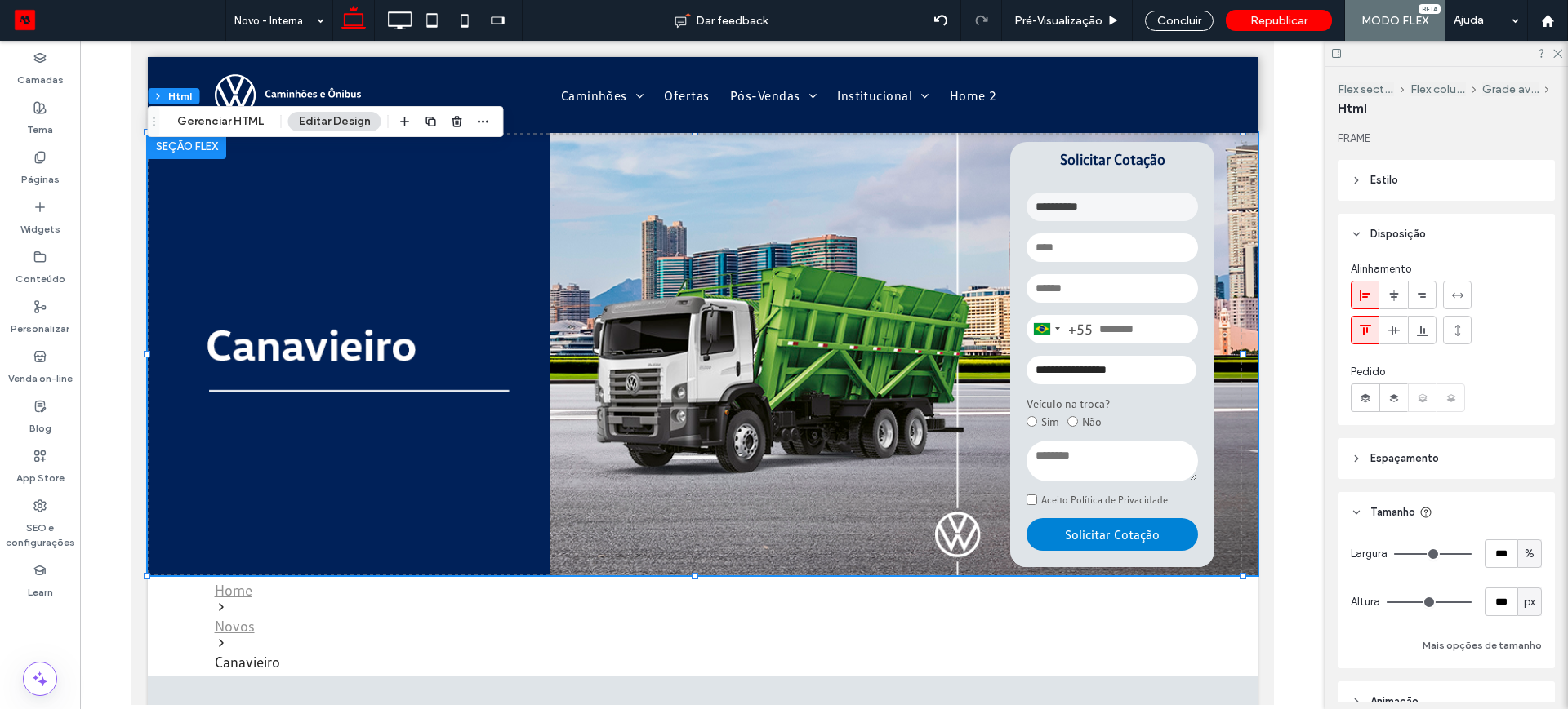
click at [1382, 177] on span "Estilo" at bounding box center [1384, 180] width 28 height 17
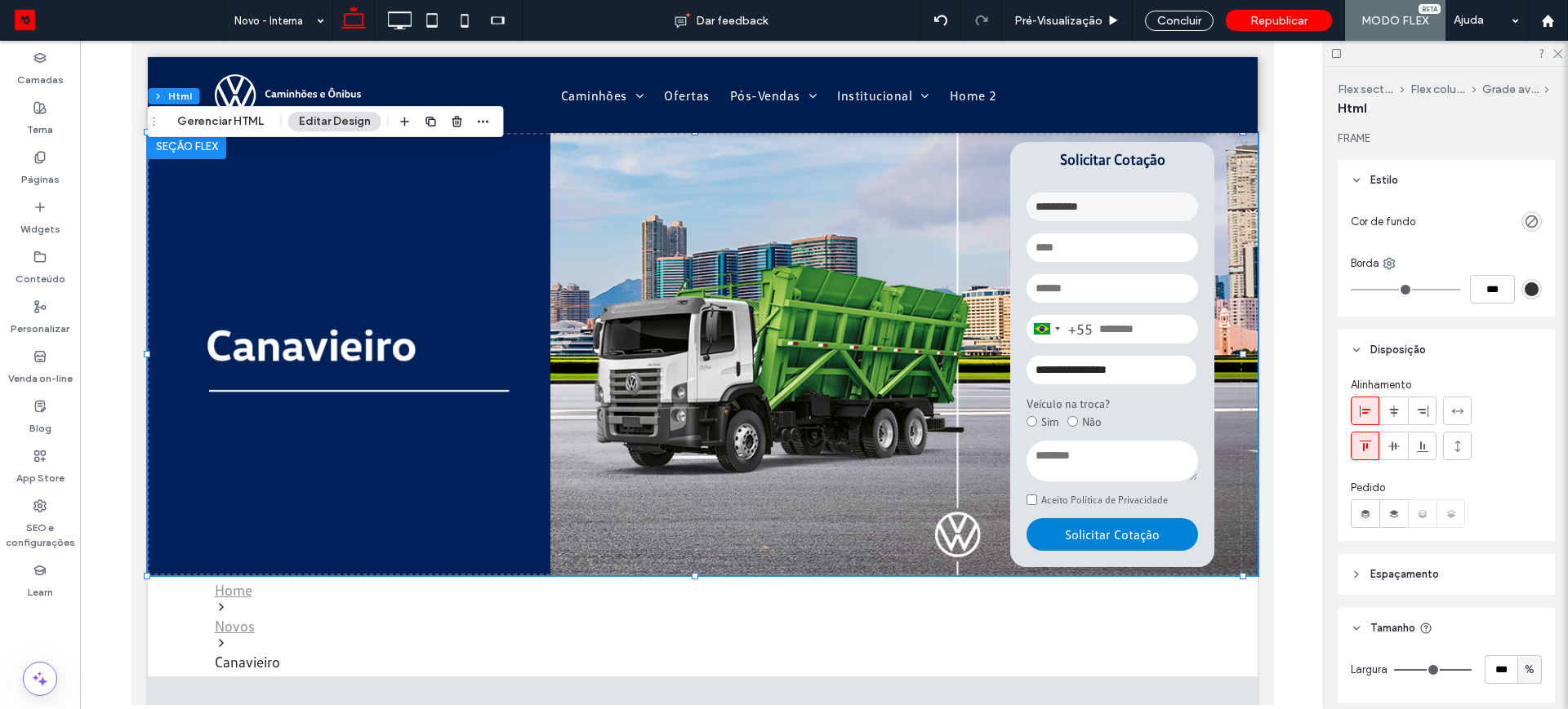
click at [1382, 179] on span "Estilo" at bounding box center [1384, 180] width 28 height 17
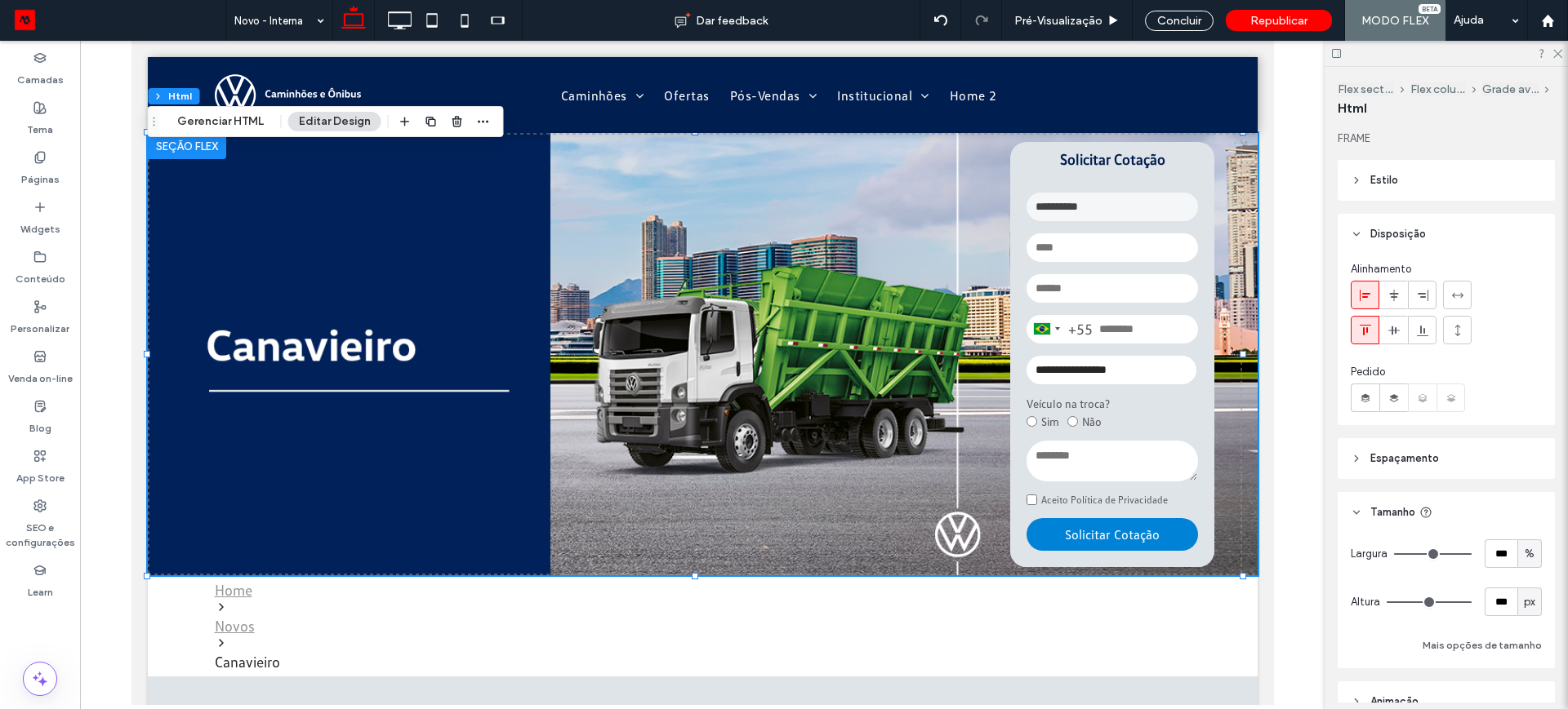
scroll to position [85, 0]
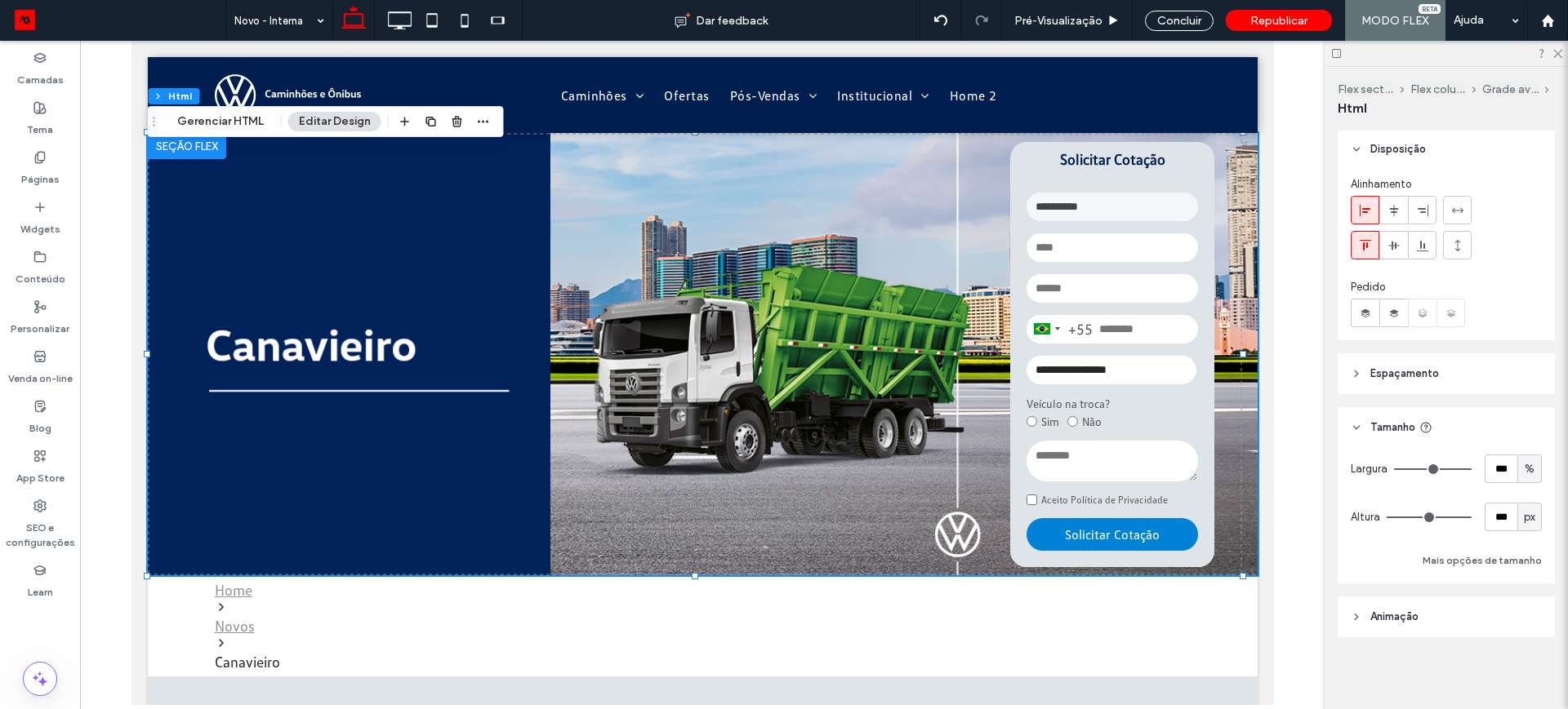
click at [1392, 370] on span "Espaçamento" at bounding box center [1405, 374] width 69 height 17
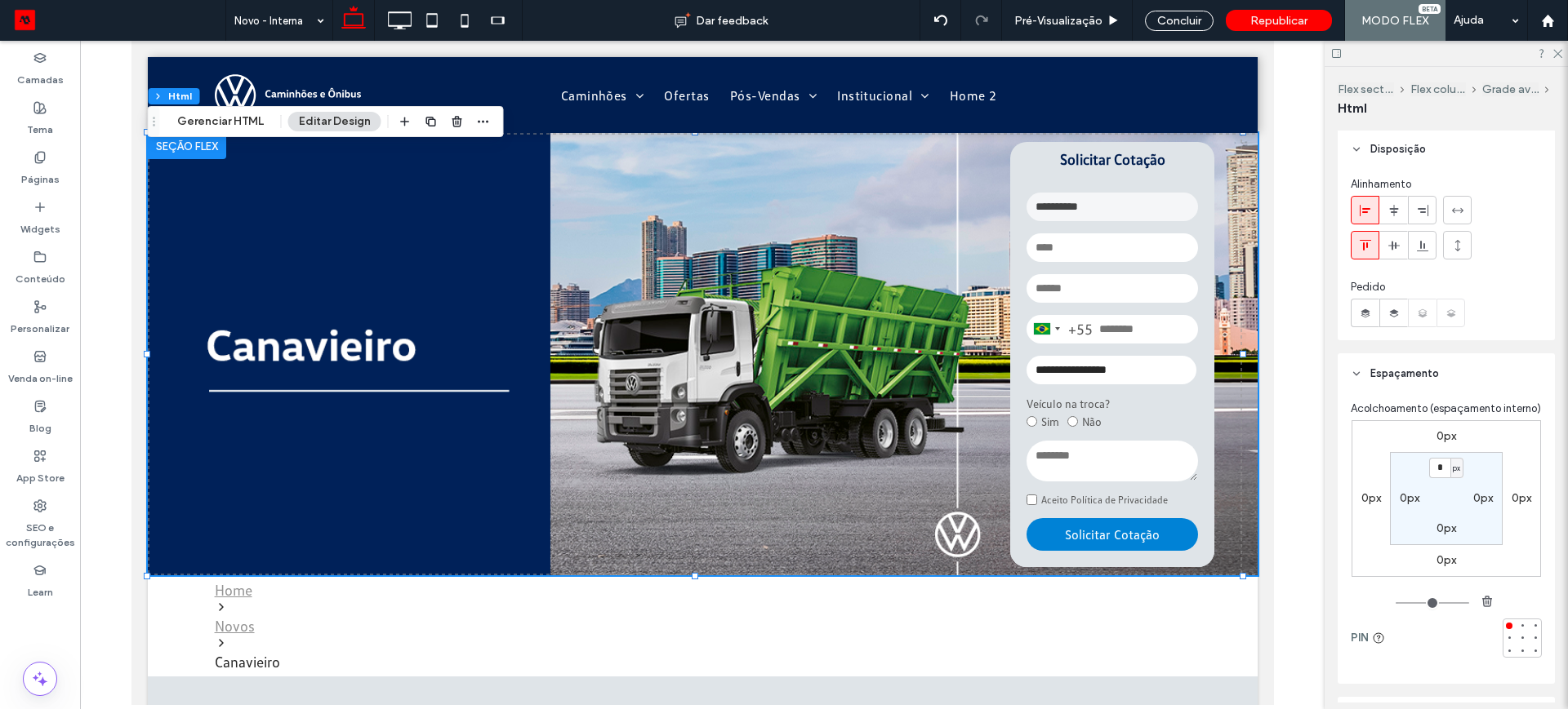
click at [1391, 370] on span "Espaçamento" at bounding box center [1405, 374] width 69 height 17
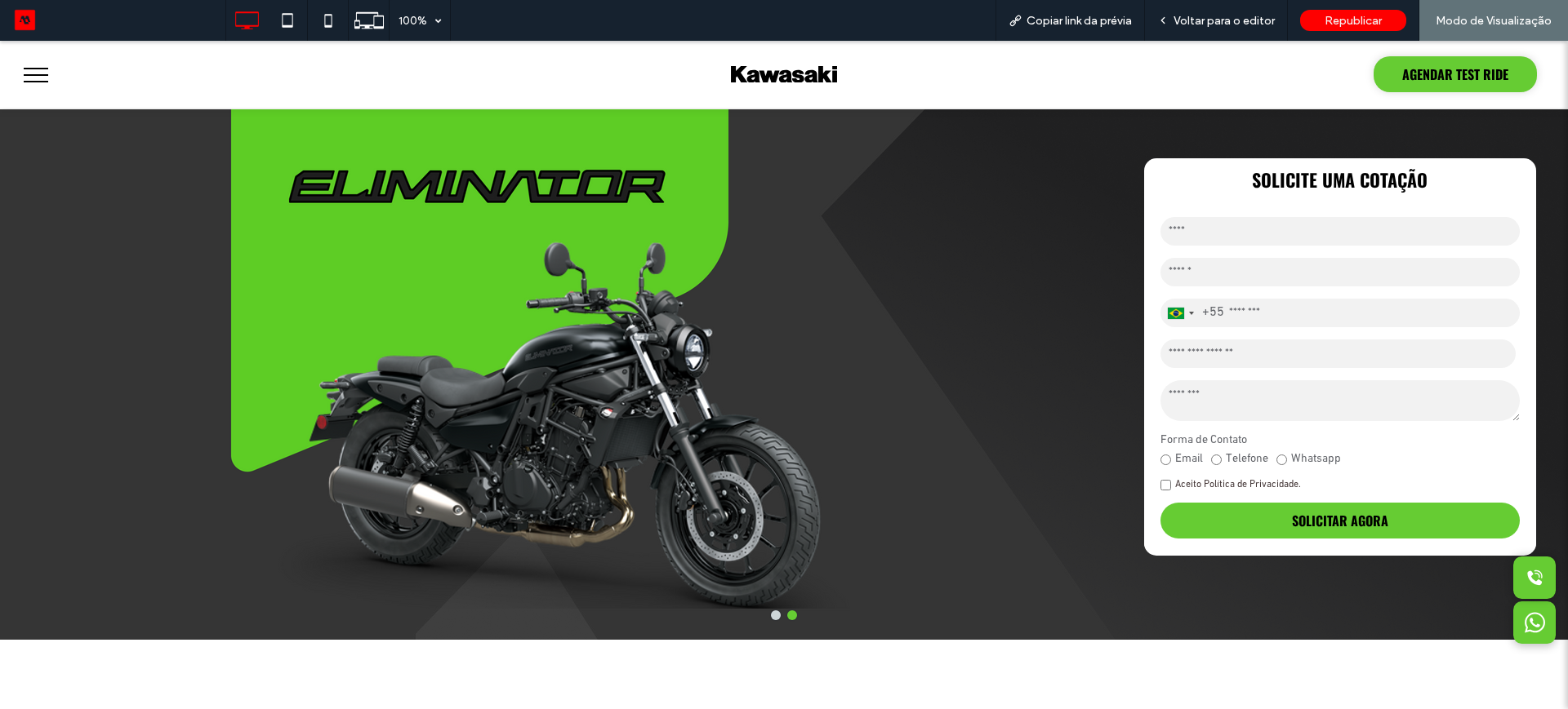
click at [26, 74] on span "menu" at bounding box center [36, 75] width 25 height 2
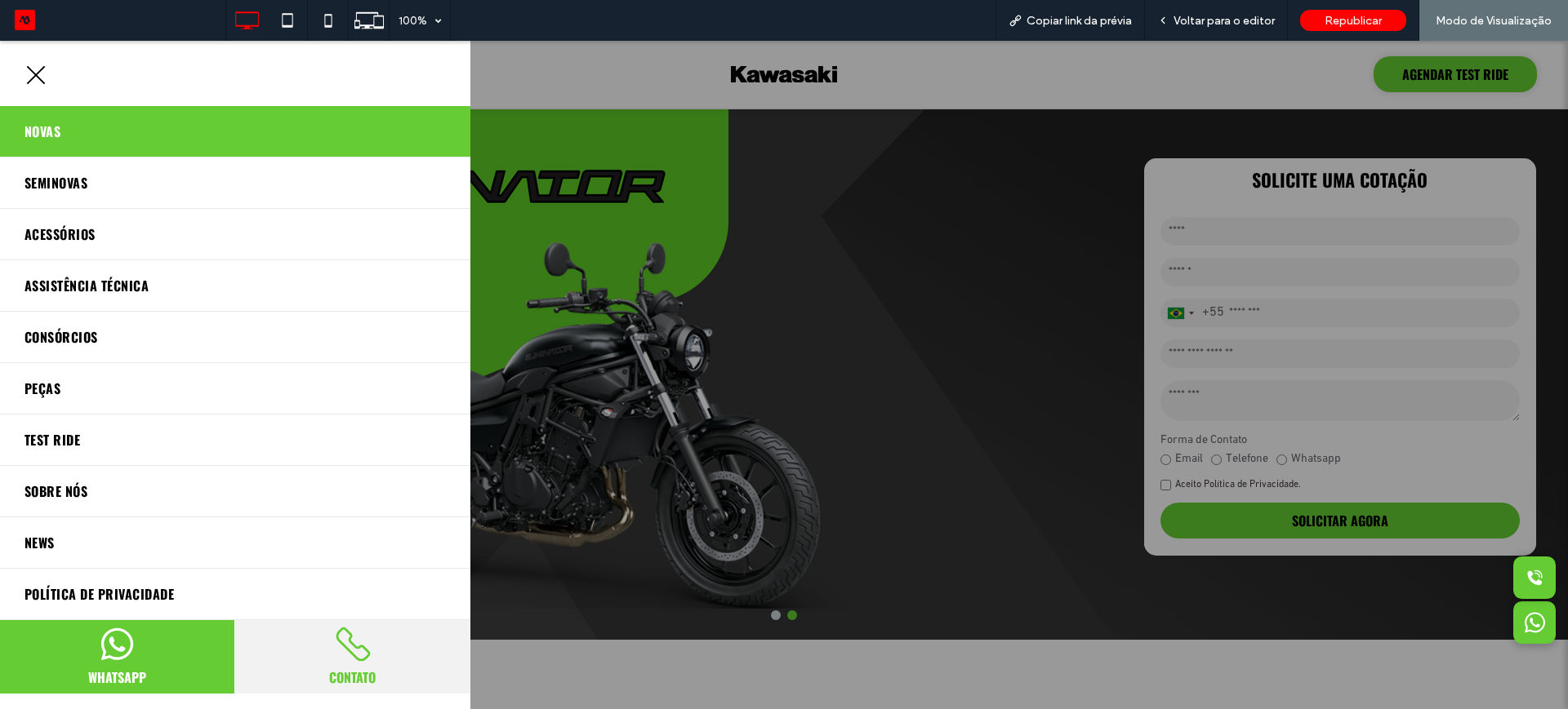
click at [47, 142] on span "Novas" at bounding box center [42, 131] width 36 height 26
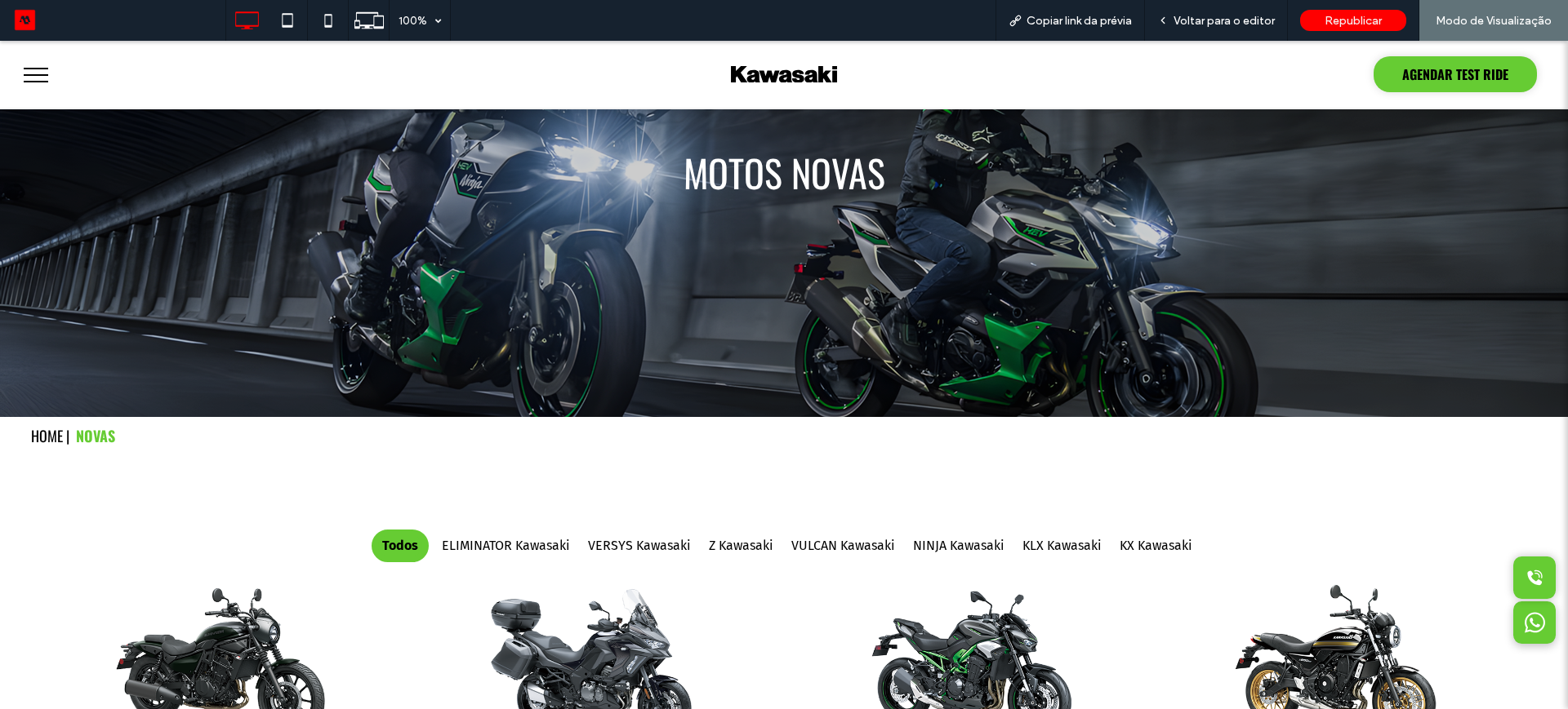
scroll to position [408, 0]
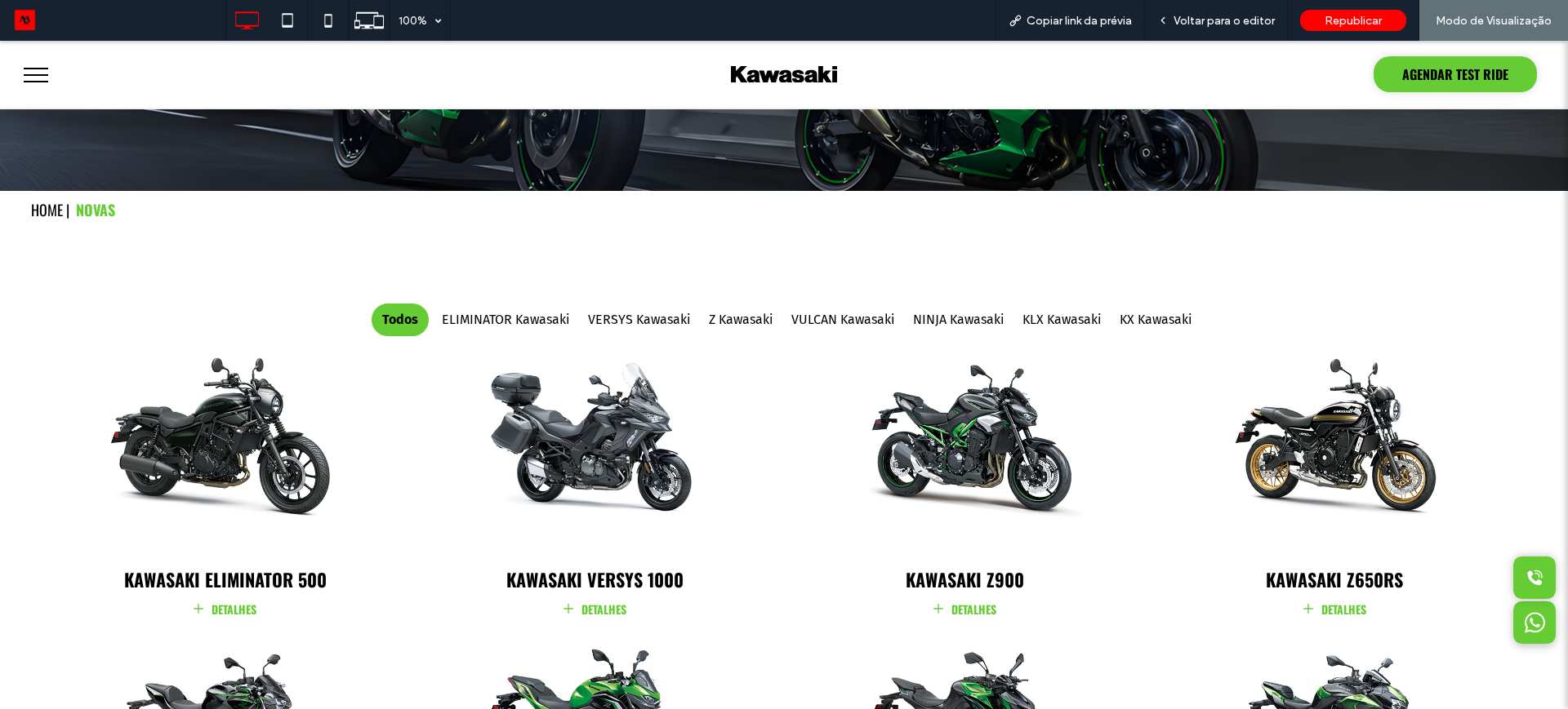
click at [245, 442] on img at bounding box center [225, 449] width 380 height 238
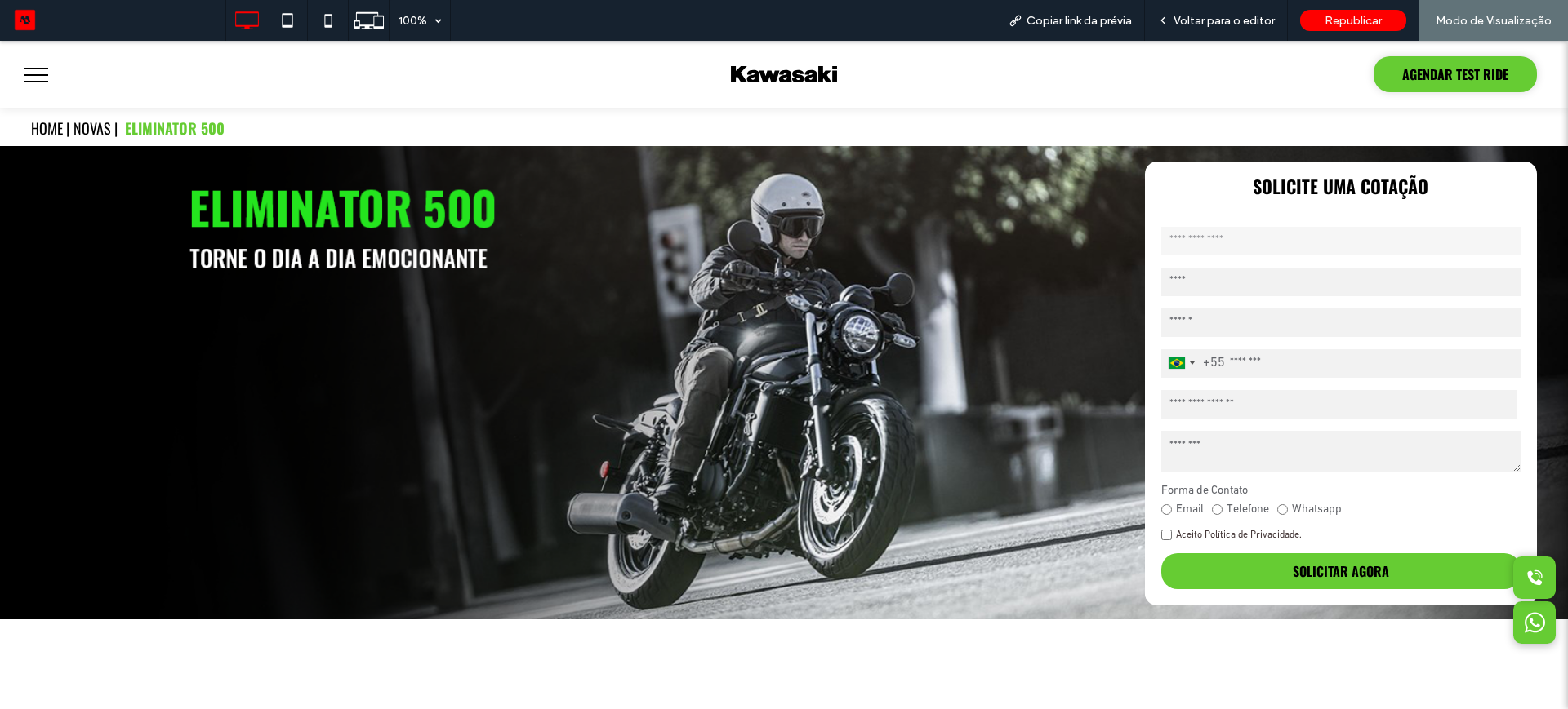
click at [22, 74] on button "menu" at bounding box center [36, 75] width 42 height 42
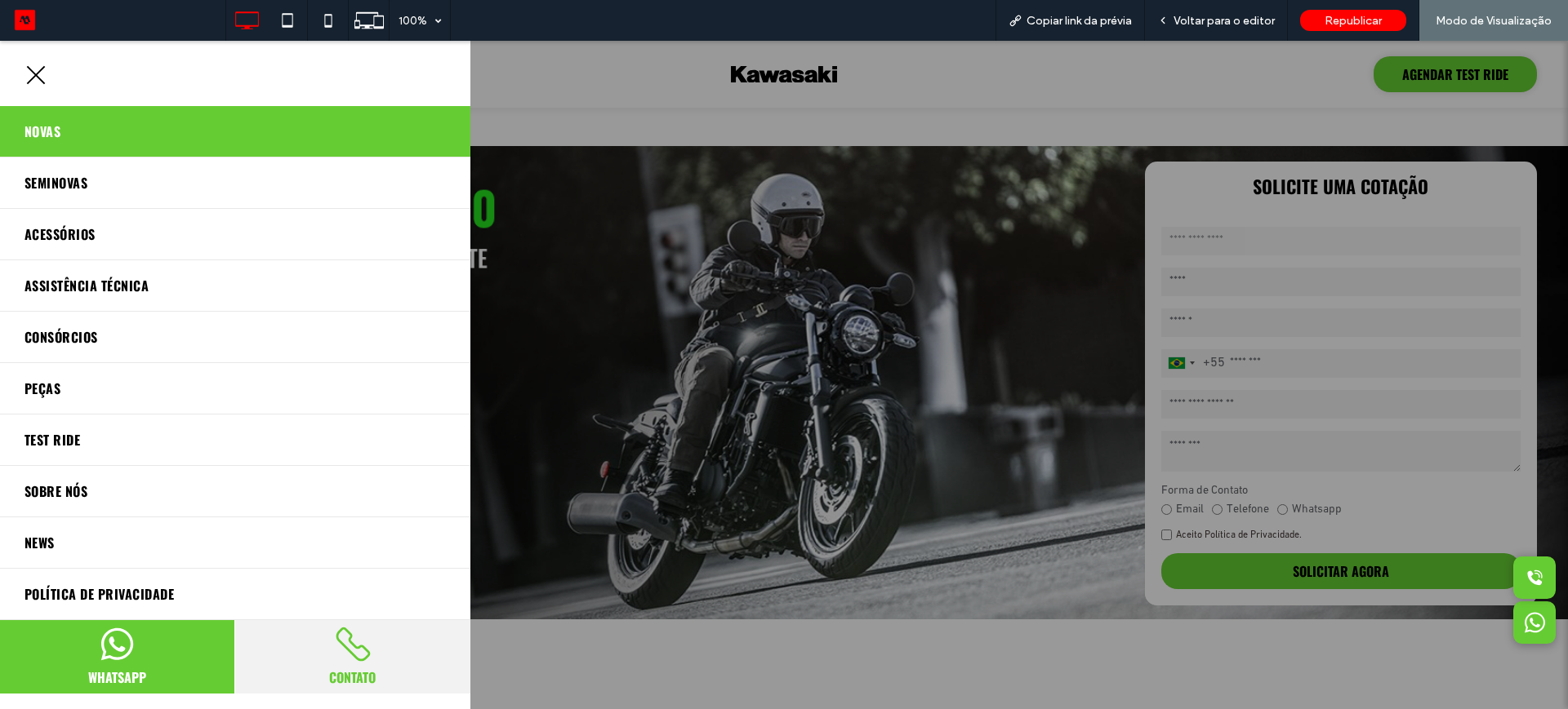
click at [49, 128] on span "Novas" at bounding box center [42, 131] width 36 height 26
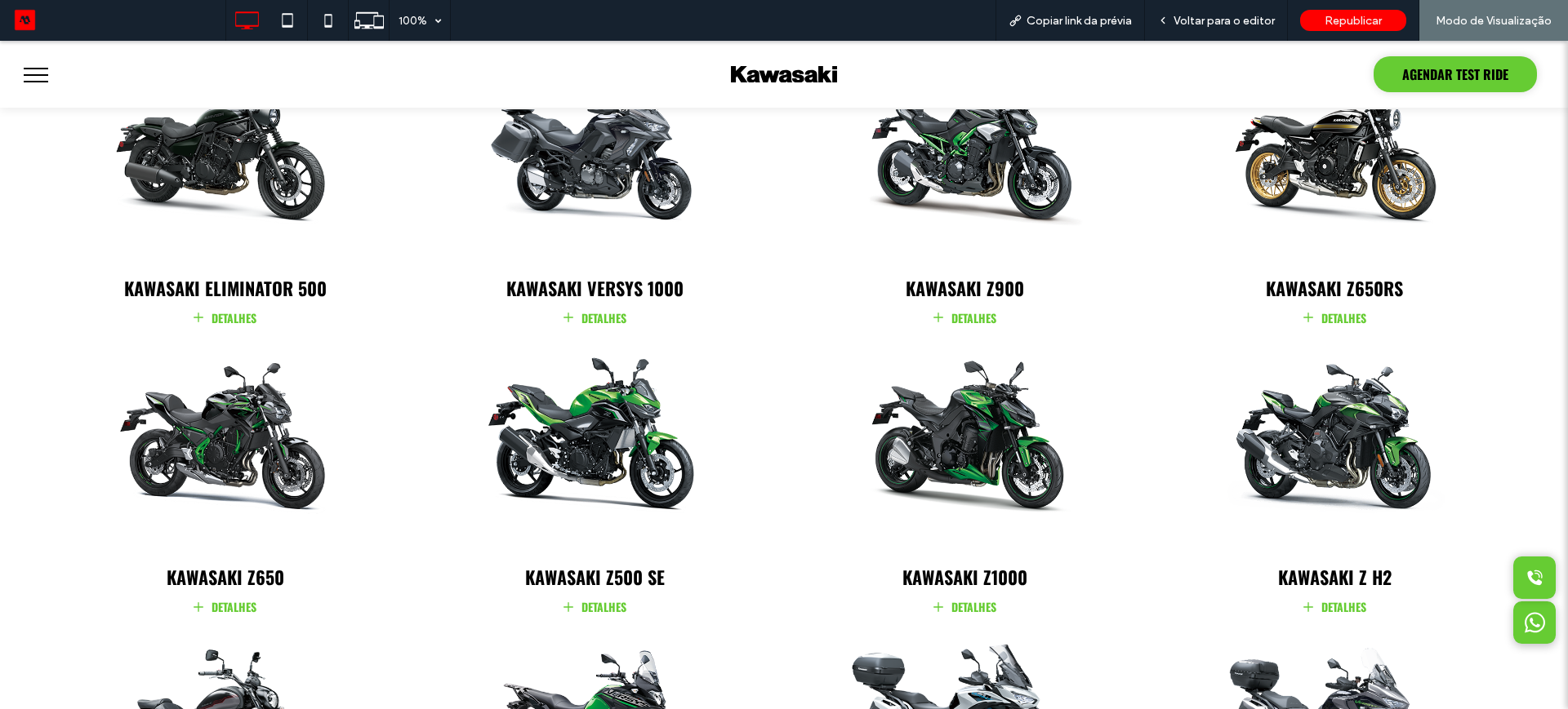
scroll to position [612, 0]
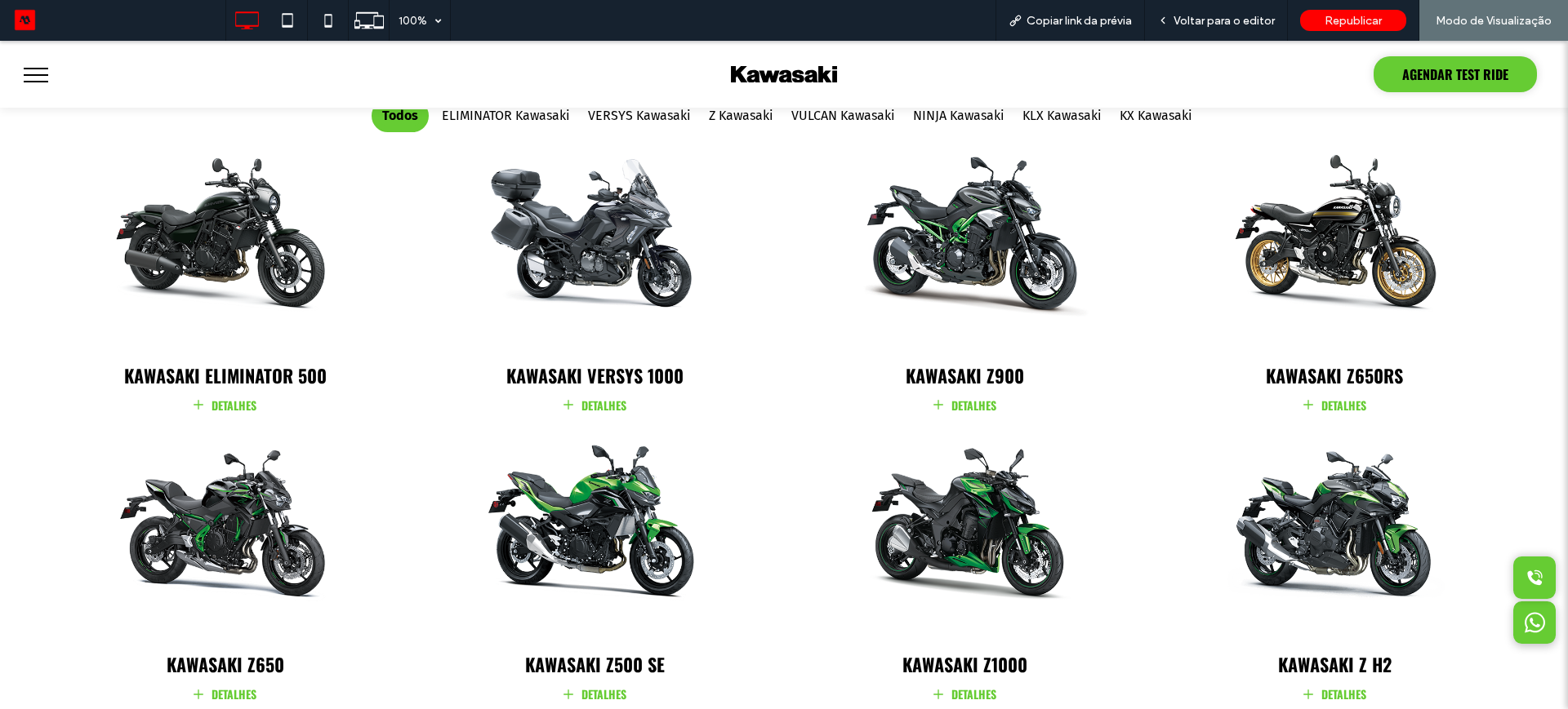
click at [958, 267] on img at bounding box center [965, 245] width 380 height 238
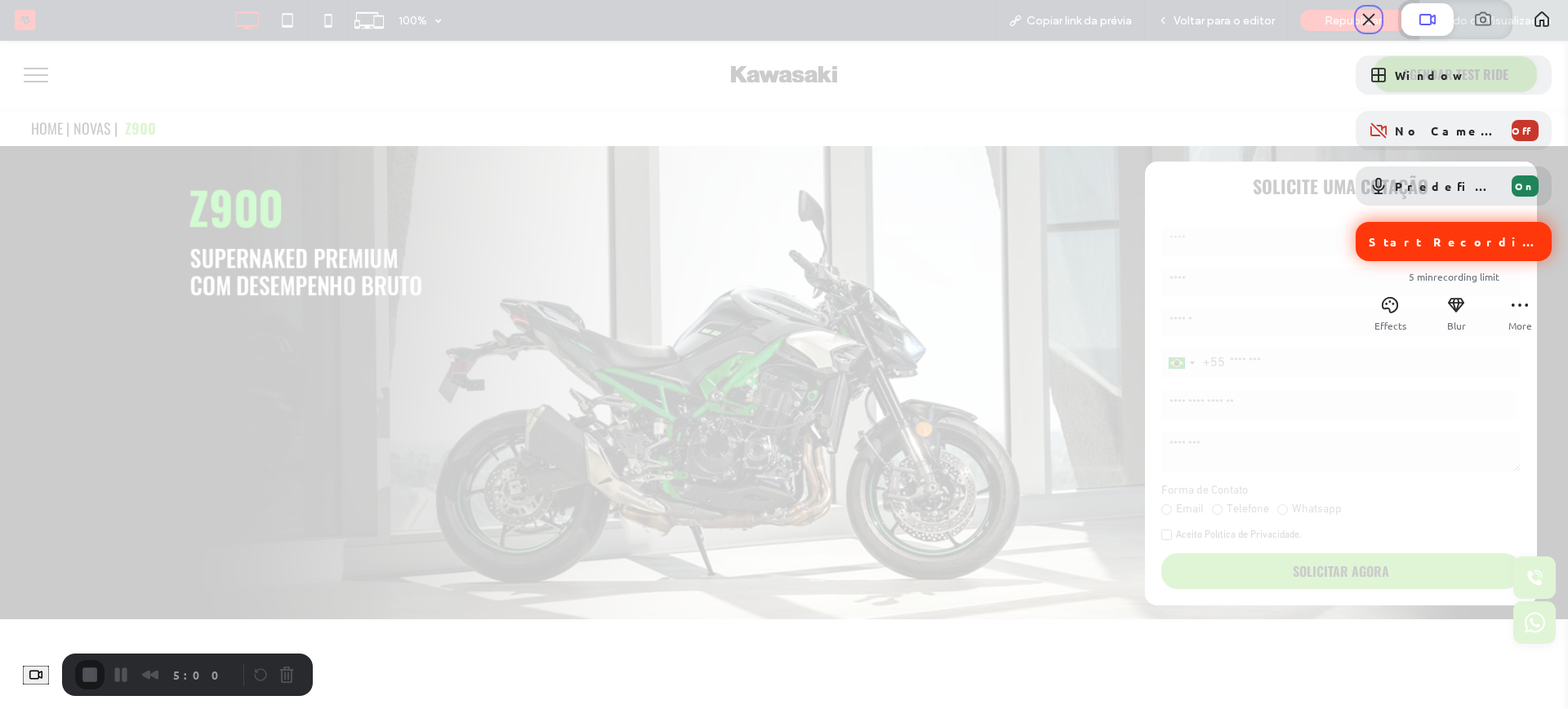
click at [1411, 248] on span "Start Recording" at bounding box center [1456, 242] width 174 height 15
click at [1356, 33] on button "Close" at bounding box center [1369, 20] width 26 height 26
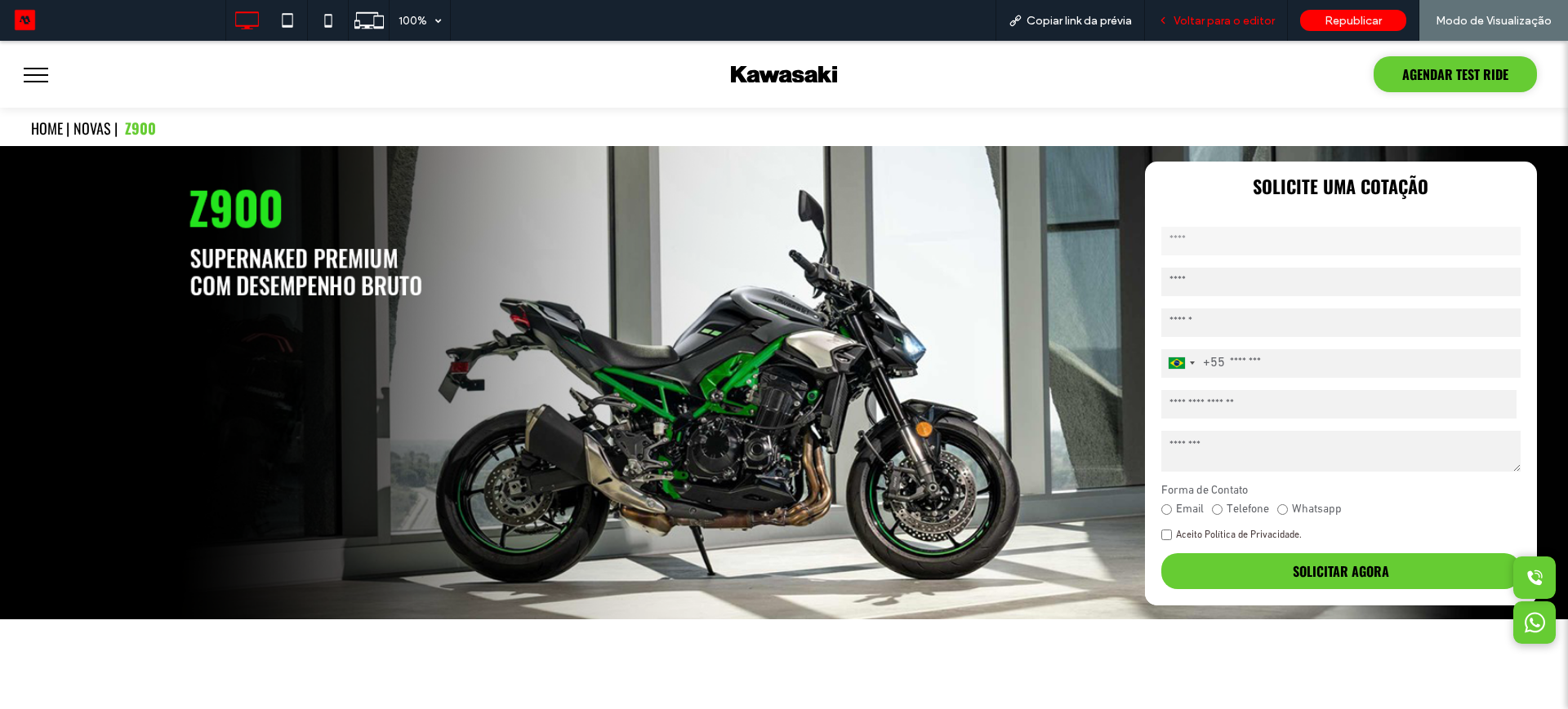
click at [1198, 19] on span "Voltar para o editor" at bounding box center [1225, 21] width 102 height 14
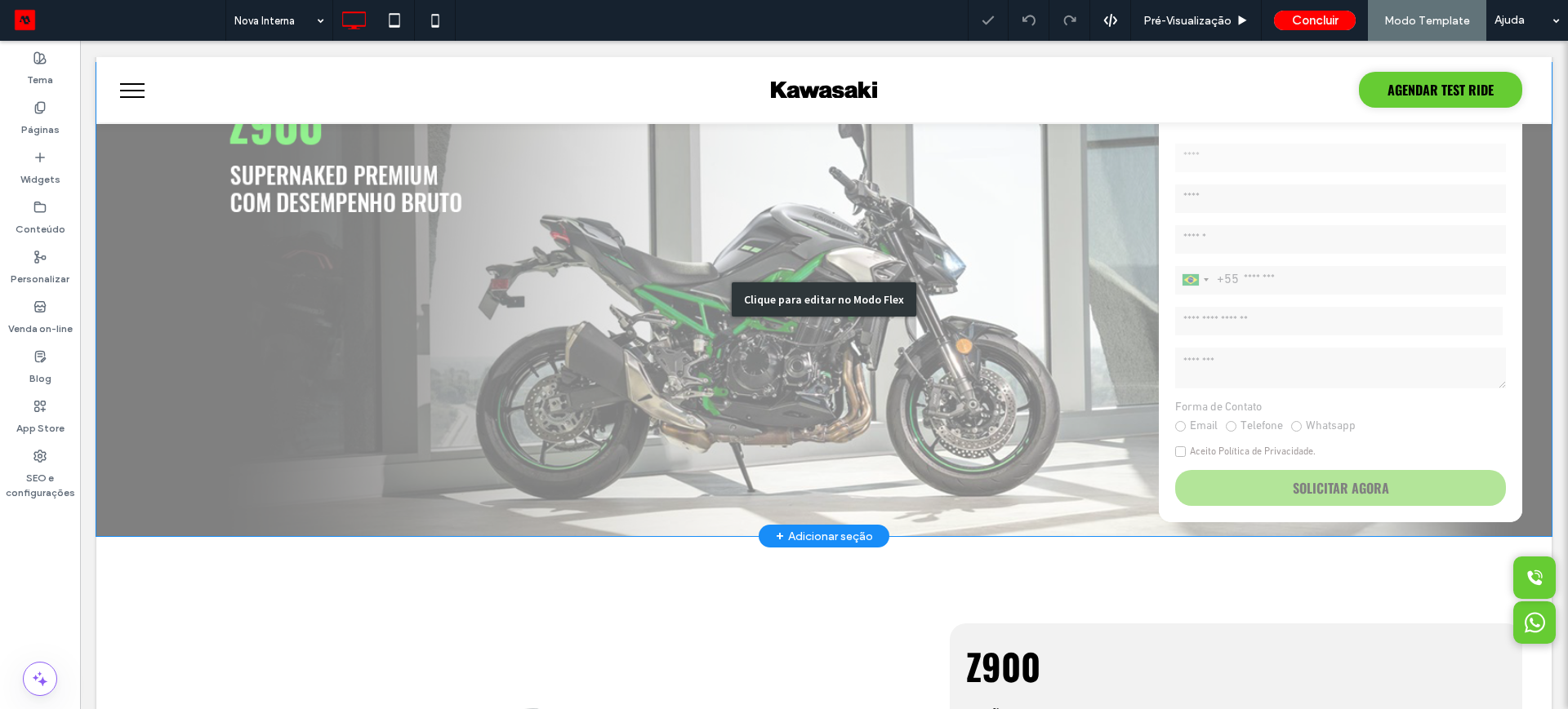
scroll to position [204, 0]
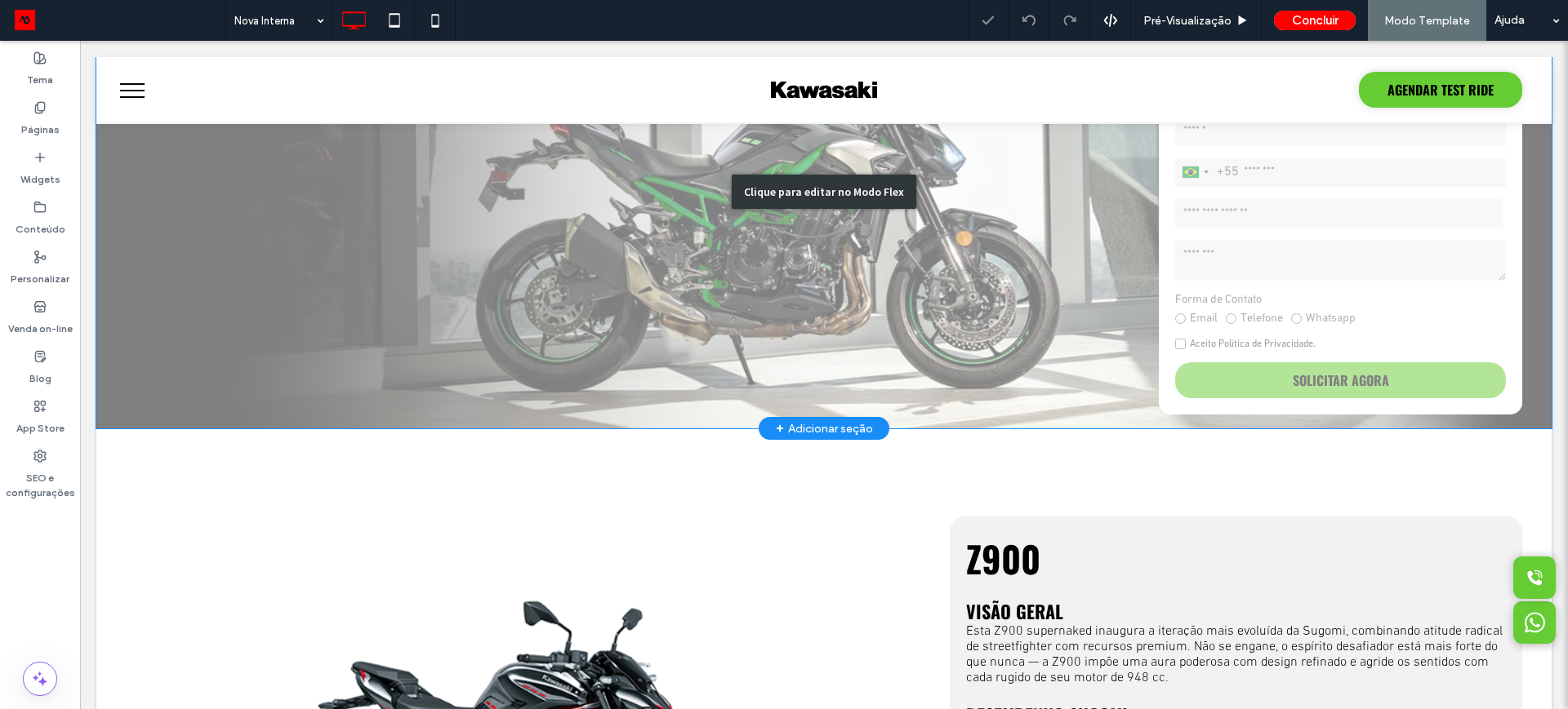
click at [670, 290] on div "Clique para editar no Modo Flex" at bounding box center [824, 191] width 1456 height 473
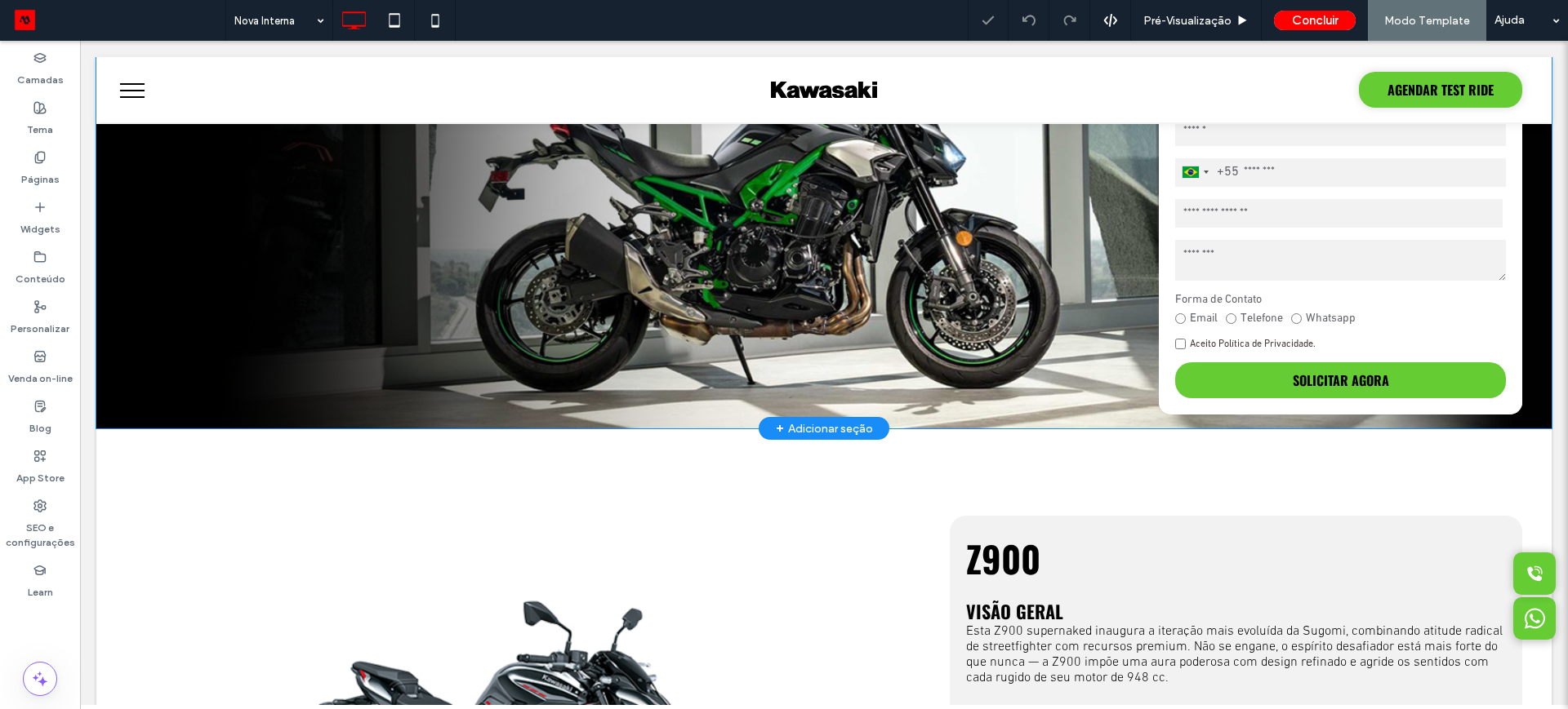
scroll to position [201, 0]
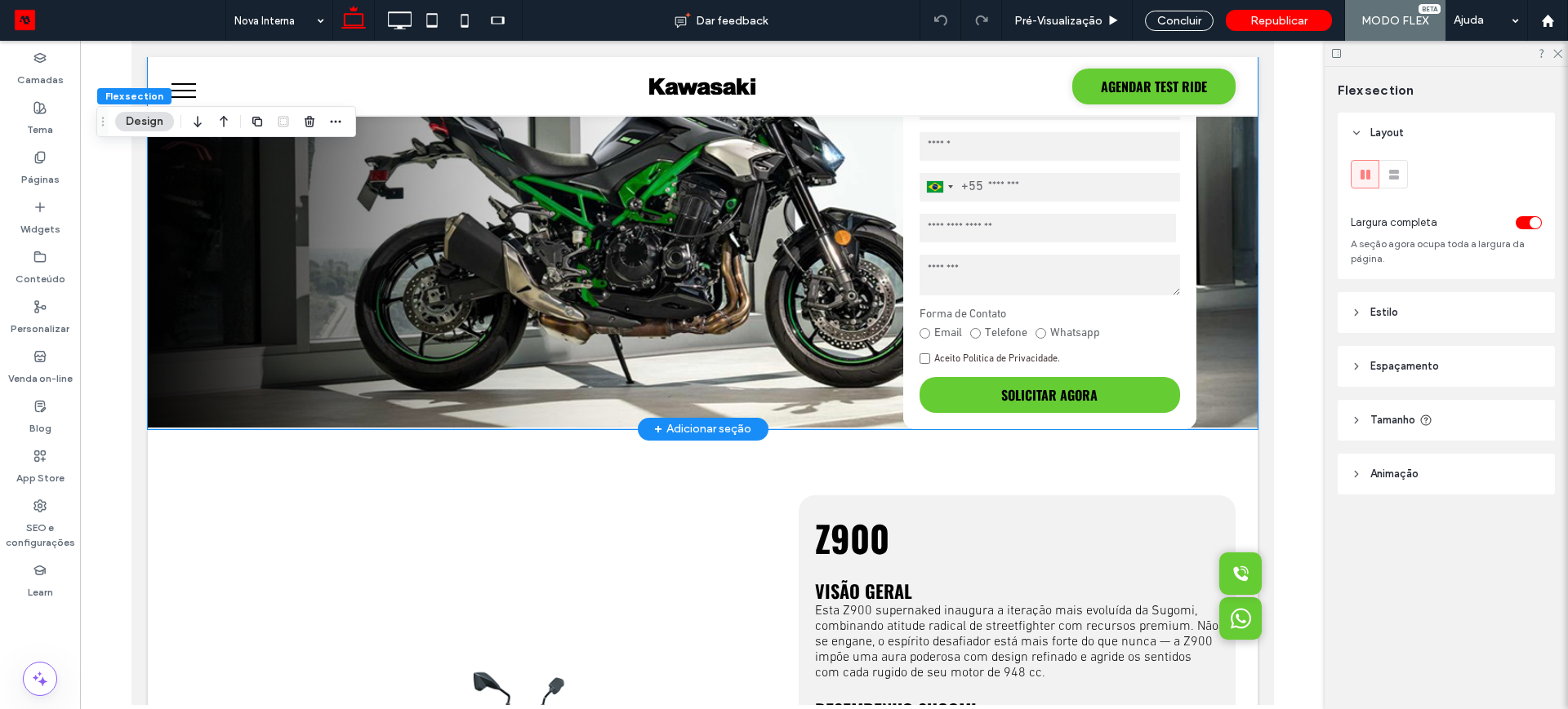
click at [671, 293] on img at bounding box center [702, 191] width 1110 height 473
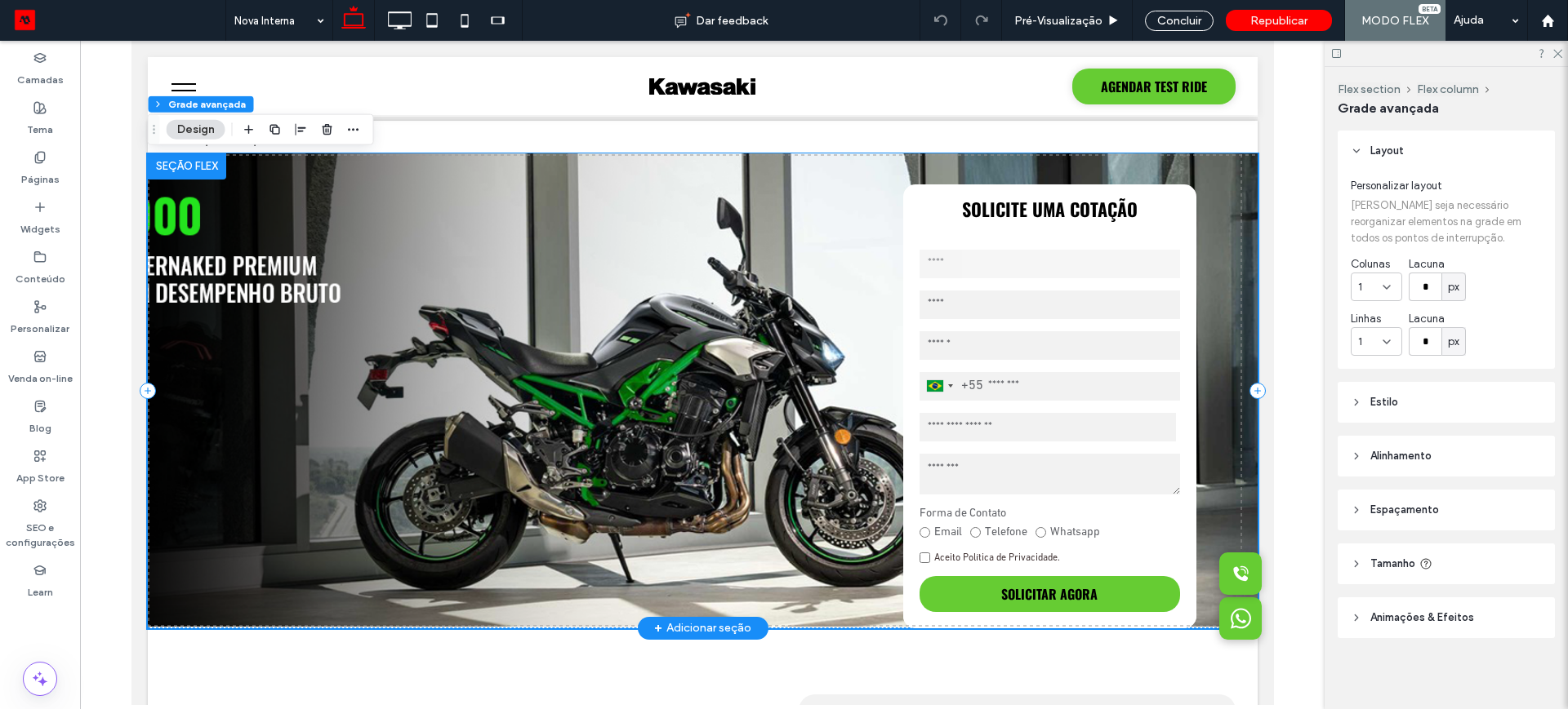
scroll to position [0, 0]
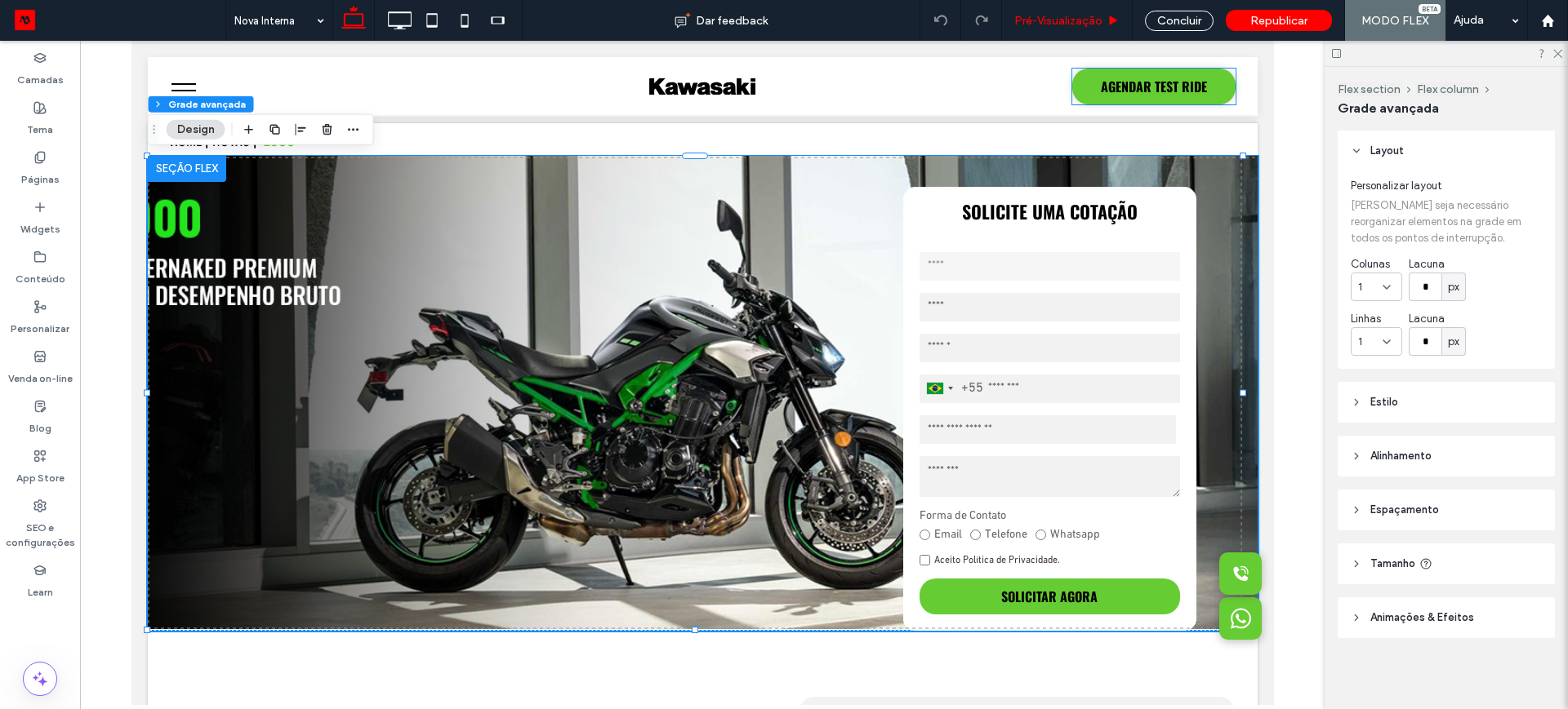
click at [1046, 28] on div "Pré-Visualizaçāo" at bounding box center [1068, 20] width 130 height 40
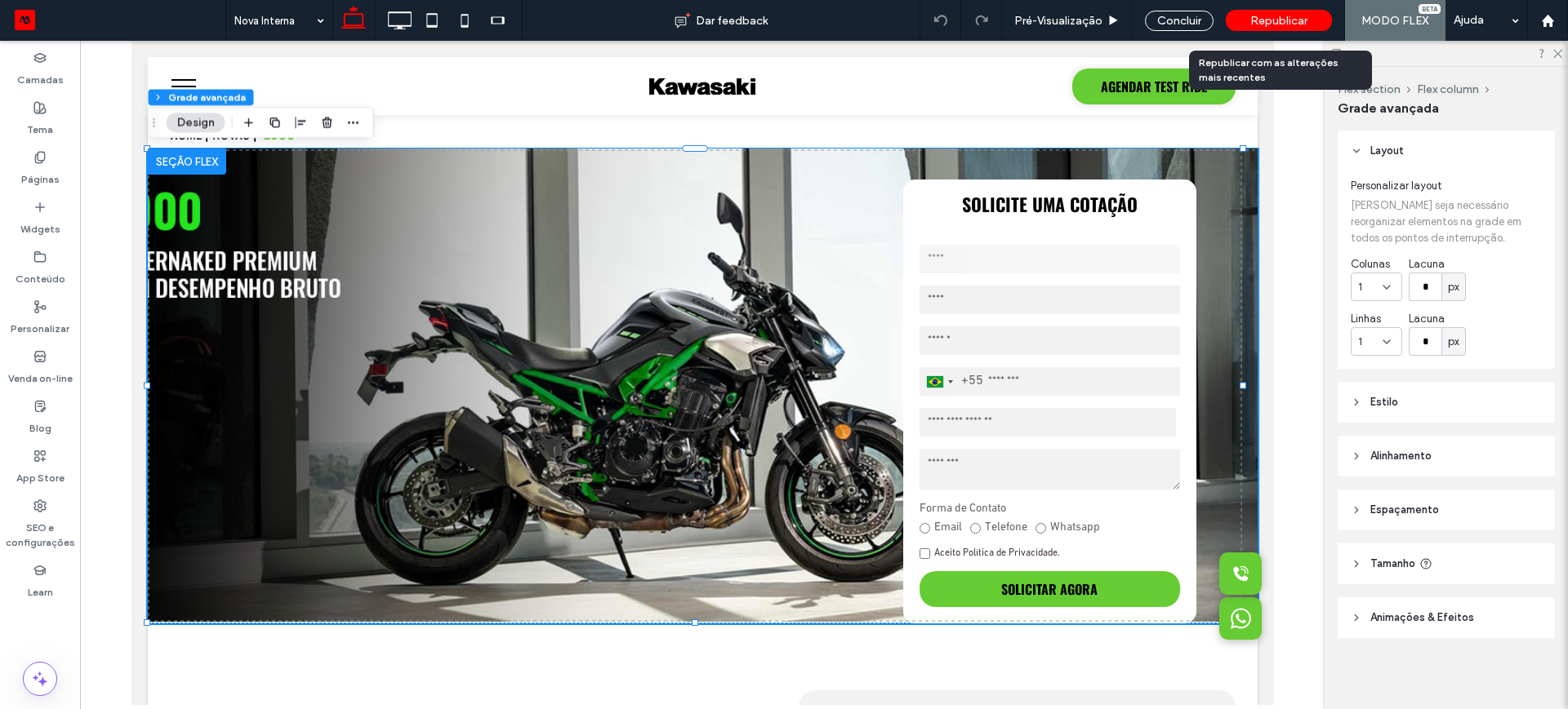
click at [1257, 23] on span "Republicar" at bounding box center [1279, 21] width 57 height 14
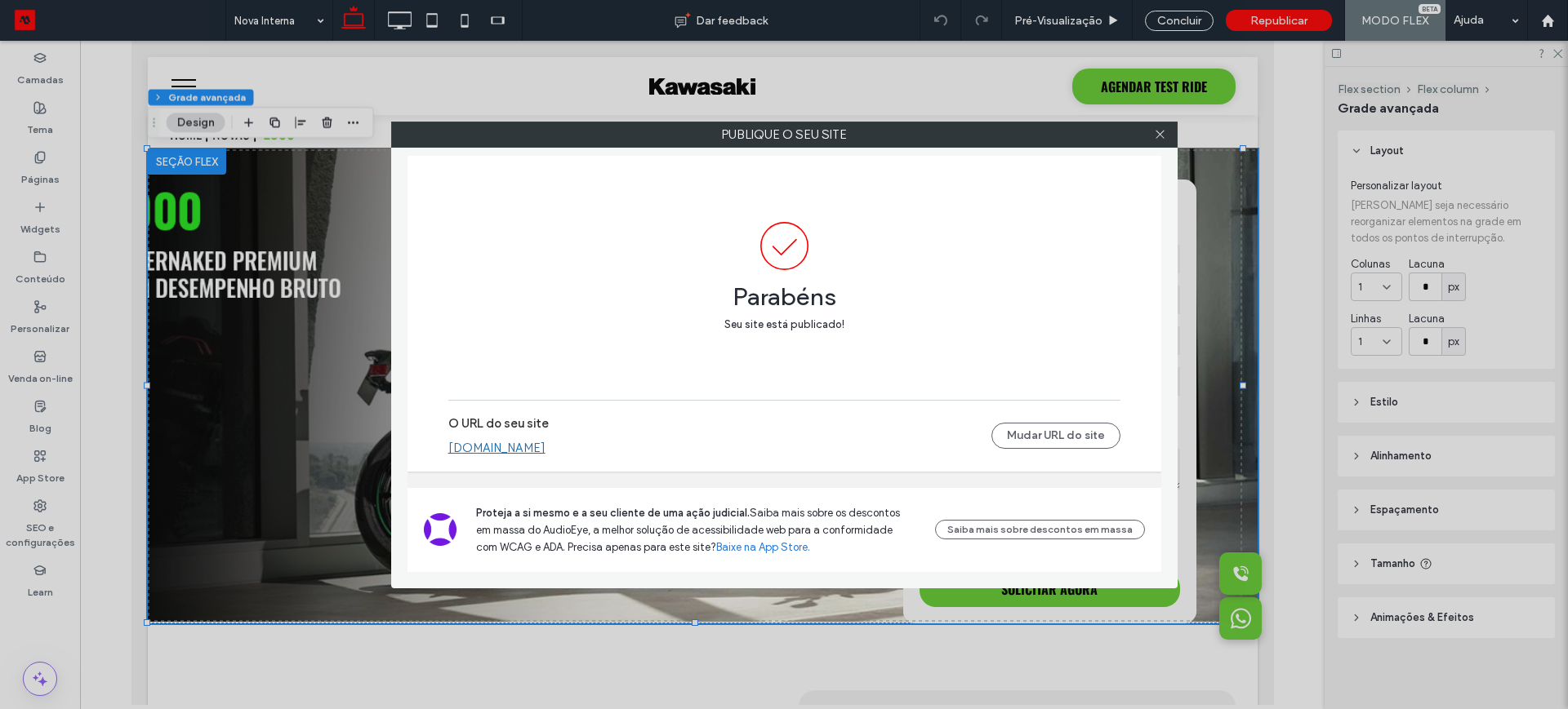
click at [491, 448] on link "[DOMAIN_NAME]" at bounding box center [496, 448] width 98 height 15
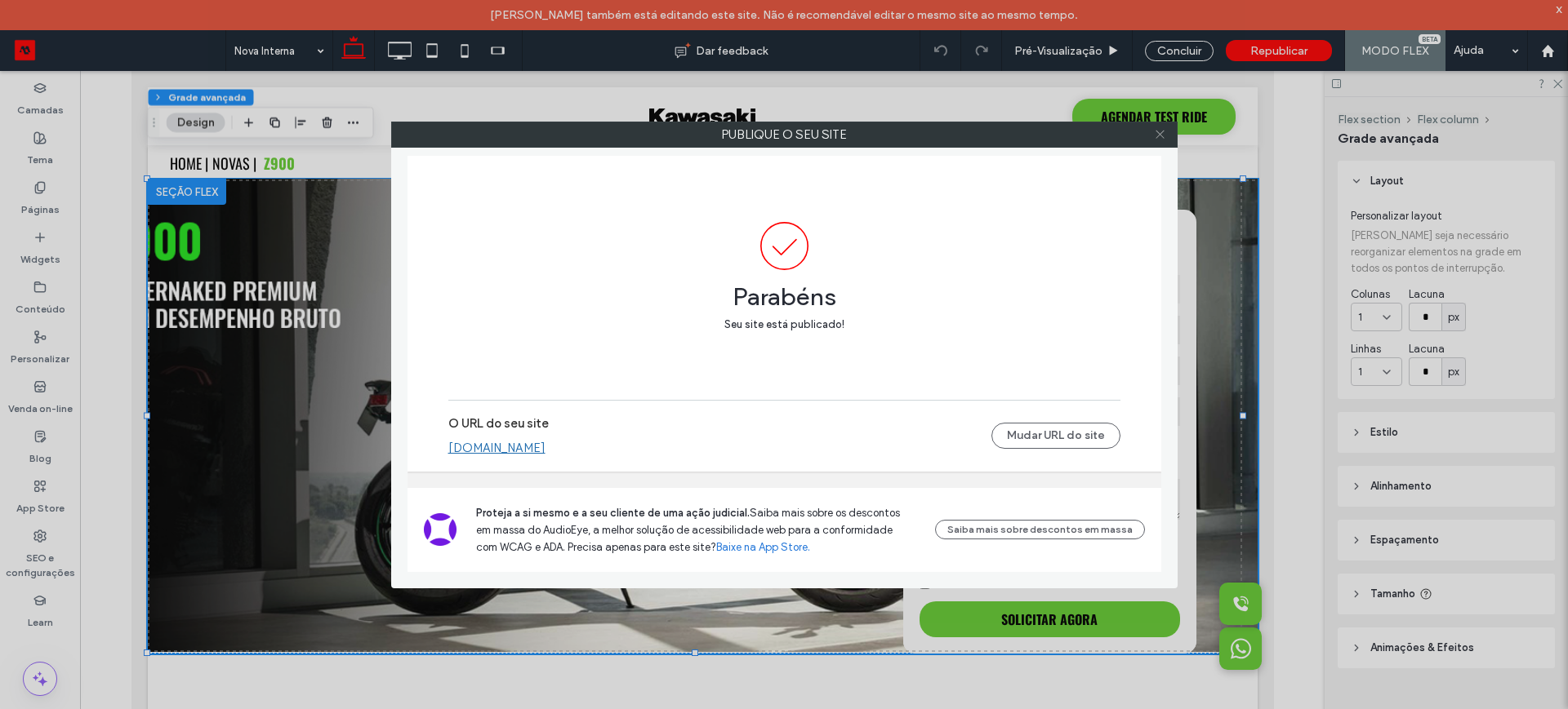
click at [1163, 137] on use at bounding box center [1159, 134] width 8 height 8
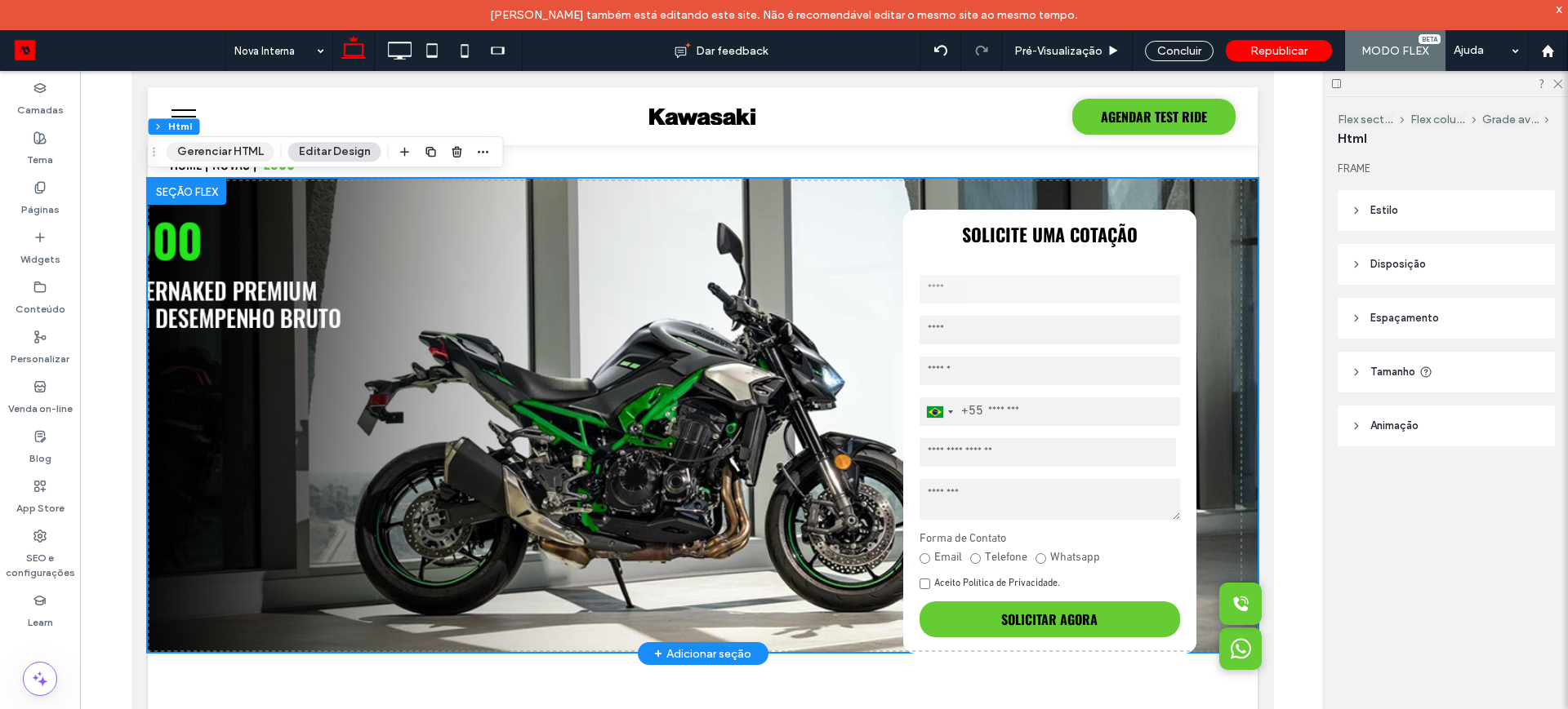
click at [204, 152] on button "Gerenciar HTML" at bounding box center [220, 152] width 108 height 20
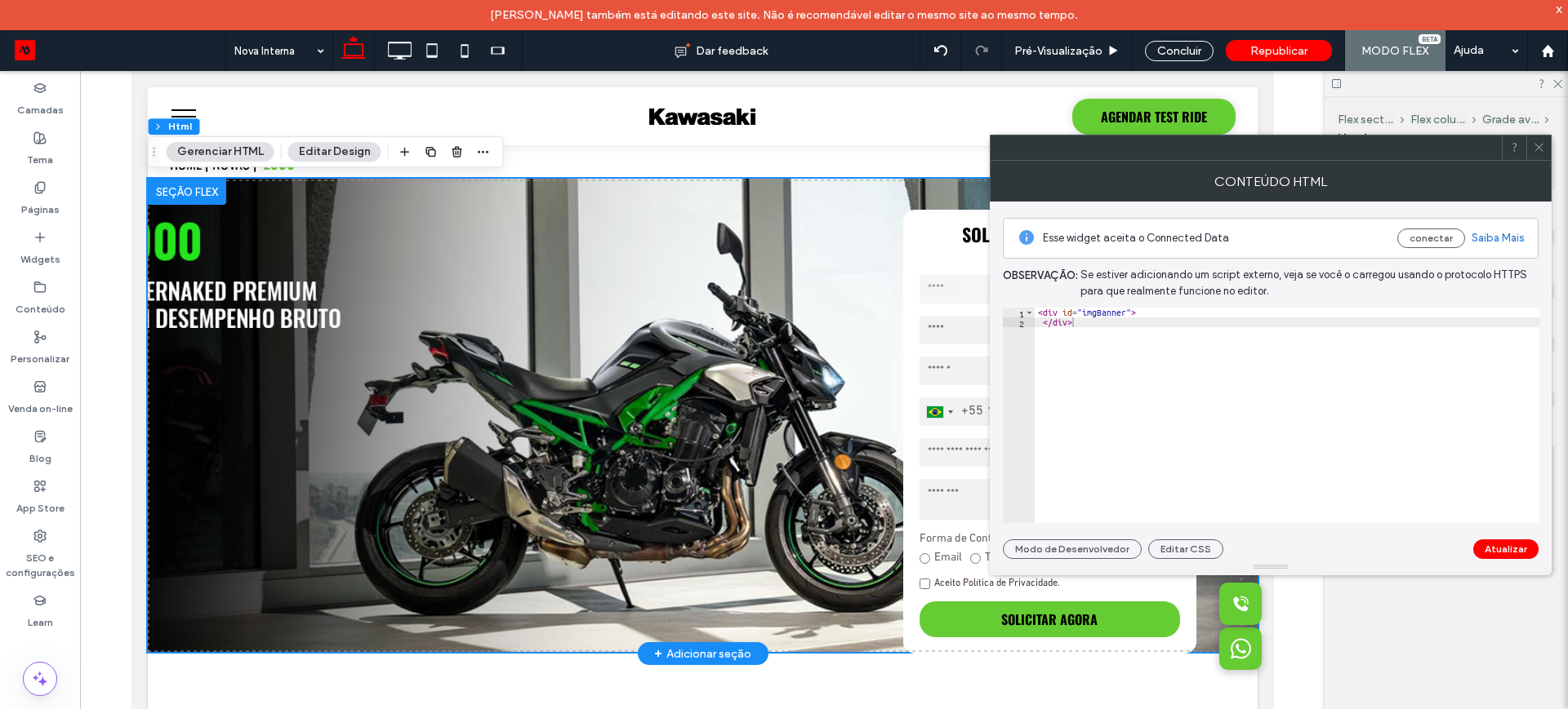
click at [328, 148] on button "Editar Design" at bounding box center [335, 152] width 93 height 20
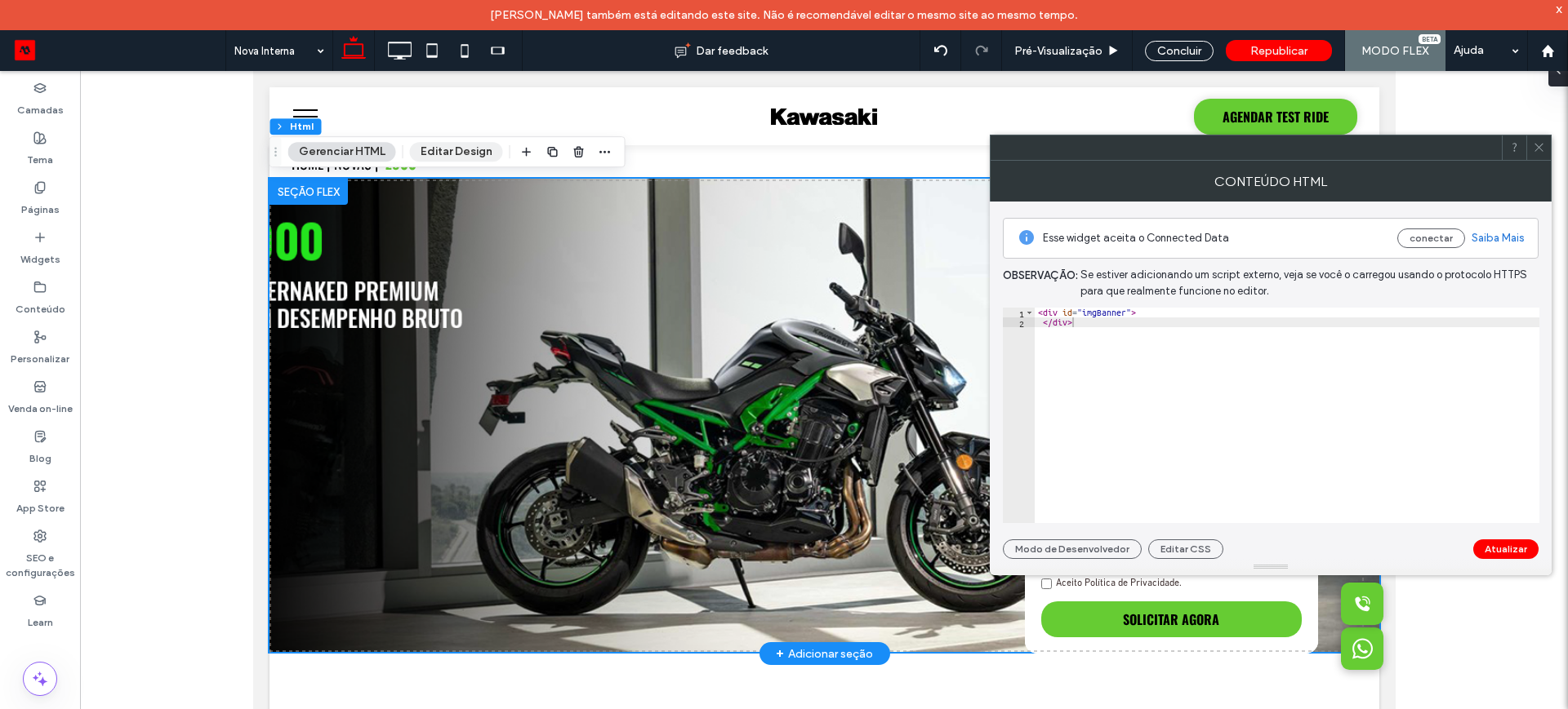
click at [462, 149] on button "Editar Design" at bounding box center [457, 152] width 93 height 20
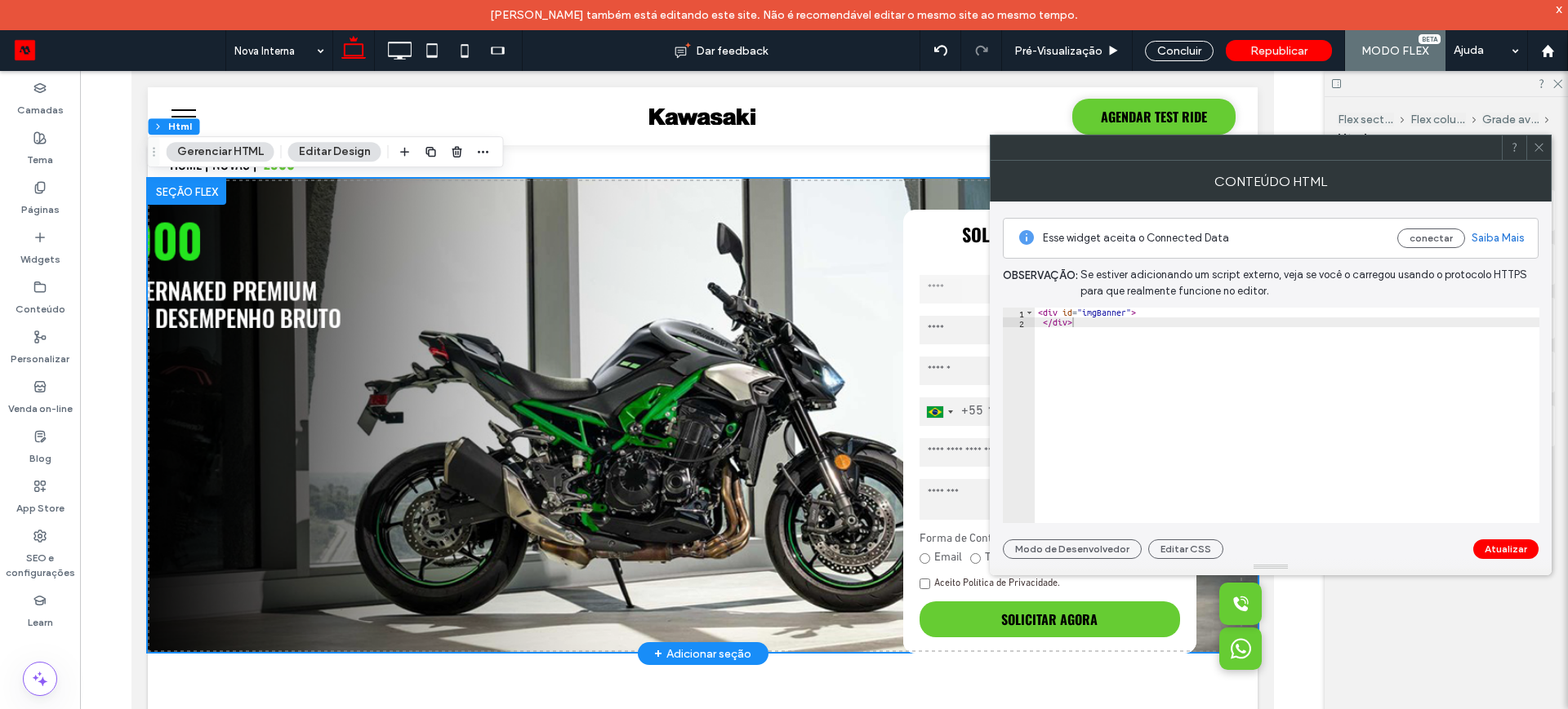
click at [334, 148] on button "Editar Design" at bounding box center [335, 152] width 93 height 20
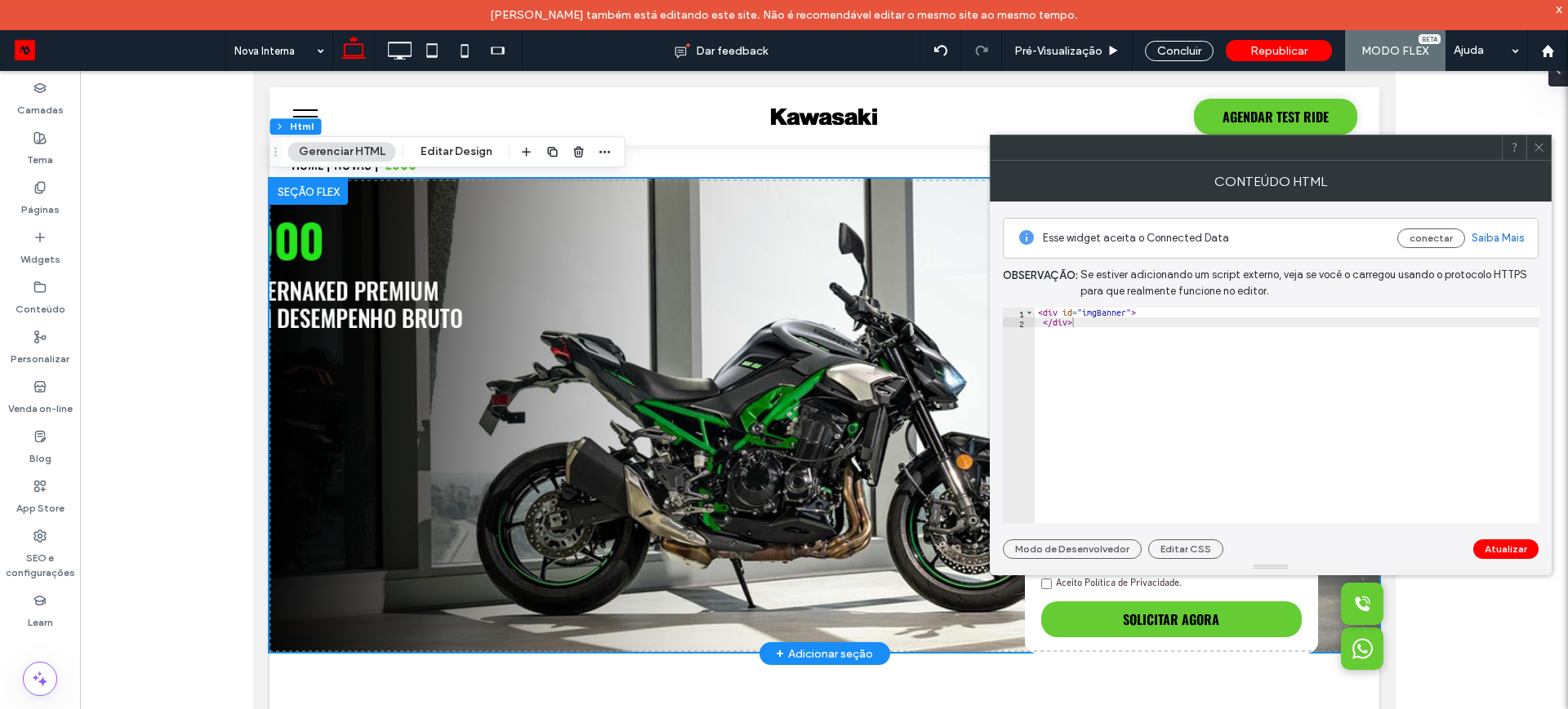
click at [1538, 159] on span at bounding box center [1539, 147] width 12 height 25
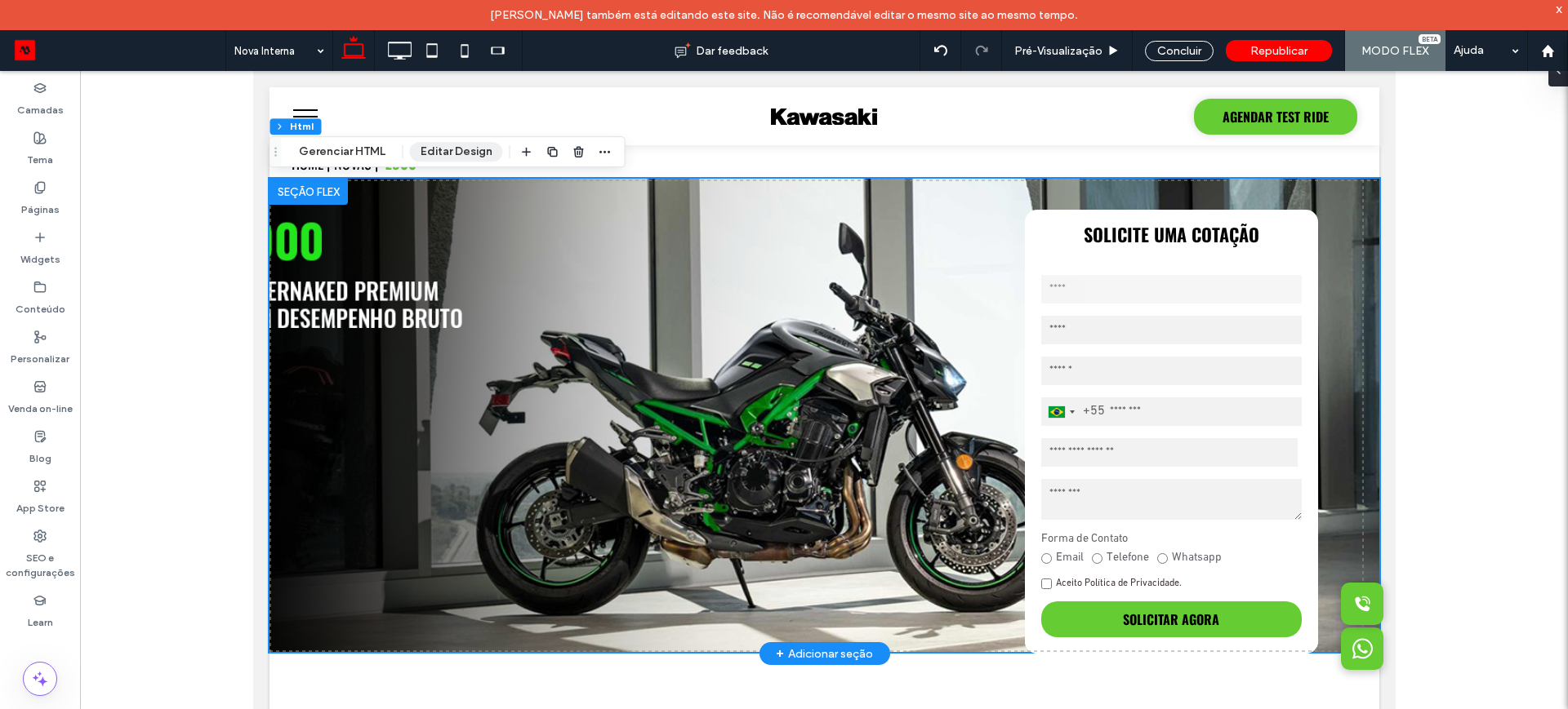
click at [467, 145] on button "Editar Design" at bounding box center [457, 152] width 93 height 20
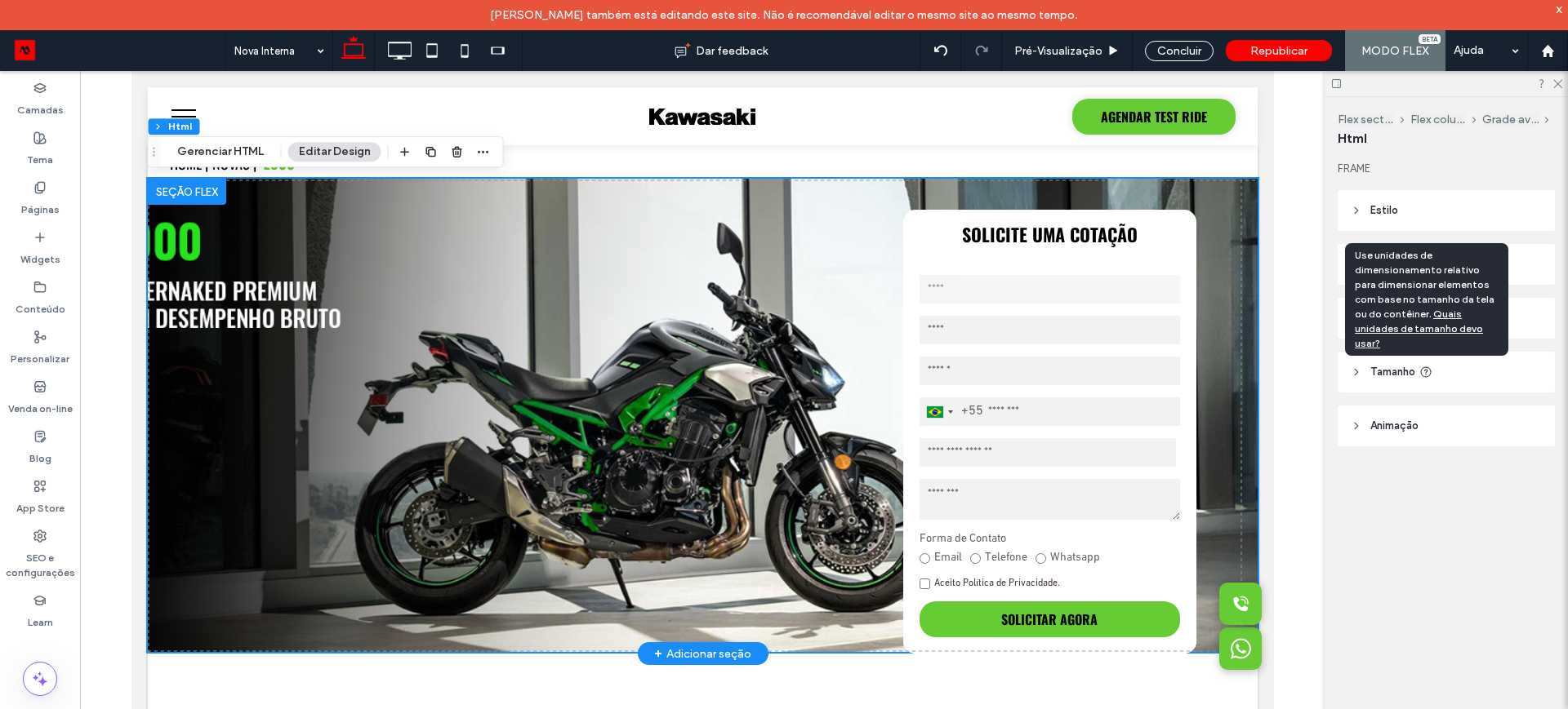
click at [1421, 371] on icon at bounding box center [1426, 372] width 13 height 13
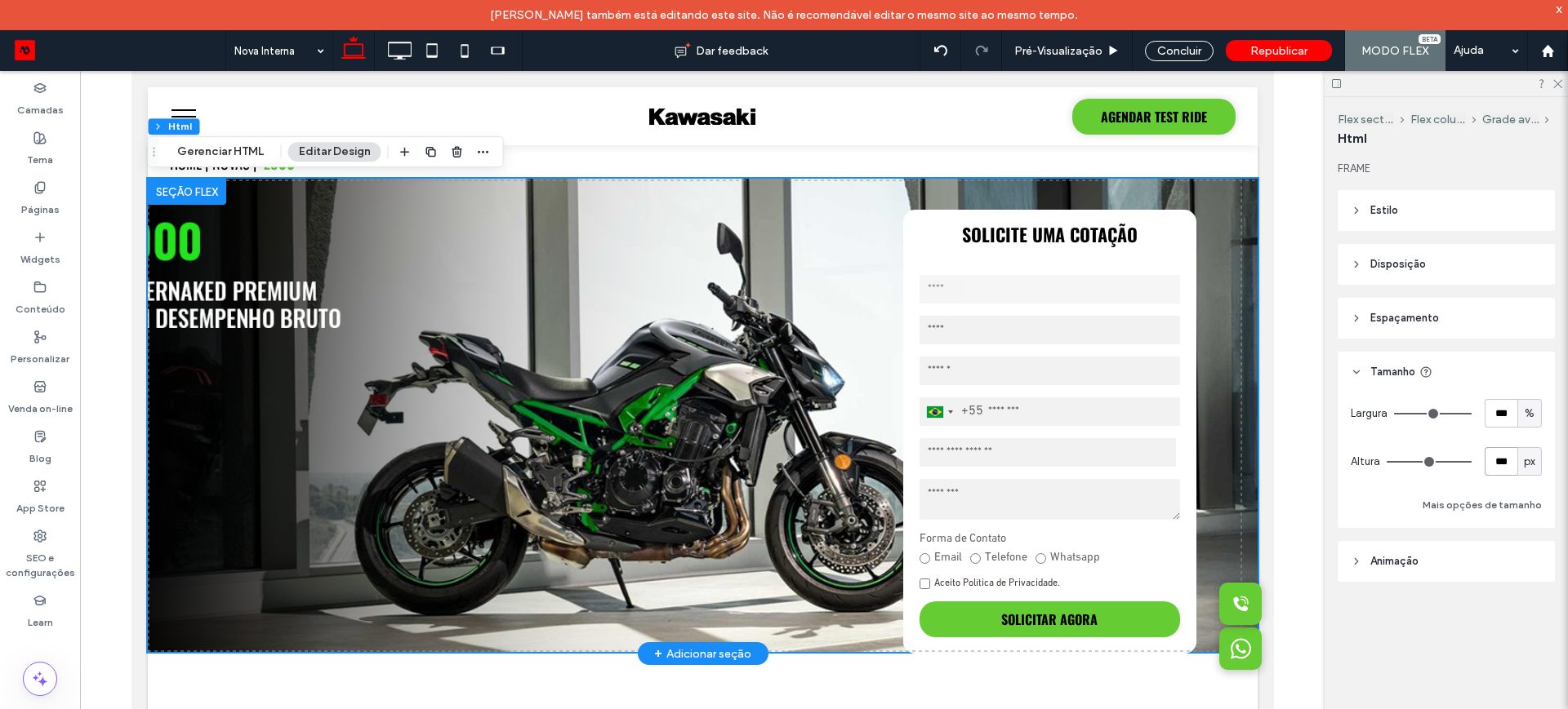
drag, startPoint x: 1515, startPoint y: 463, endPoint x: 1493, endPoint y: 463, distance: 22.0
click at [1493, 463] on input "***" at bounding box center [1501, 461] width 33 height 29
click at [1531, 460] on span "px" at bounding box center [1531, 461] width 12 height 17
click at [1535, 600] on div "A" at bounding box center [1530, 604] width 23 height 29
type input "*"
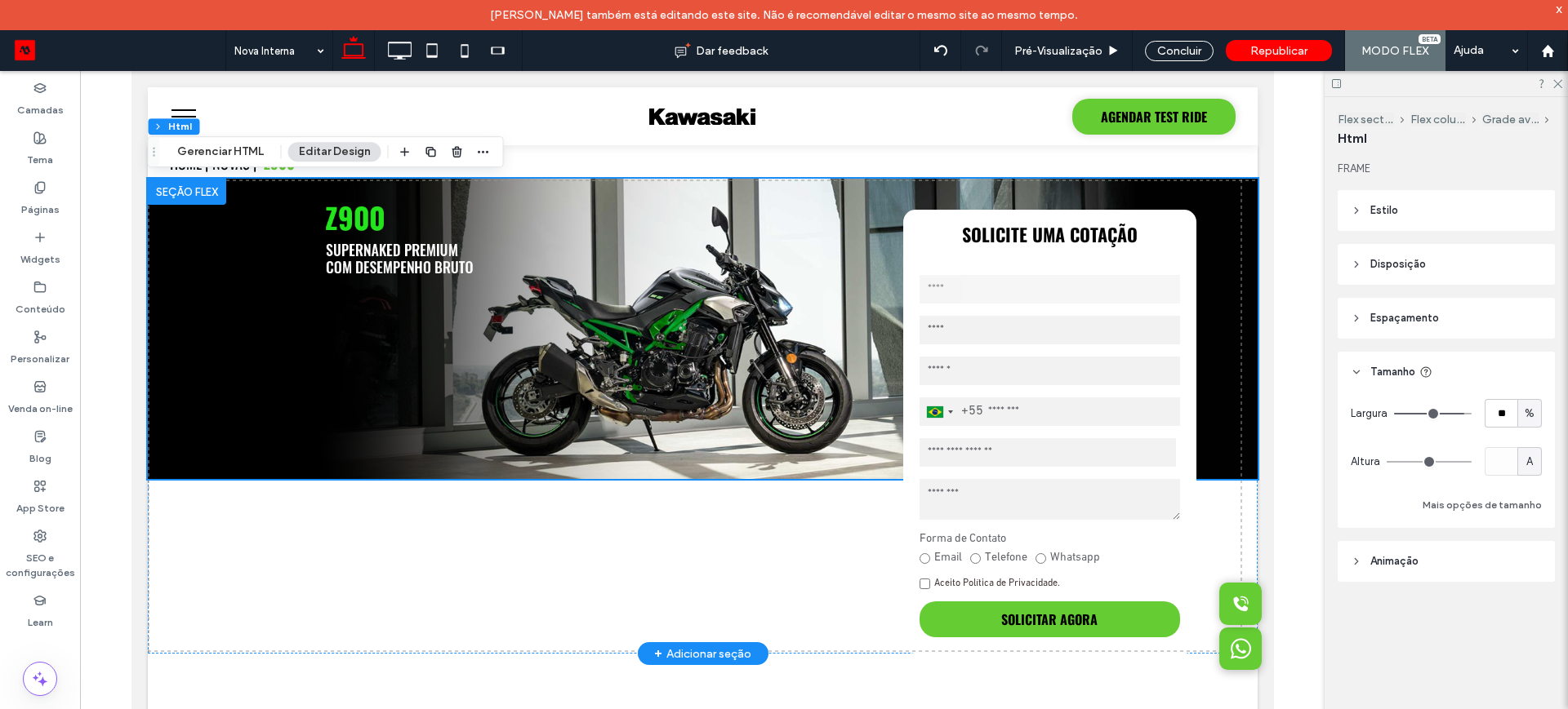
type input "**"
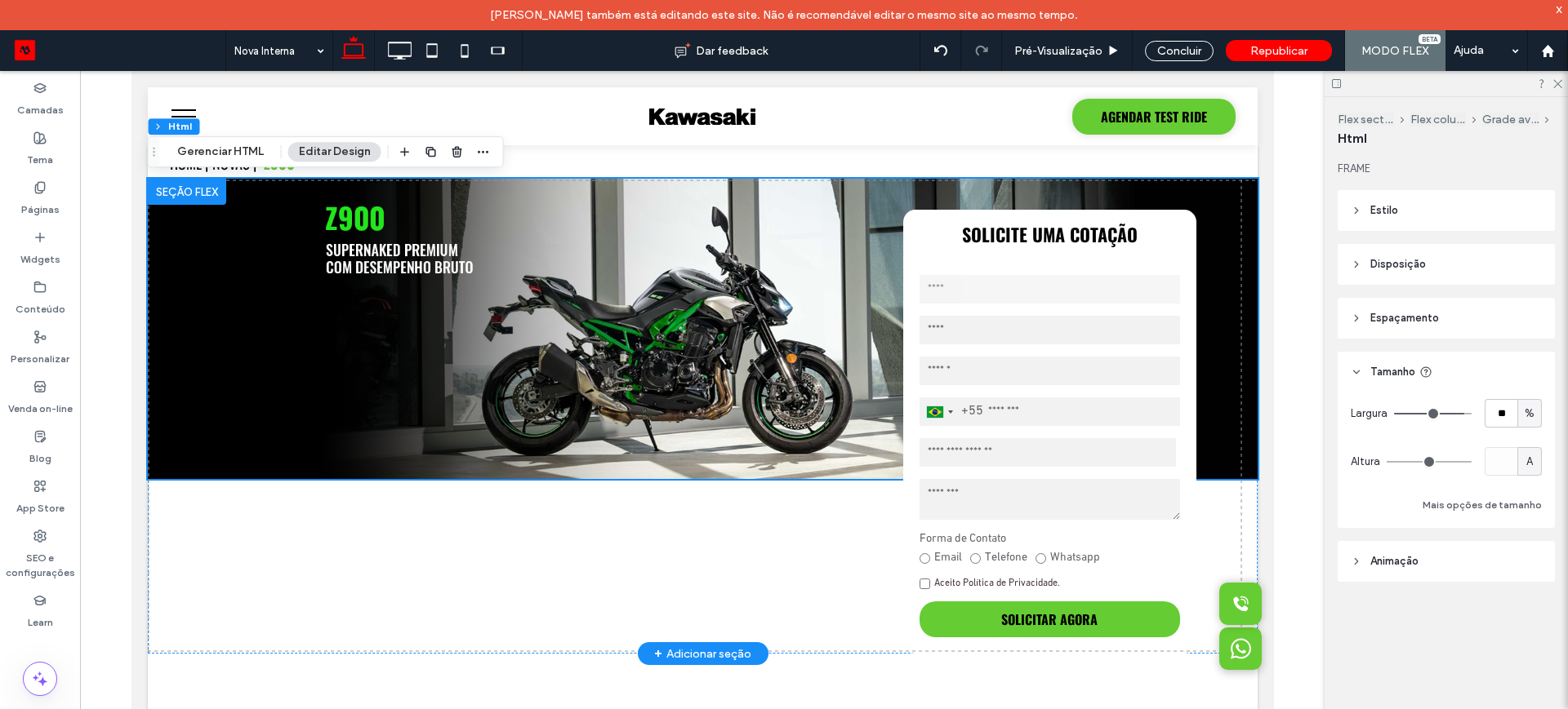
type input "**"
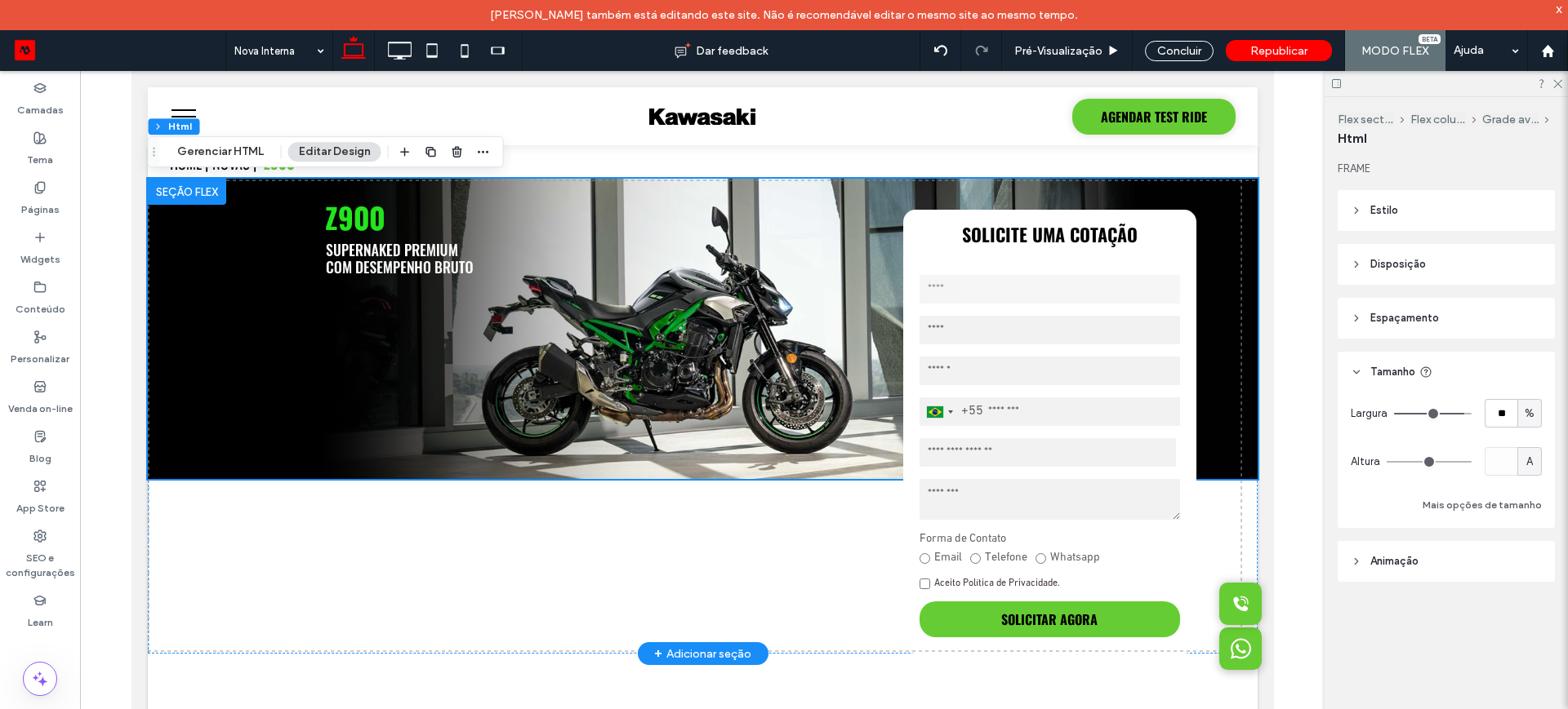
type input "**"
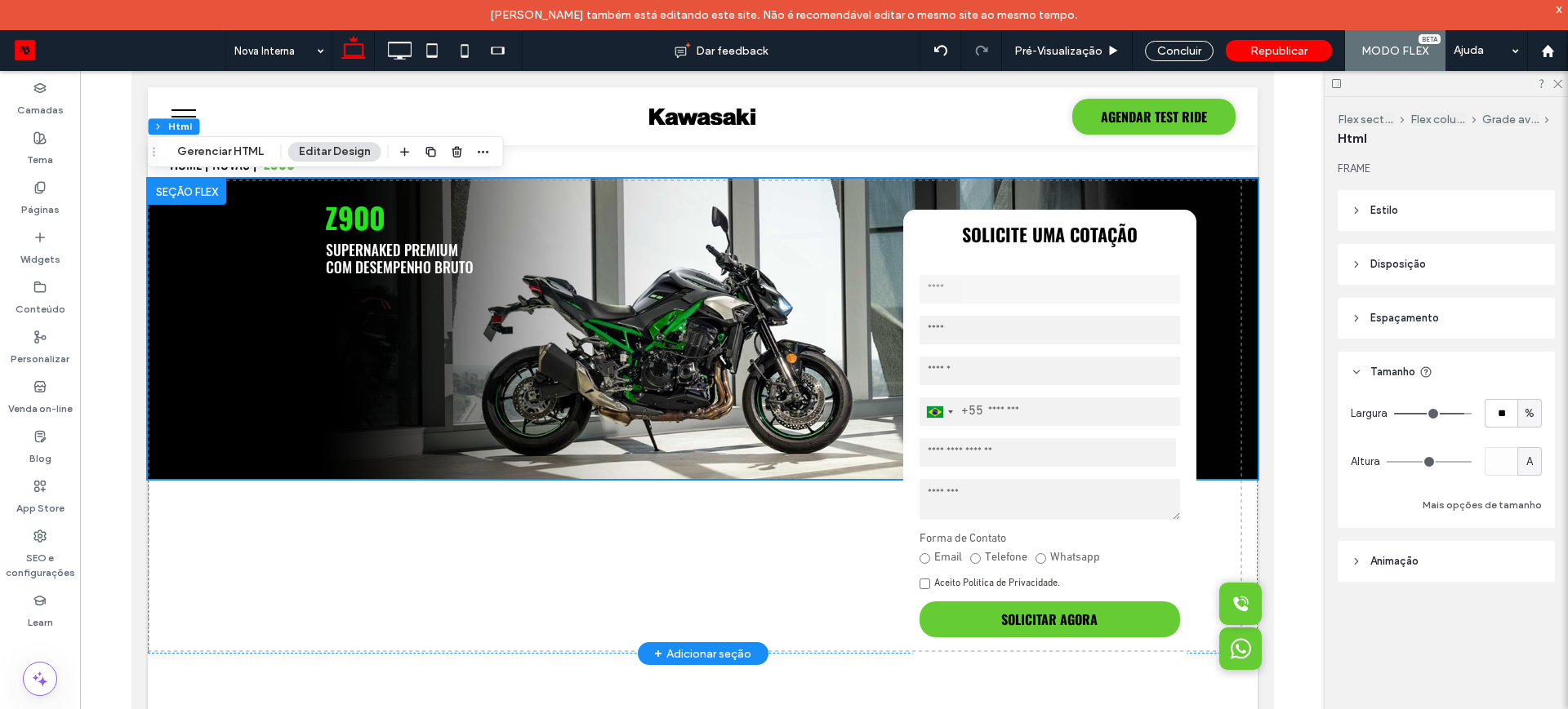
type input "**"
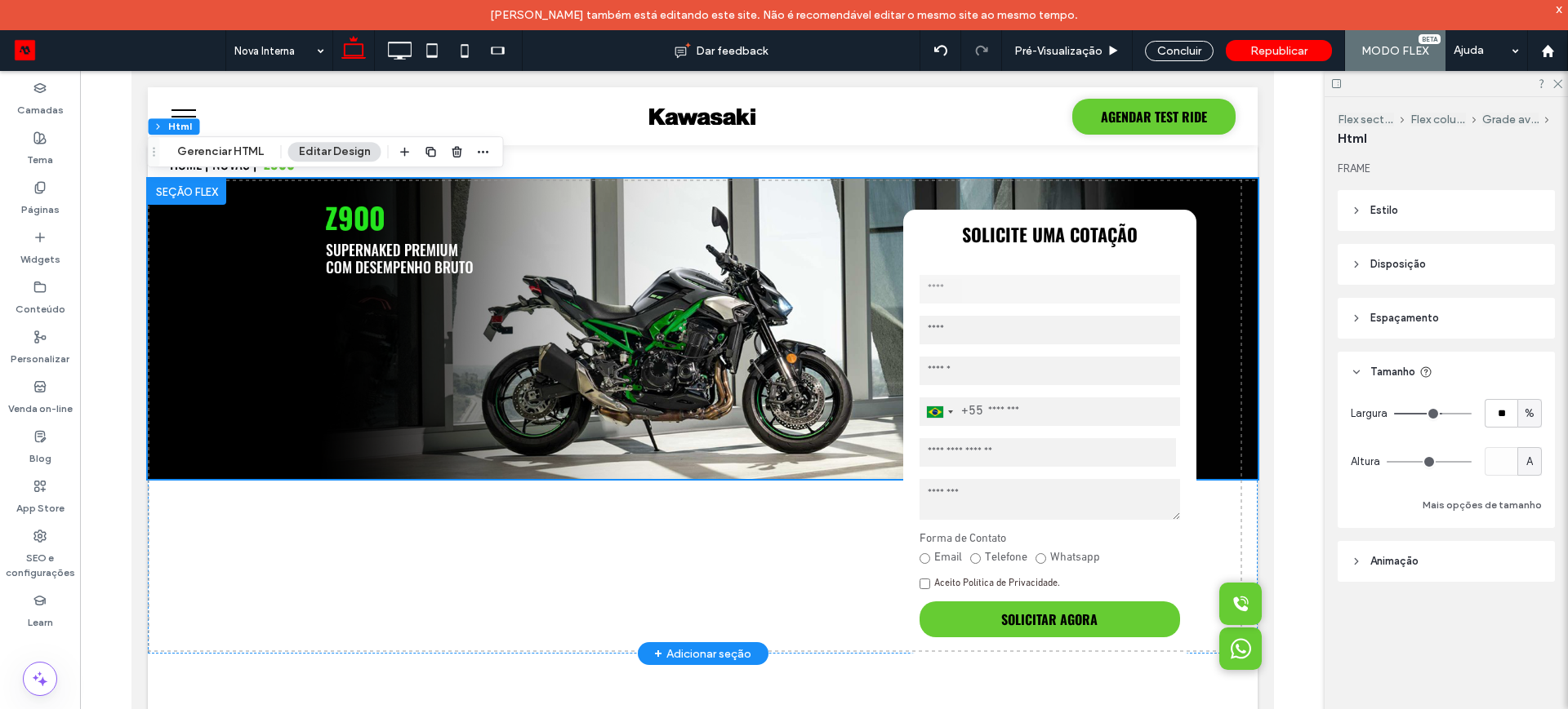
type input "**"
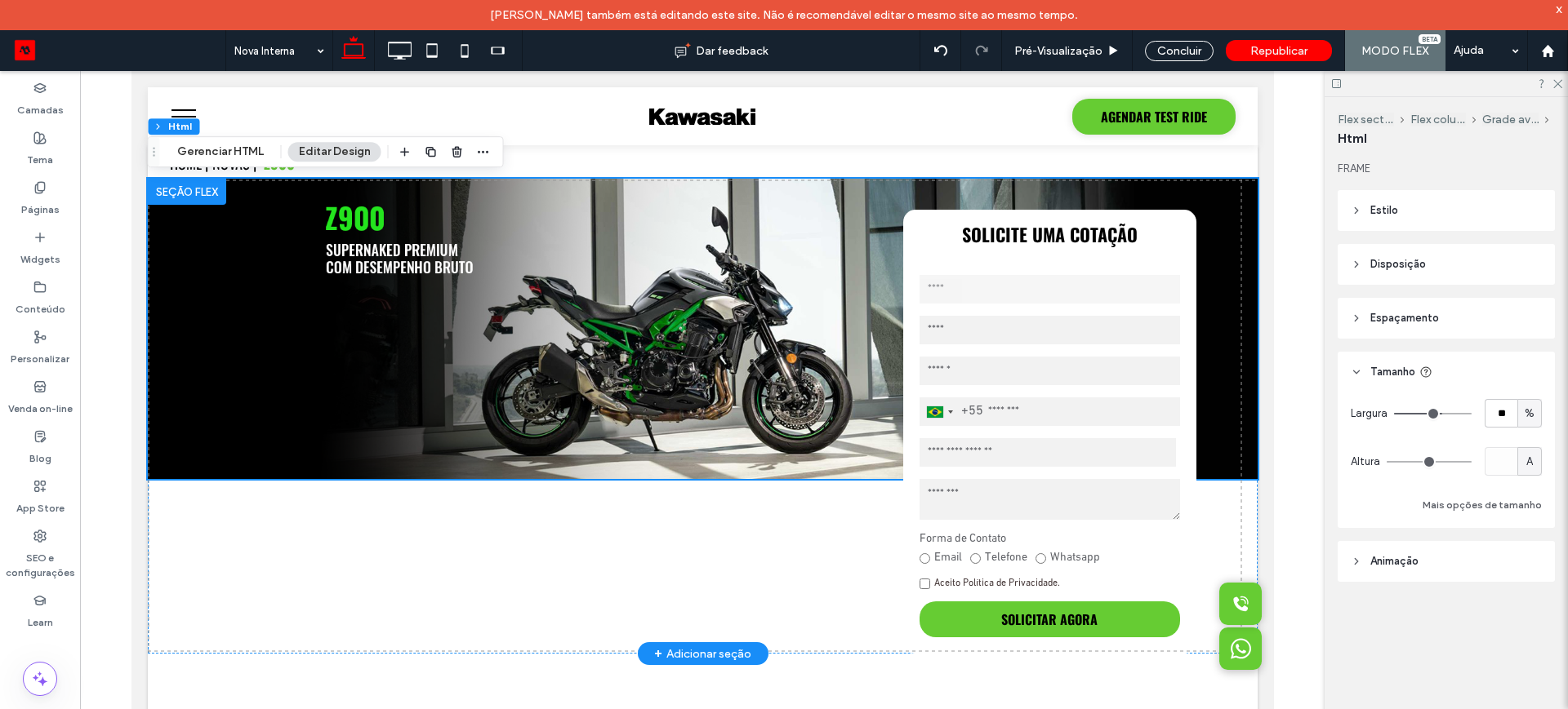
type input "**"
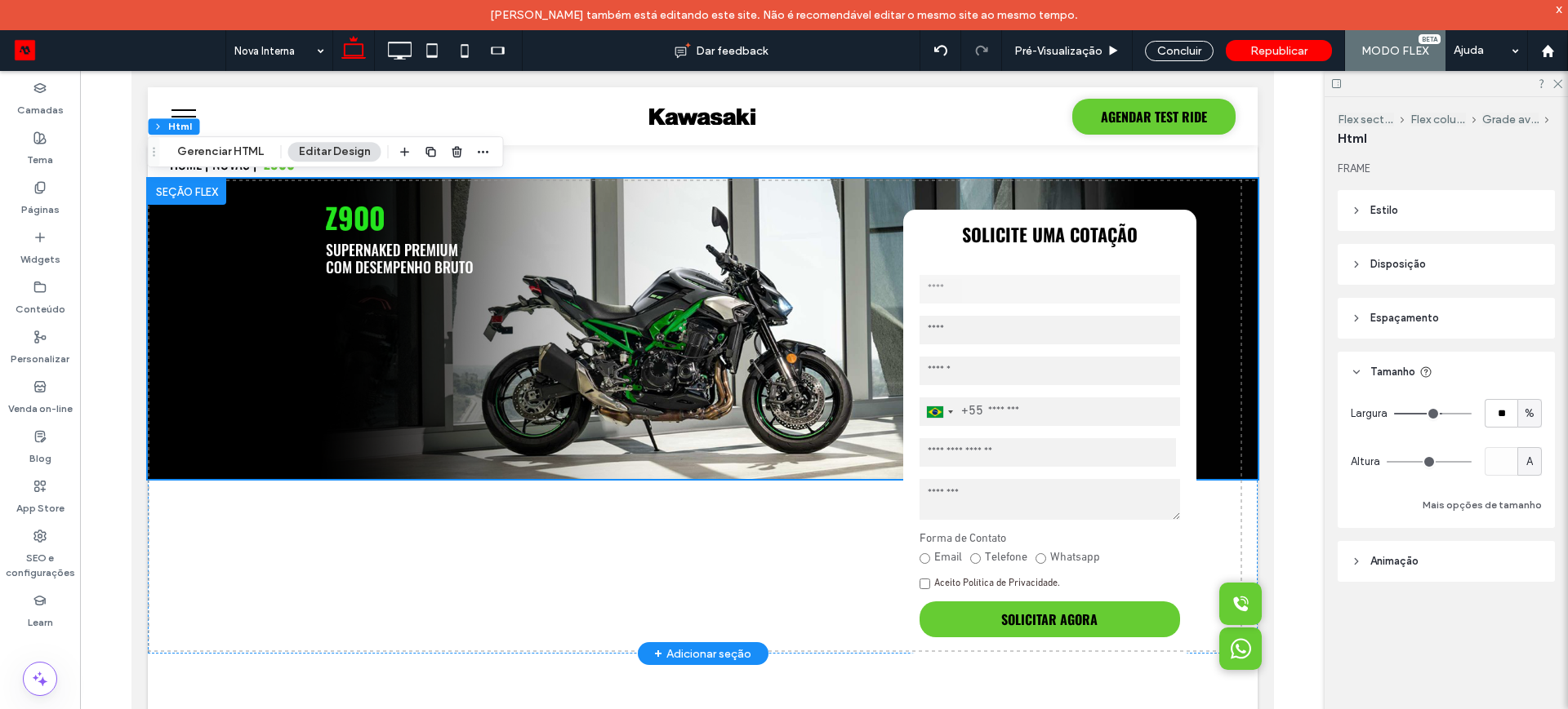
type input "**"
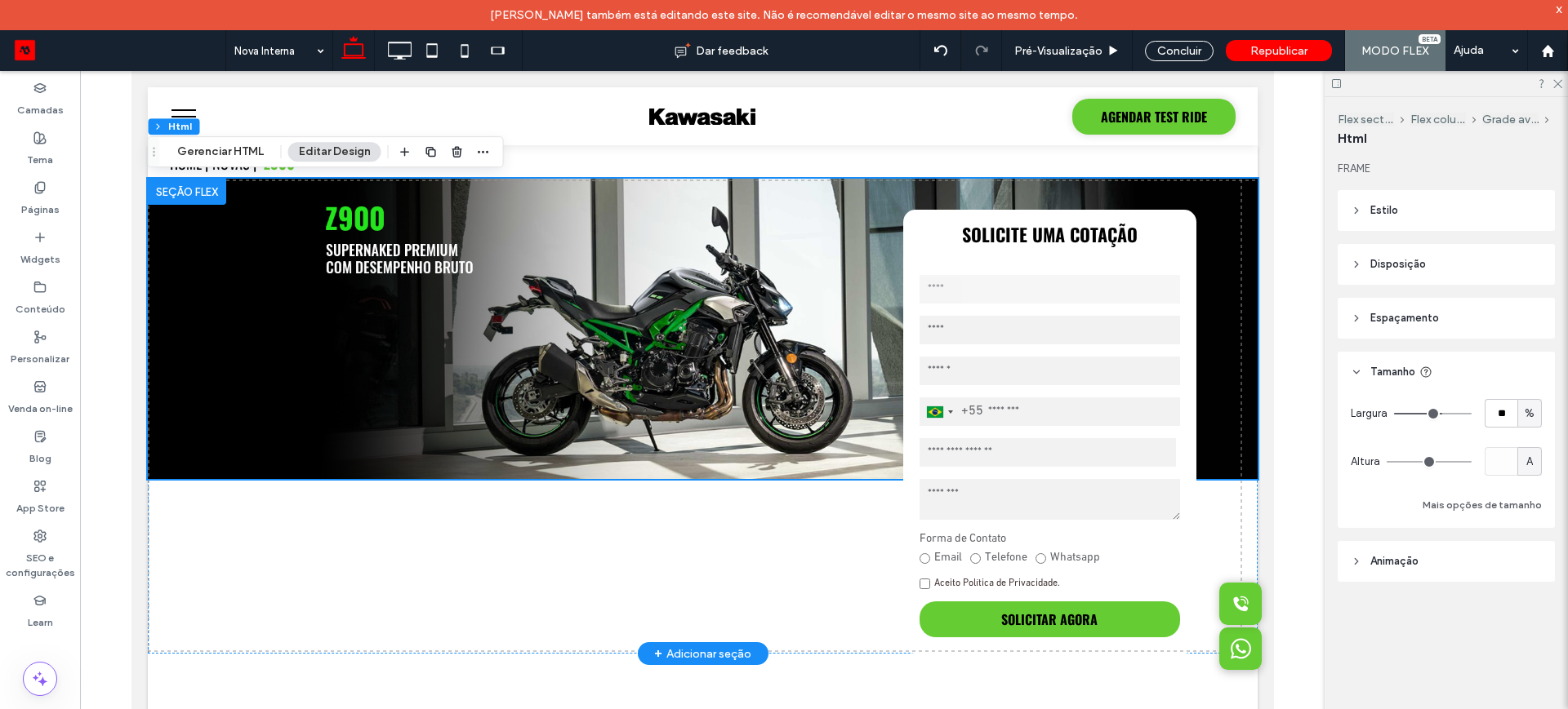
type input "**"
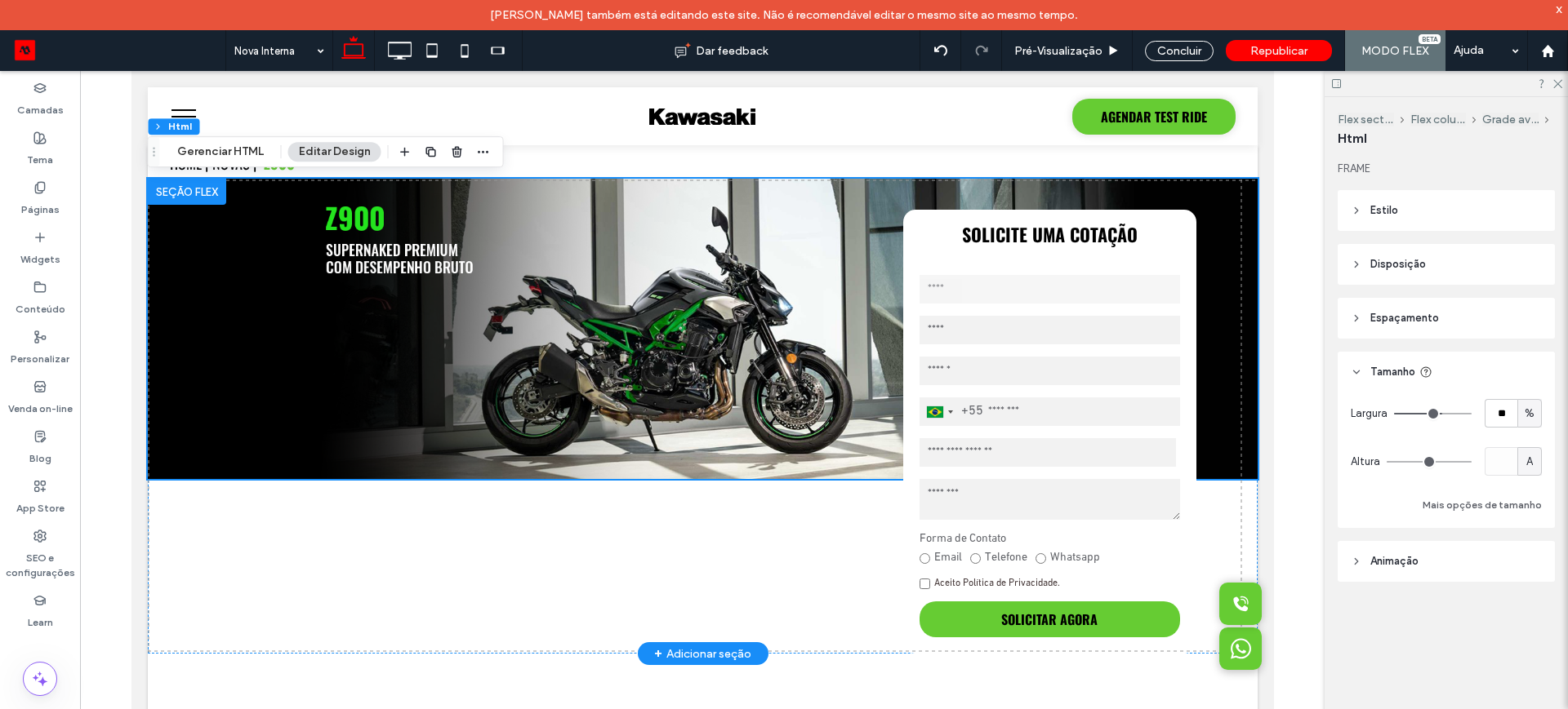
type input "**"
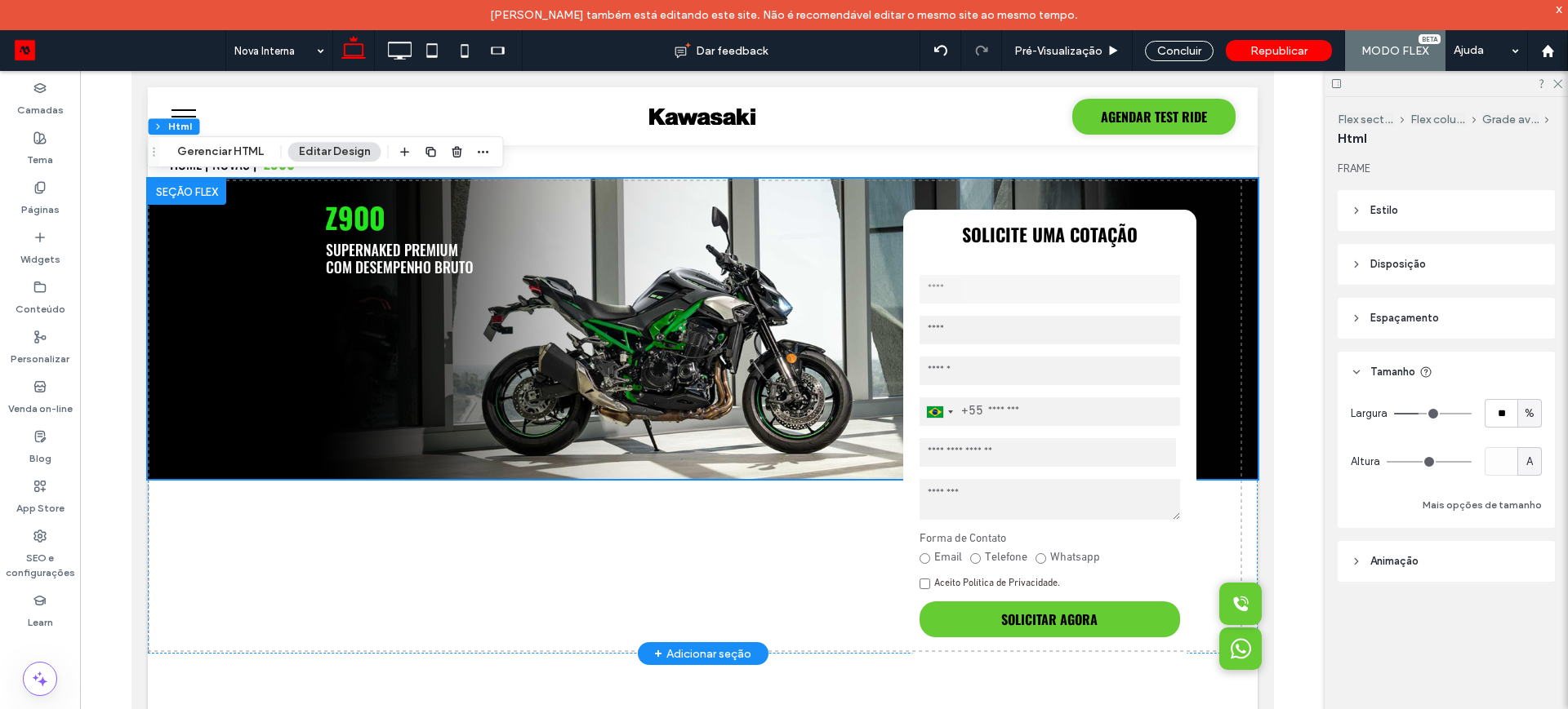
type input "**"
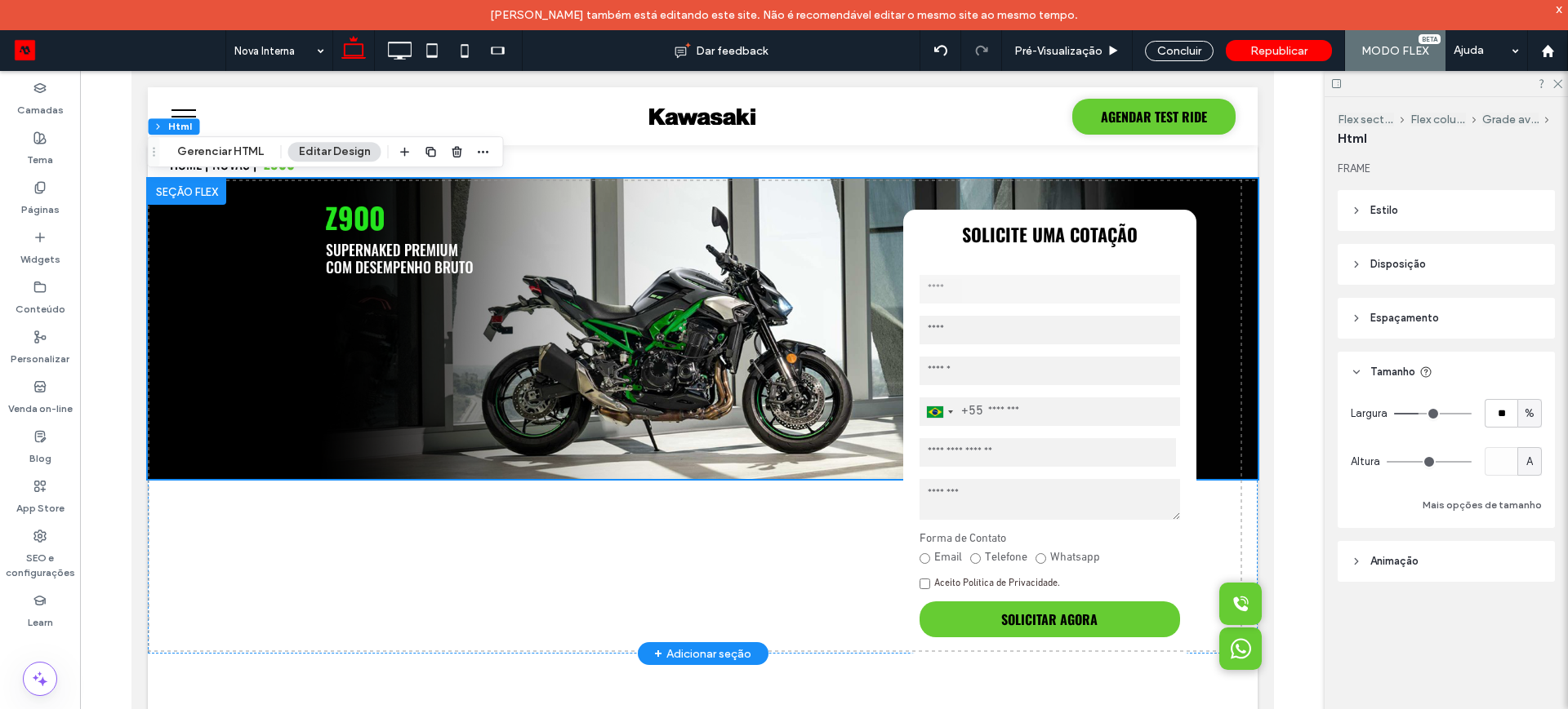
type input "**"
type input "*"
drag, startPoint x: 1468, startPoint y: 415, endPoint x: 1406, endPoint y: 422, distance: 62.4
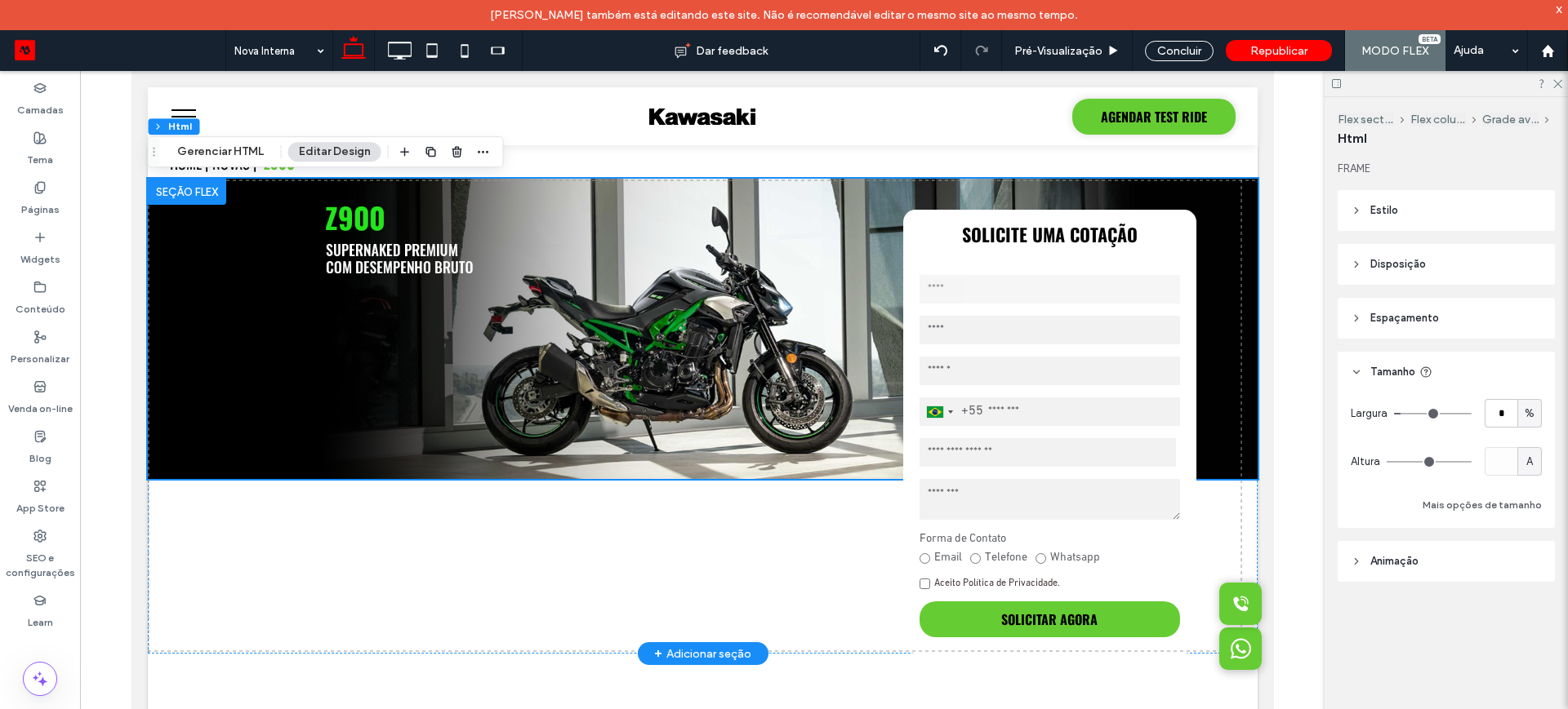
click at [1406, 415] on input "range" at bounding box center [1433, 414] width 78 height 2
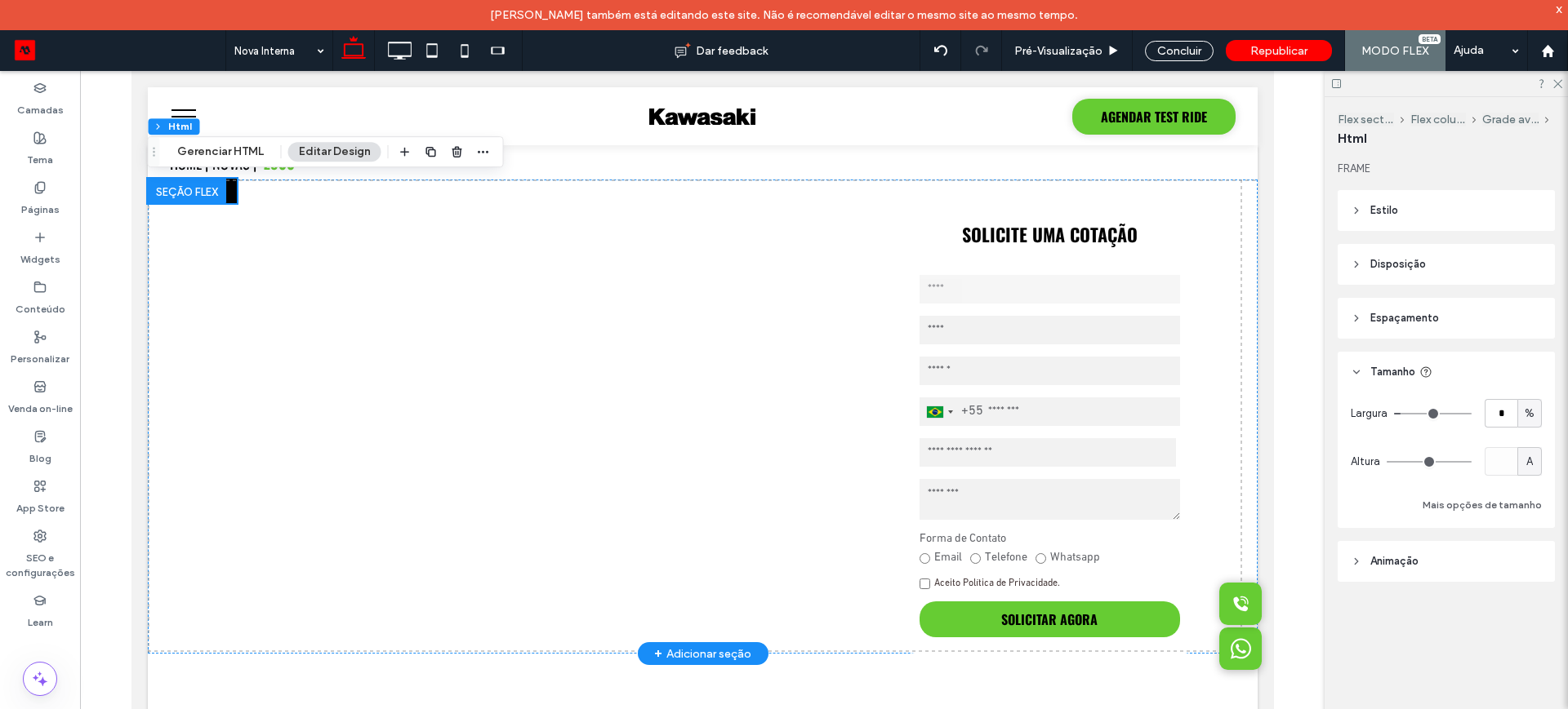
type input "**"
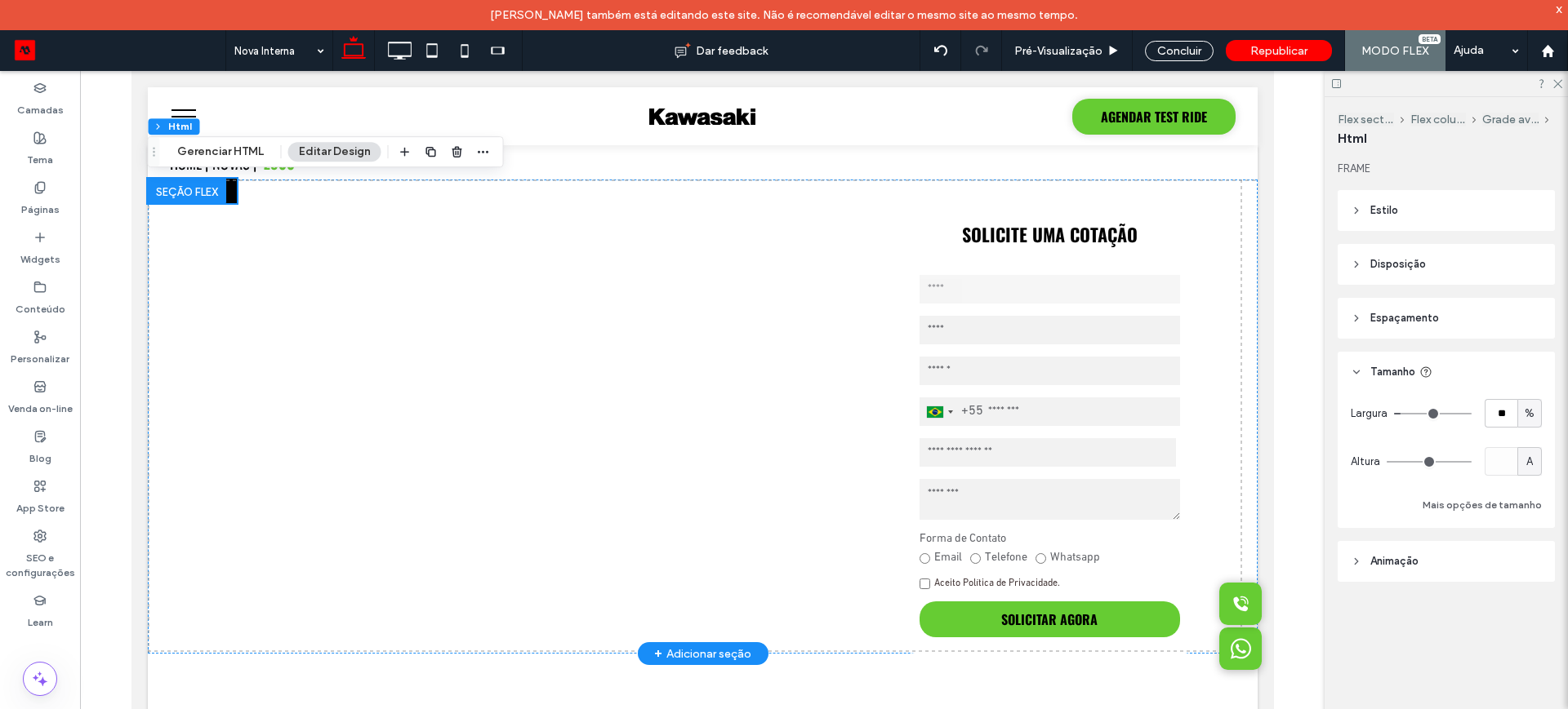
type input "**"
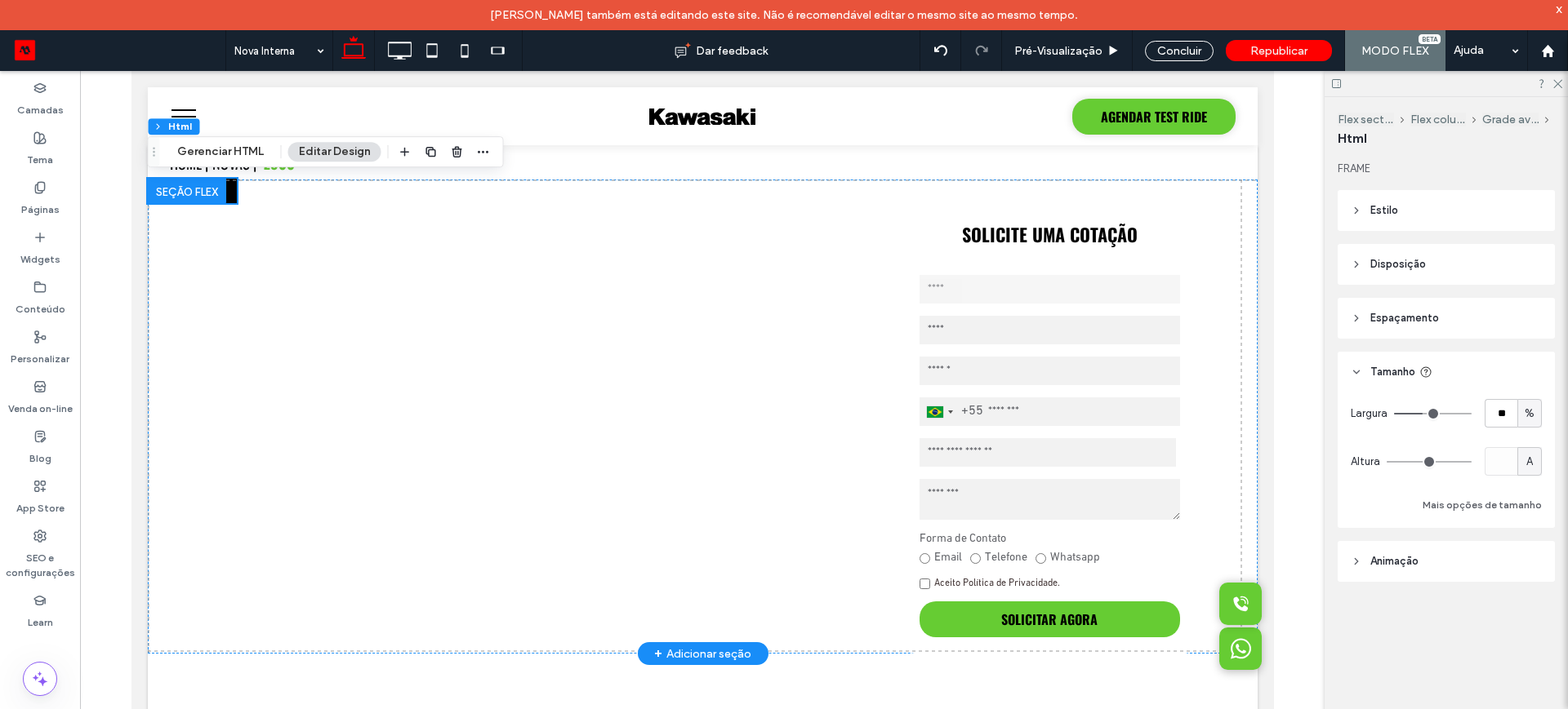
type input "**"
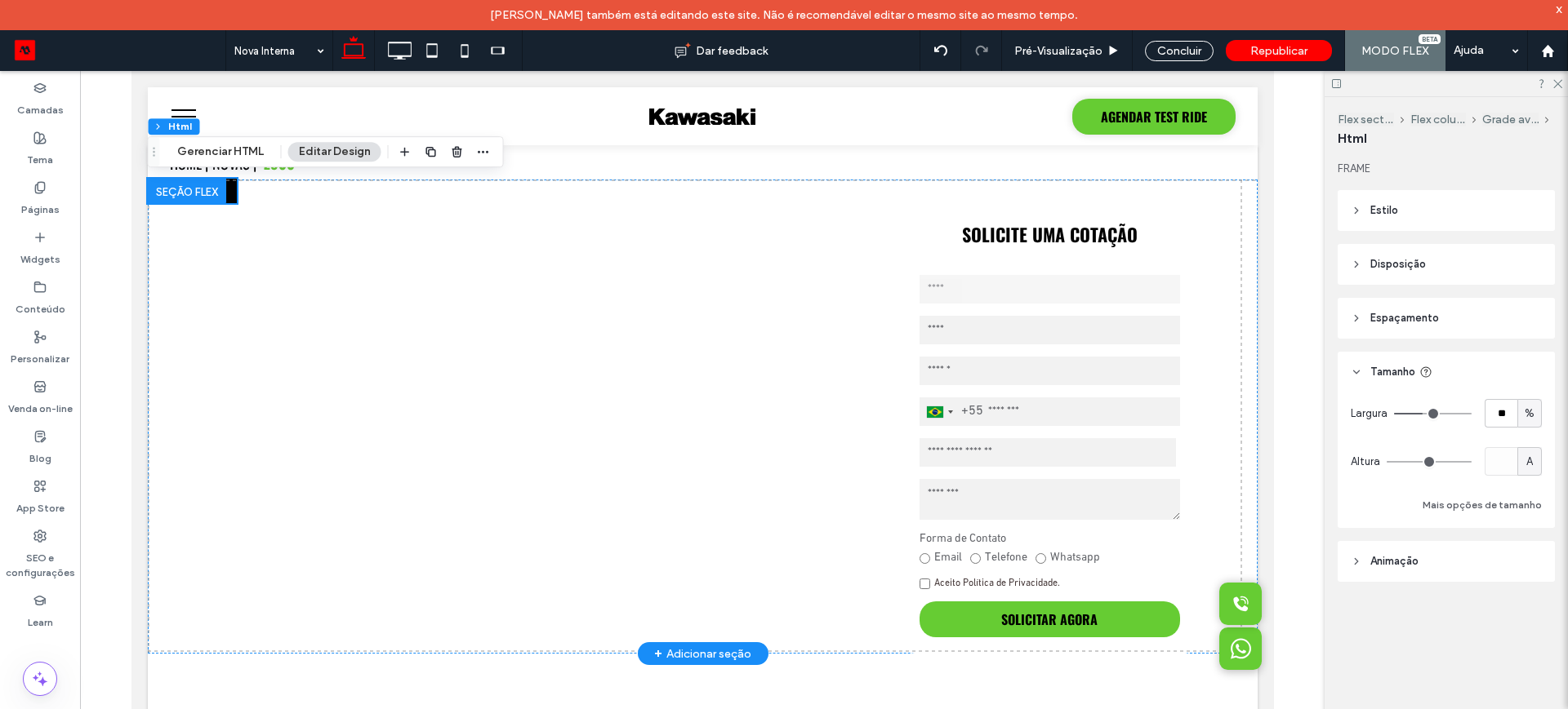
type input "**"
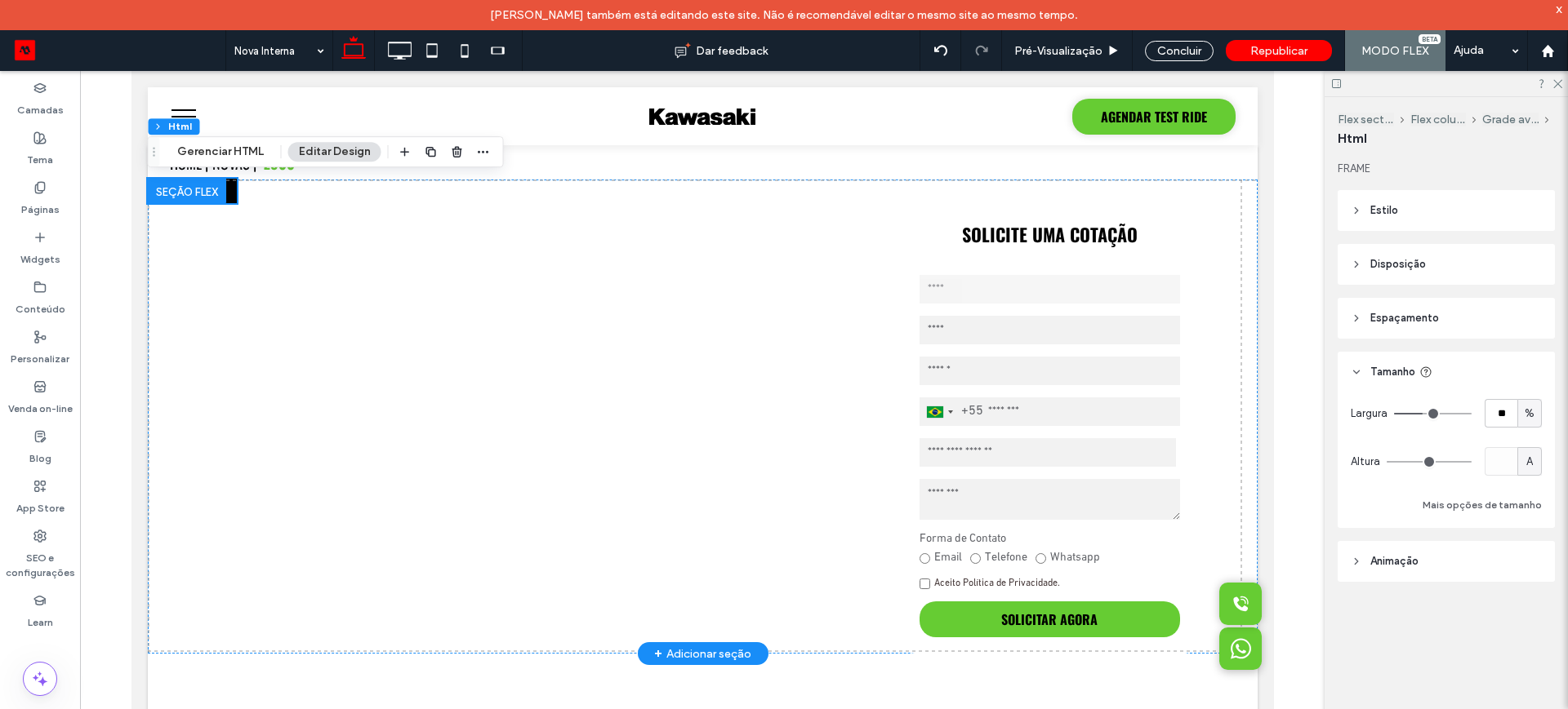
type input "**"
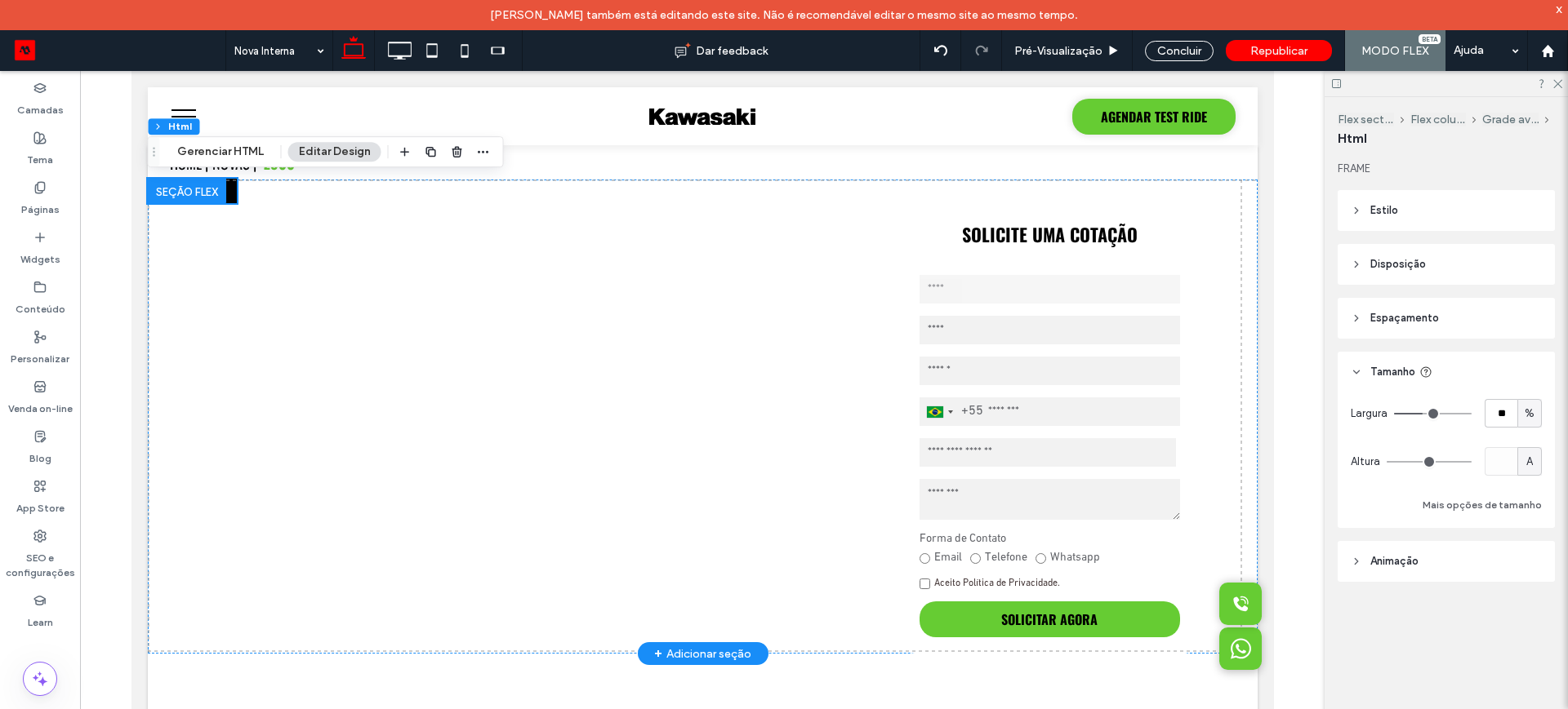
type input "**"
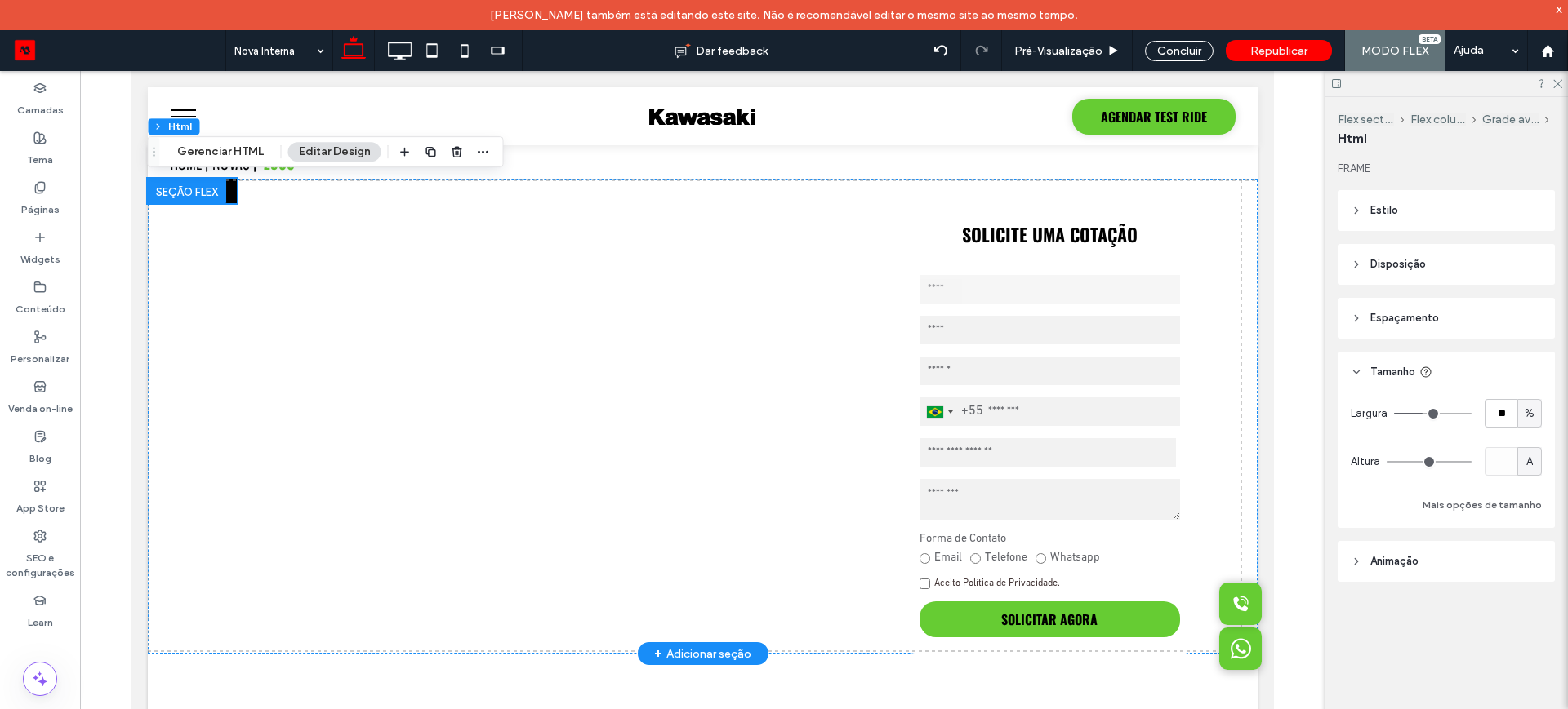
type input "**"
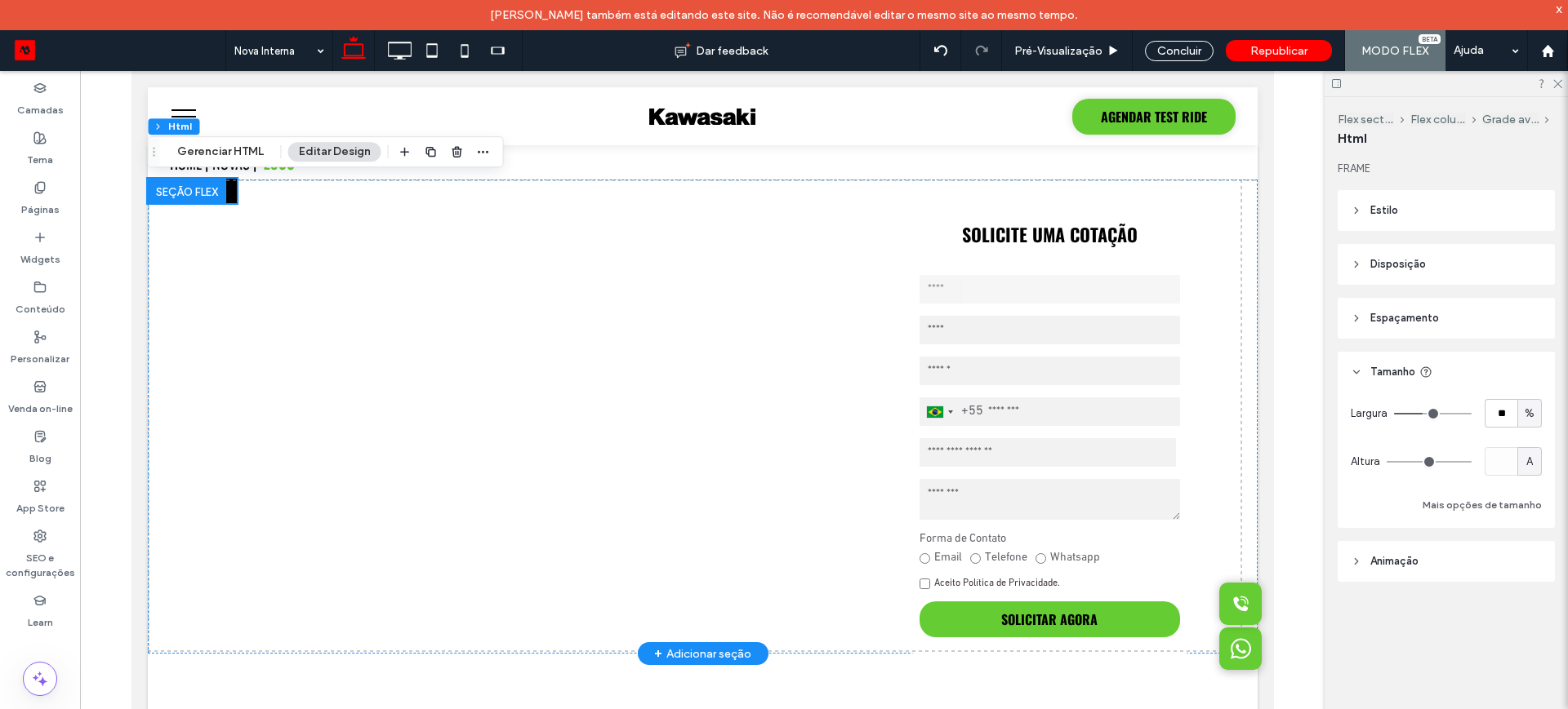
type input "**"
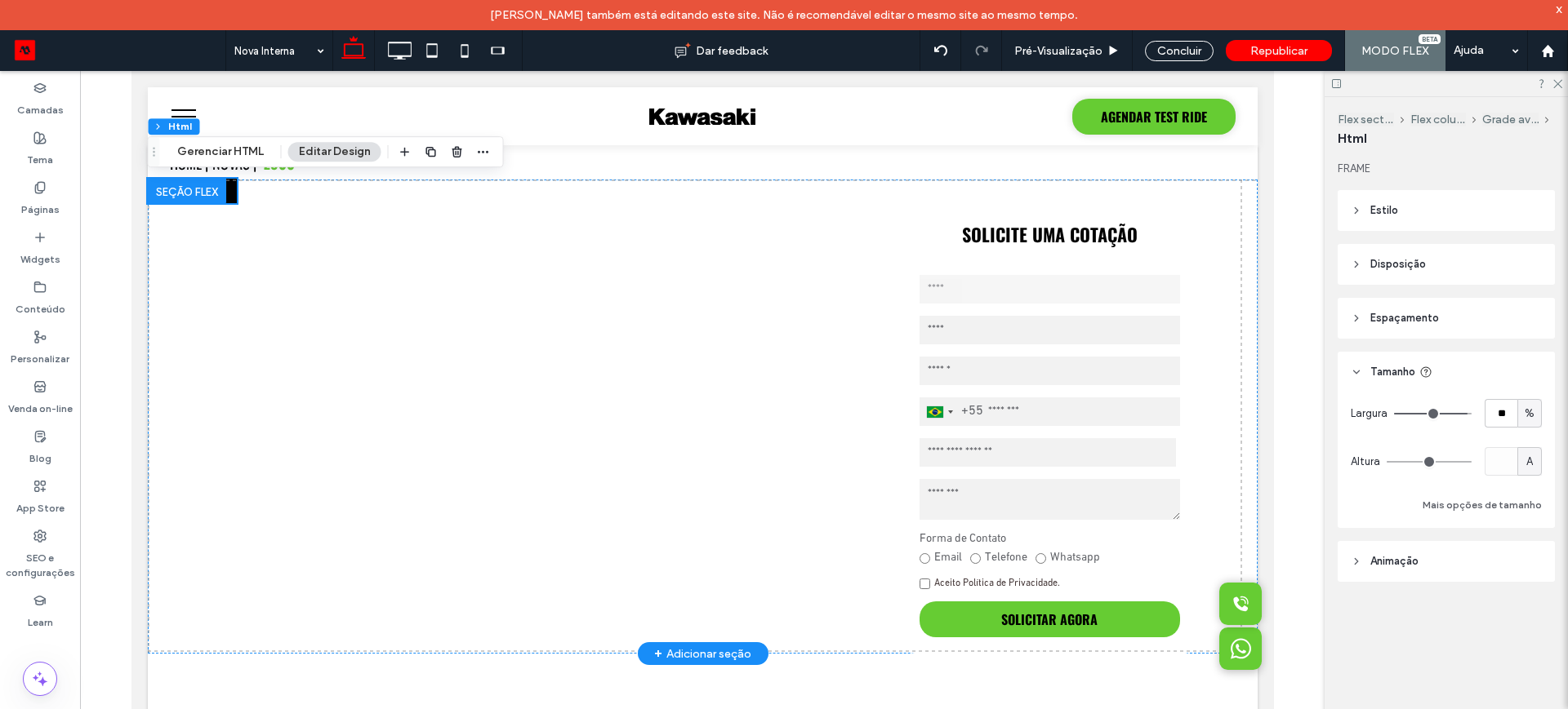
type input "**"
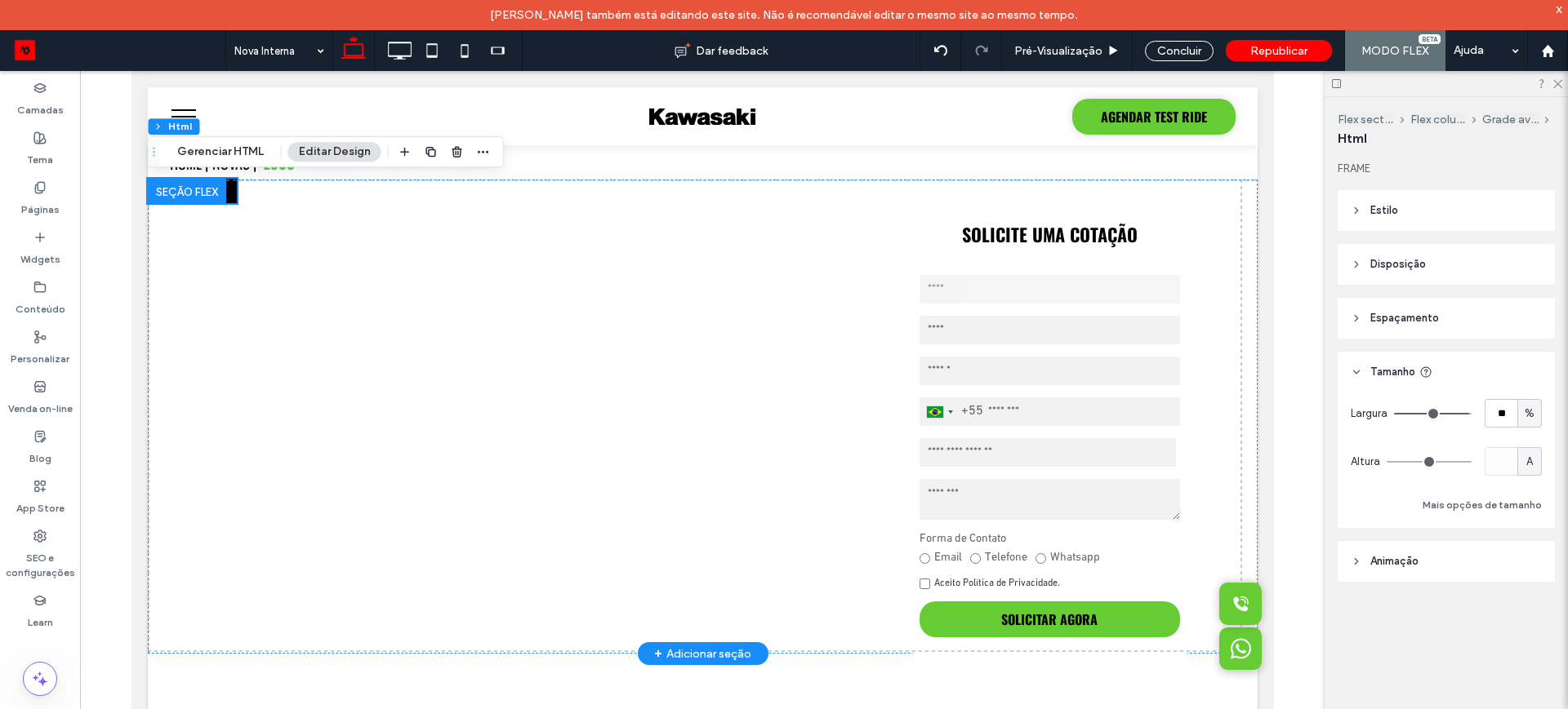
type input "**"
type input "***"
drag, startPoint x: 1409, startPoint y: 415, endPoint x: 1473, endPoint y: 410, distance: 64.2
type input "***"
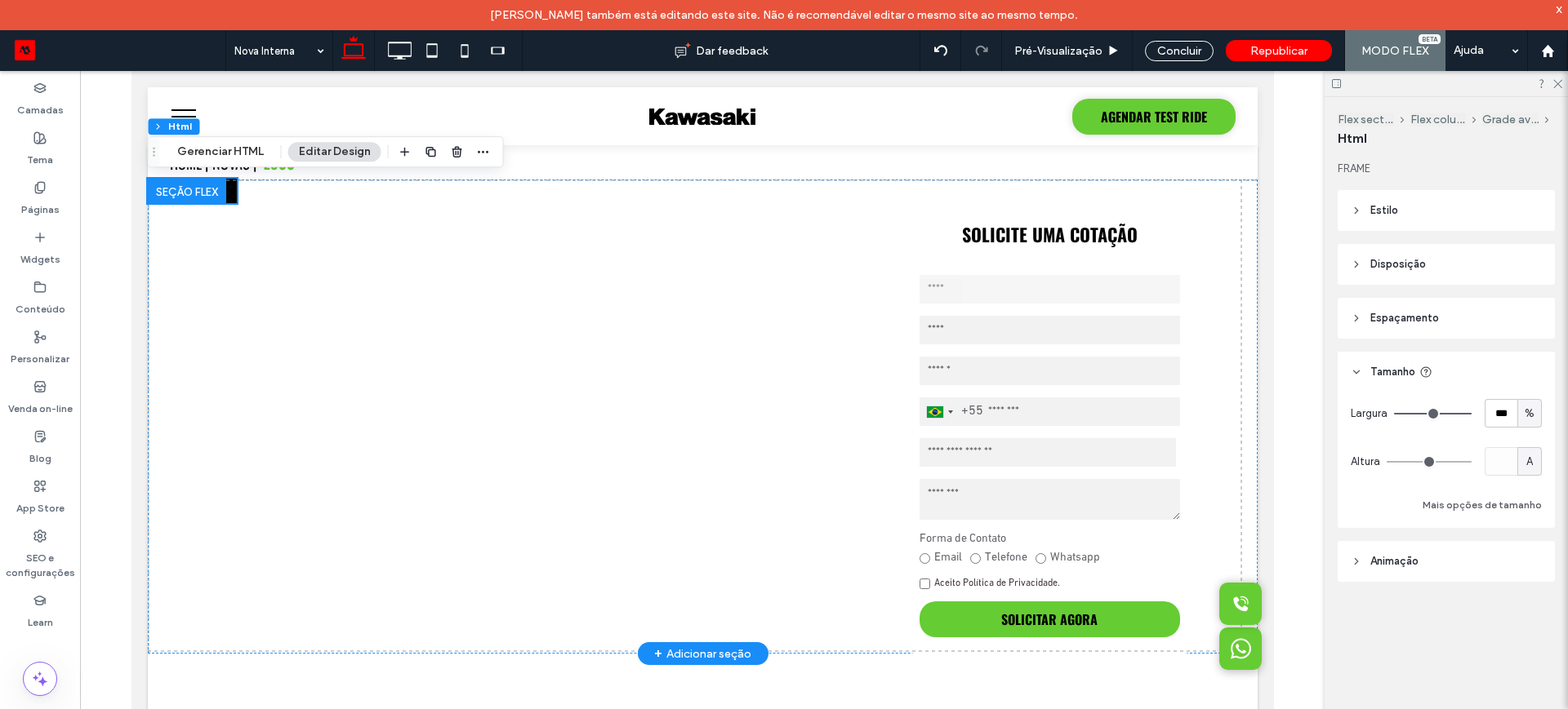
click at [1472, 413] on input "range" at bounding box center [1433, 414] width 78 height 2
